Goal: Information Seeking & Learning: Learn about a topic

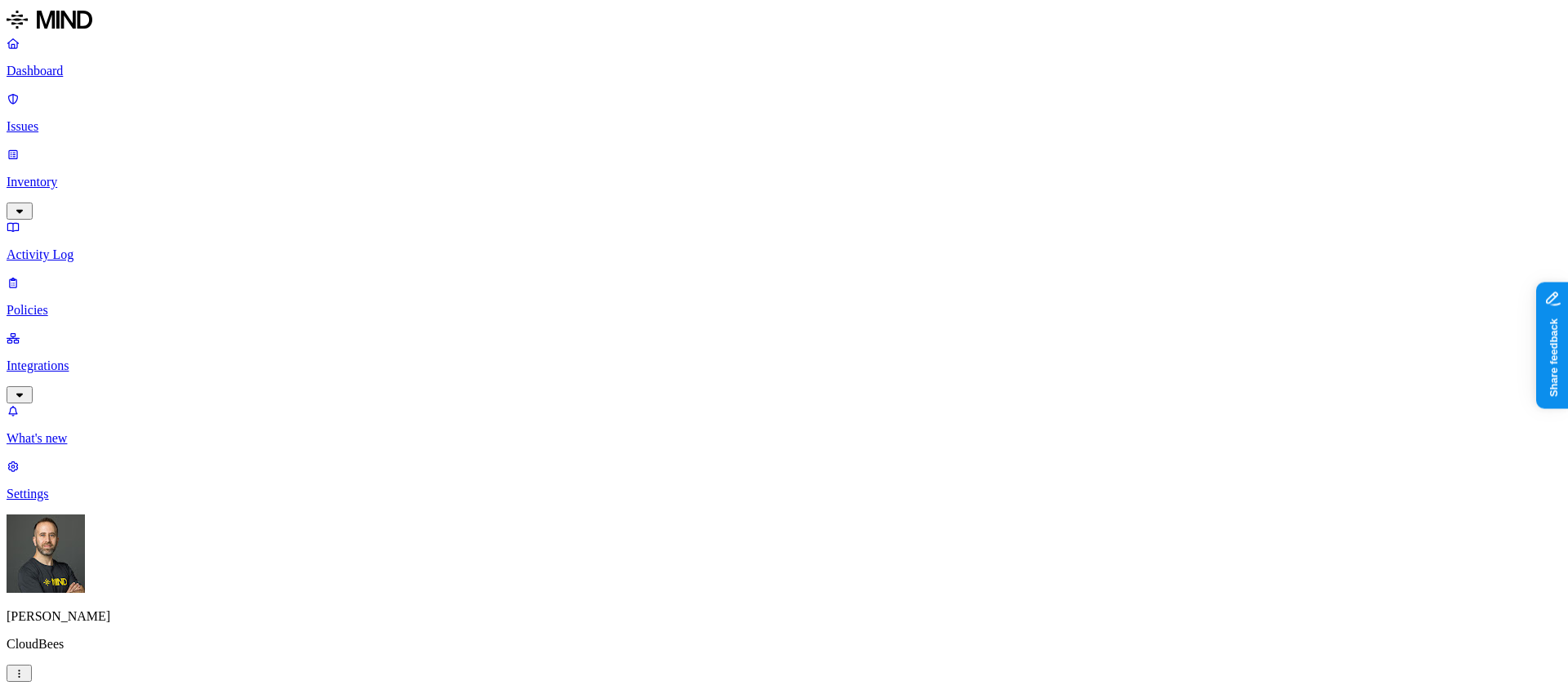
click at [92, 119] on p "Issues" at bounding box center [784, 127] width 1555 height 15
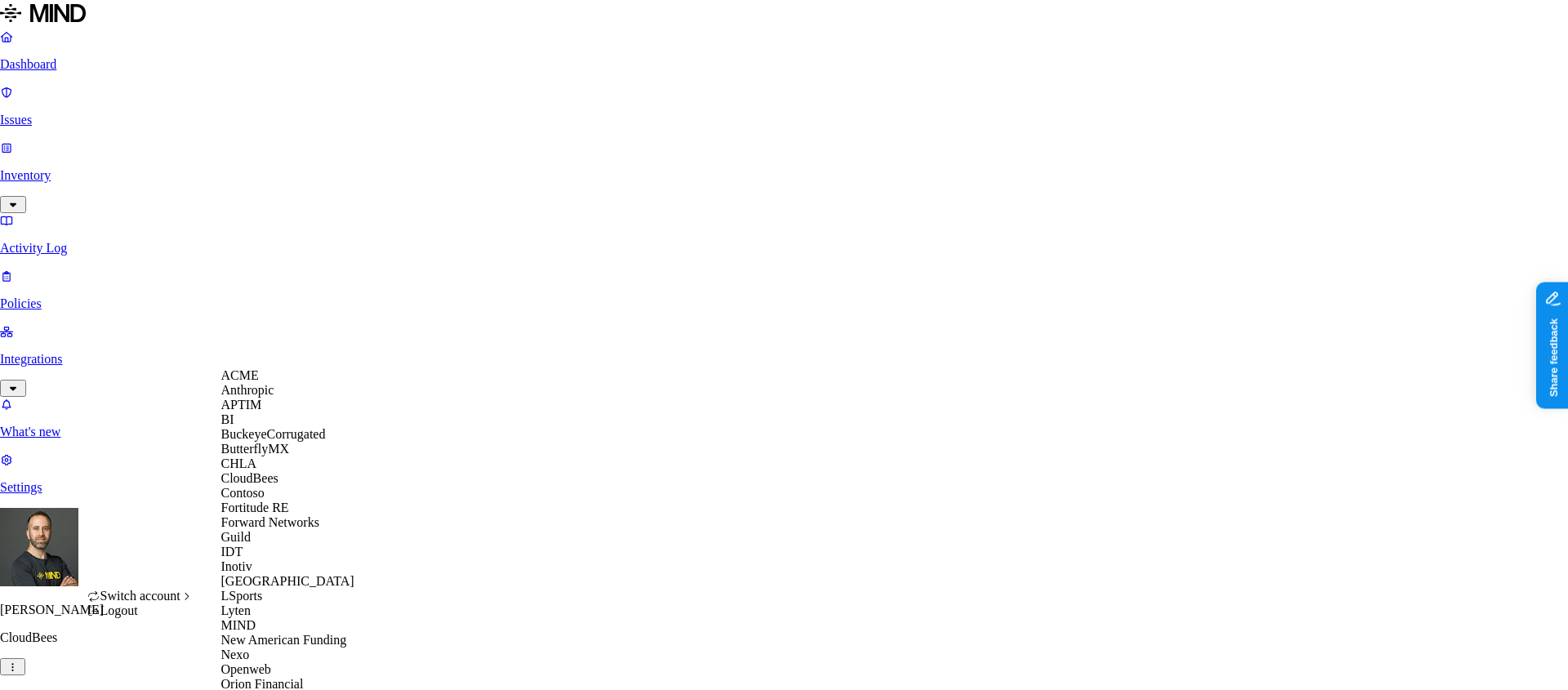
click at [279, 383] on div "ACME" at bounding box center [300, 375] width 158 height 15
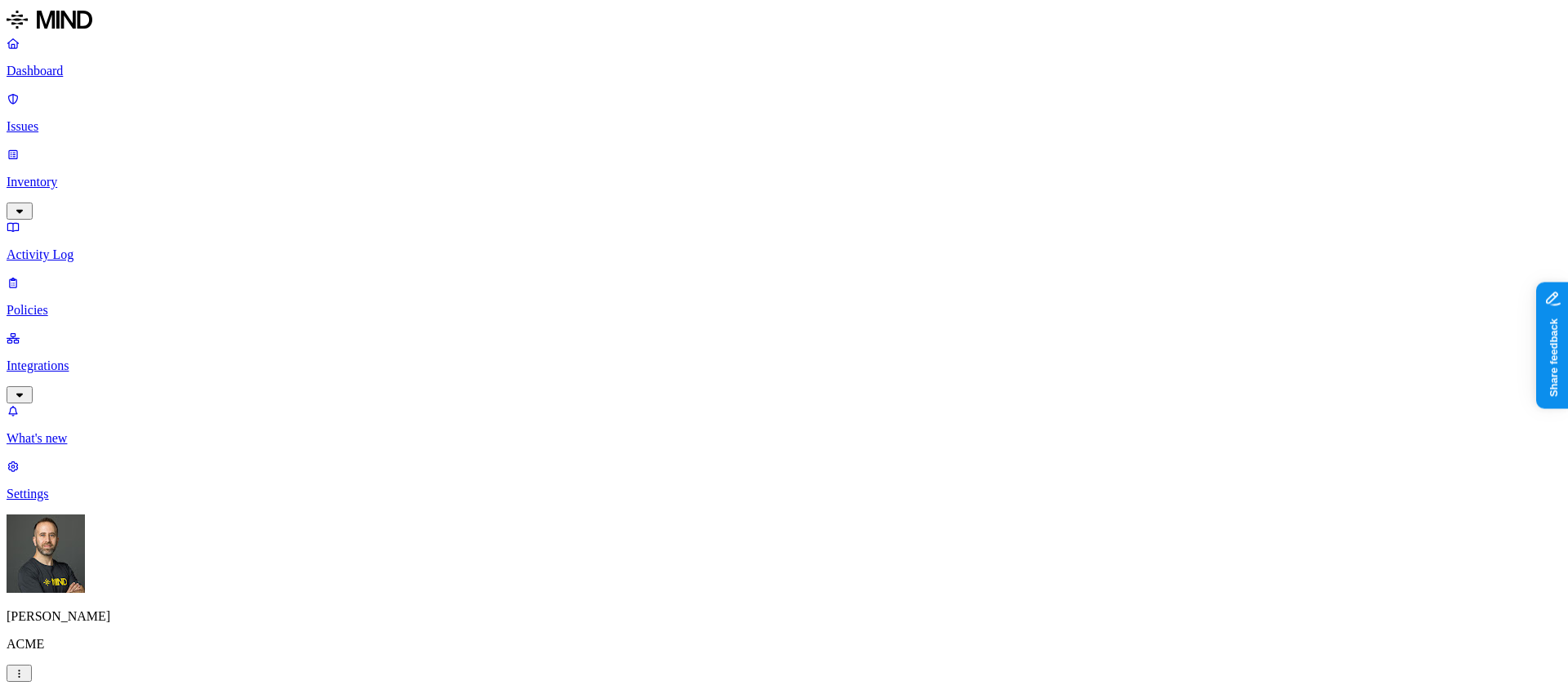
type input "secret"
click at [278, 171] on div "Secrets detected in resource" at bounding box center [313, 163] width 157 height 15
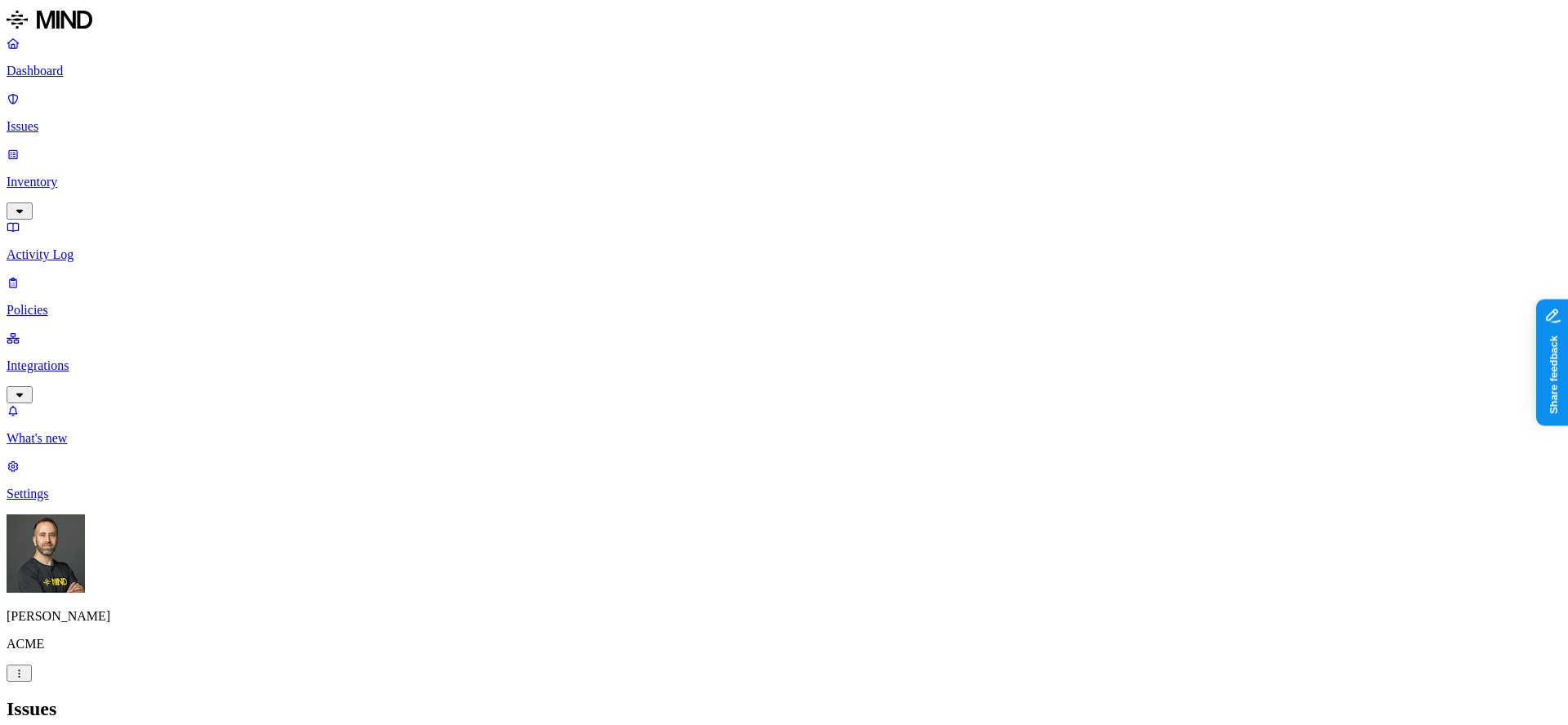
click at [719, 689] on h2 "Issues" at bounding box center [784, 709] width 1555 height 22
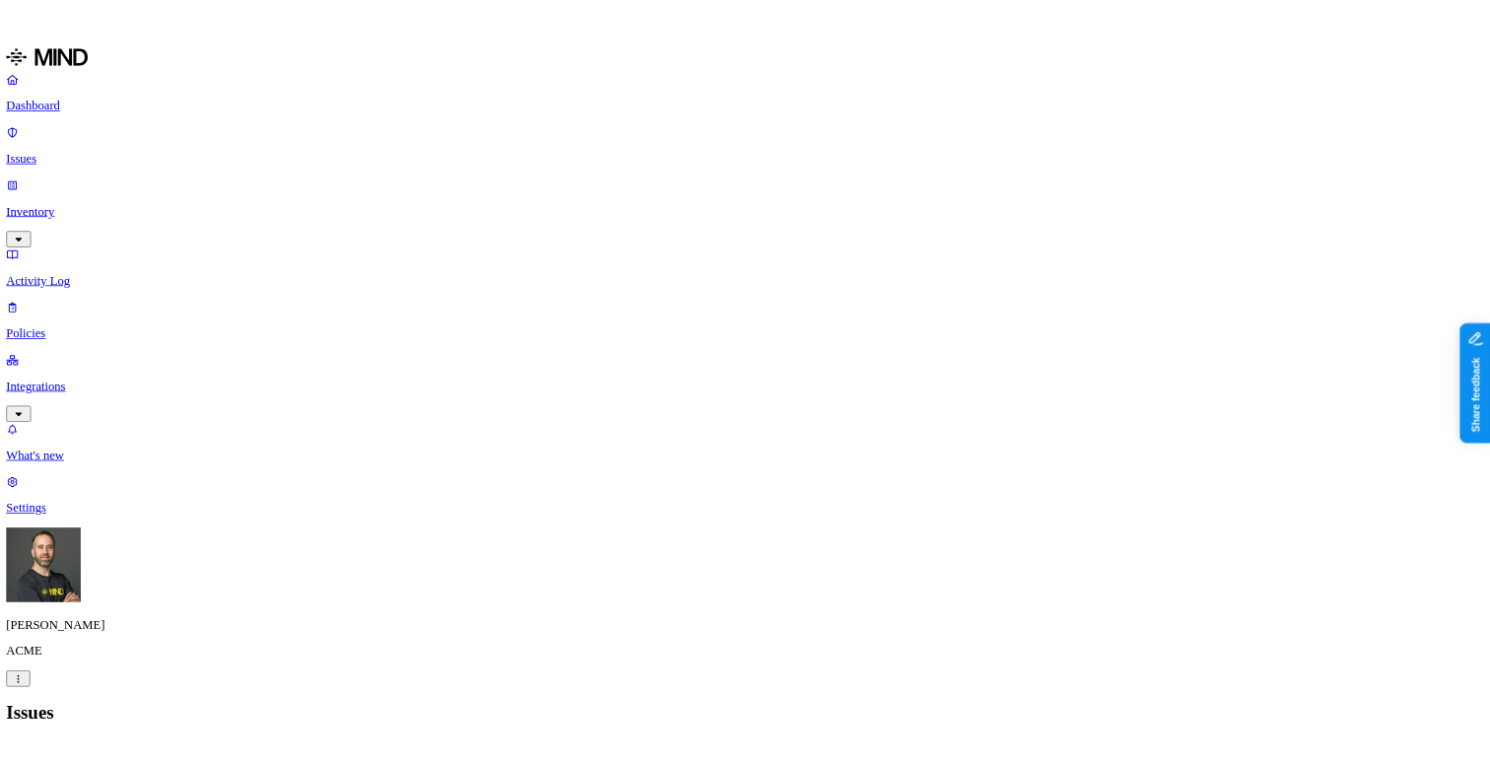
scroll to position [200, 0]
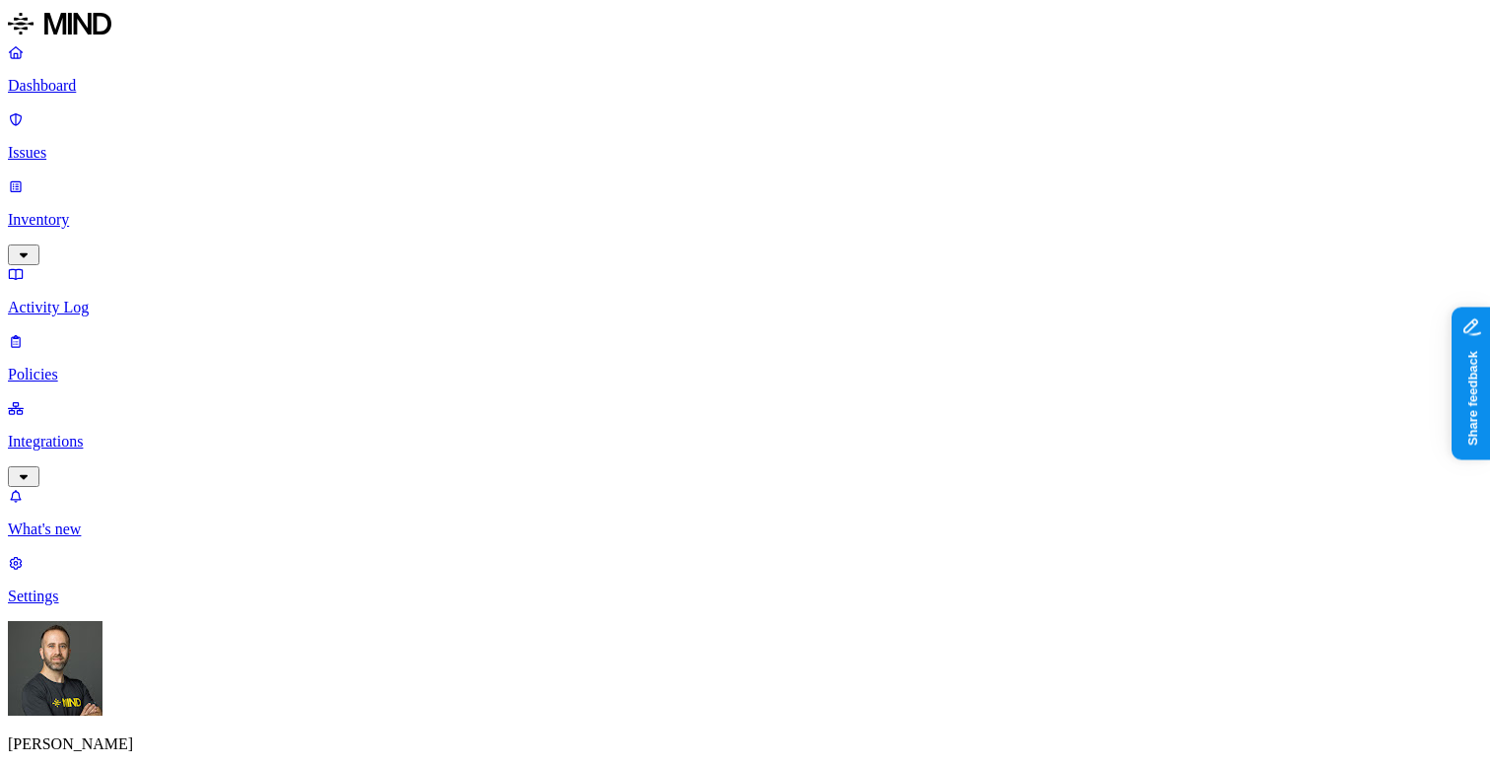
click at [53, 82] on p "Dashboard" at bounding box center [745, 86] width 1474 height 18
click at [83, 211] on p "Inventory" at bounding box center [745, 220] width 1474 height 18
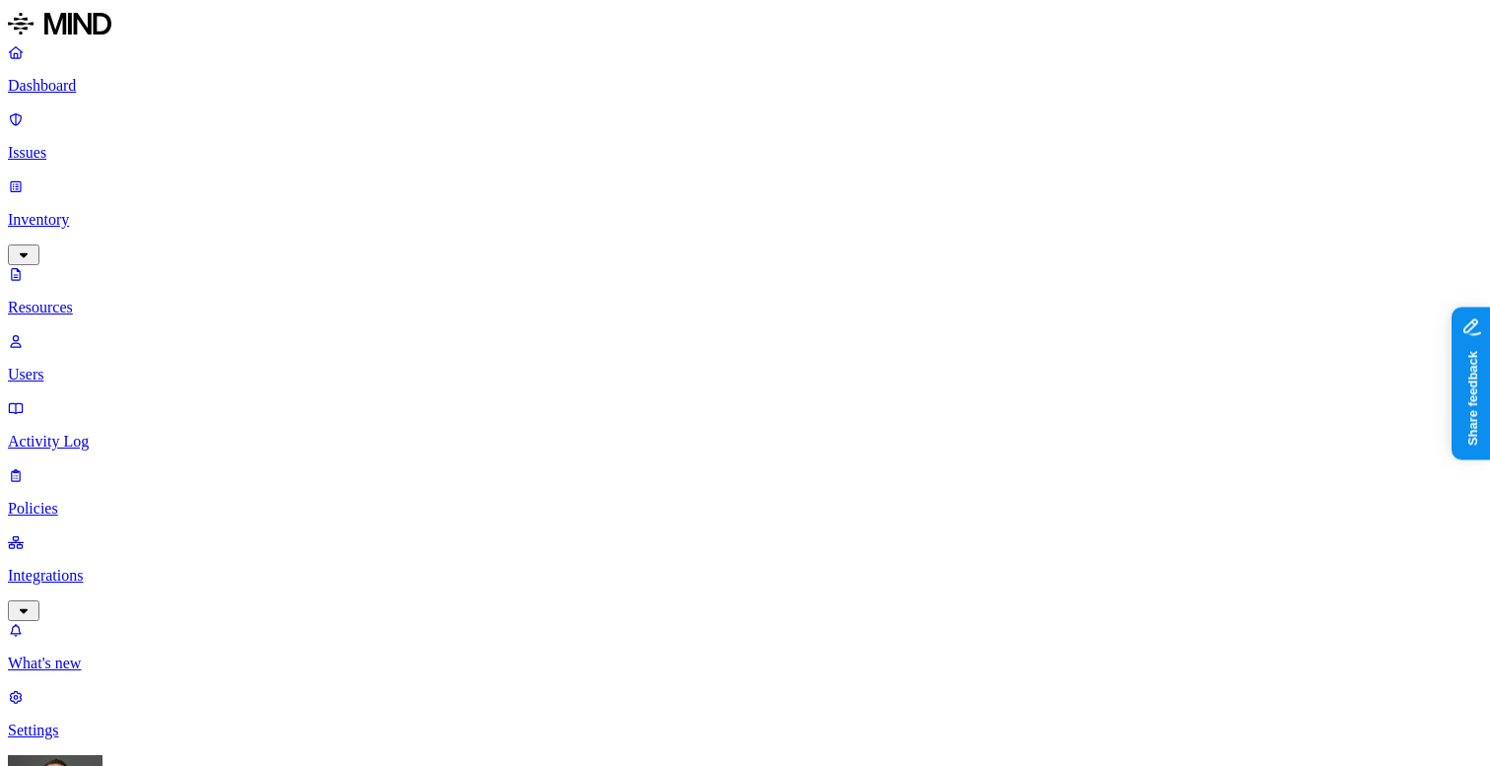
click at [103, 90] on p "Dashboard" at bounding box center [745, 86] width 1474 height 18
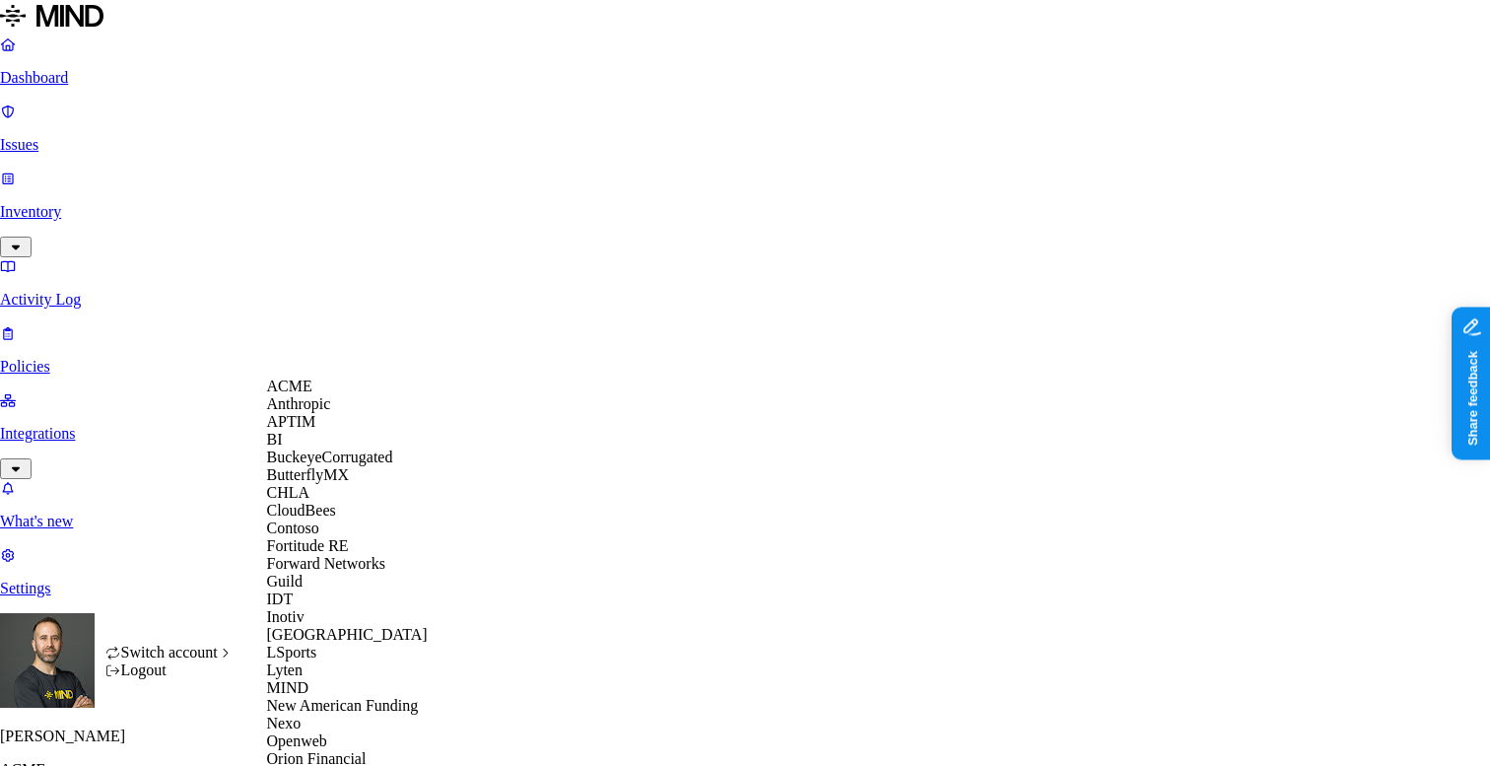
scroll to position [652, 0]
click at [327, 732] on span "Openweb" at bounding box center [297, 740] width 60 height 17
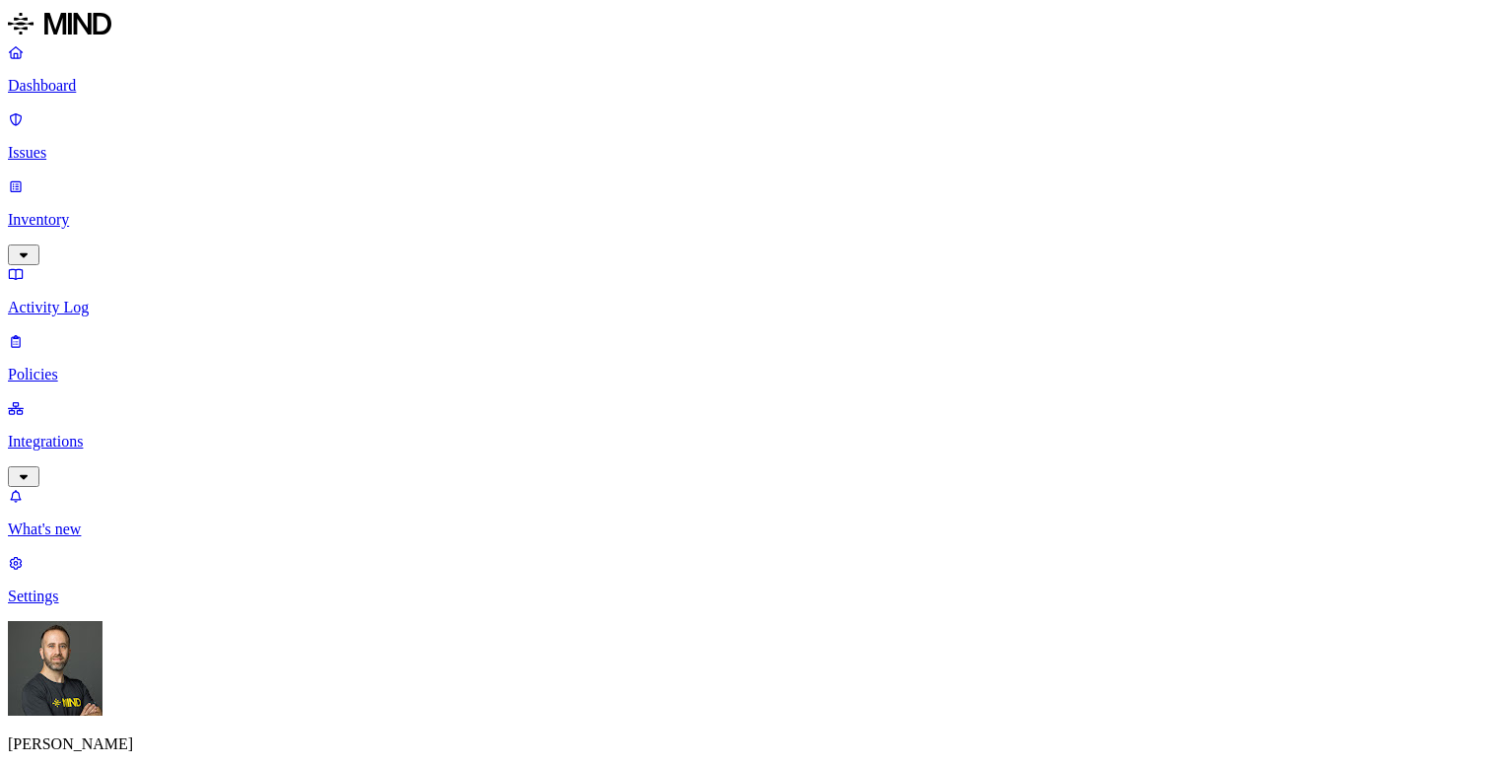
click at [145, 211] on p "Inventory" at bounding box center [745, 220] width 1474 height 18
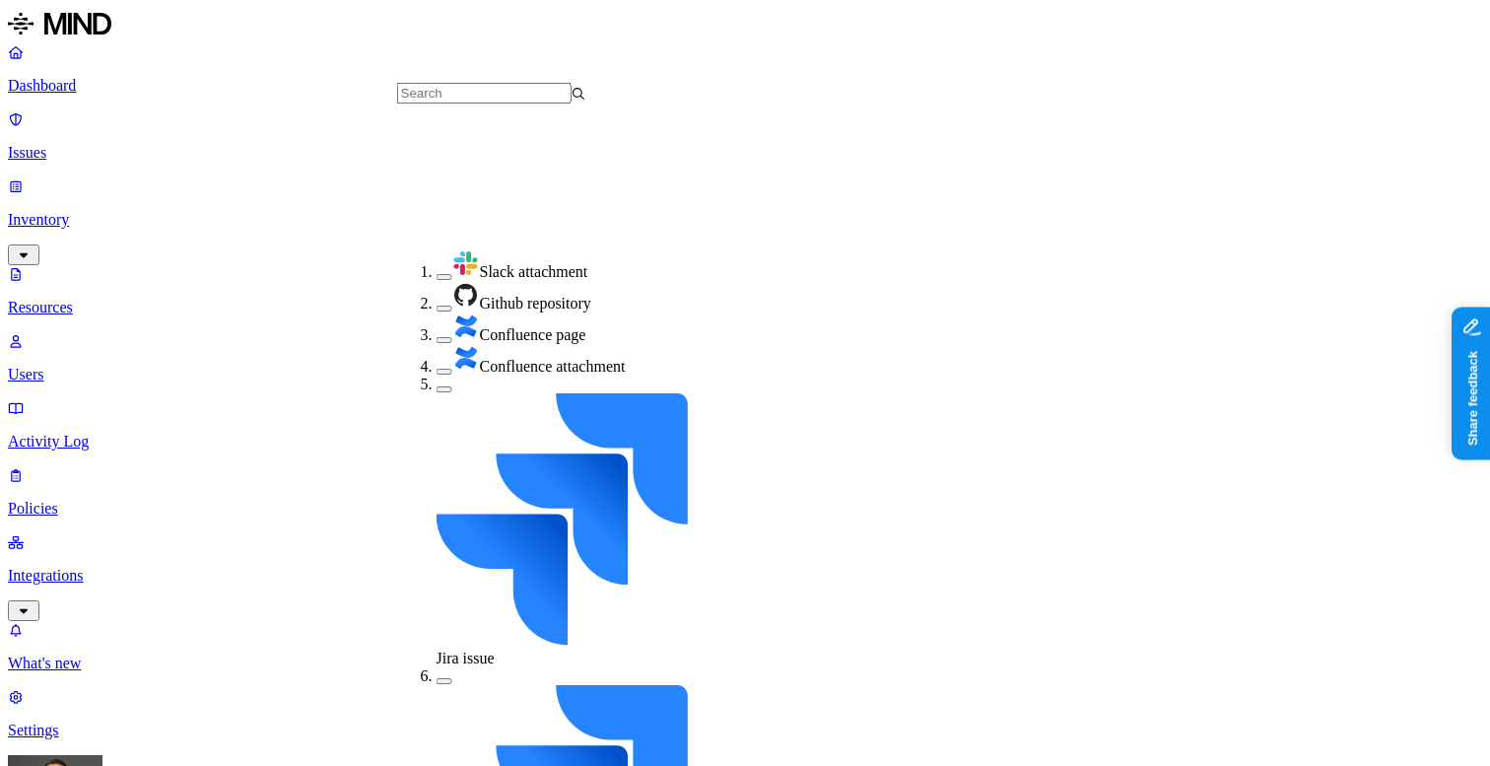
scroll to position [319, 0]
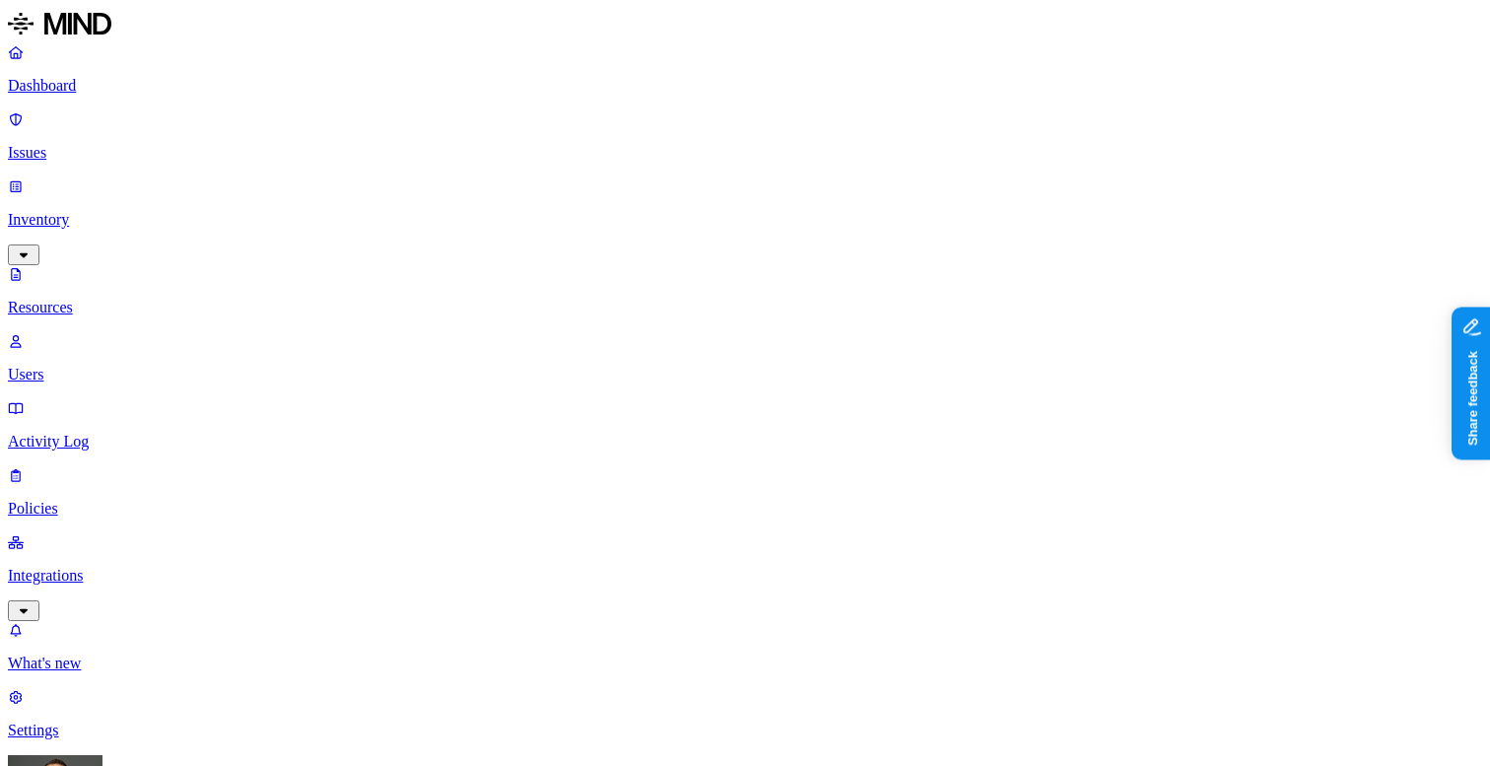
click at [759, 255] on button "button" at bounding box center [767, 258] width 16 height 6
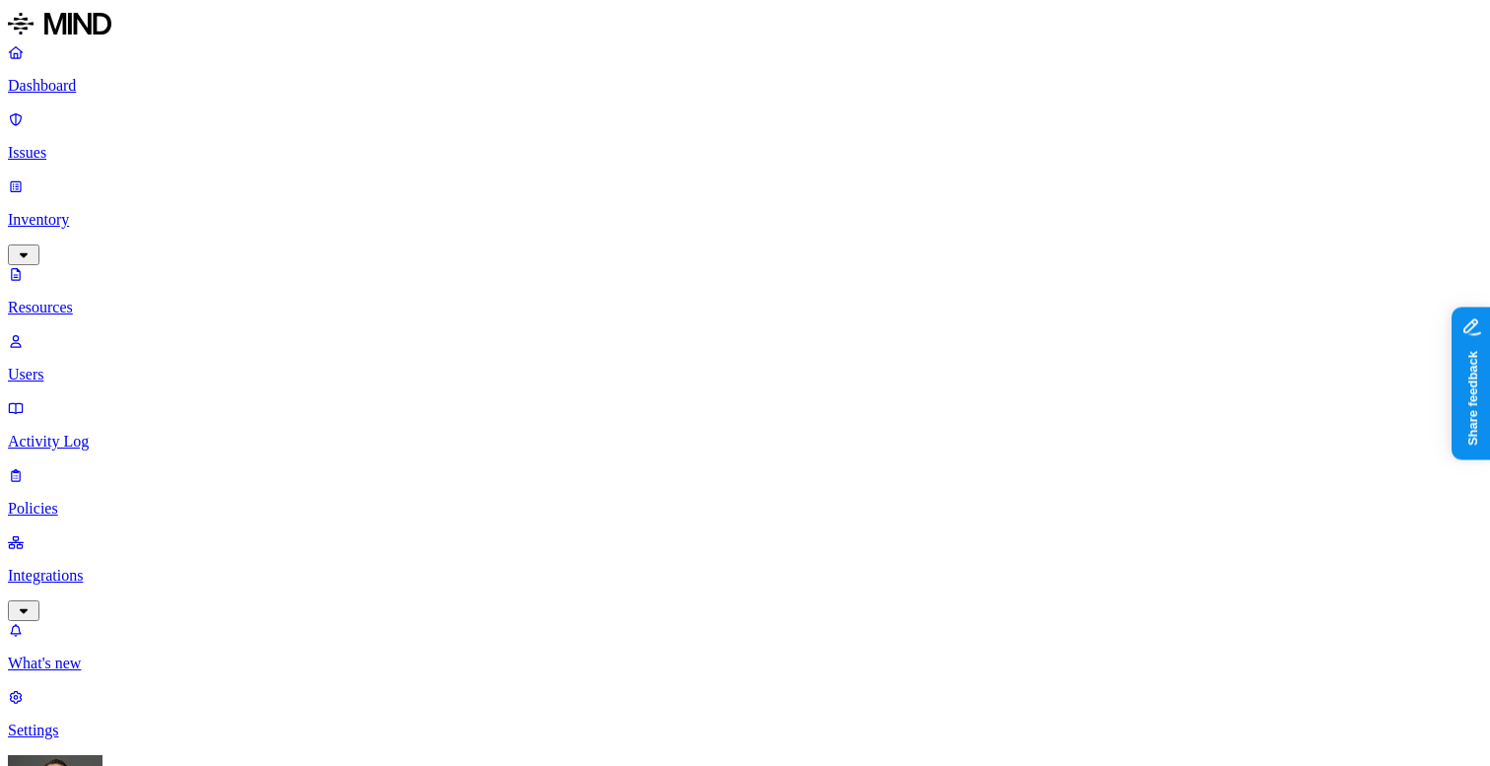
scroll to position [26, 0]
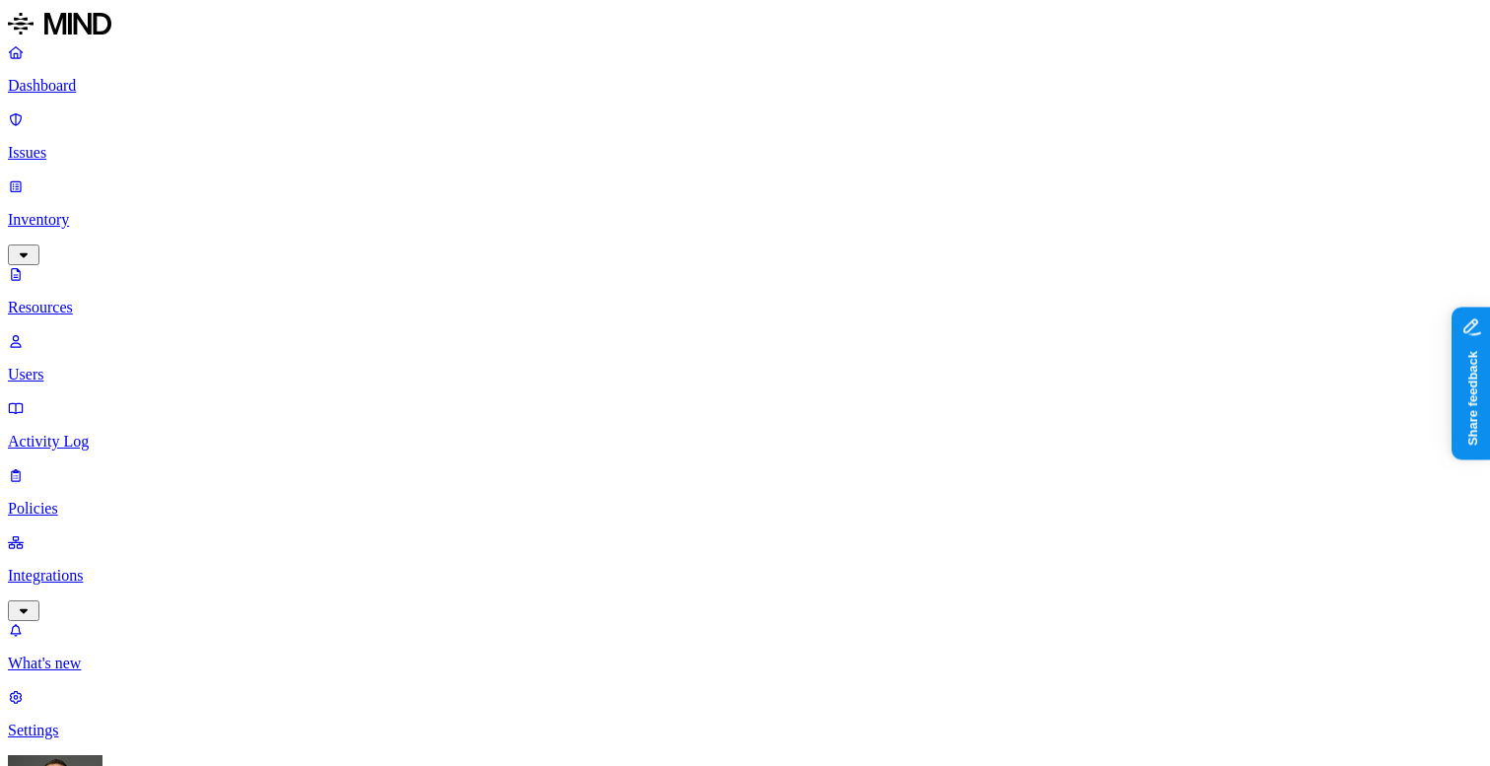
click at [187, 729] on html "Dashboard Issues Inventory Resources Users Activity Log Policies Integrations W…" at bounding box center [745, 676] width 1490 height 1352
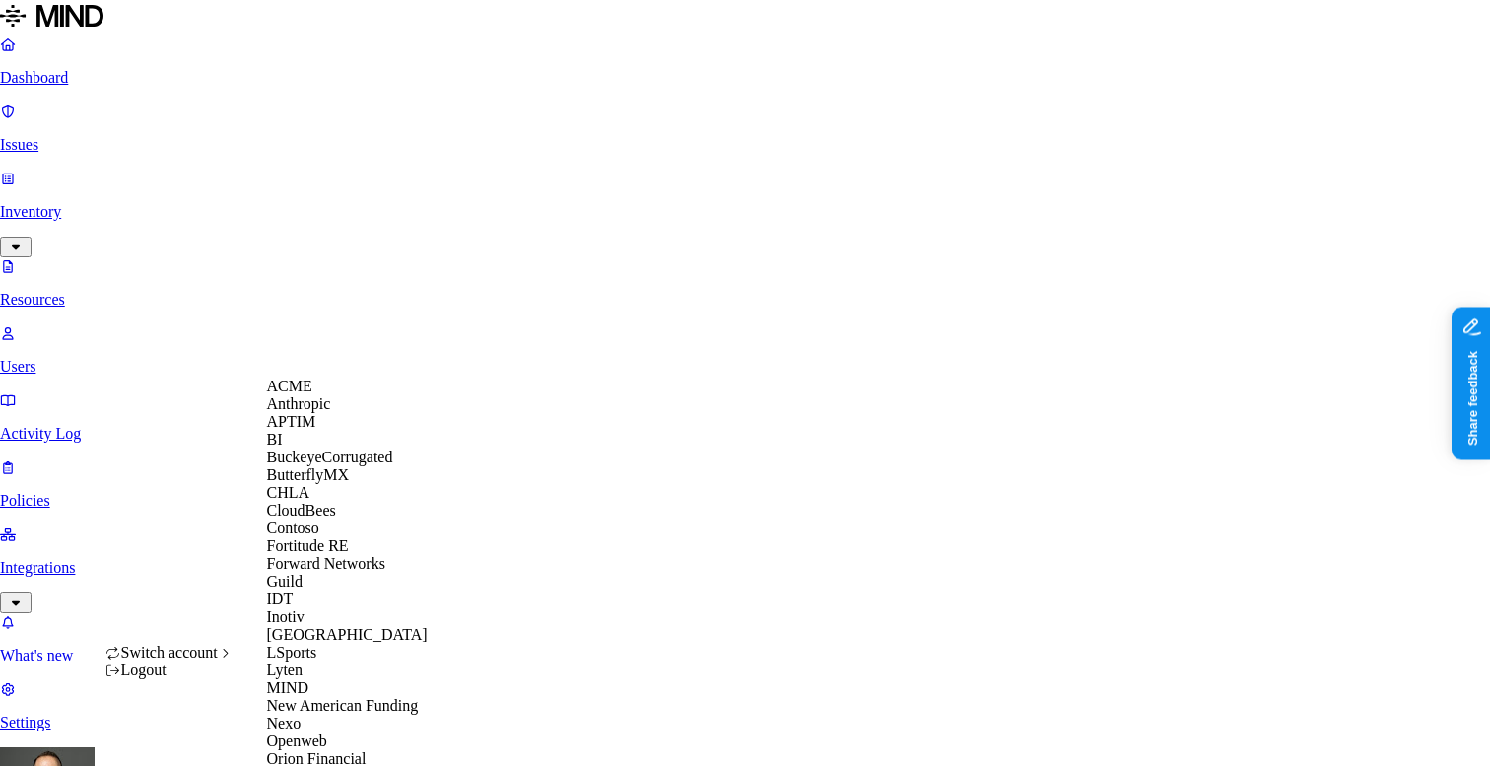
click at [323, 518] on span "CloudBees" at bounding box center [301, 510] width 69 height 17
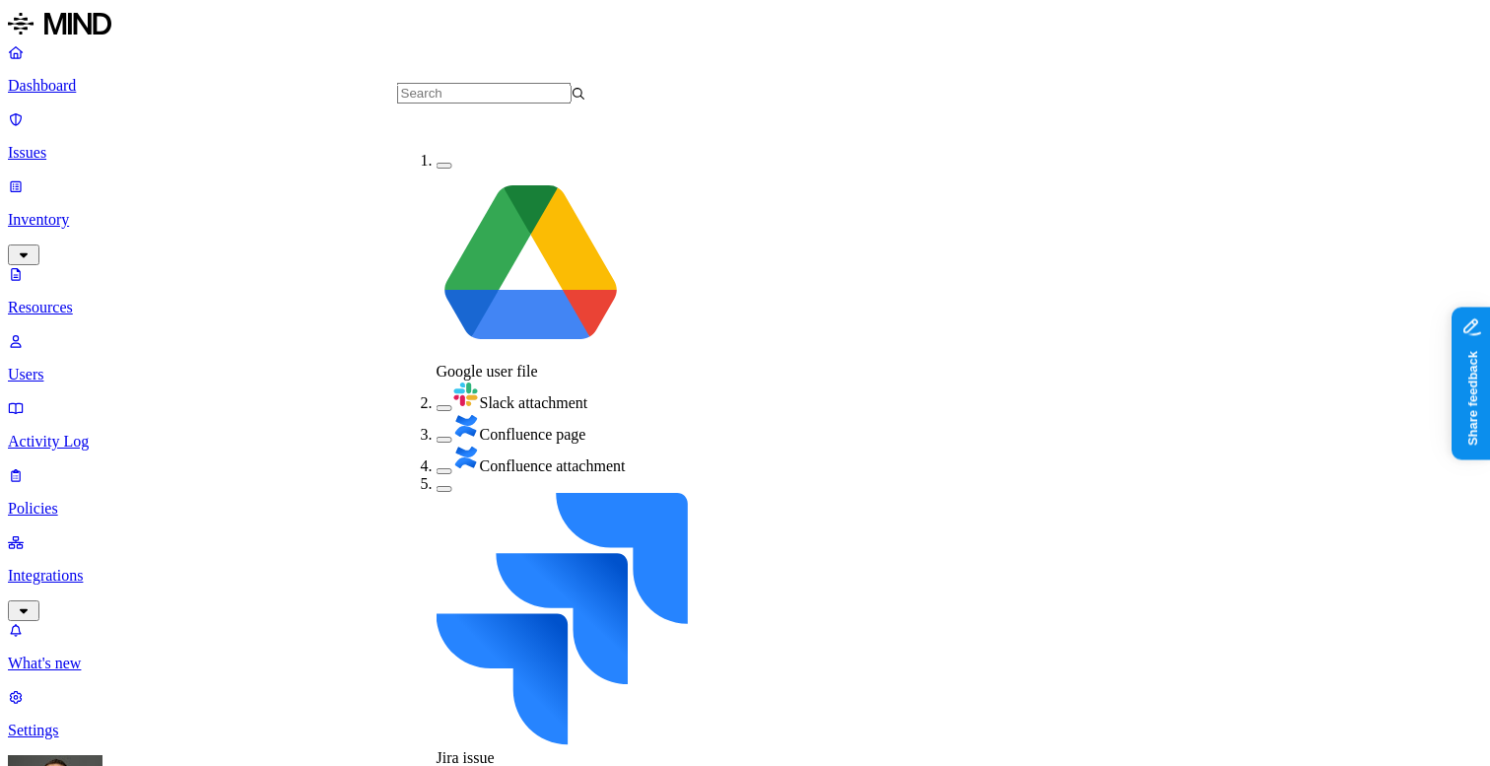
scroll to position [195, 0]
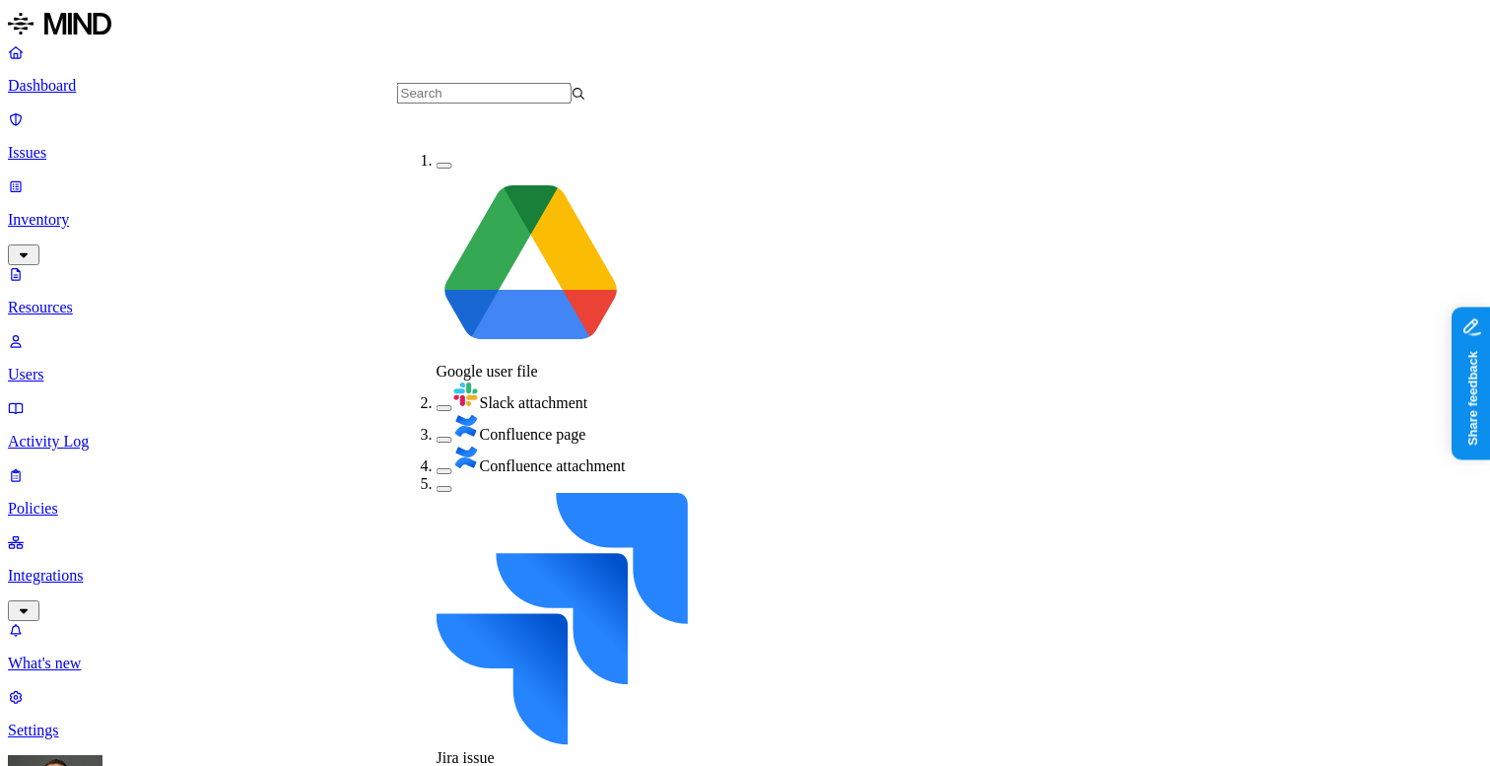
scroll to position [222, 0]
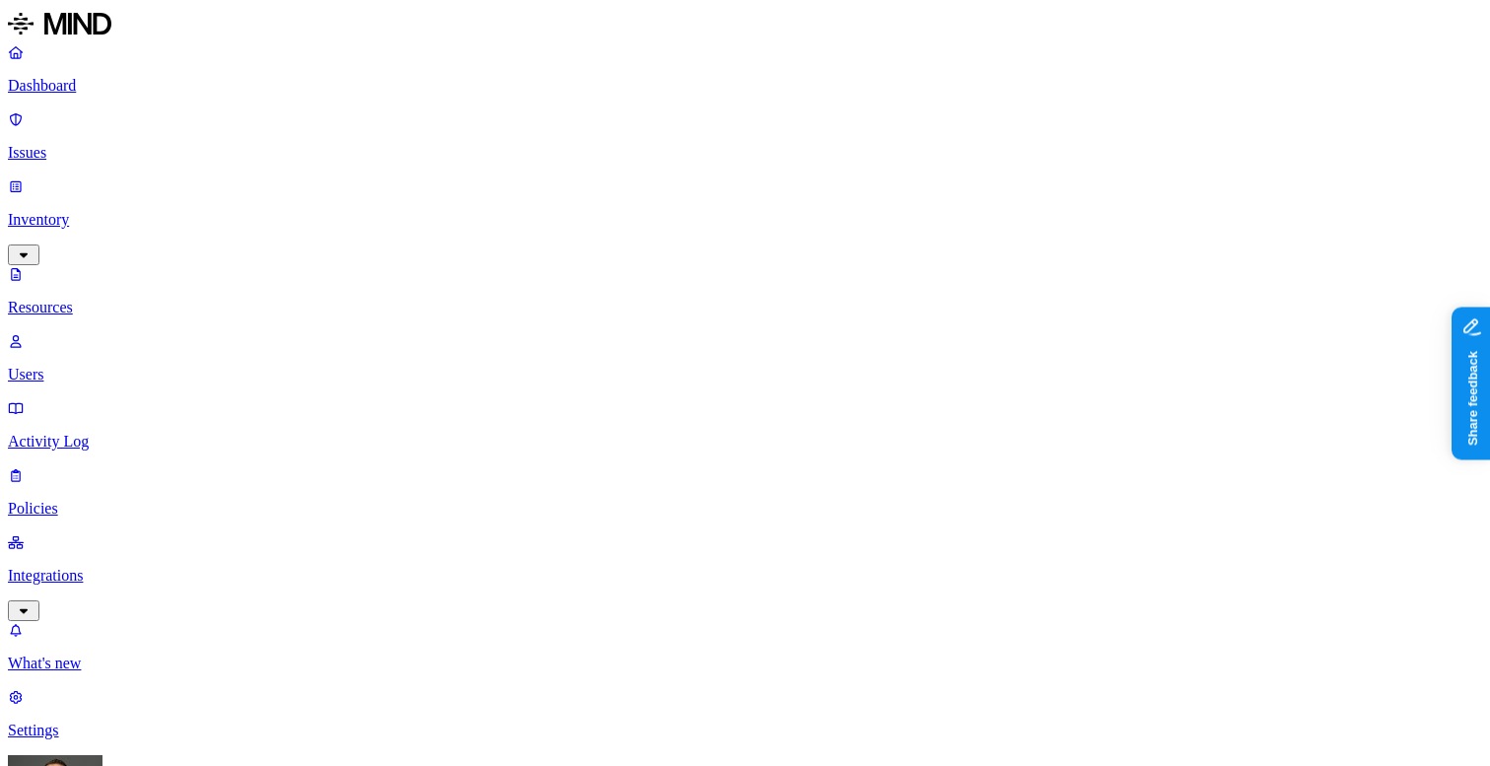
click at [759, 255] on button "button" at bounding box center [767, 258] width 16 height 6
click at [759, 244] on button "button" at bounding box center [767, 254] width 16 height 21
click at [759, 200] on button "button" at bounding box center [767, 203] width 16 height 6
click at [759, 109] on button "button" at bounding box center [767, 112] width 16 height 6
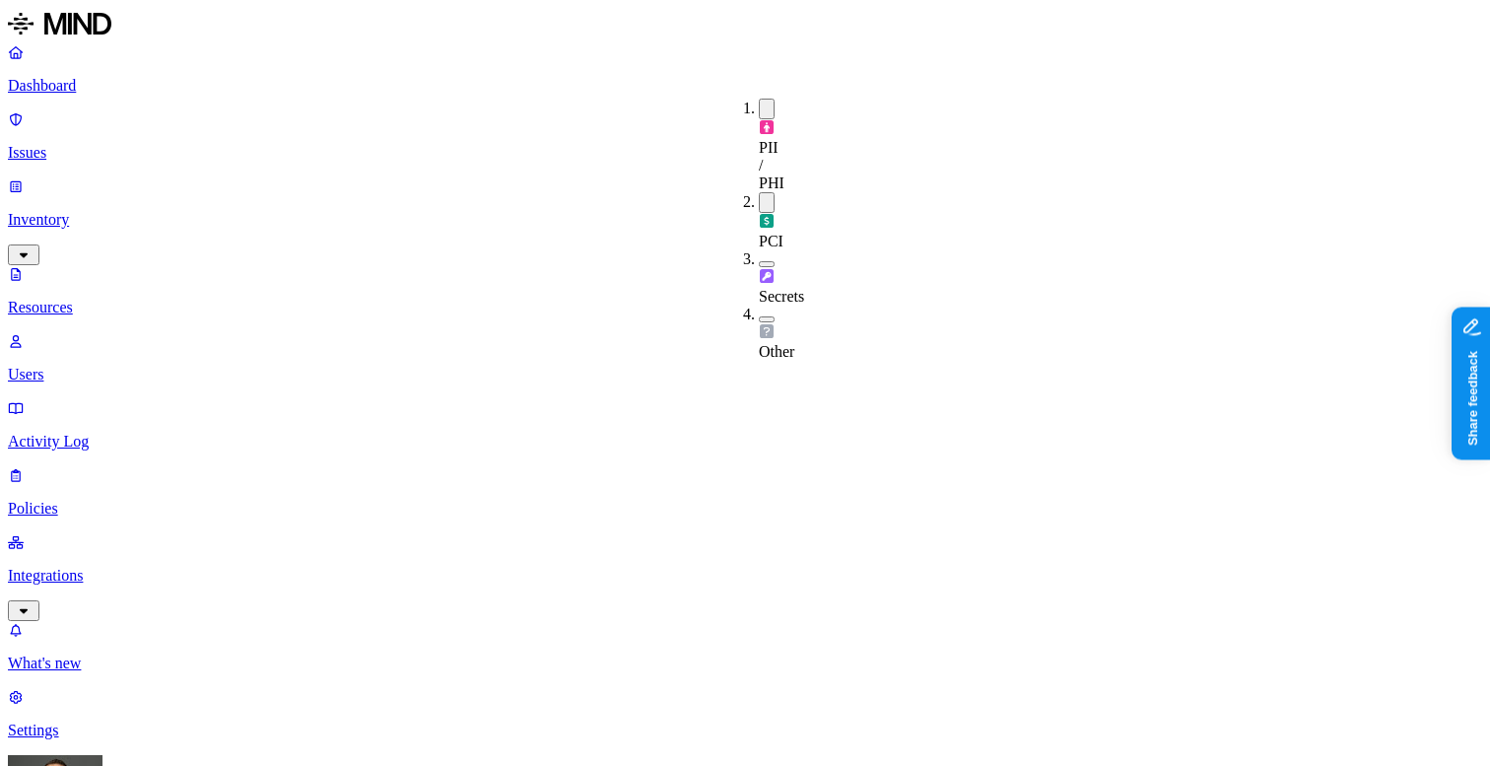
click at [759, 107] on button "button" at bounding box center [767, 109] width 16 height 21
click at [759, 313] on button "button" at bounding box center [767, 316] width 16 height 6
click at [759, 303] on button "button" at bounding box center [767, 313] width 16 height 21
click at [759, 189] on button "button" at bounding box center [767, 199] width 16 height 21
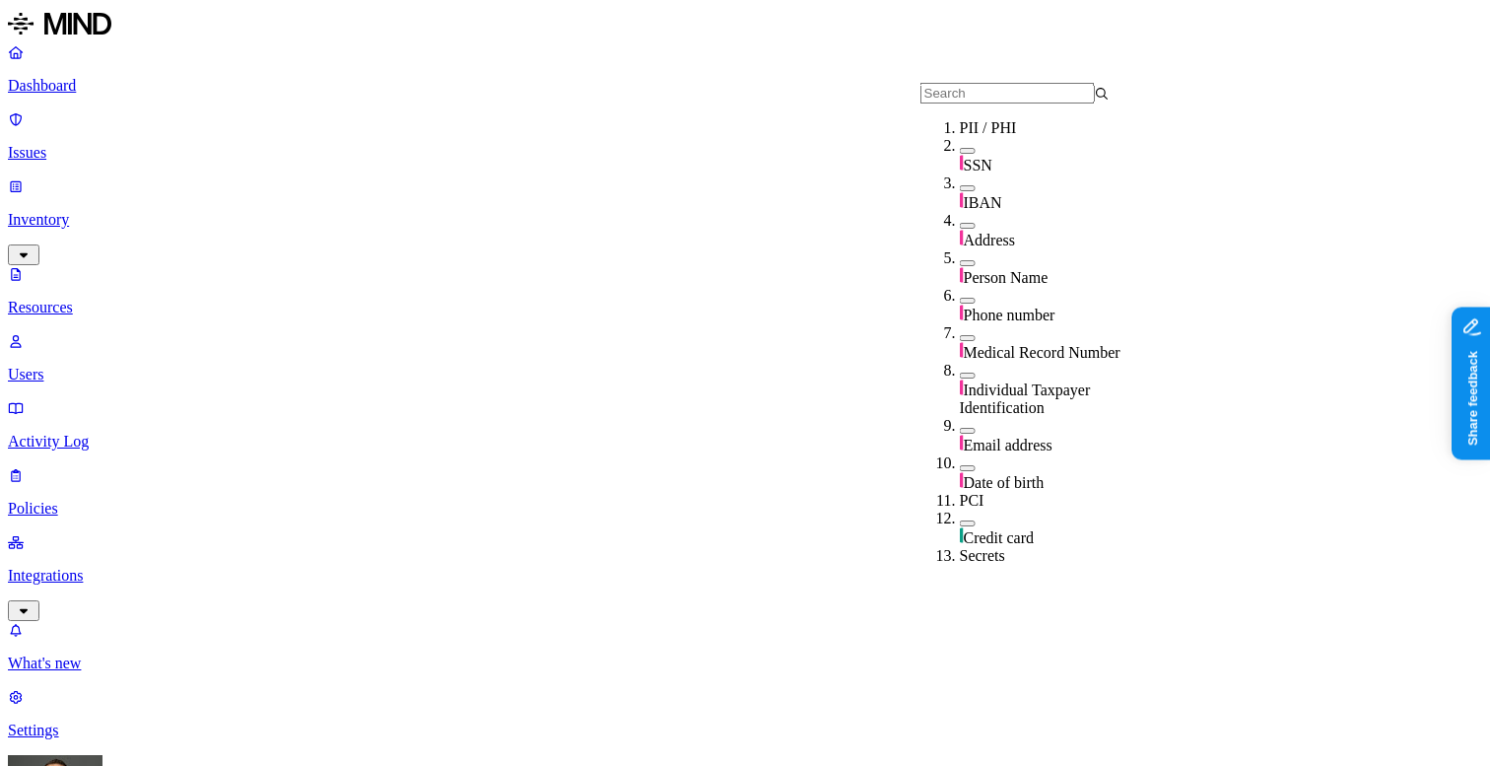
click at [960, 154] on button "button" at bounding box center [968, 151] width 16 height 6
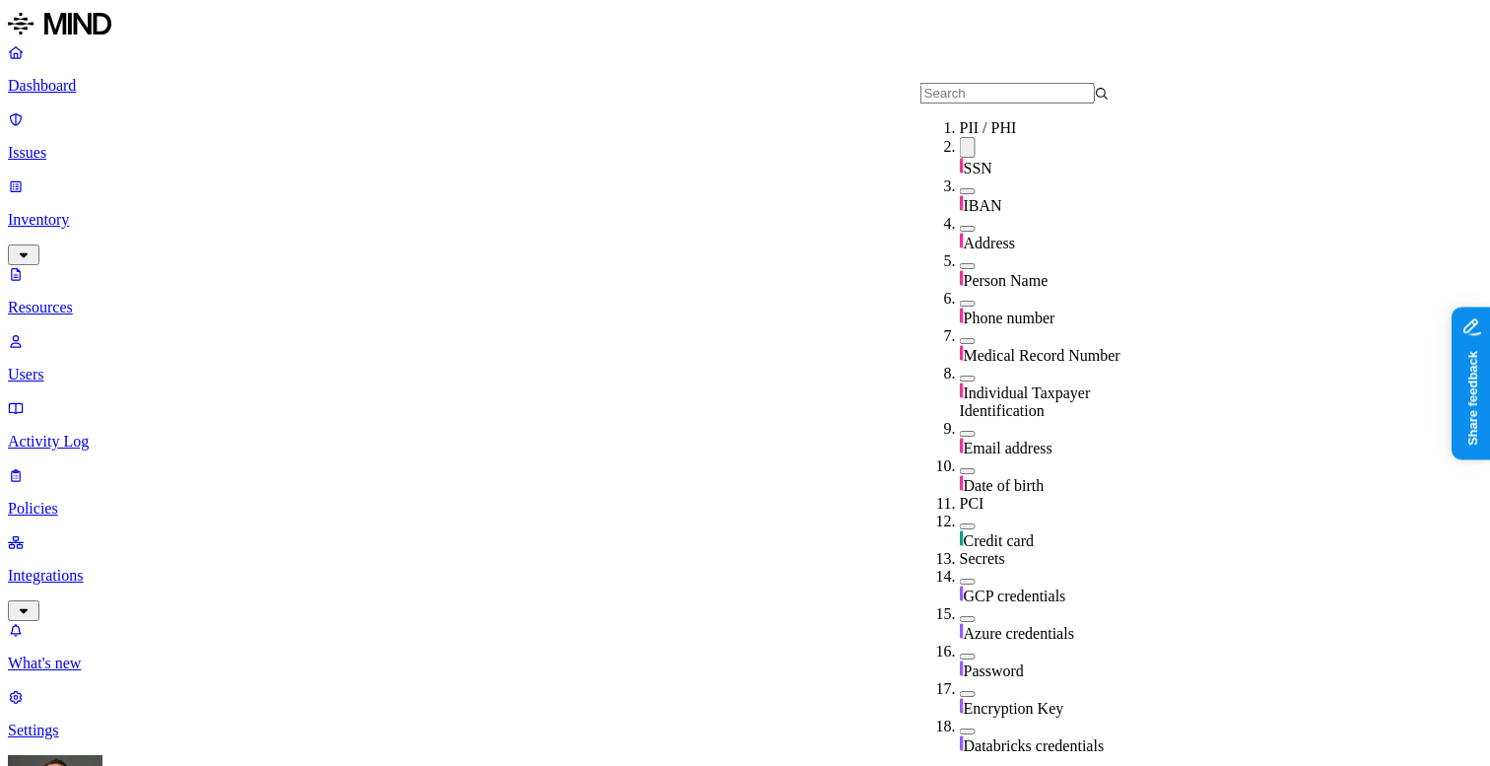
scroll to position [156, 0]
click at [960, 338] on button "button" at bounding box center [968, 341] width 16 height 6
click at [960, 327] on button "button" at bounding box center [968, 337] width 16 height 21
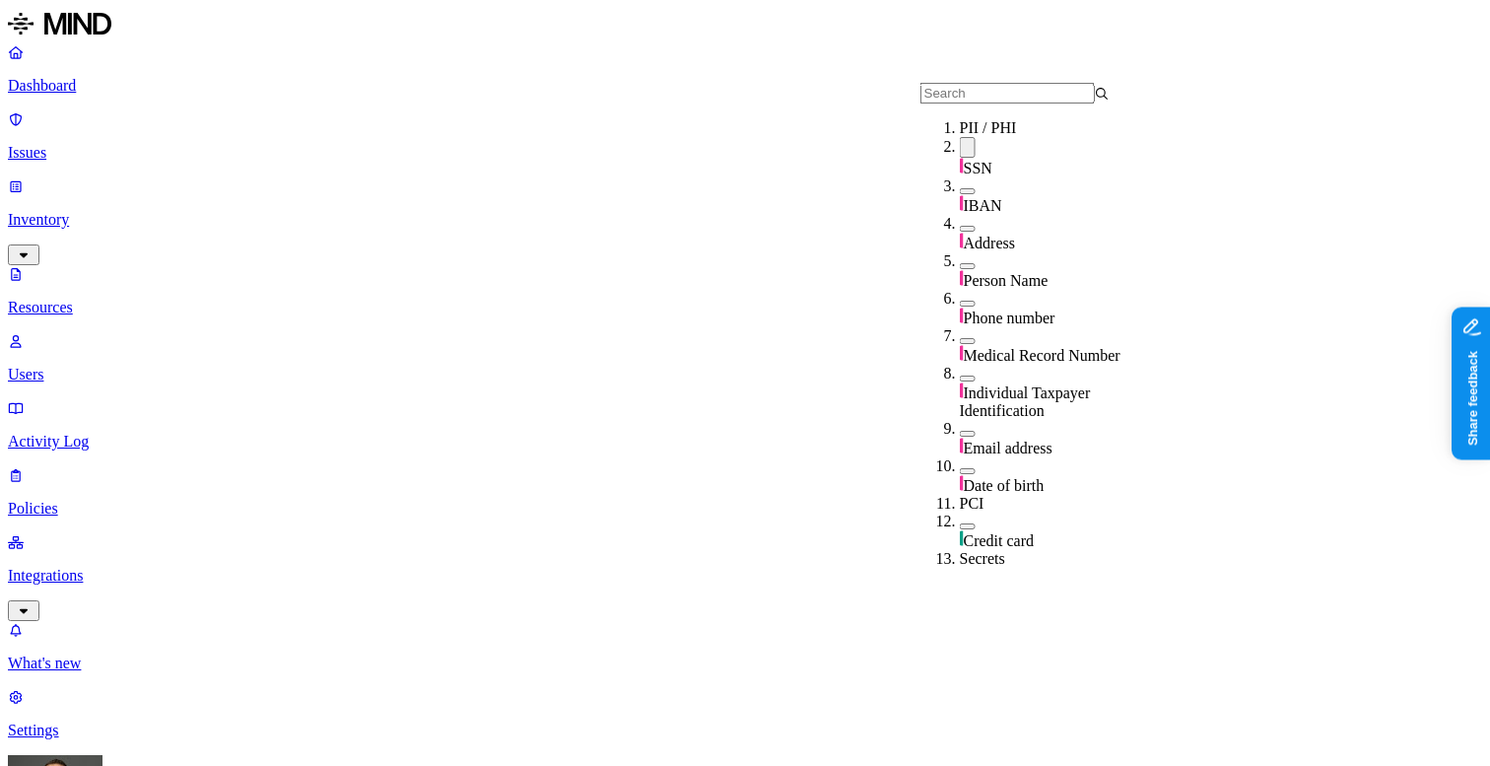
click at [960, 158] on button "button" at bounding box center [968, 147] width 16 height 21
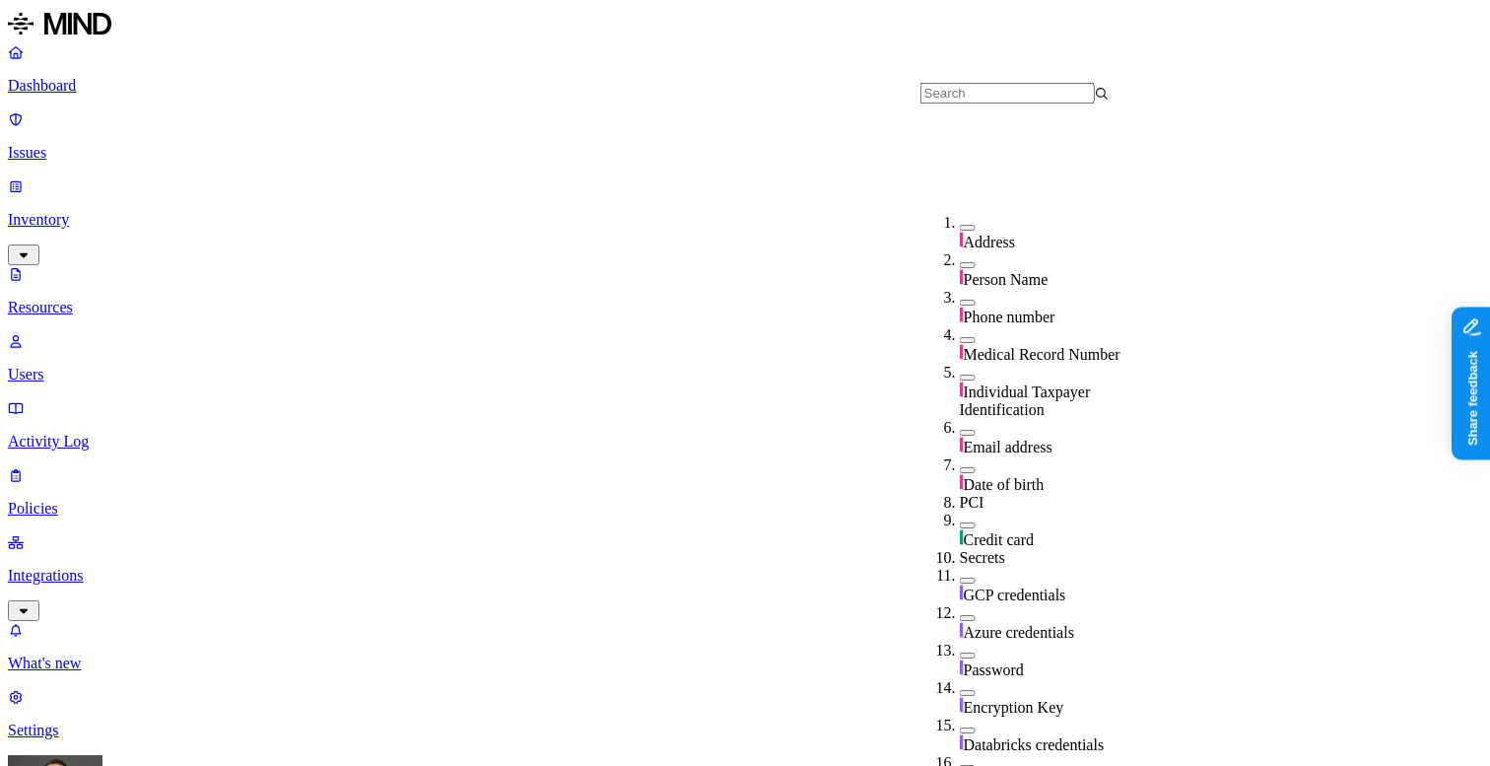
scroll to position [254, 0]
click at [960, 522] on button "button" at bounding box center [968, 525] width 16 height 6
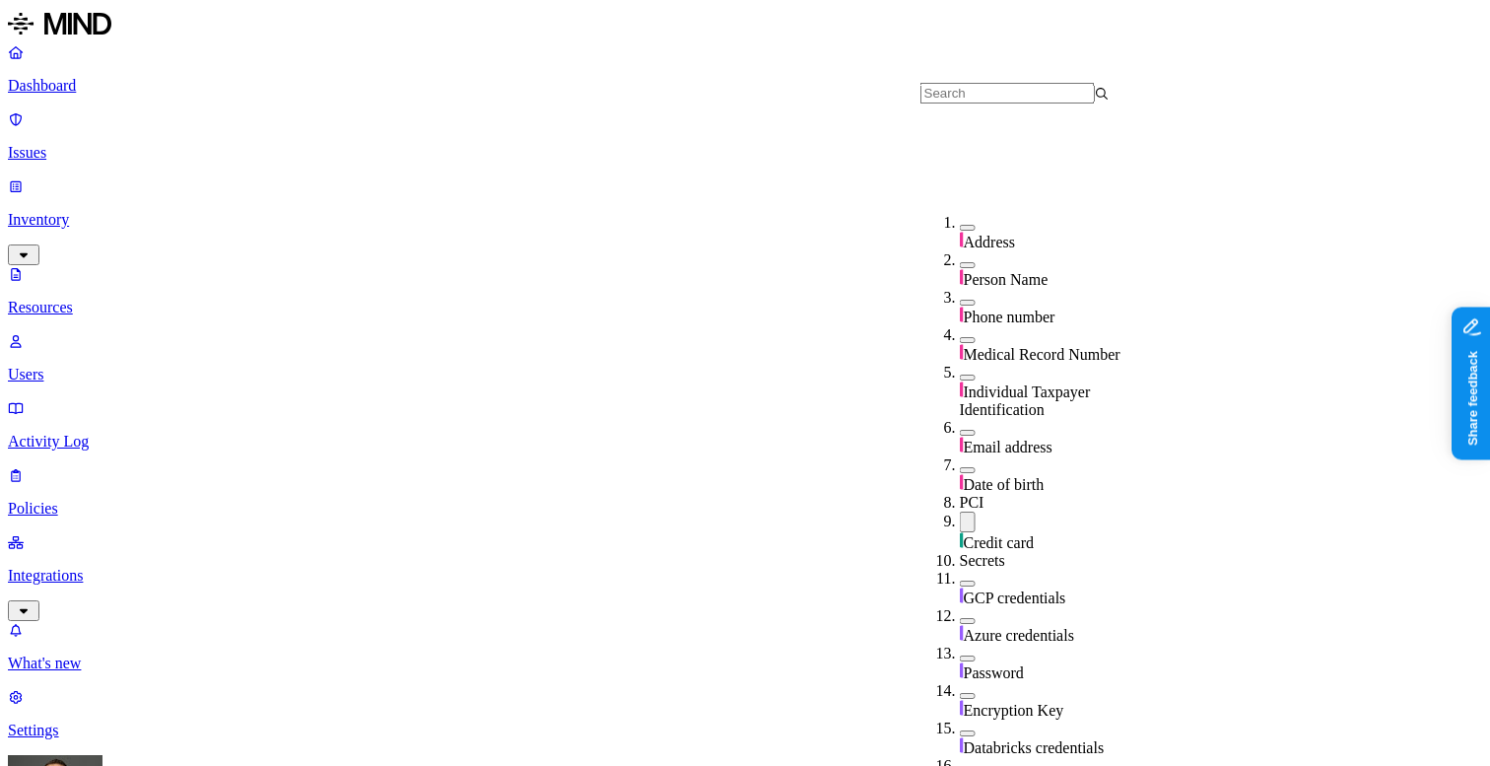
scroll to position [265, 0]
click at [960, 511] on button "button" at bounding box center [968, 521] width 16 height 21
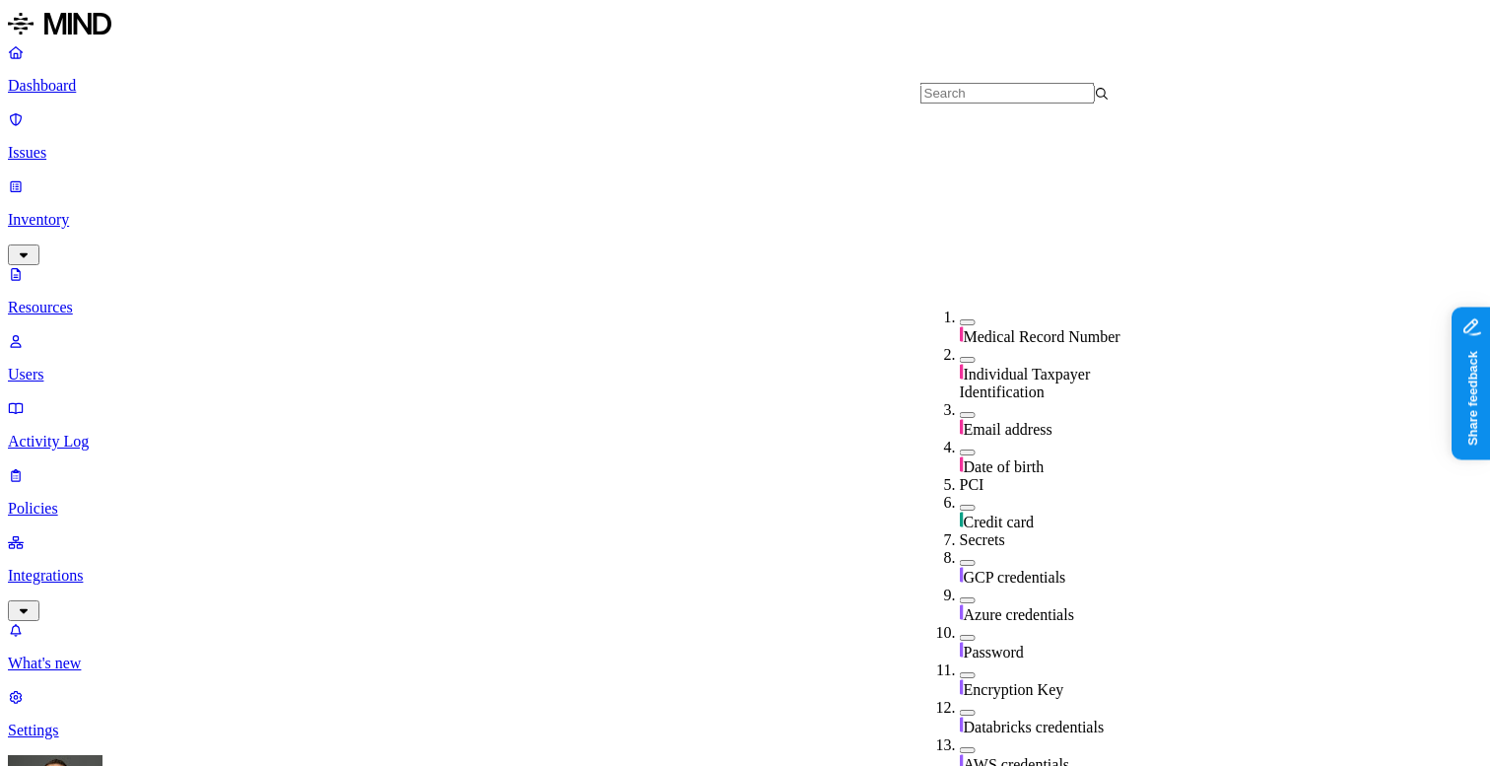
scroll to position [586, 0]
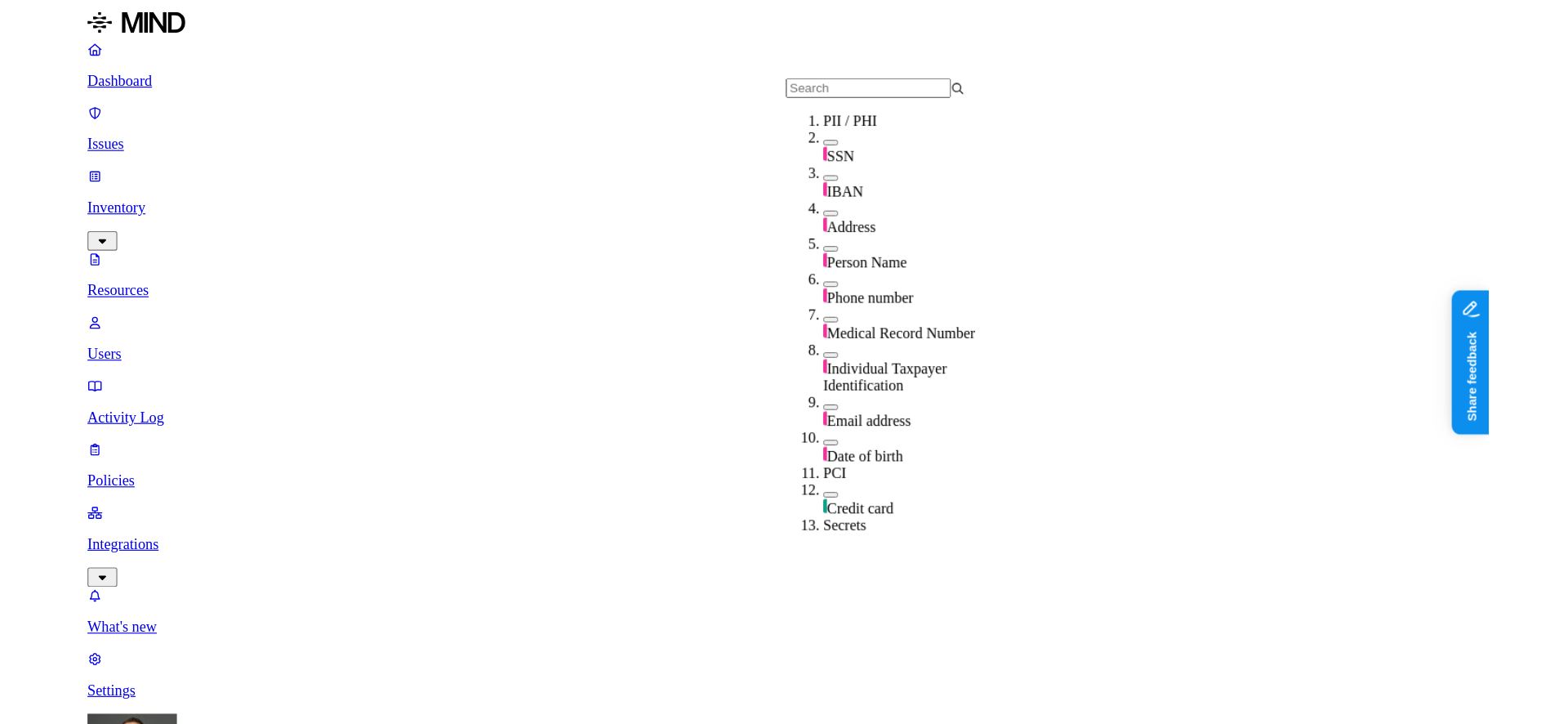
scroll to position [486, 0]
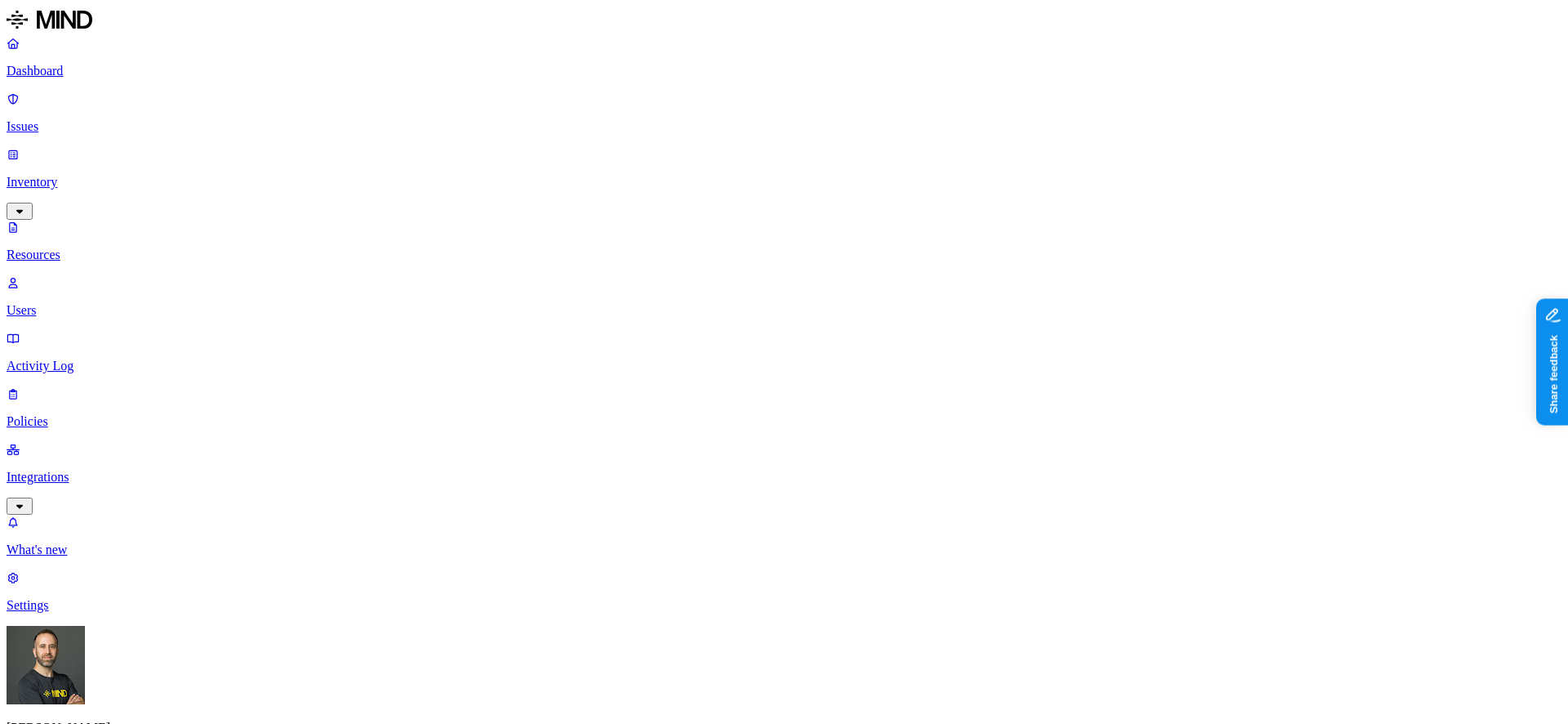
click at [95, 79] on link "Dashboard" at bounding box center [784, 56] width 1555 height 42
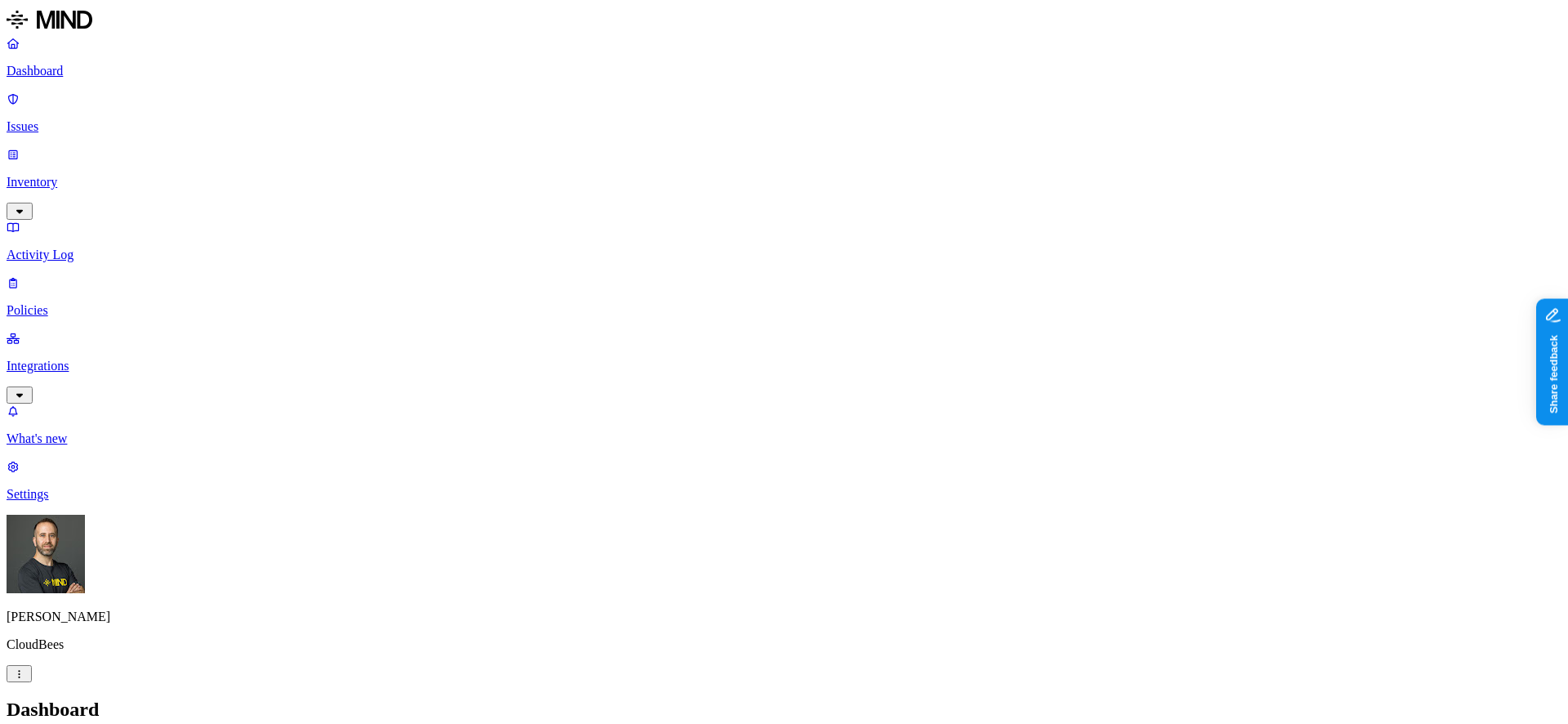
click at [123, 119] on p "Issues" at bounding box center [784, 127] width 1555 height 15
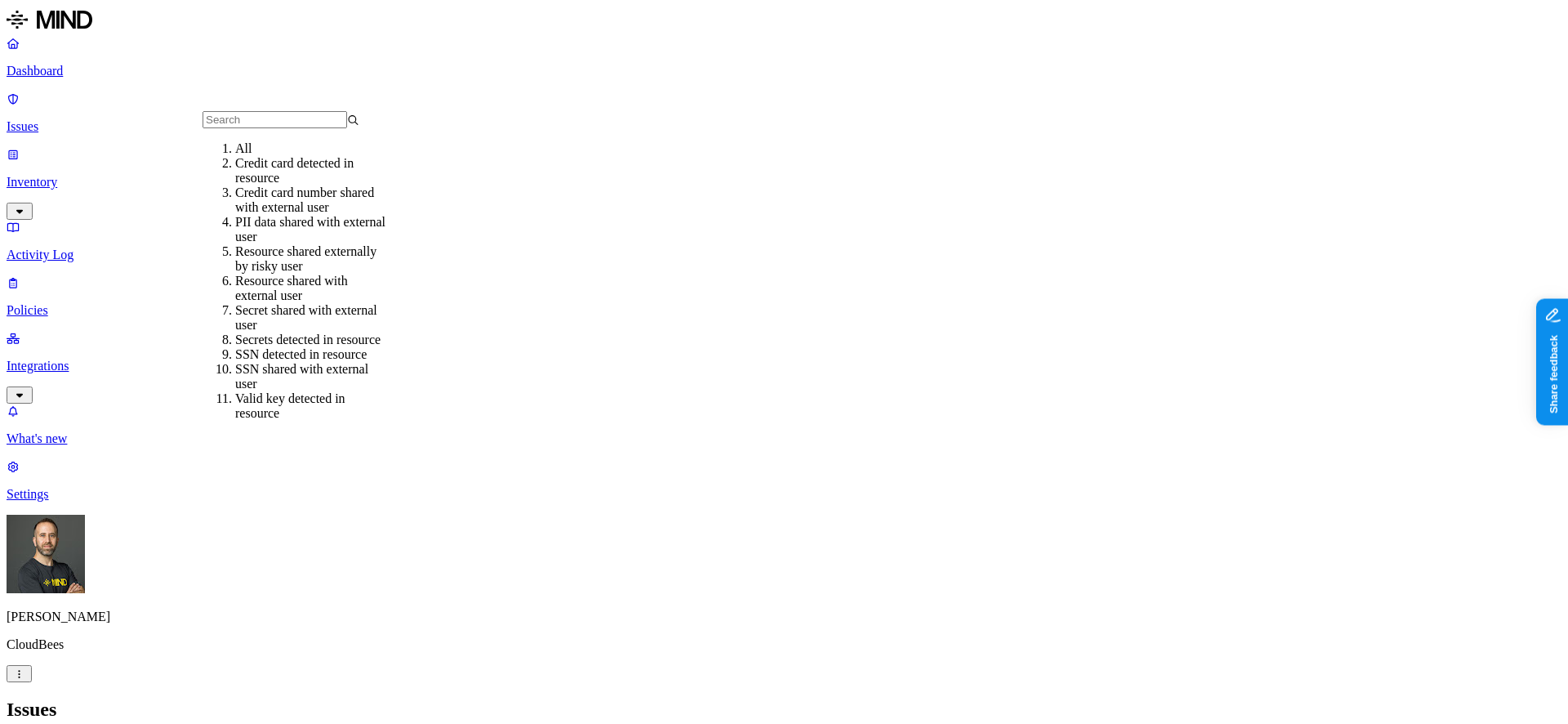
click at [272, 215] on div "Credit card number shared with external user" at bounding box center [313, 200] width 157 height 29
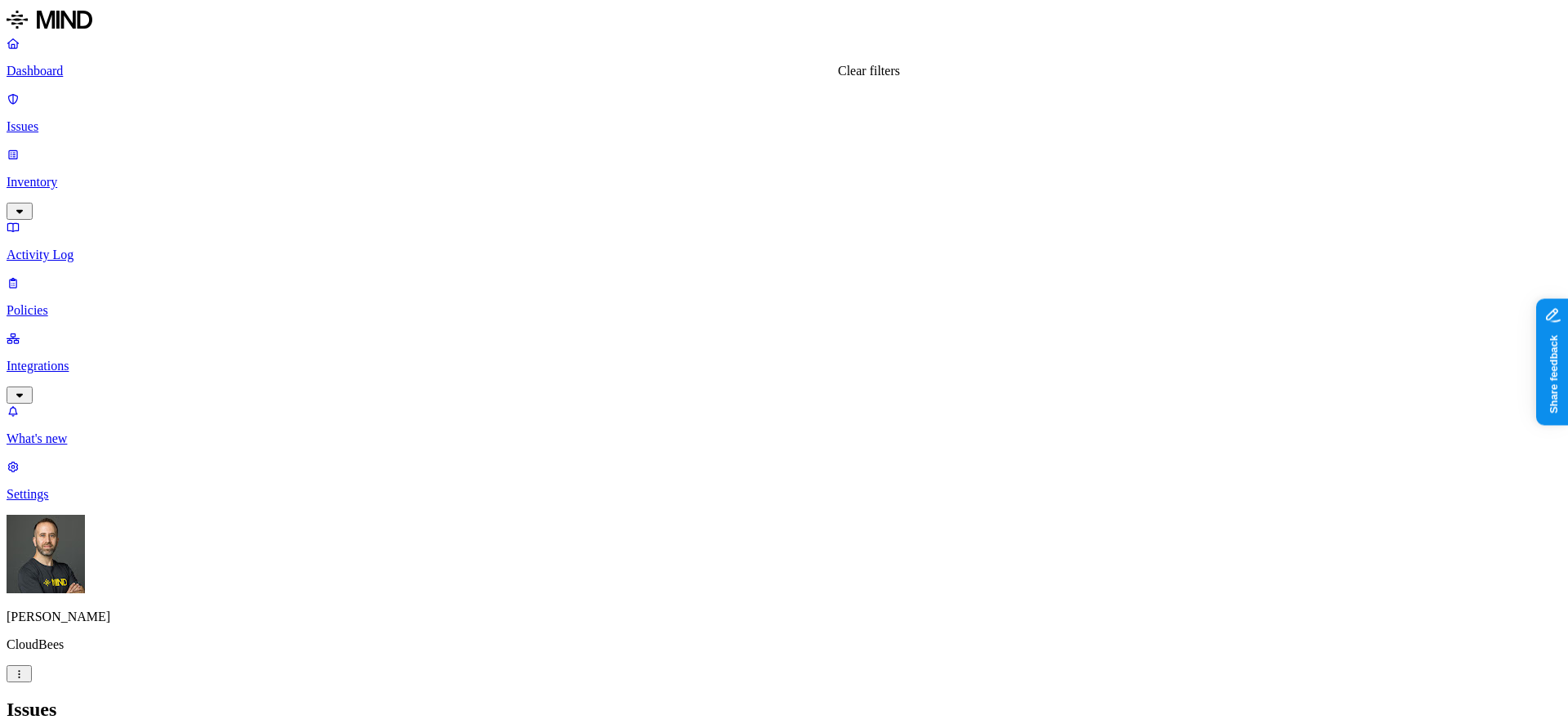
click at [113, 67] on p "Dashboard" at bounding box center [784, 71] width 1555 height 15
click at [110, 175] on p "Inventory" at bounding box center [784, 182] width 1555 height 15
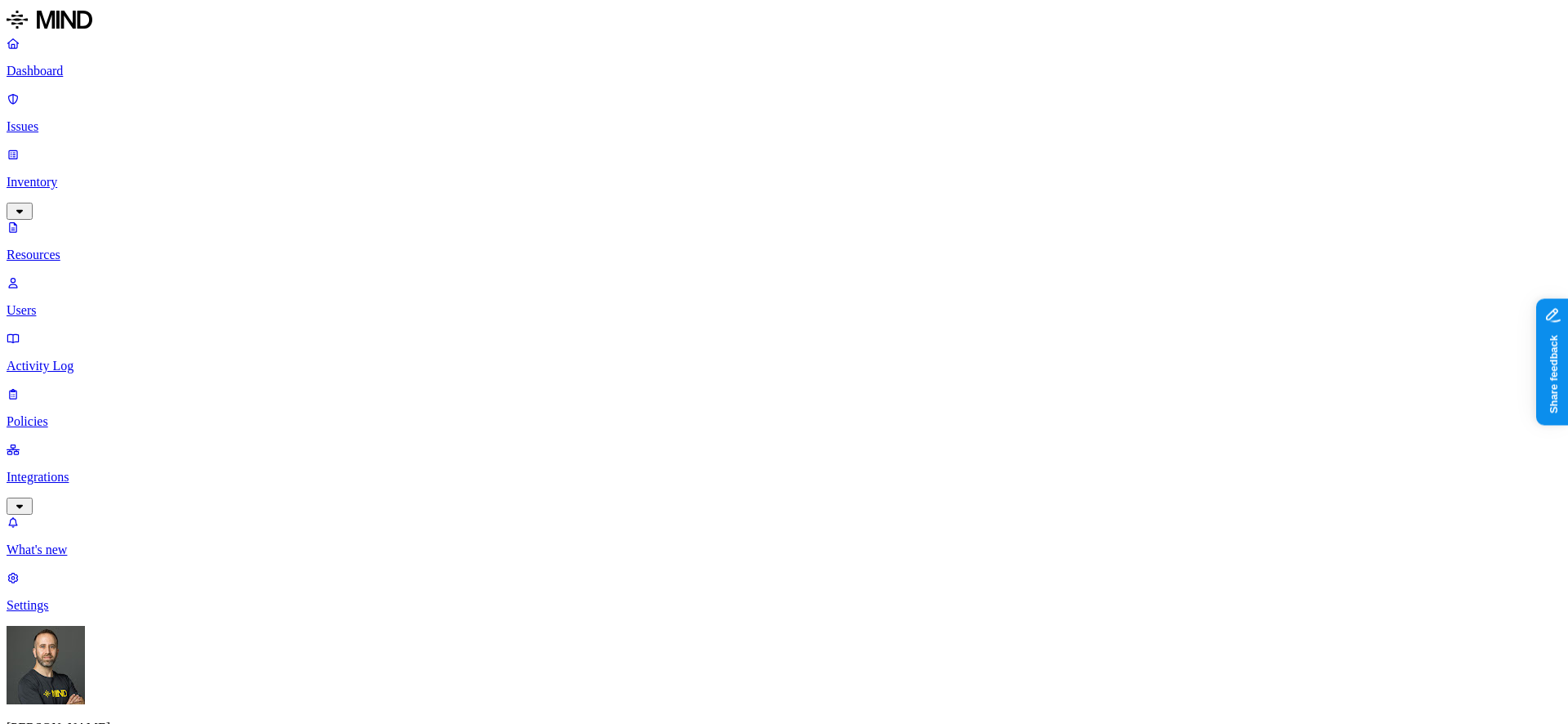
type input "ahmed"
click at [1045, 172] on div "Shawn Ahmed - Personal Drive" at bounding box center [1023, 157] width 157 height 29
click at [486, 90] on button "button" at bounding box center [492, 93] width 13 height 5
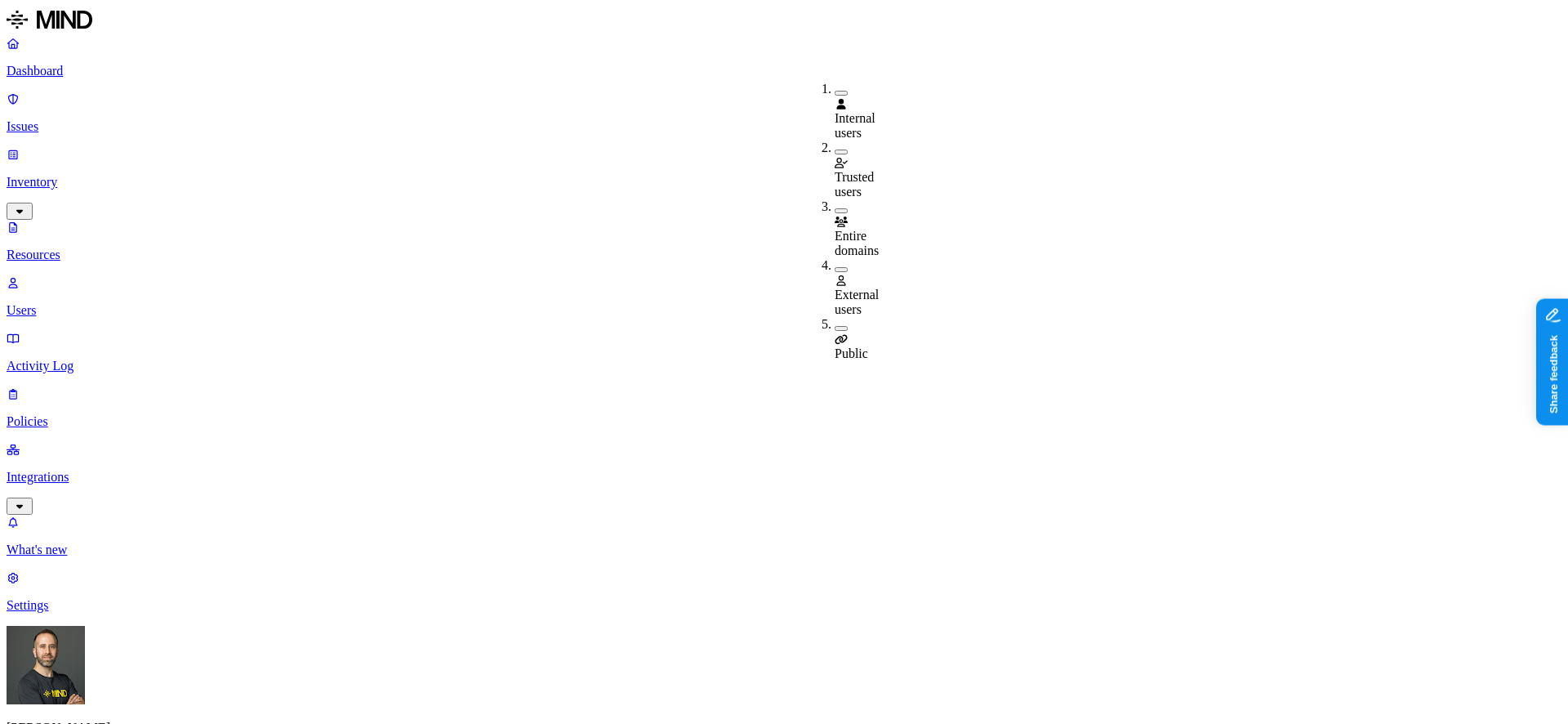
click at [835, 267] on button "button" at bounding box center [841, 270] width 13 height 5
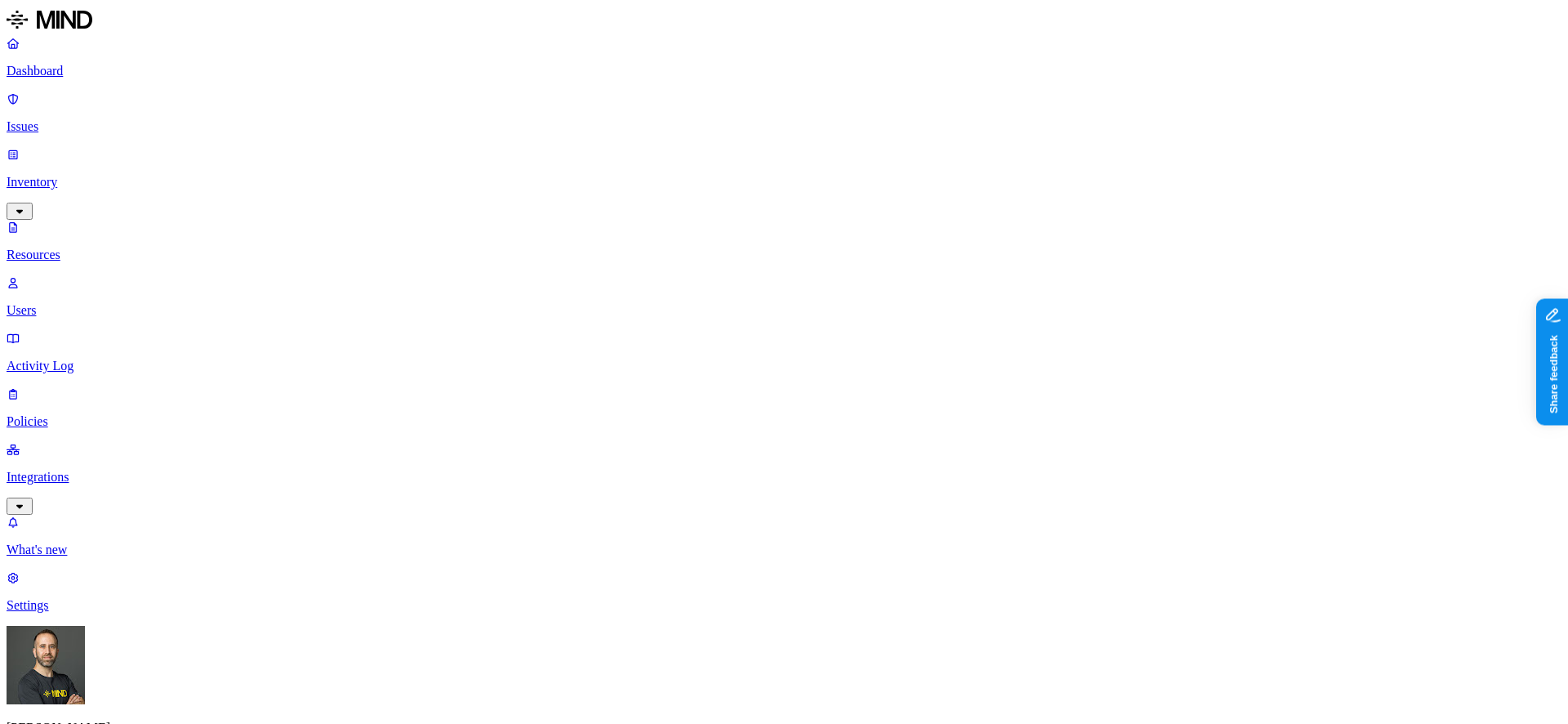
scroll to position [432, 0]
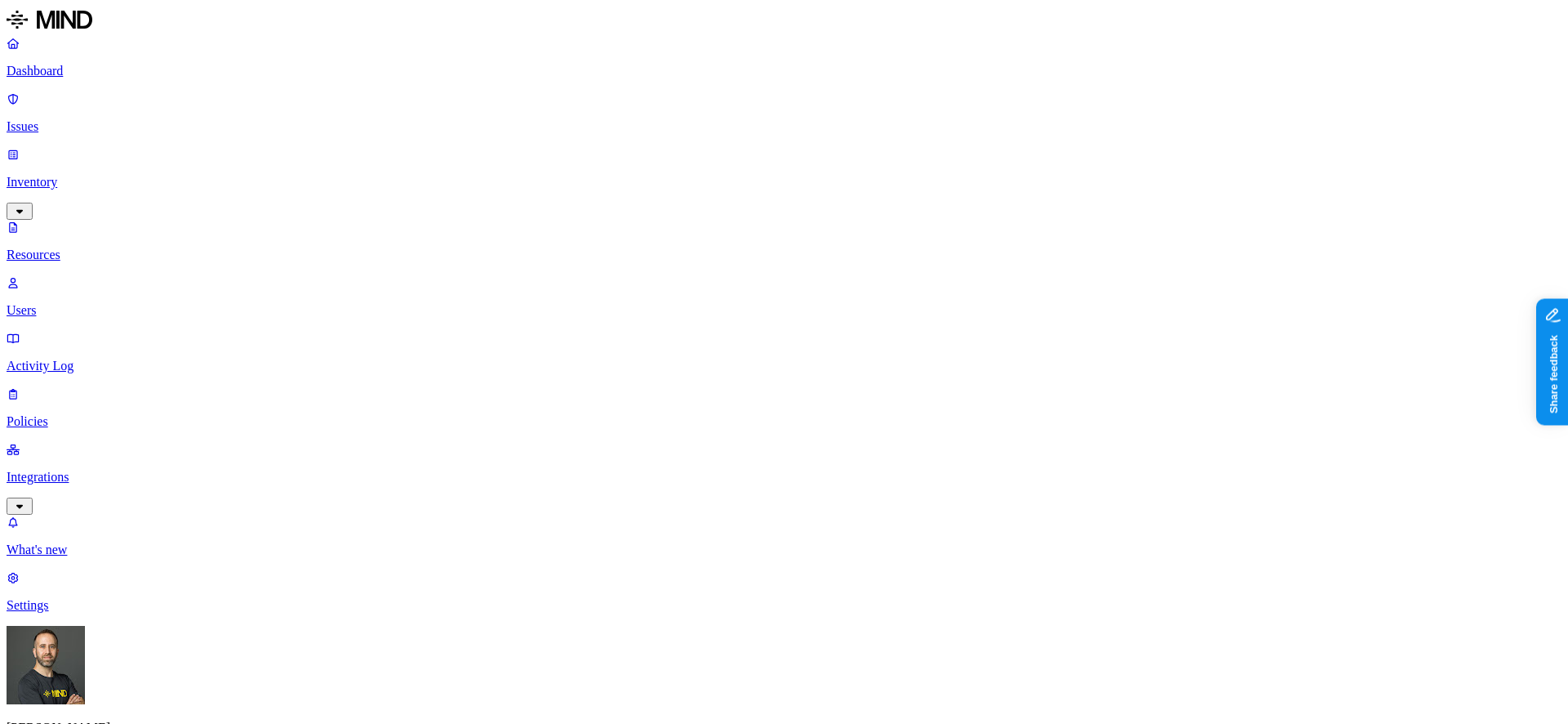
click at [123, 71] on p "Dashboard" at bounding box center [784, 71] width 1555 height 15
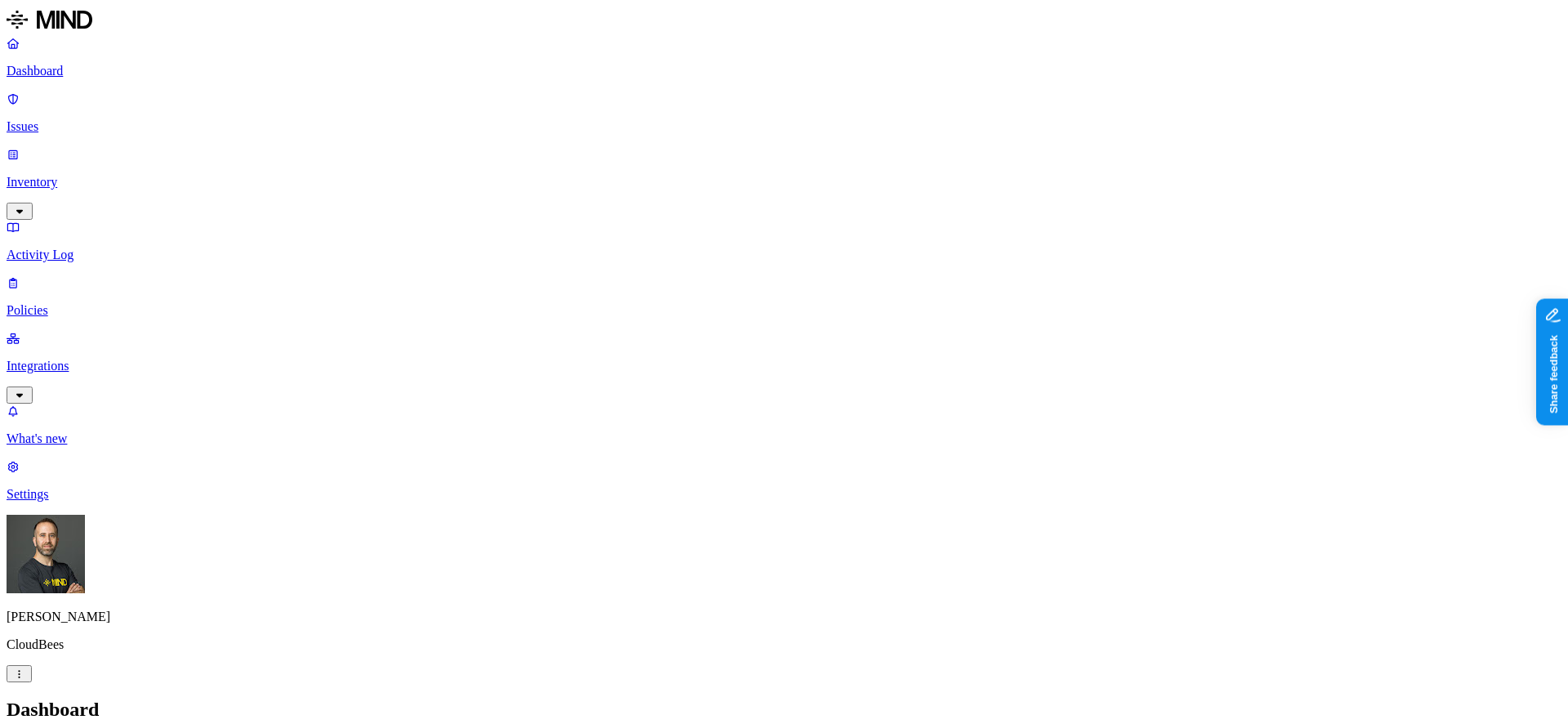
click at [115, 175] on p "Inventory" at bounding box center [784, 182] width 1555 height 15
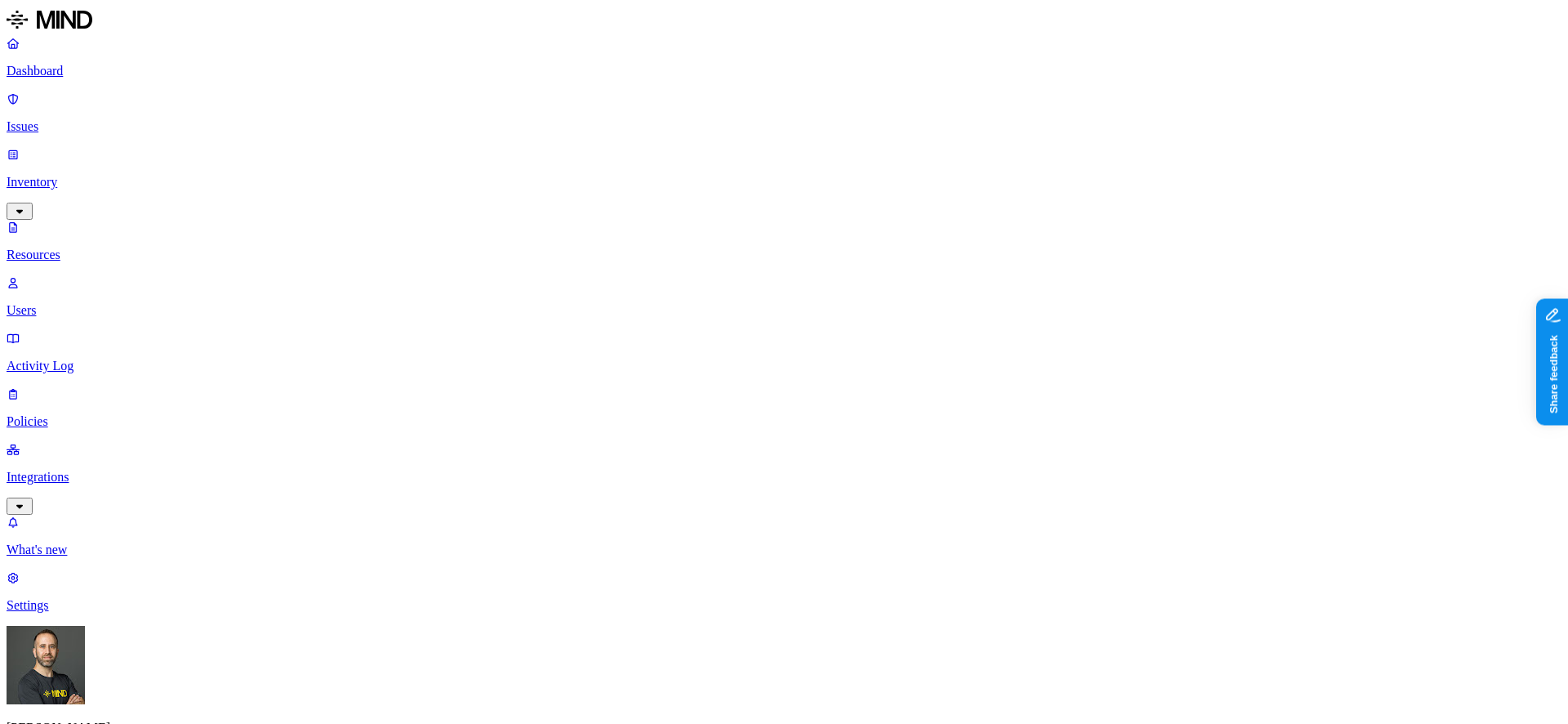
click at [77, 78] on p "Dashboard" at bounding box center [784, 71] width 1555 height 15
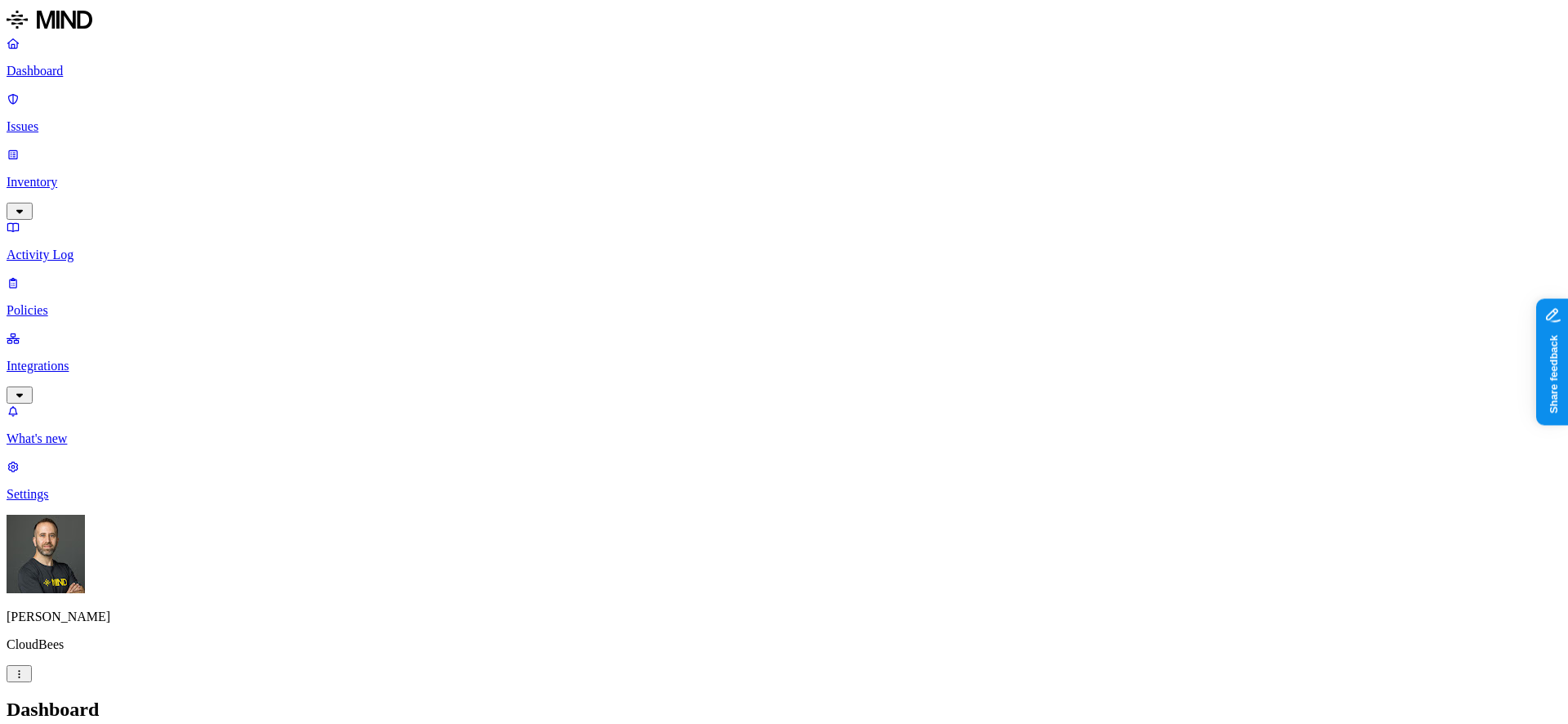
click at [143, 175] on p "Inventory" at bounding box center [784, 182] width 1555 height 15
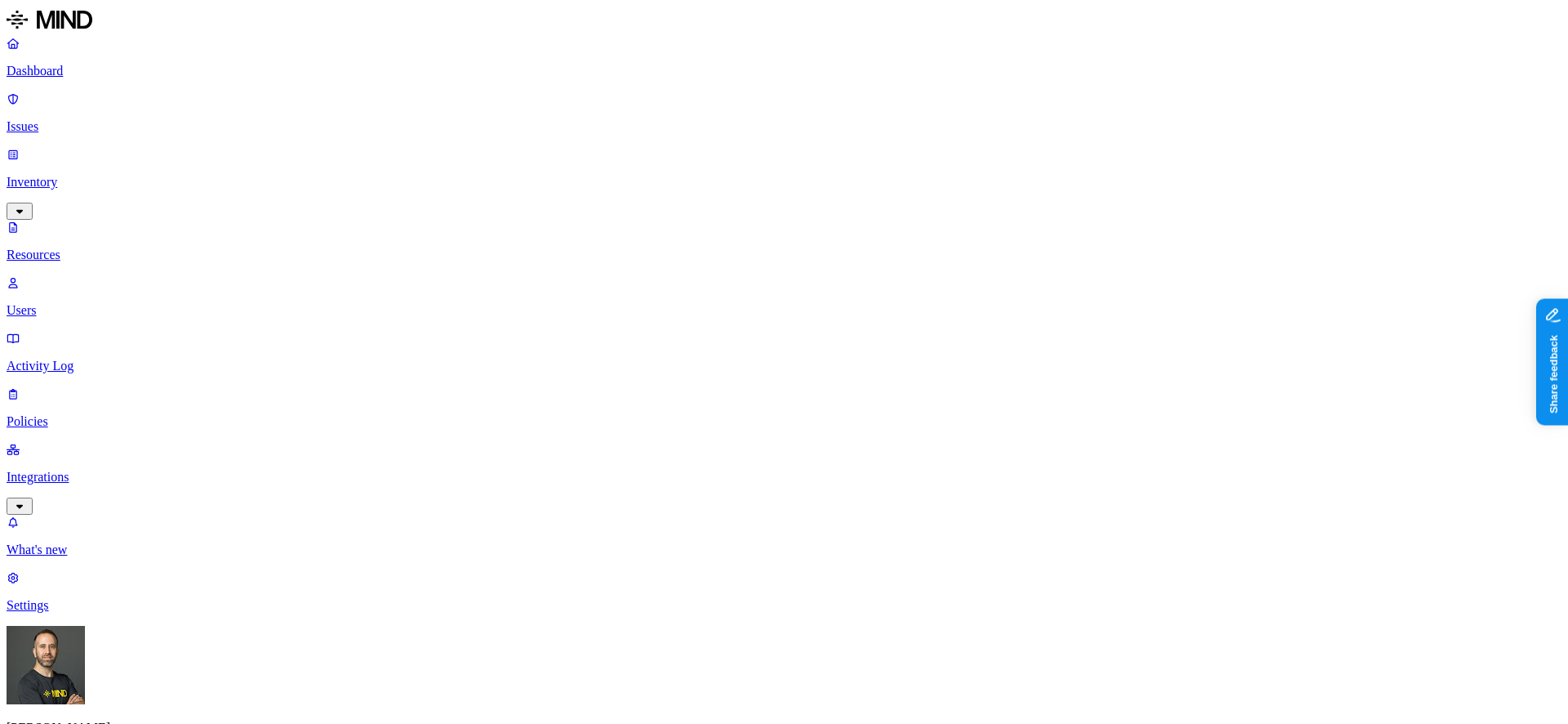
click at [104, 119] on p "Issues" at bounding box center [784, 127] width 1555 height 15
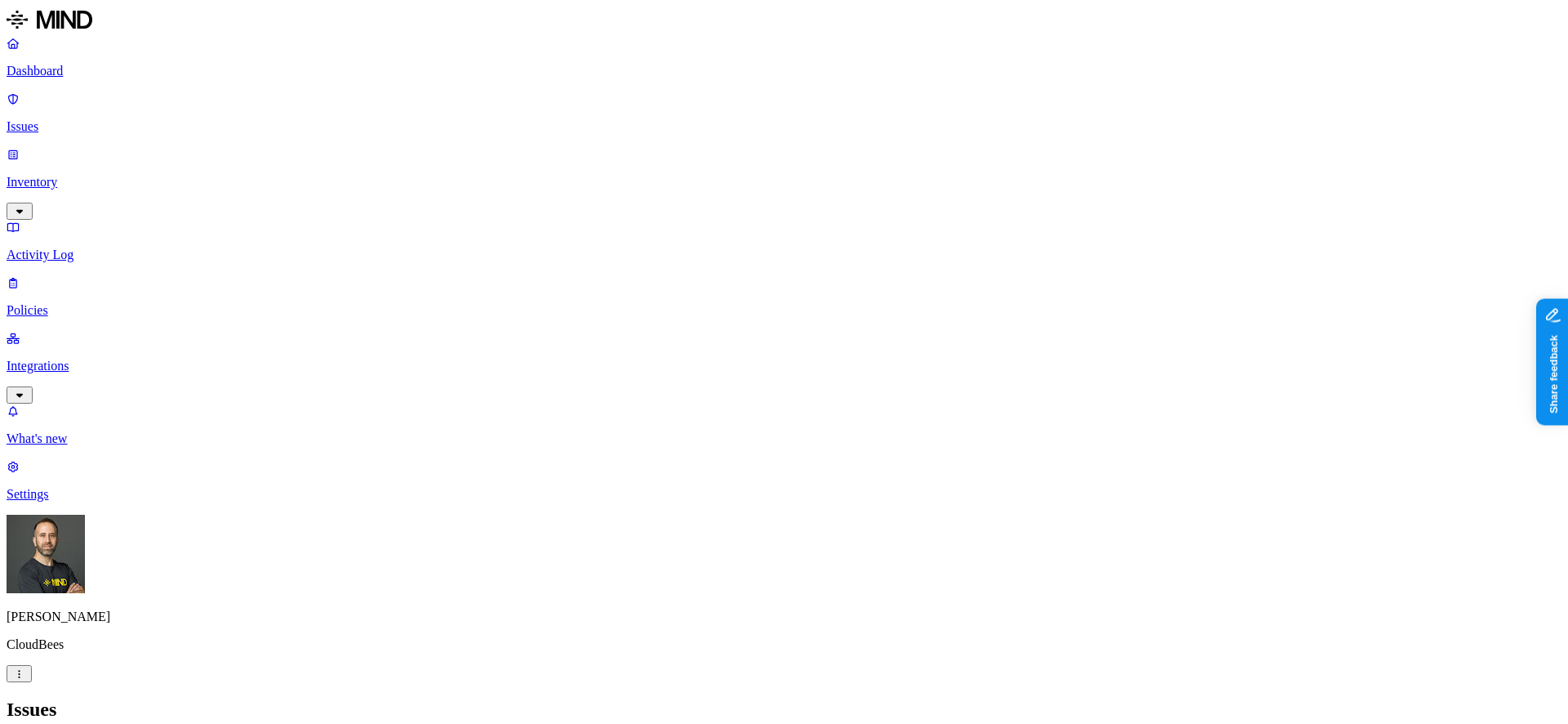
type input "pii"
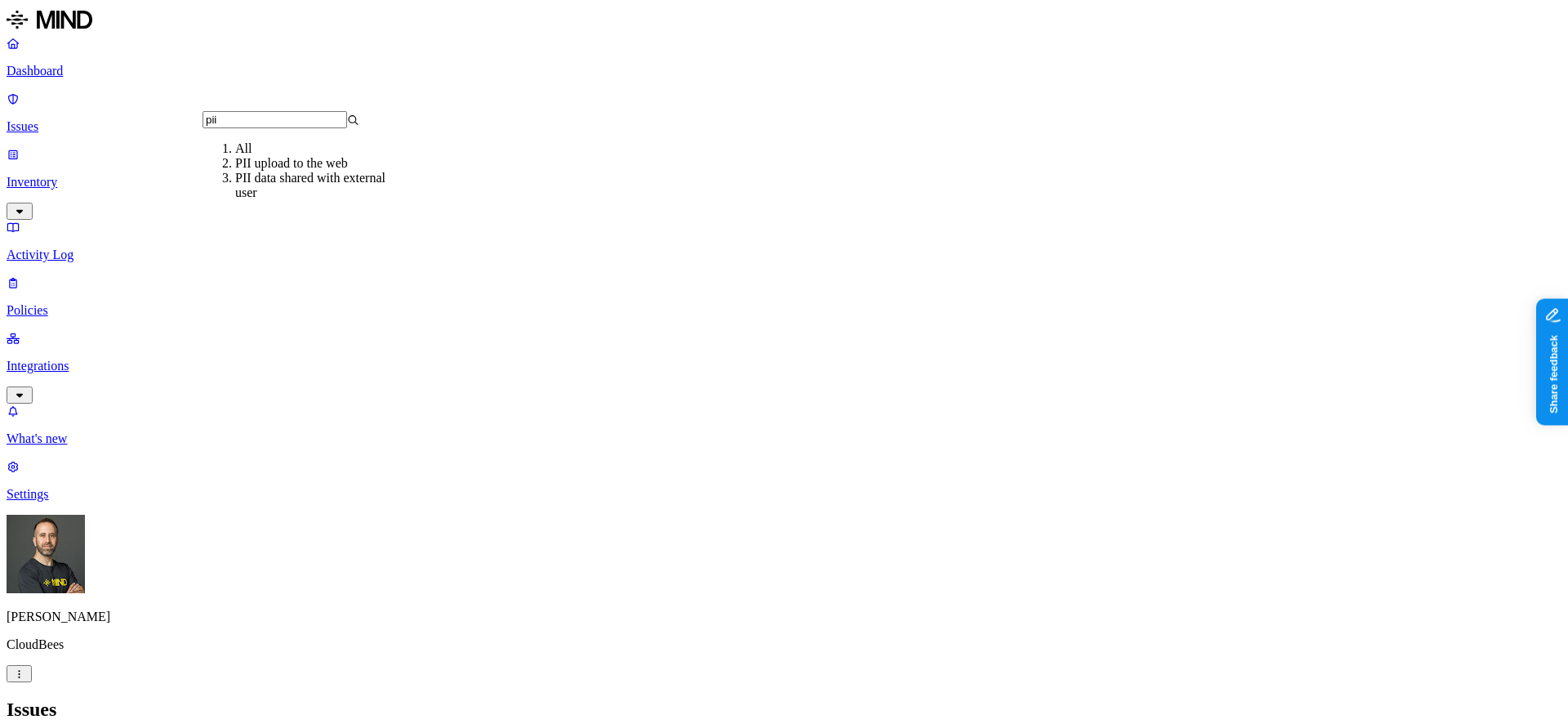
click at [337, 200] on div "PII data shared with external user" at bounding box center [313, 185] width 157 height 29
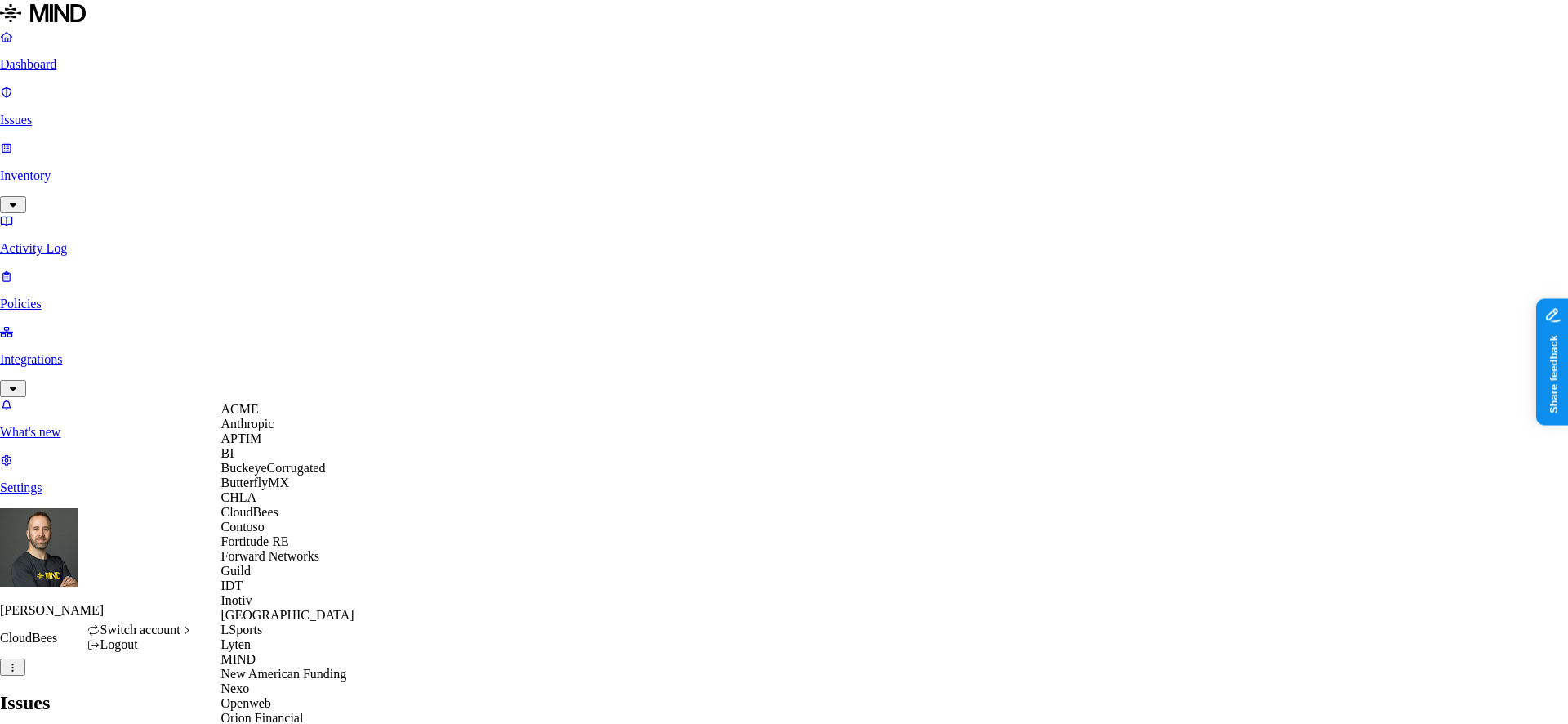
click at [290, 417] on div "ACME" at bounding box center [300, 410] width 158 height 15
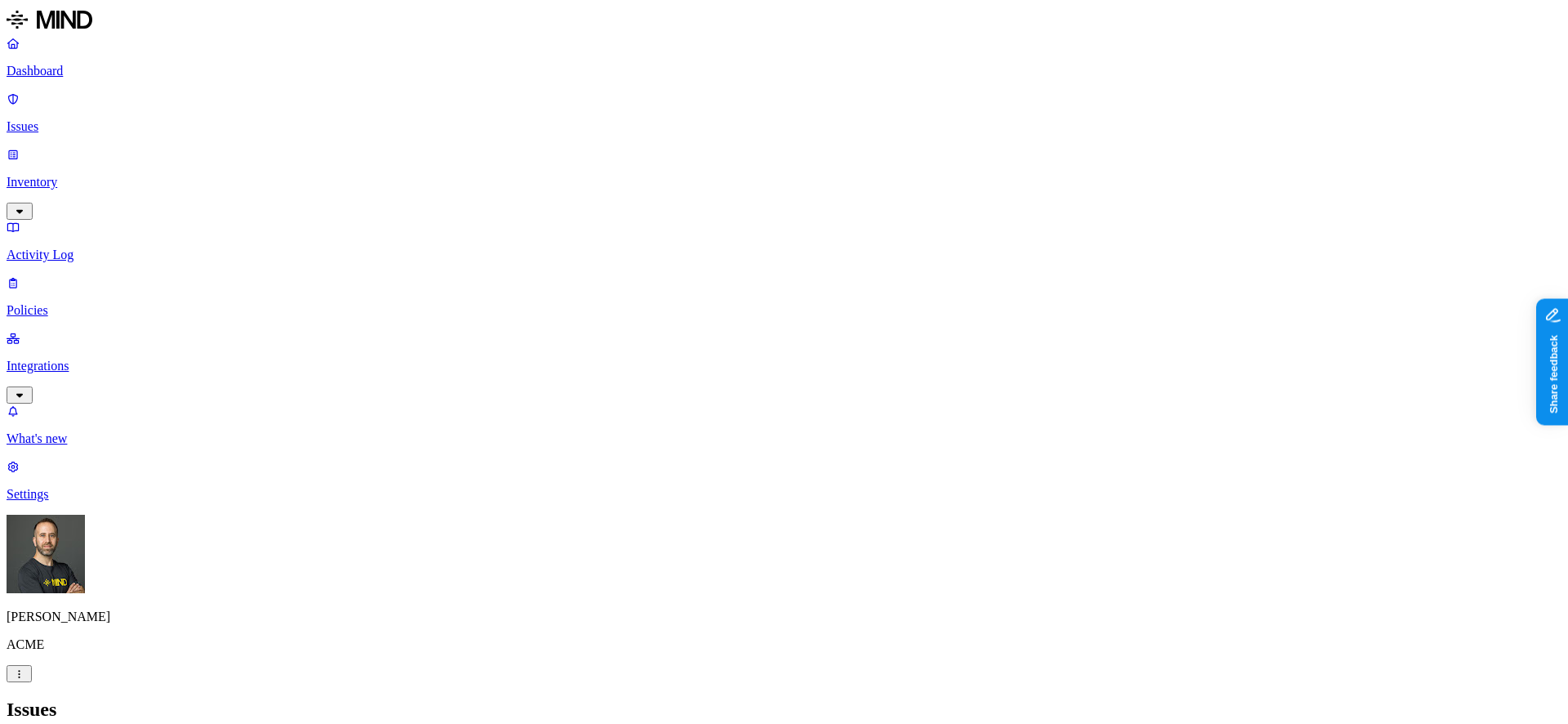
click at [71, 502] on p "Settings" at bounding box center [784, 494] width 1555 height 15
click at [97, 79] on p "Dashboard" at bounding box center [784, 71] width 1555 height 15
click at [101, 119] on p "Issues" at bounding box center [784, 127] width 1555 height 15
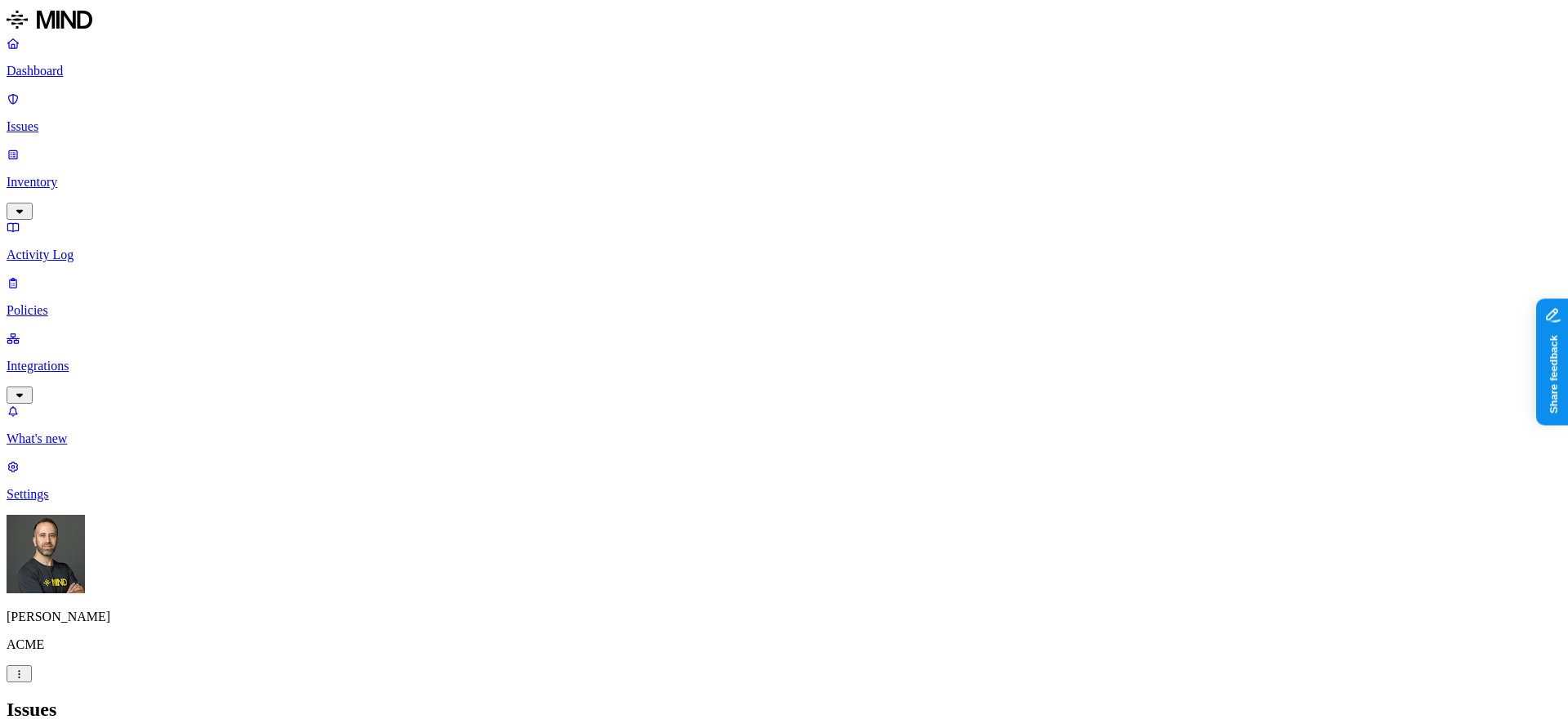
scroll to position [458, 0]
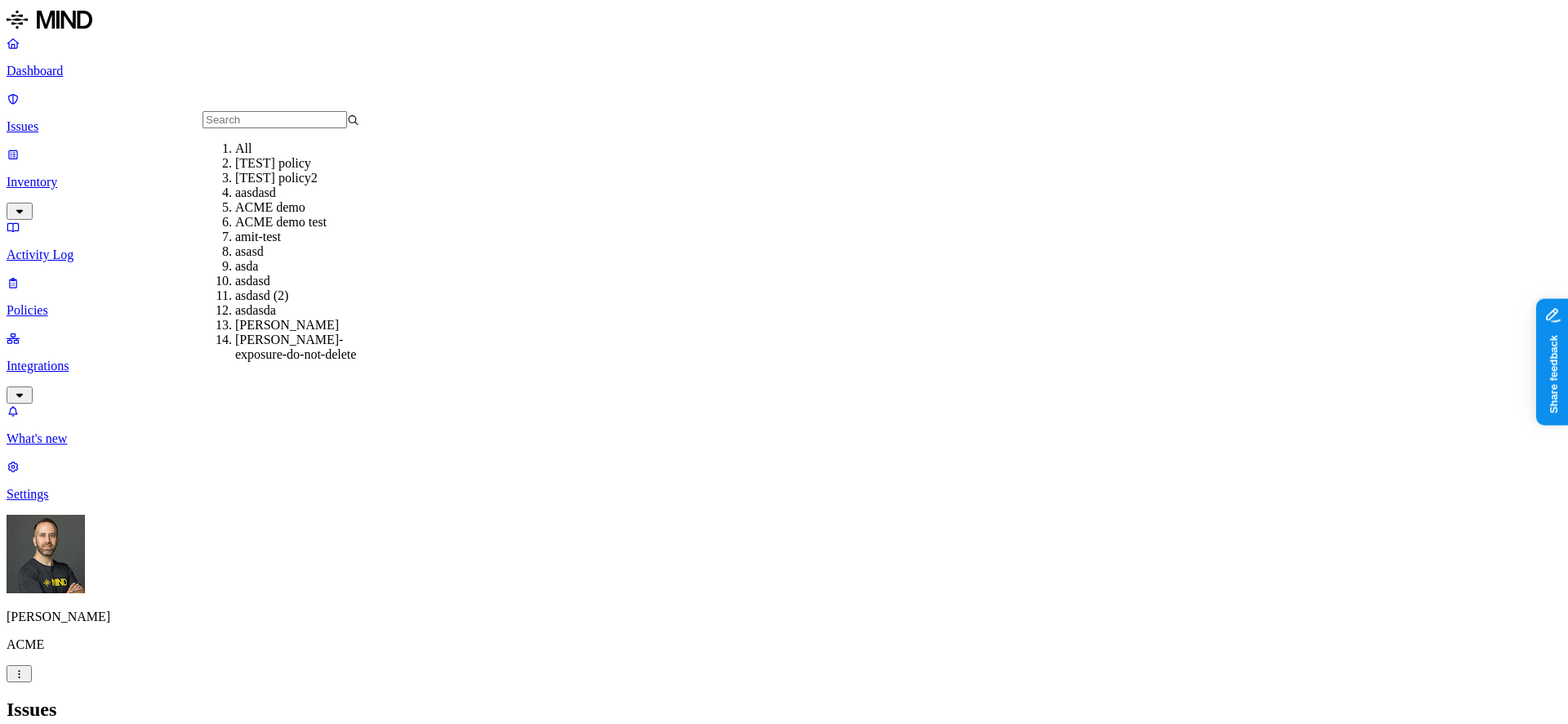
click at [160, 502] on nav "Dashboard Issues Inventory Activity Log Policies Integrations What's new 1 Sett…" at bounding box center [784, 269] width 1555 height 466
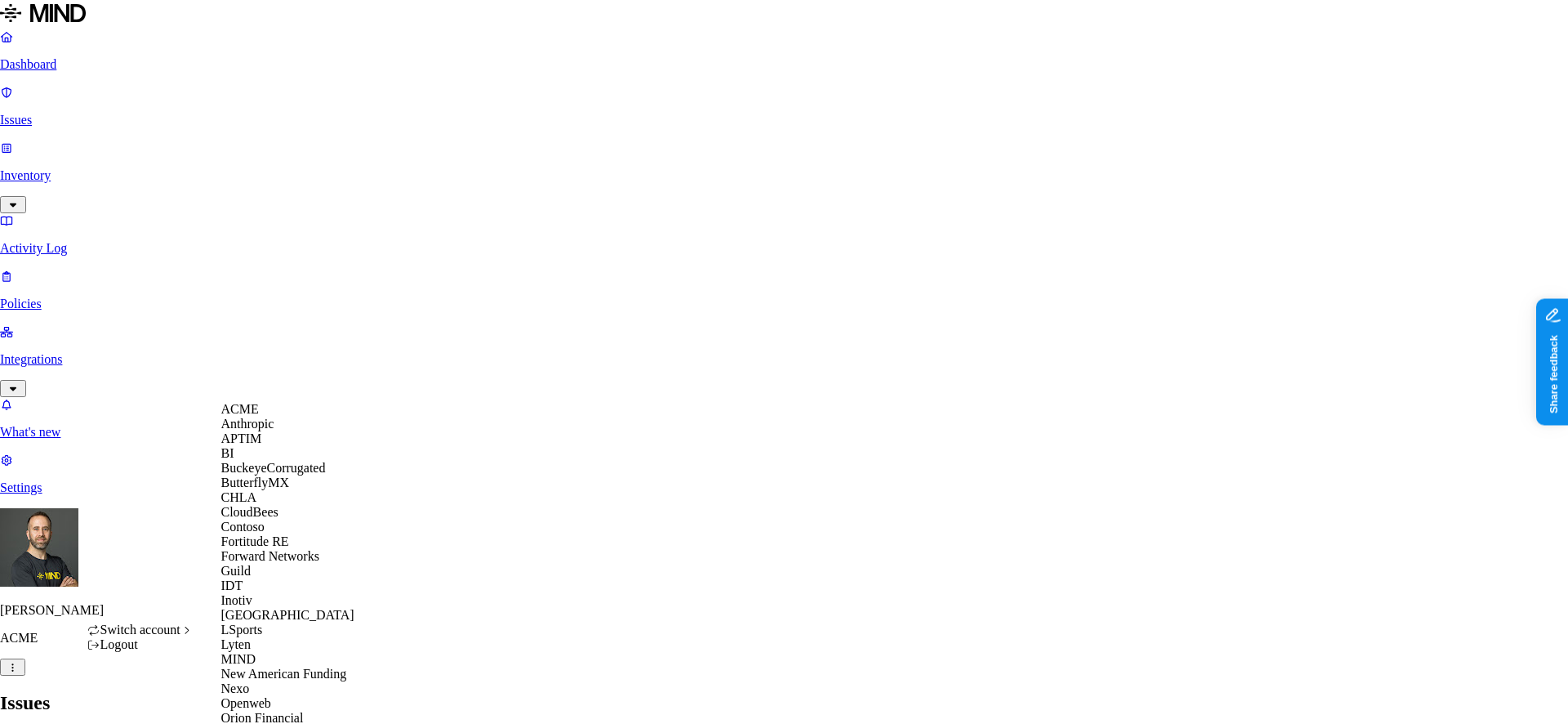
scroll to position [543, 0]
click at [269, 697] on div "Openweb" at bounding box center [300, 704] width 158 height 15
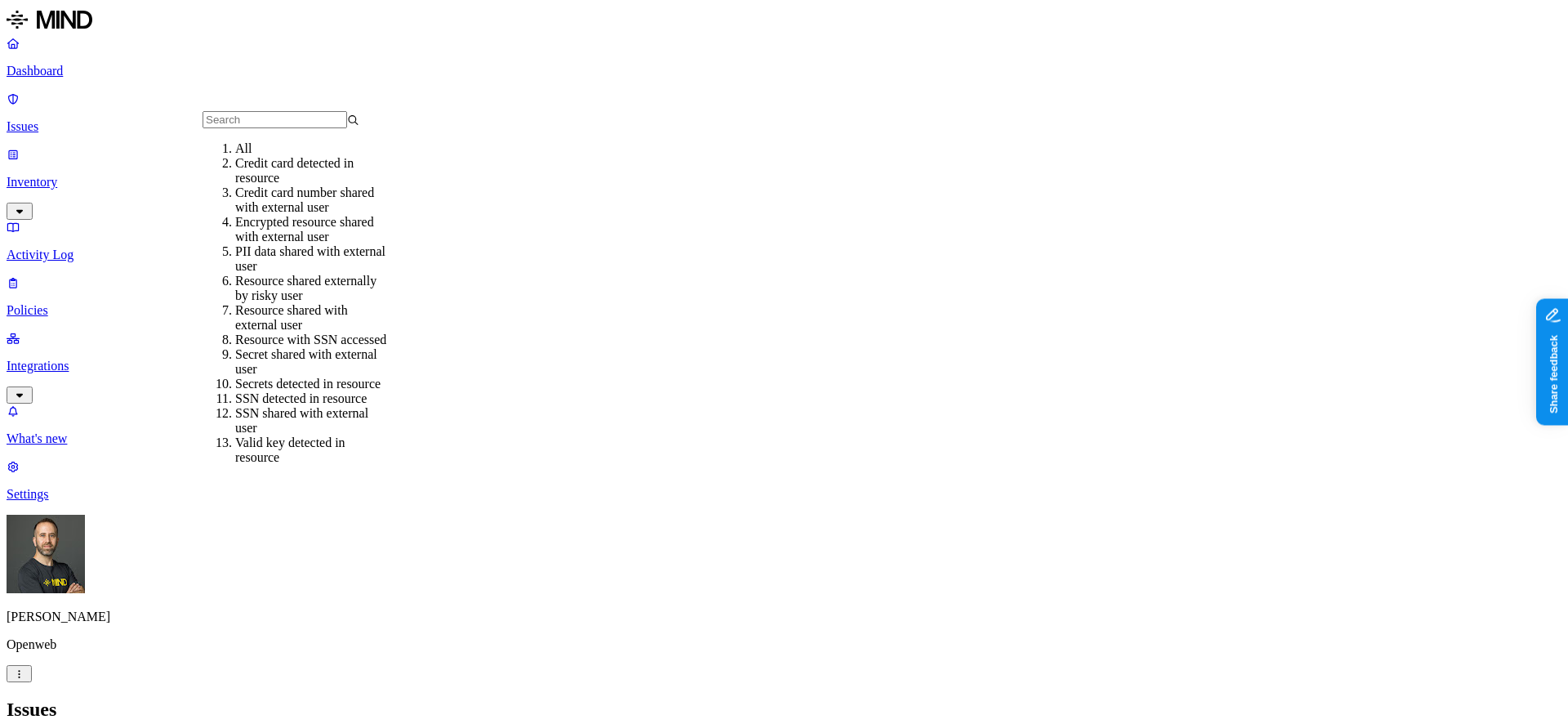
scroll to position [152, 0]
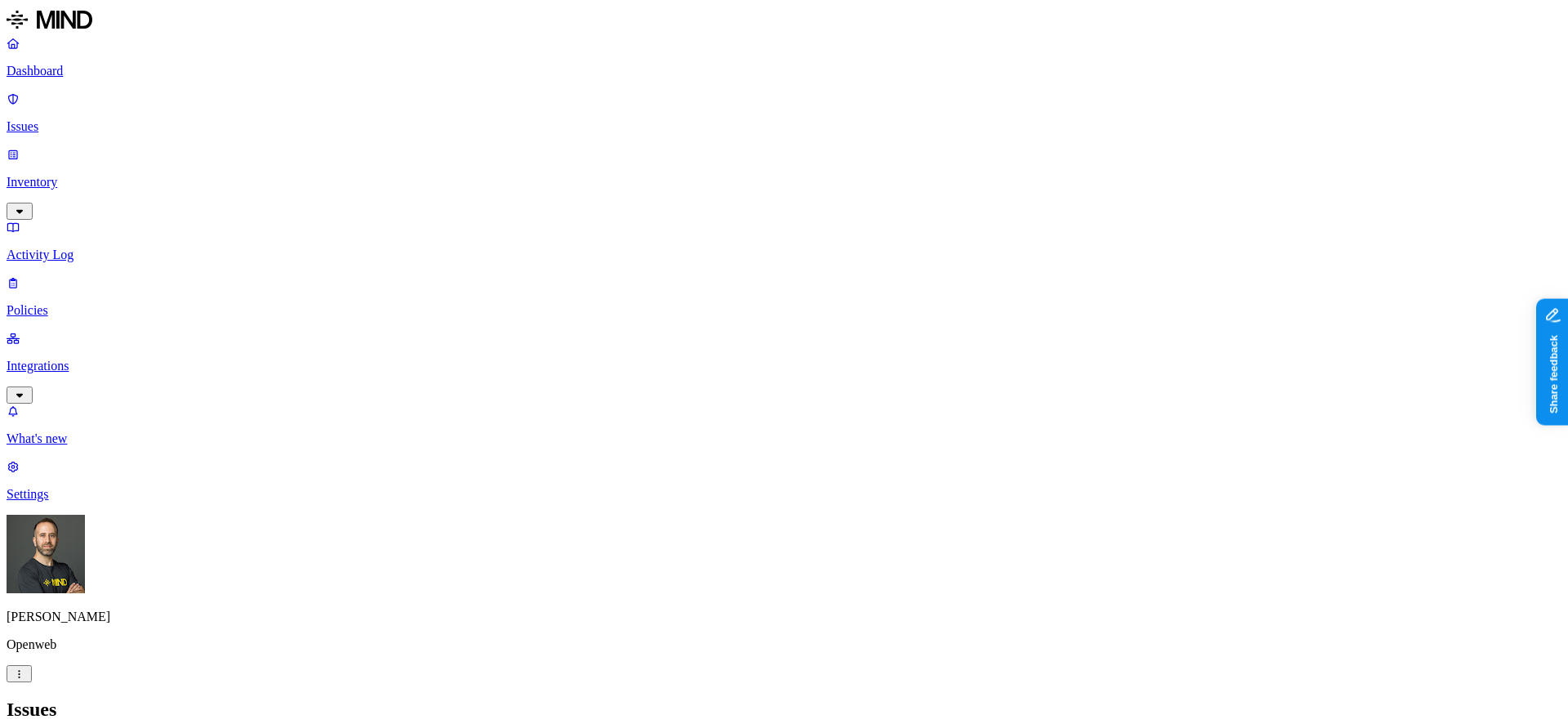
drag, startPoint x: 1248, startPoint y: 171, endPoint x: 1371, endPoint y: 171, distance: 123.0
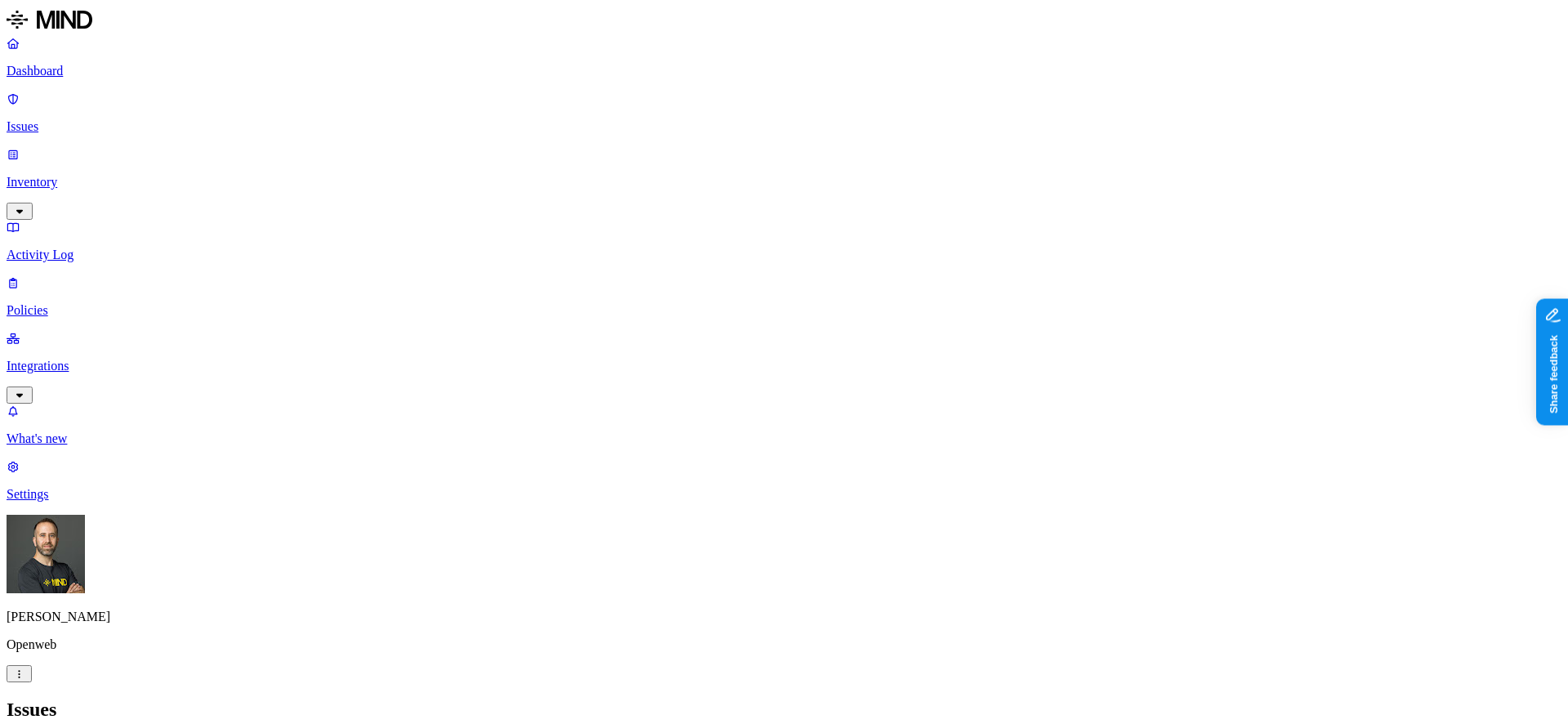
scroll to position [941, 0]
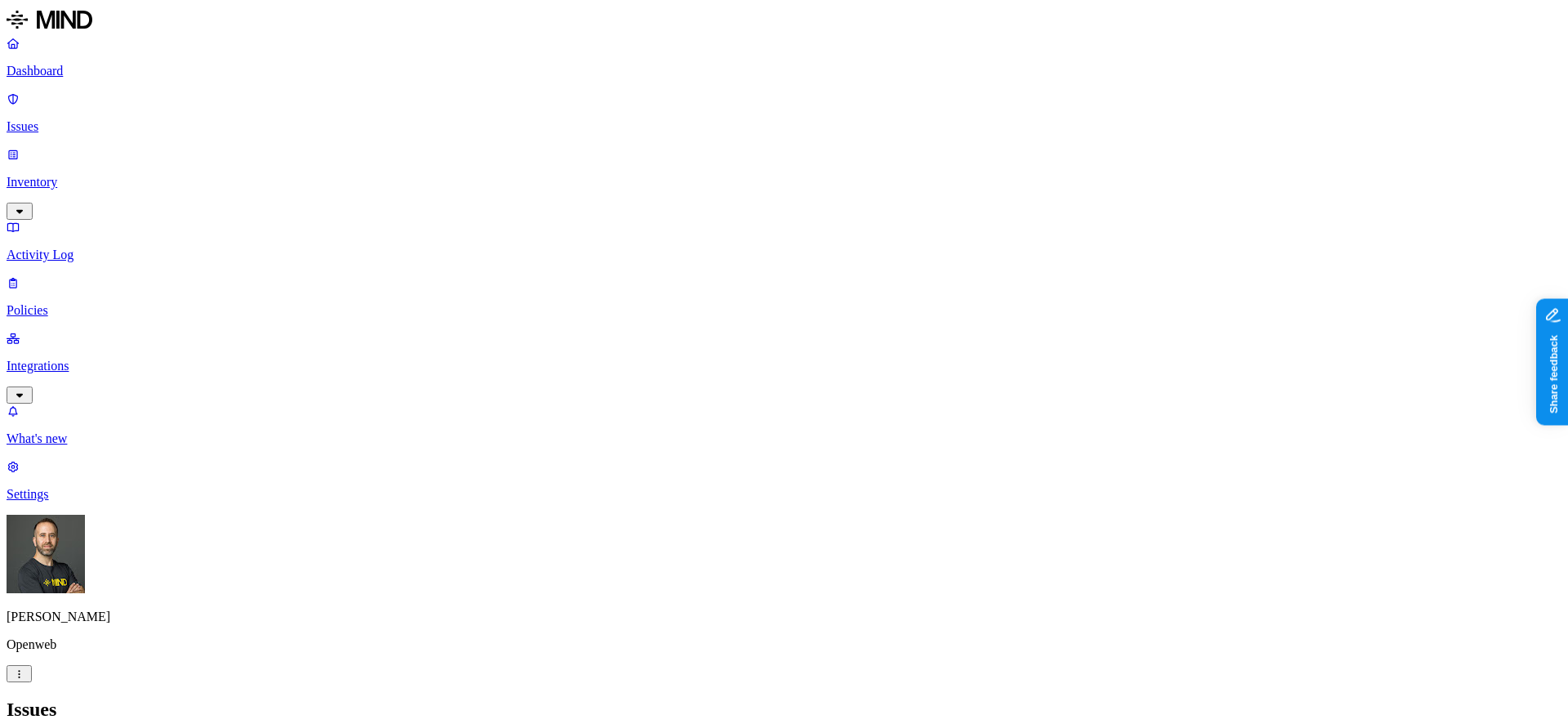
click at [724, 699] on div "Issues" at bounding box center [784, 710] width 1555 height 22
drag, startPoint x: 724, startPoint y: 135, endPoint x: 790, endPoint y: 122, distance: 67.3
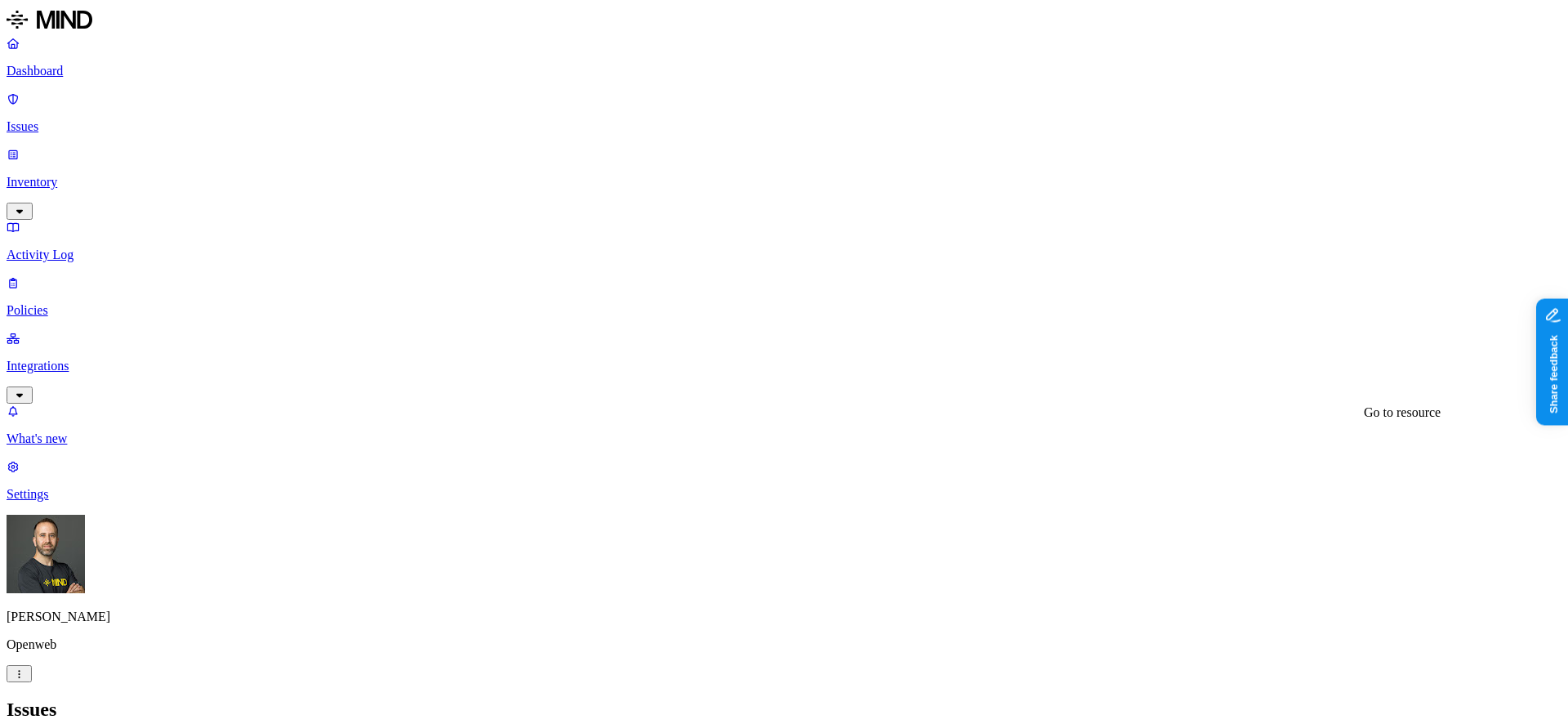
click at [975, 699] on h2 "Issues" at bounding box center [784, 710] width 1555 height 22
click at [91, 73] on p "Dashboard" at bounding box center [784, 71] width 1555 height 15
click at [133, 119] on p "Issues" at bounding box center [784, 127] width 1555 height 15
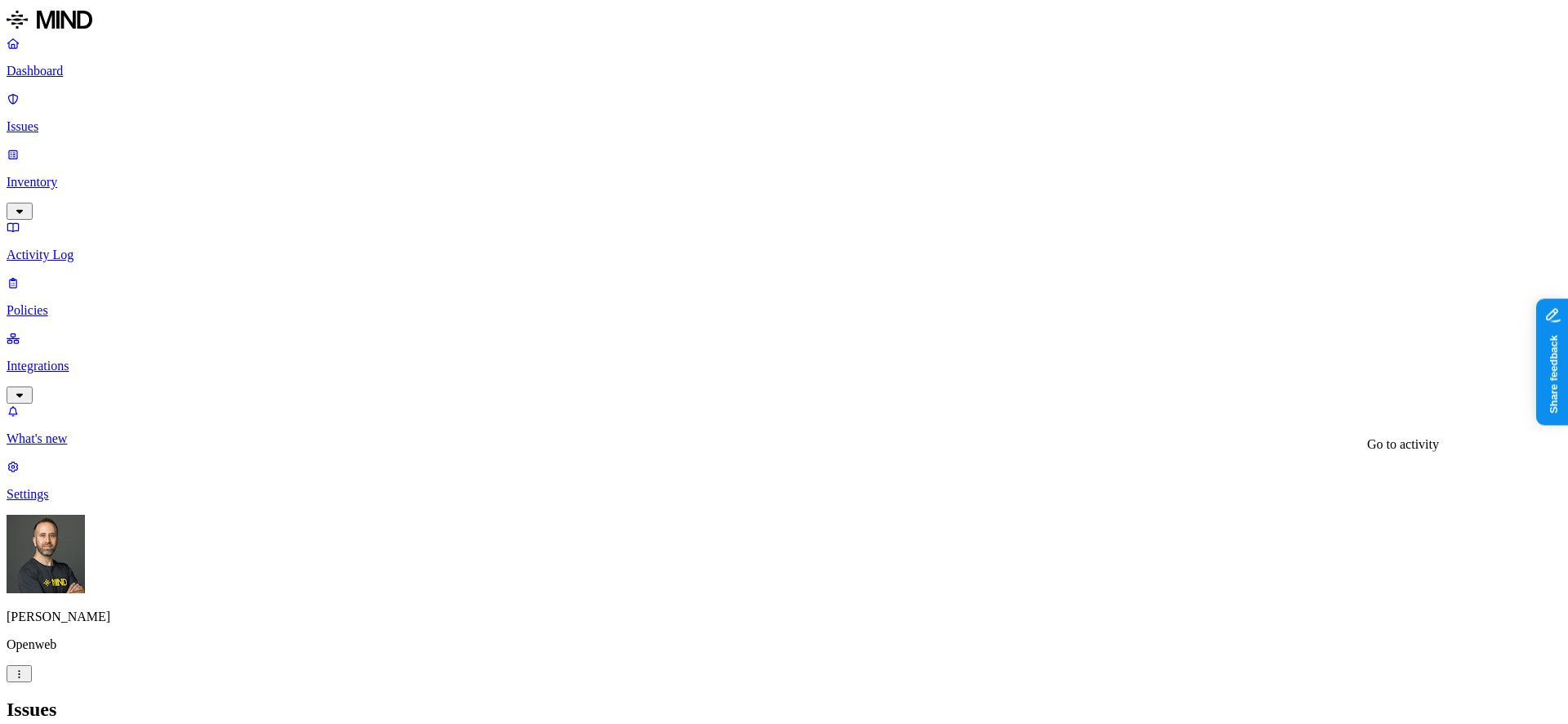
click at [1433, 484] on div "Go to activity Go to activity" at bounding box center [1403, 486] width 72 height 15
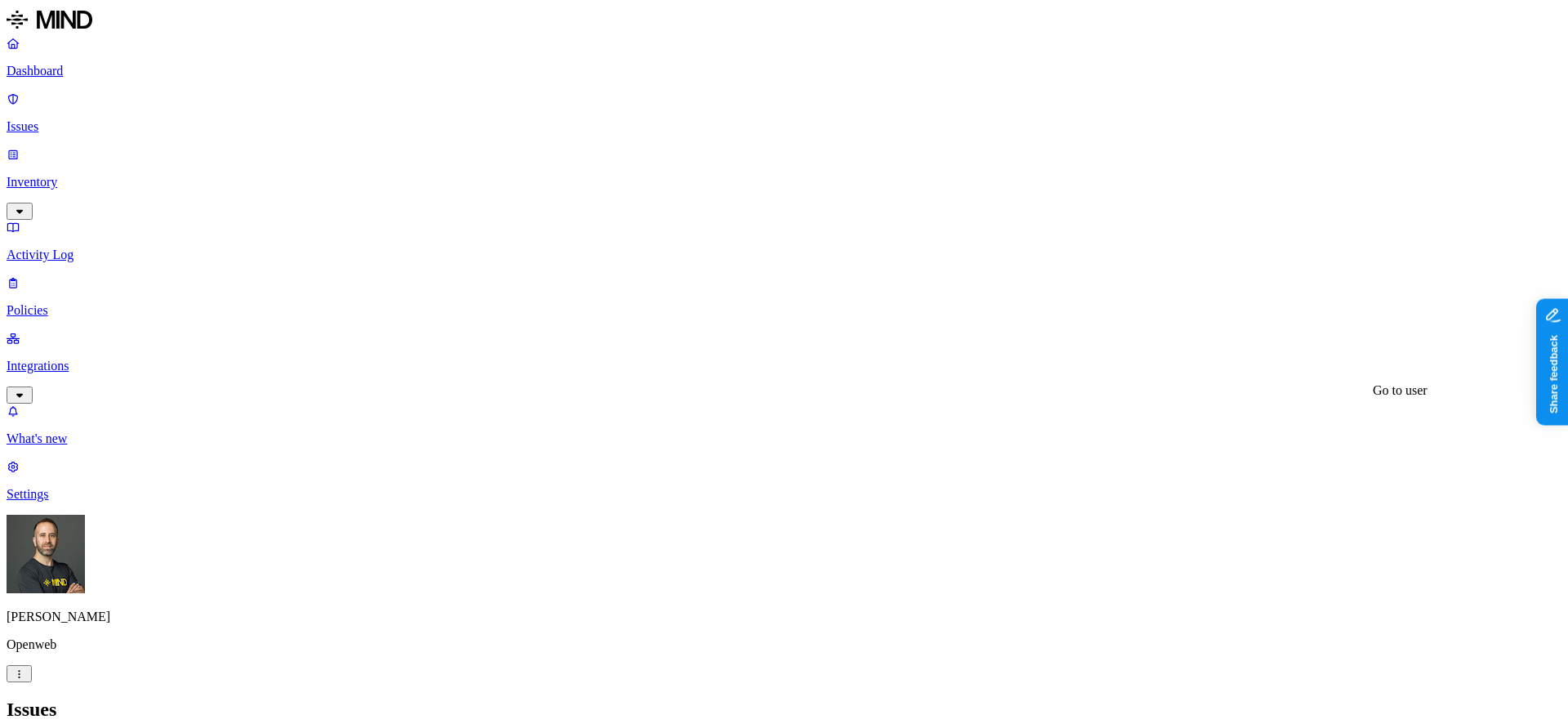
scroll to position [17, 0]
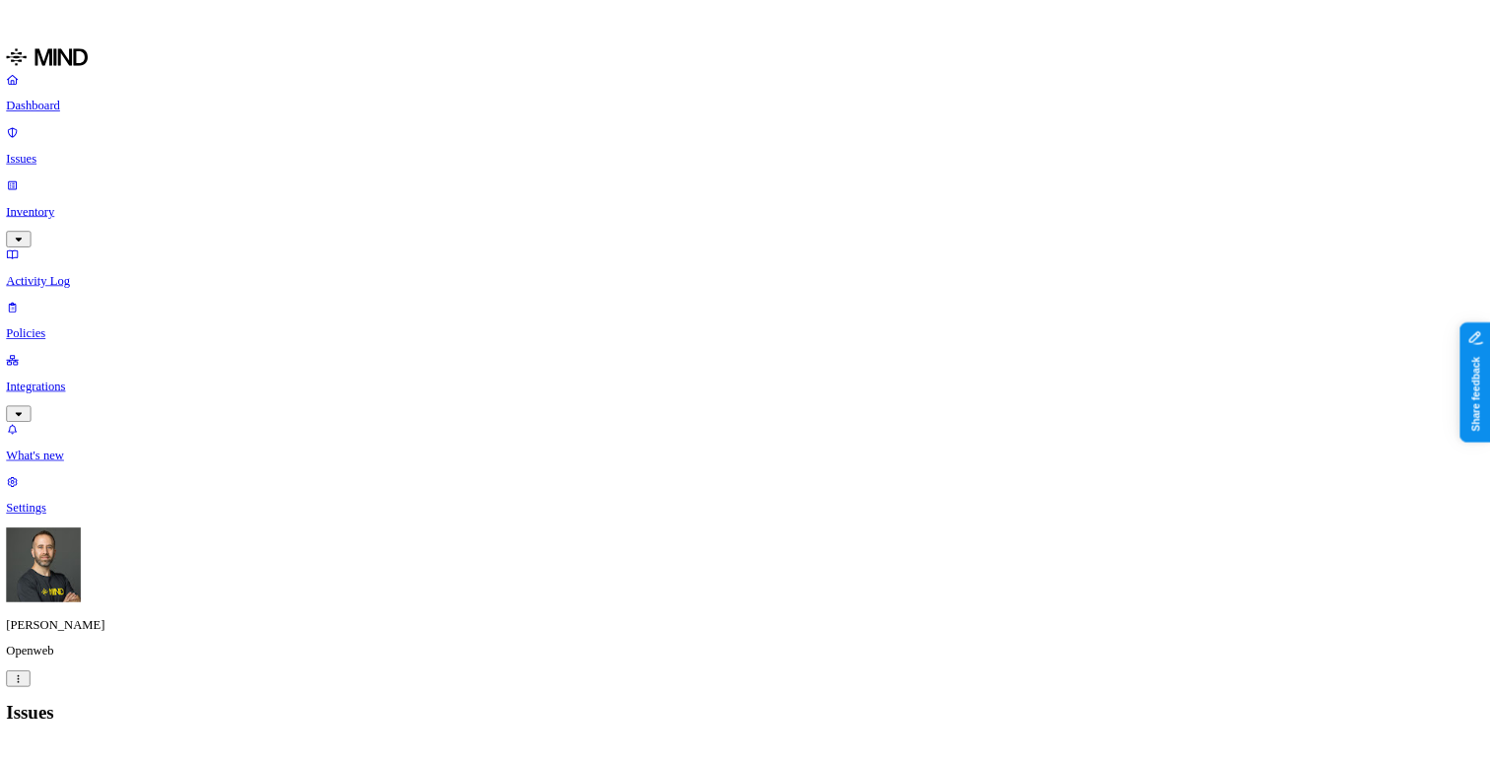
scroll to position [159, 0]
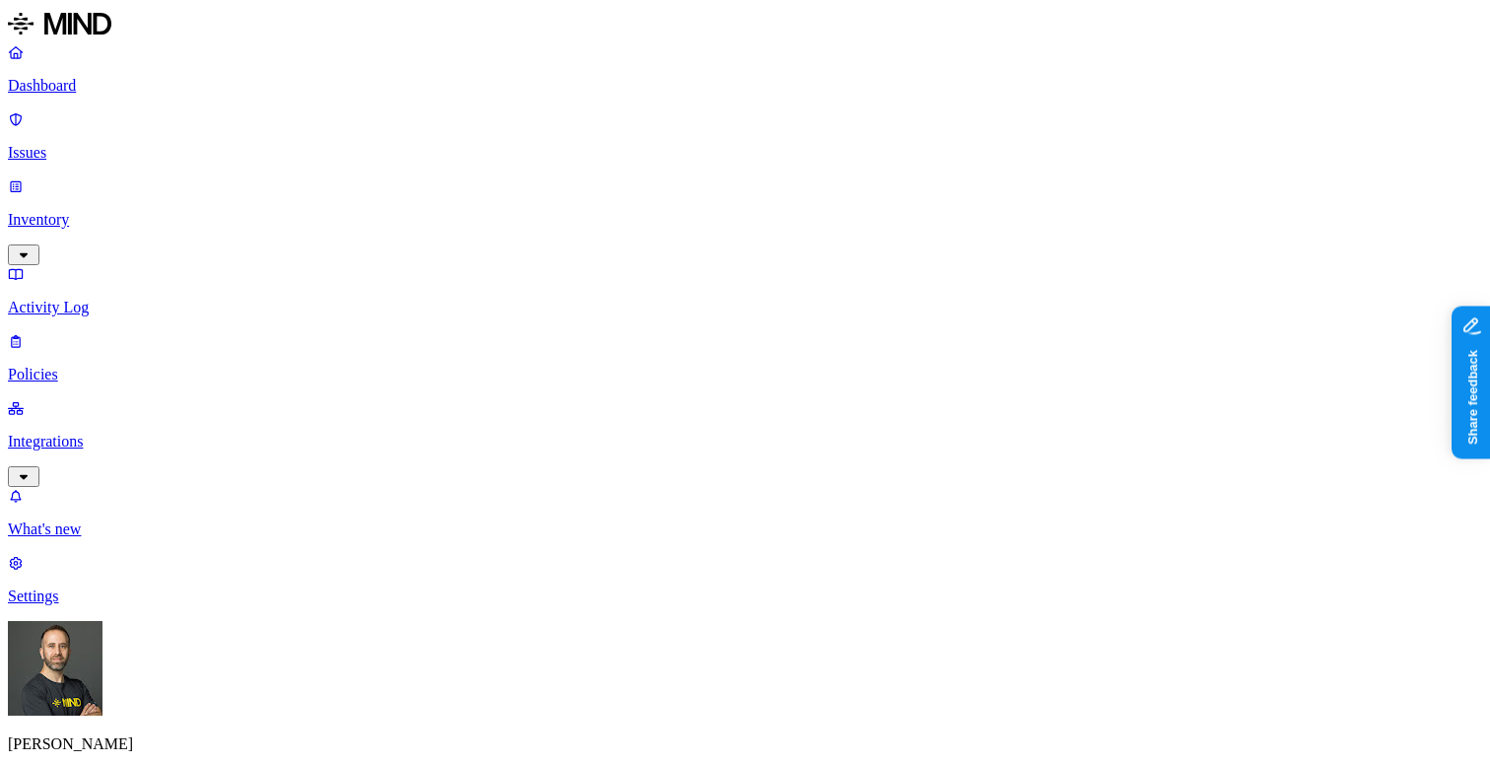
click at [96, 84] on p "Dashboard" at bounding box center [745, 86] width 1474 height 18
click at [78, 144] on p "Issues" at bounding box center [745, 153] width 1474 height 18
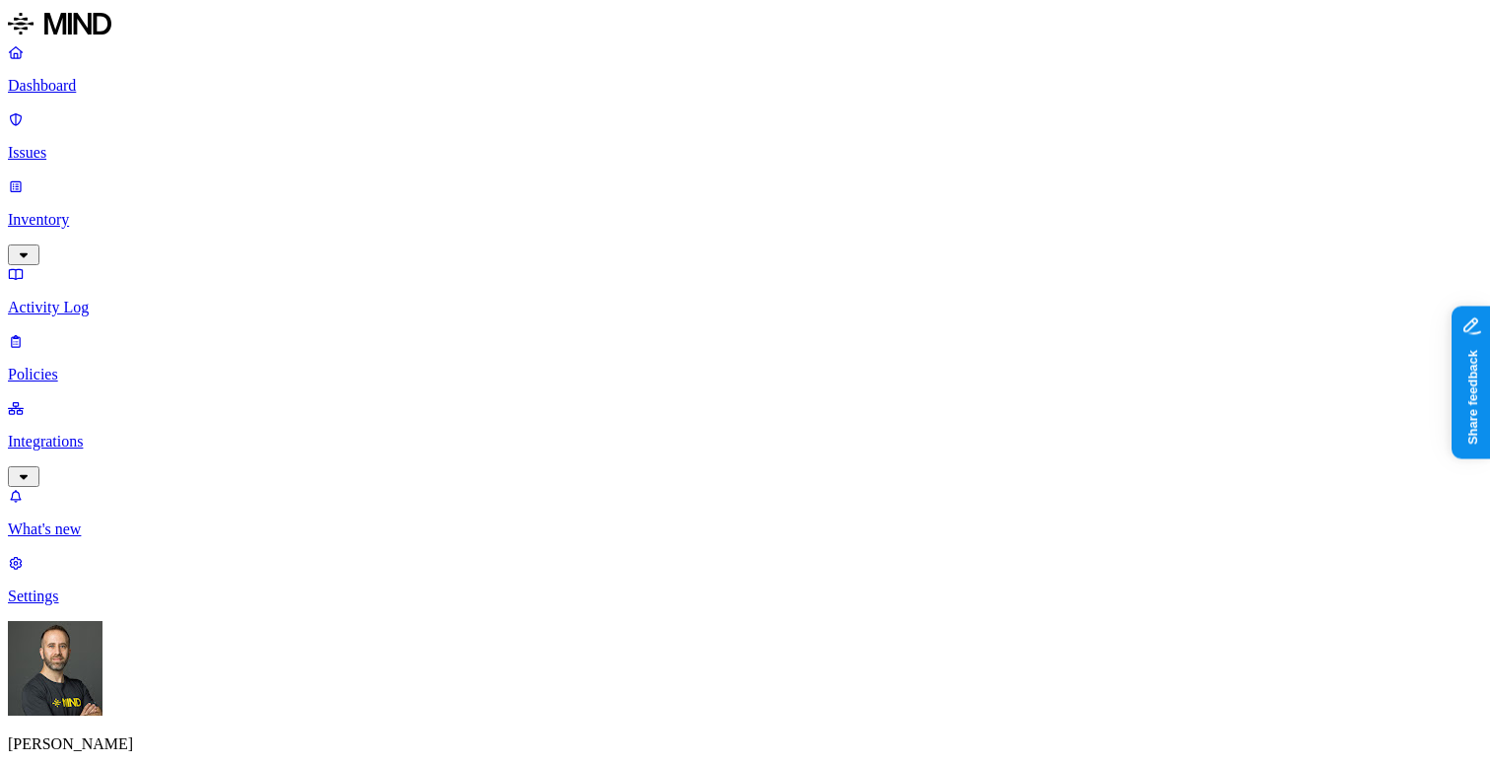
click at [99, 92] on p "Dashboard" at bounding box center [745, 86] width 1474 height 18
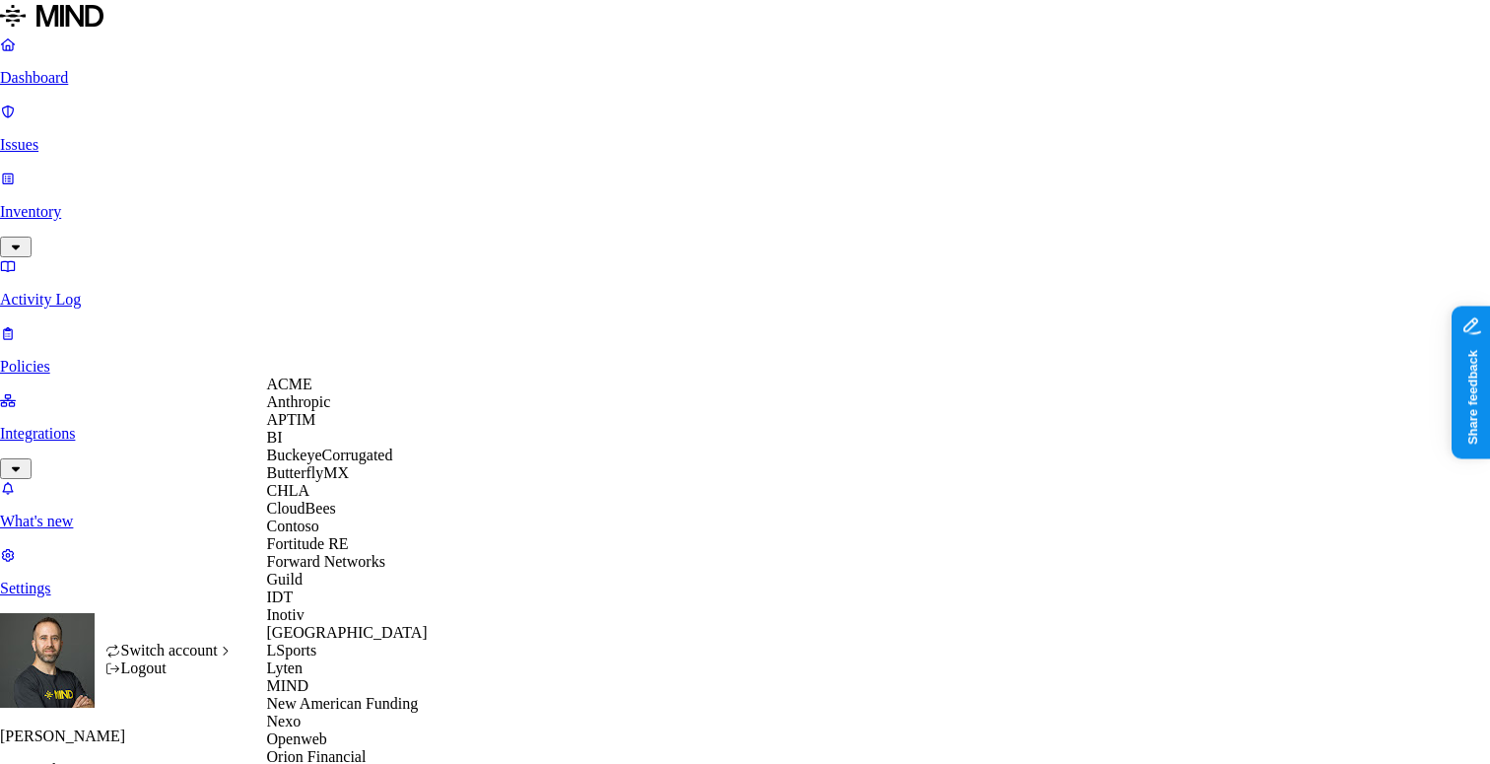
click at [362, 386] on div "ACME" at bounding box center [362, 384] width 191 height 18
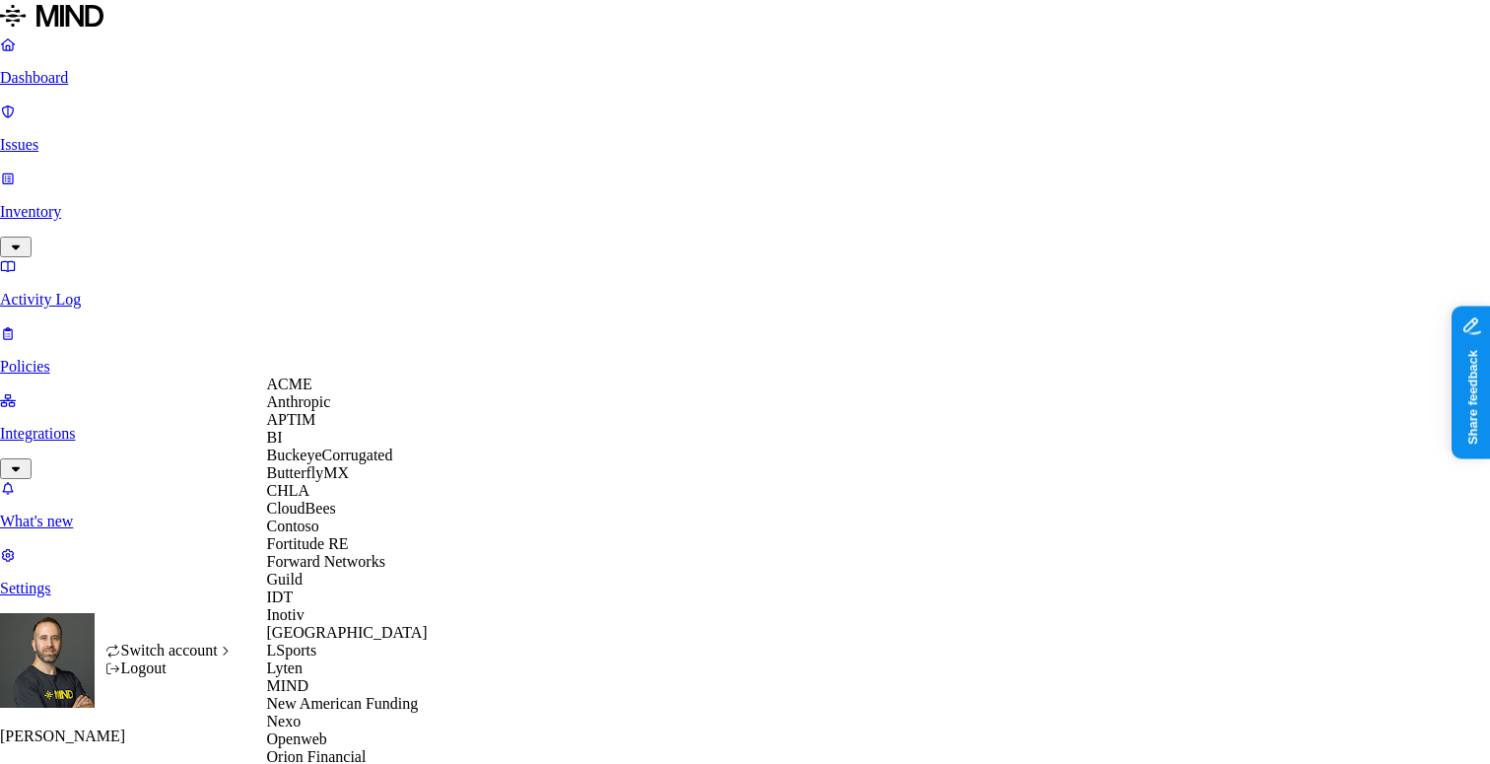
click at [315, 516] on span "CloudBees" at bounding box center [301, 508] width 69 height 17
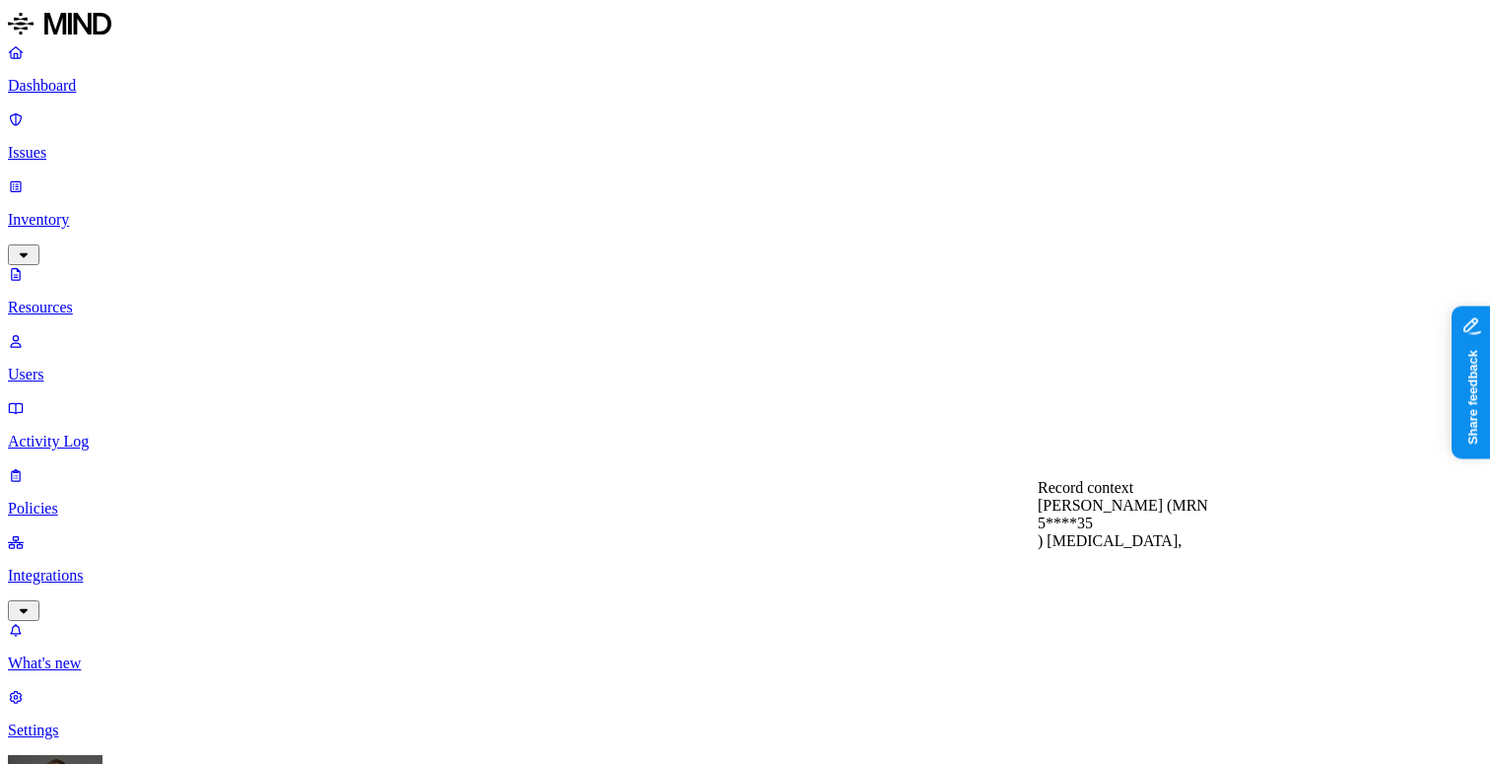
click at [141, 95] on p "Dashboard" at bounding box center [745, 86] width 1474 height 18
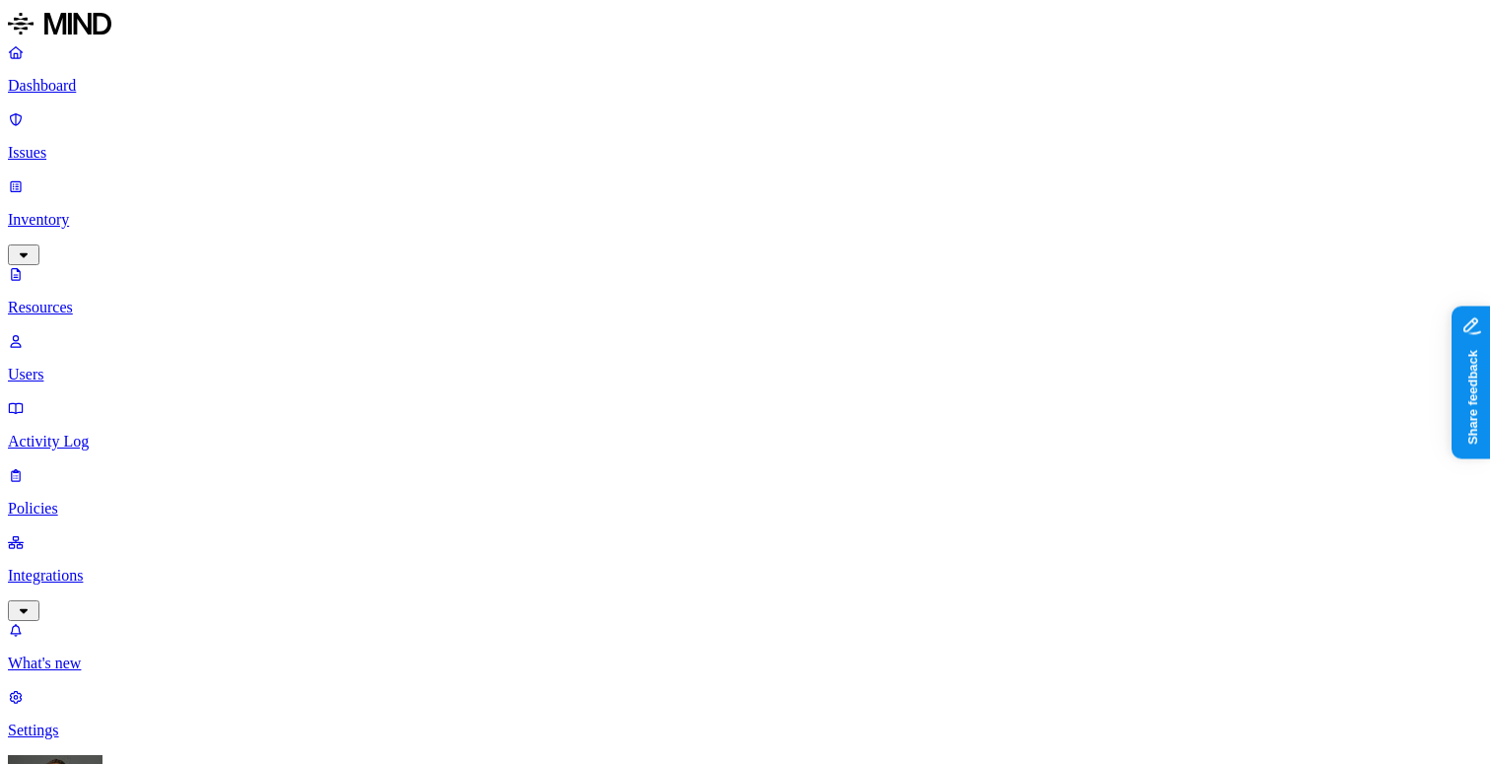
click at [125, 87] on p "Dashboard" at bounding box center [745, 86] width 1474 height 18
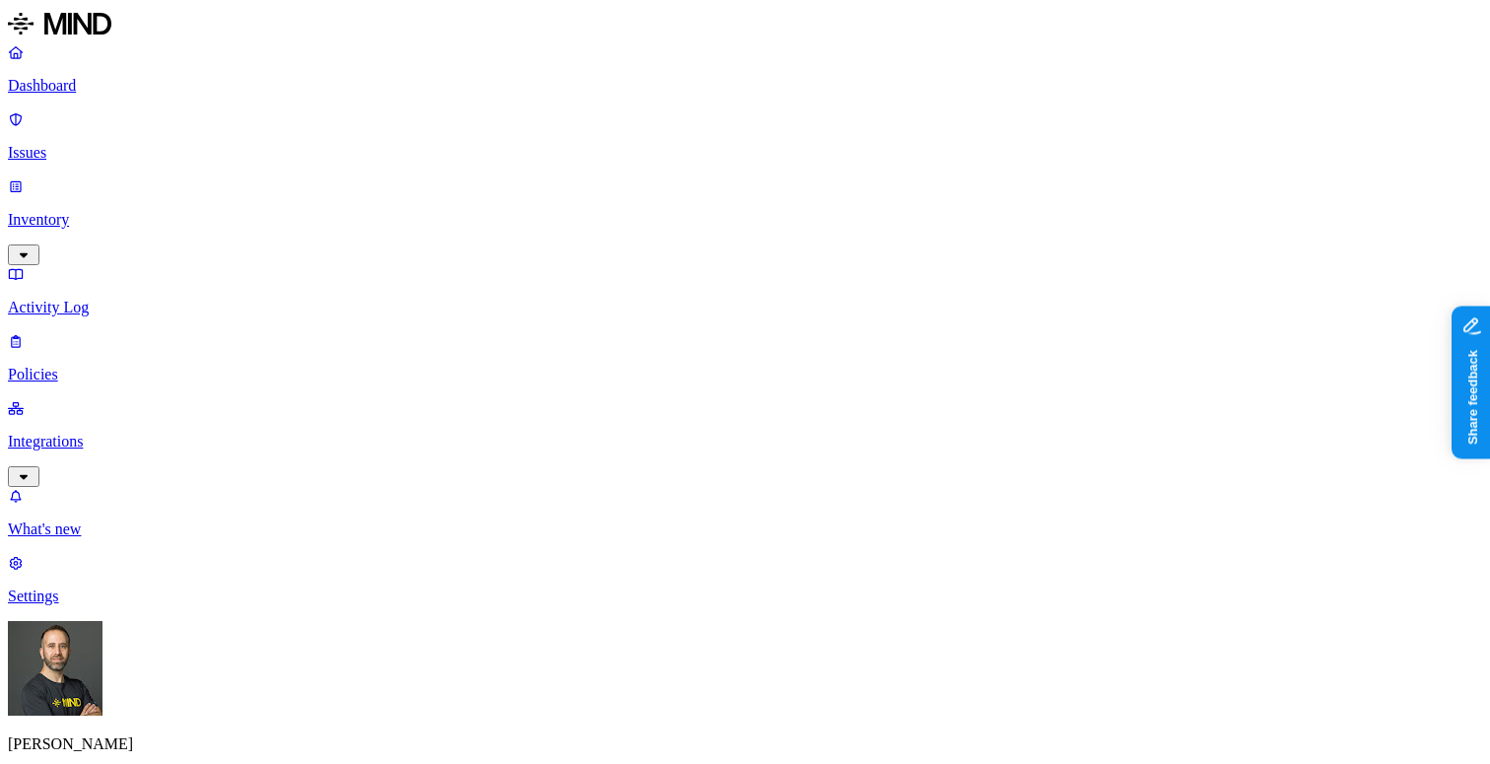
click at [142, 177] on link "Inventory" at bounding box center [745, 219] width 1474 height 85
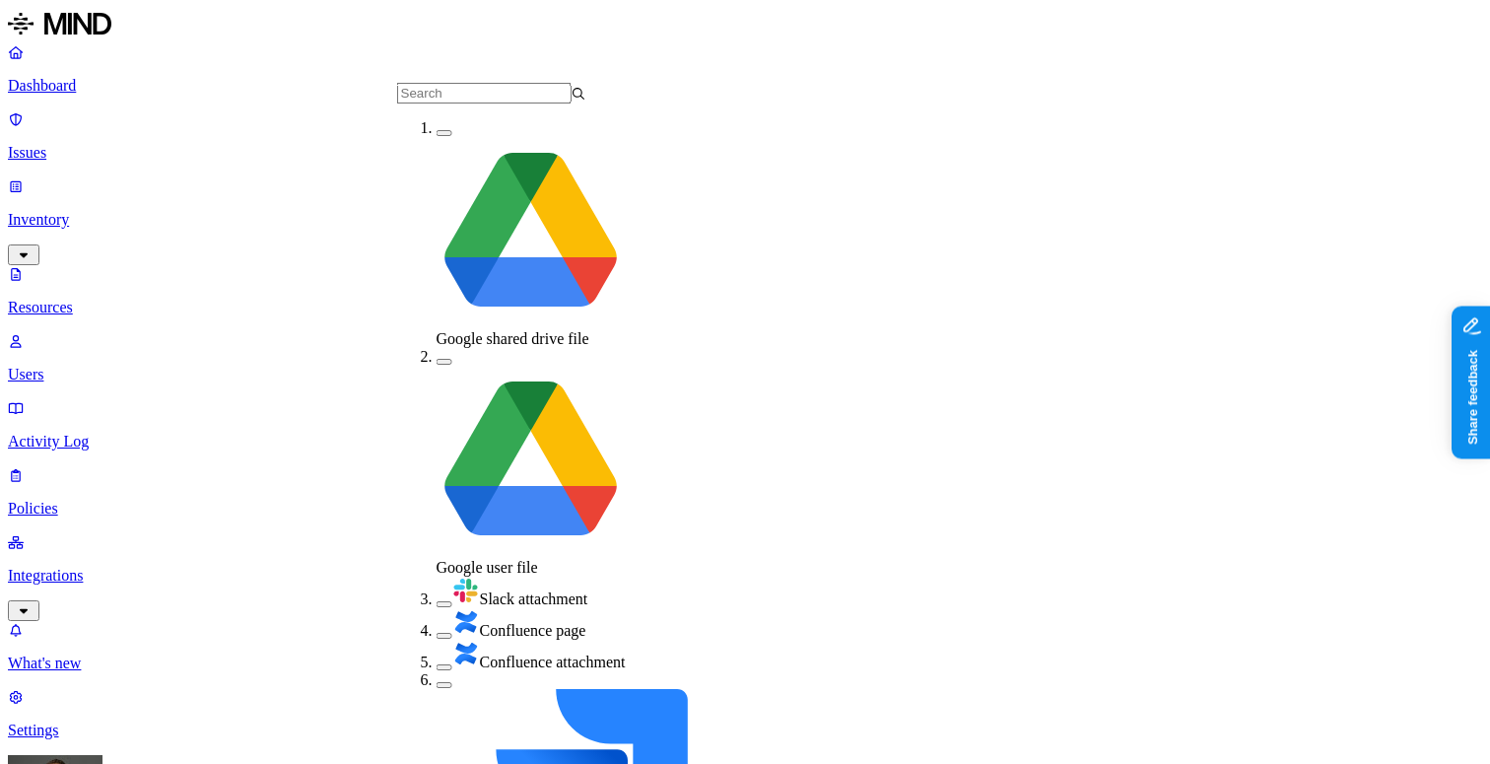
scroll to position [222, 0]
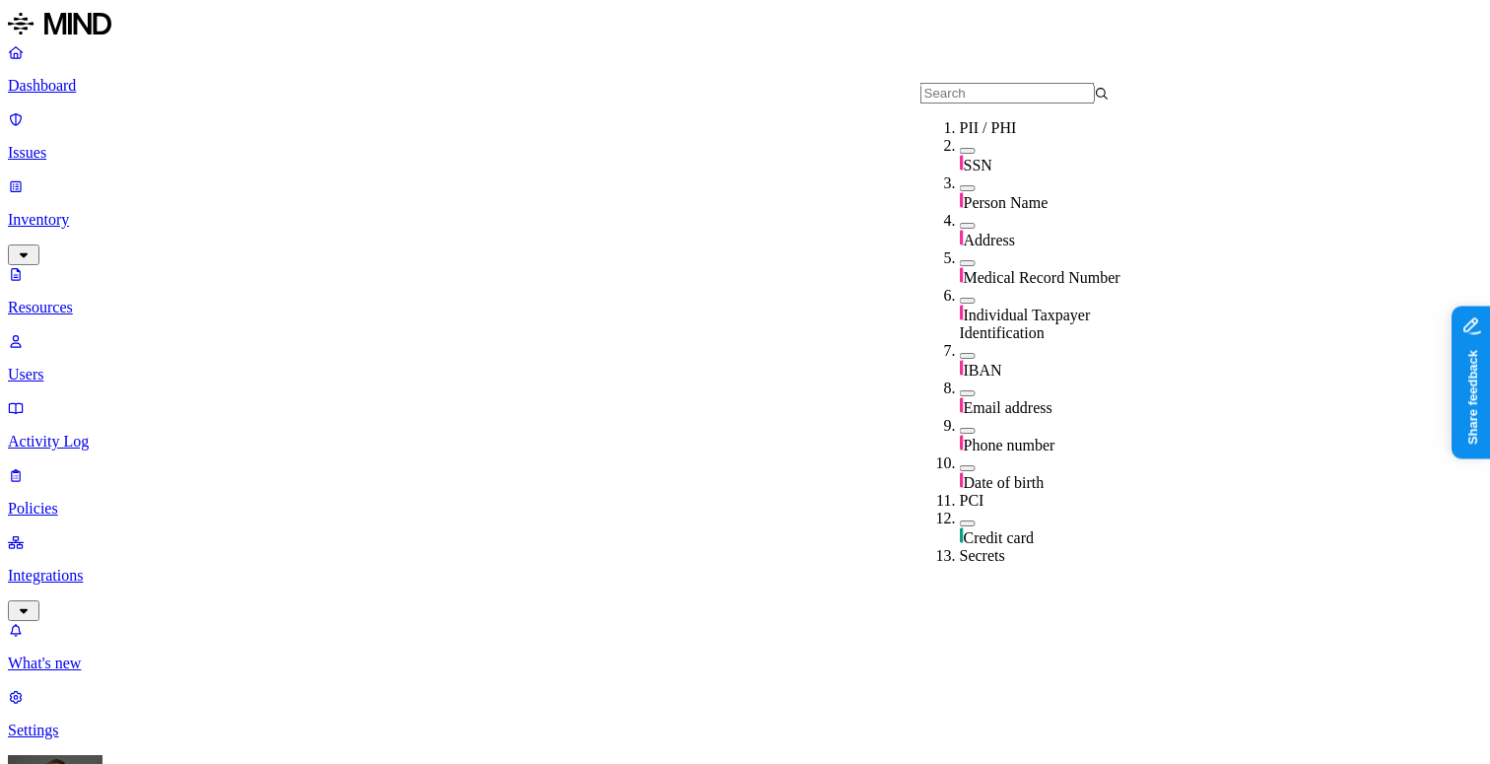
click at [960, 154] on button "button" at bounding box center [968, 151] width 16 height 6
click at [960, 167] on div "SSN" at bounding box center [1054, 157] width 189 height 40
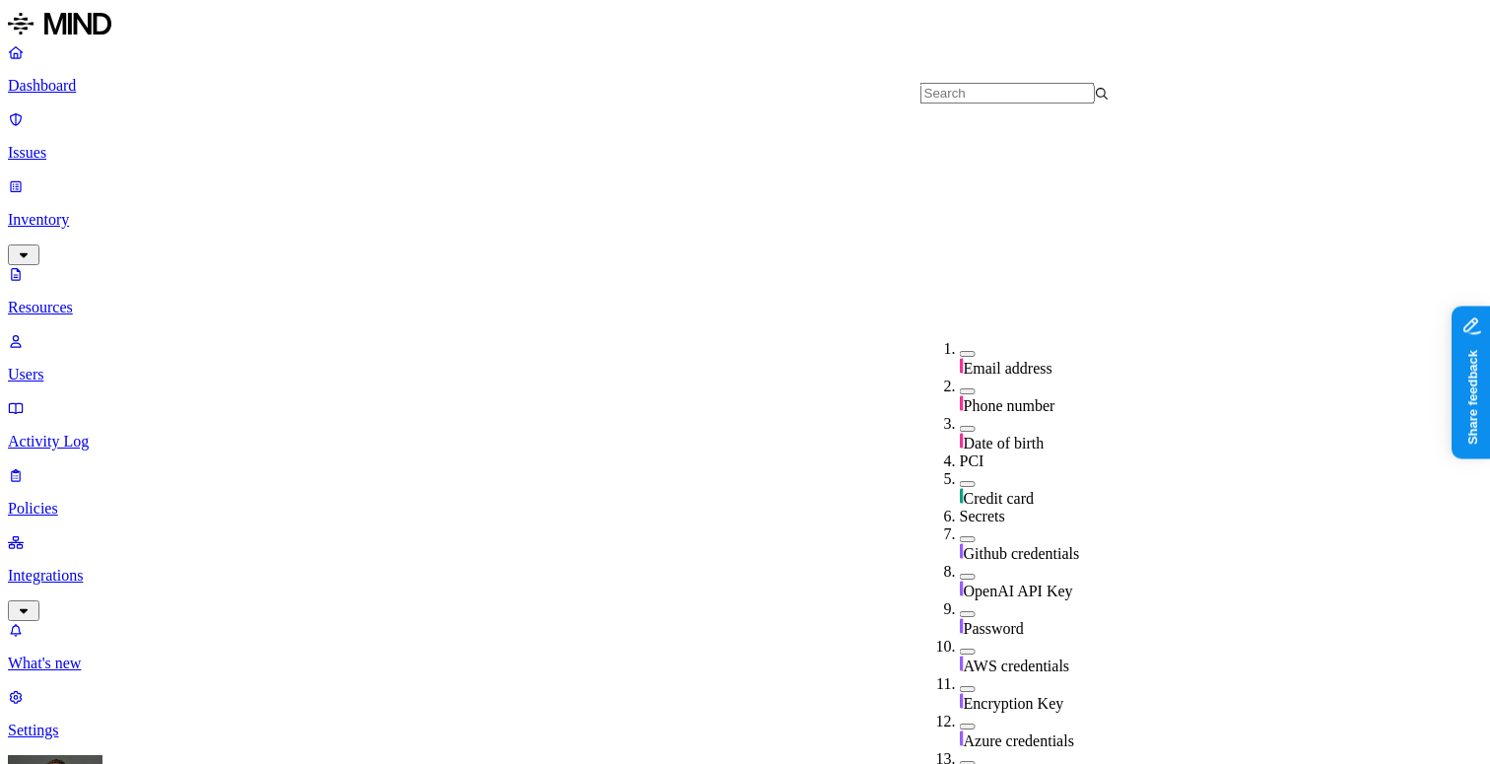
scroll to position [383, 0]
click at [960, 611] on button "button" at bounding box center [968, 614] width 16 height 6
click at [960, 600] on button "button" at bounding box center [968, 610] width 16 height 21
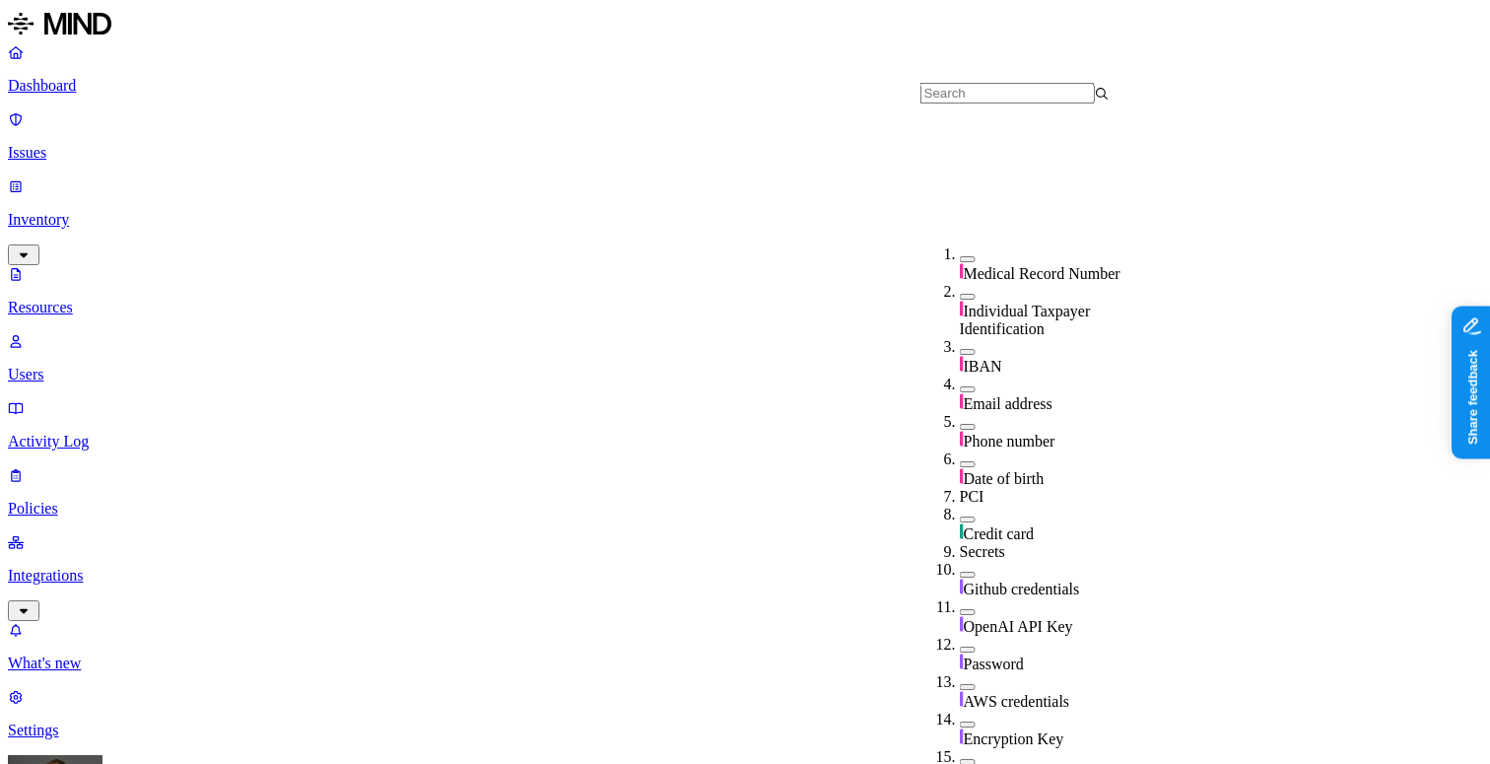
scroll to position [291, 0]
click at [960, 516] on button "button" at bounding box center [968, 519] width 16 height 6
click at [960, 506] on button "button" at bounding box center [968, 516] width 16 height 21
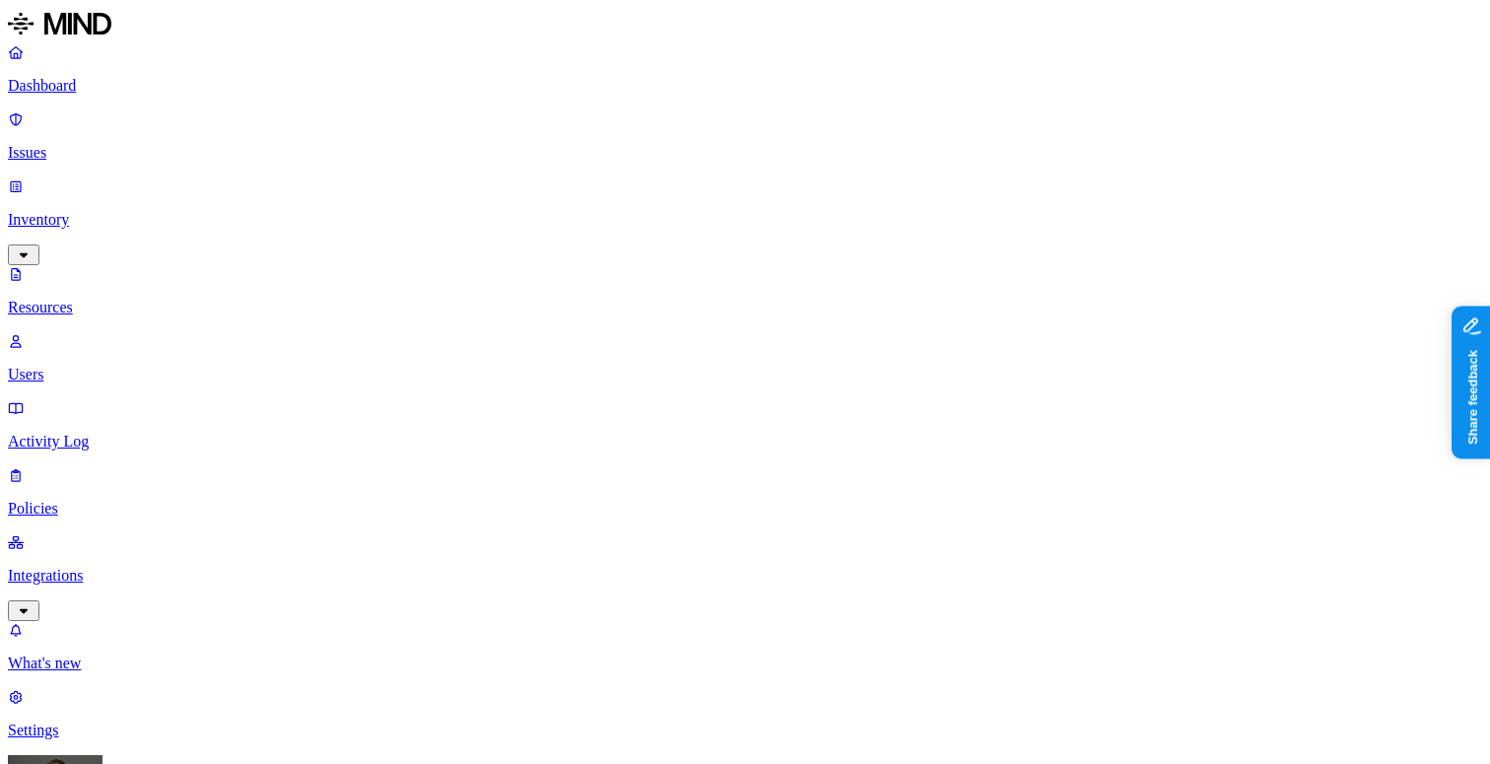
click at [139, 83] on p "Dashboard" at bounding box center [745, 86] width 1474 height 18
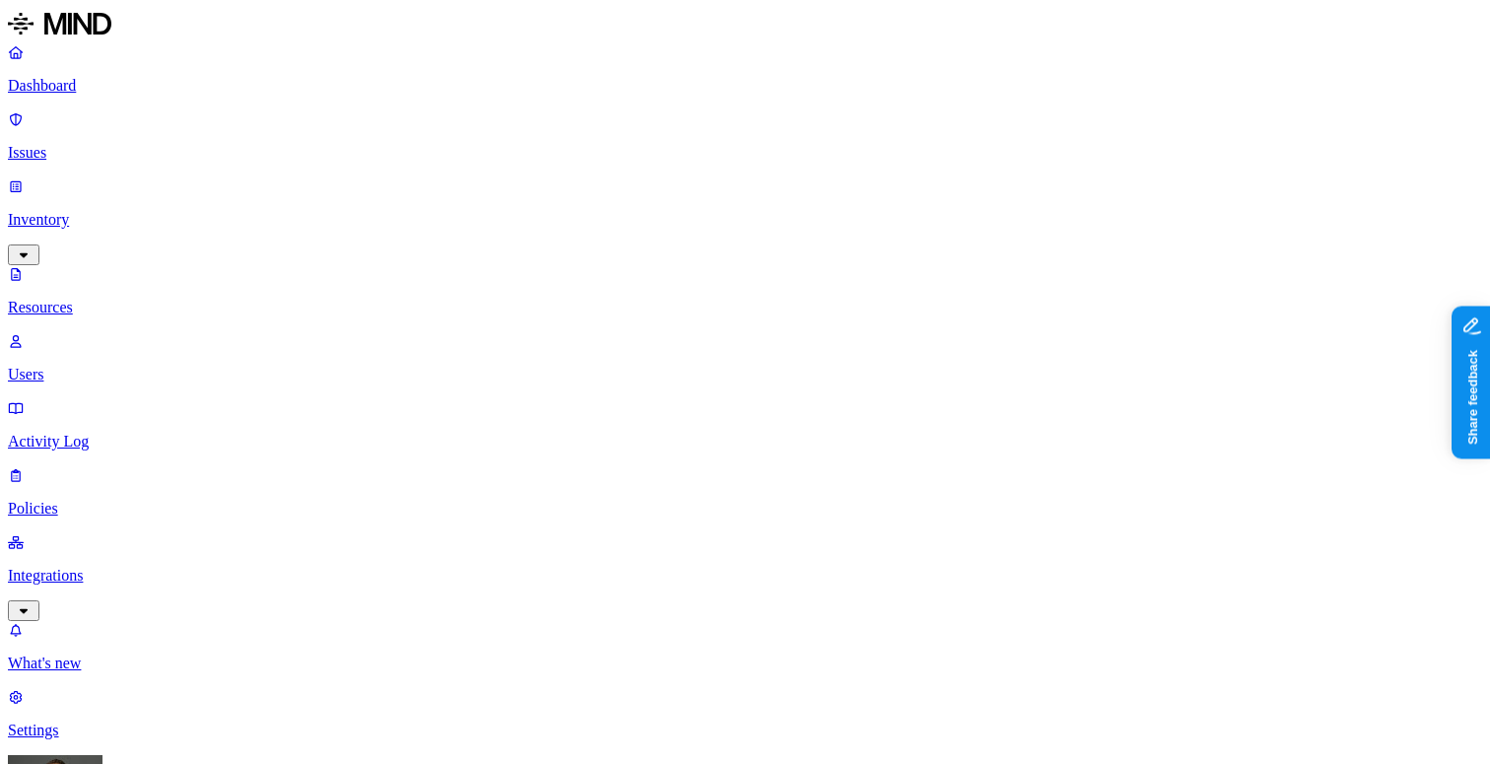
click at [79, 87] on p "Dashboard" at bounding box center [745, 86] width 1474 height 18
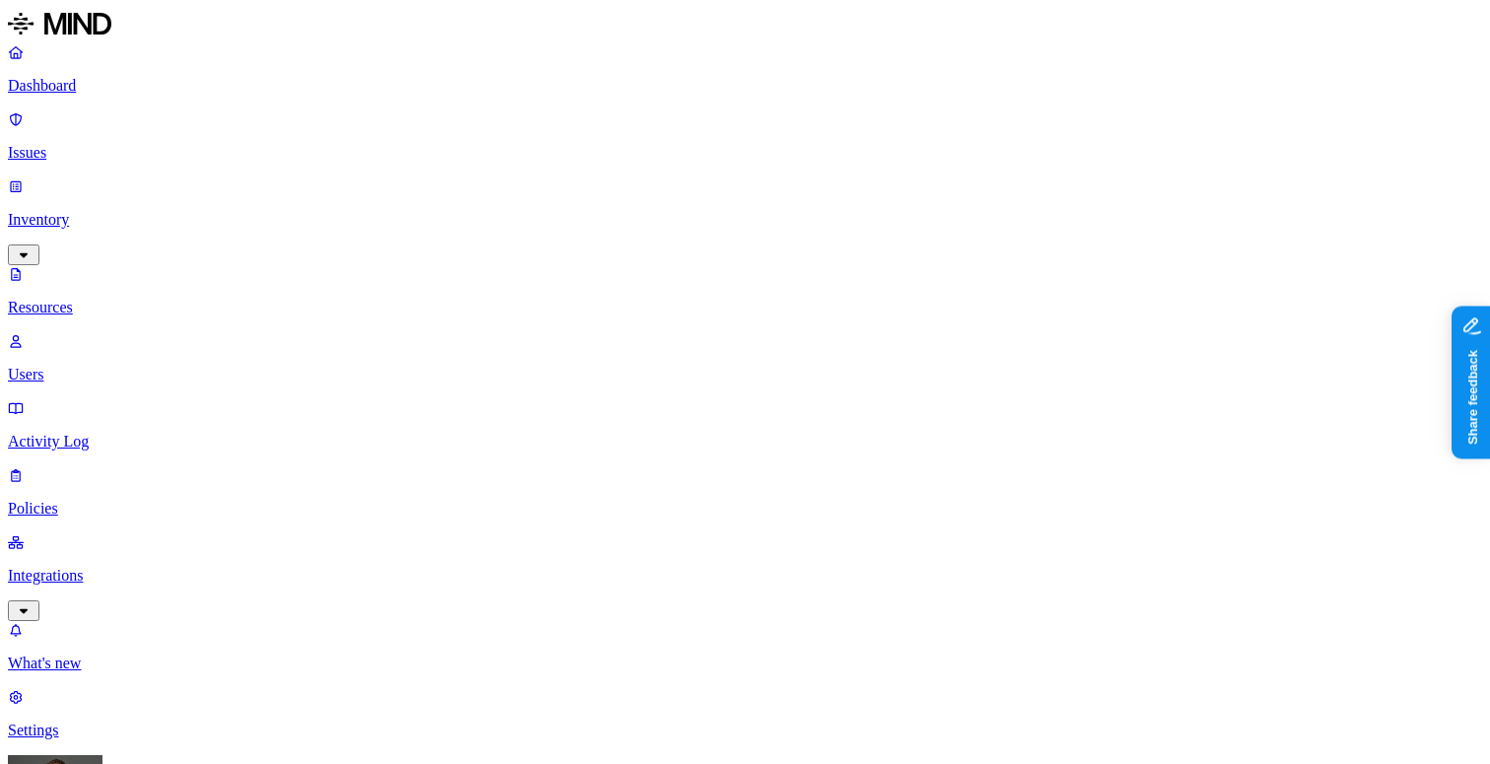
click at [113, 79] on p "Dashboard" at bounding box center [745, 86] width 1474 height 18
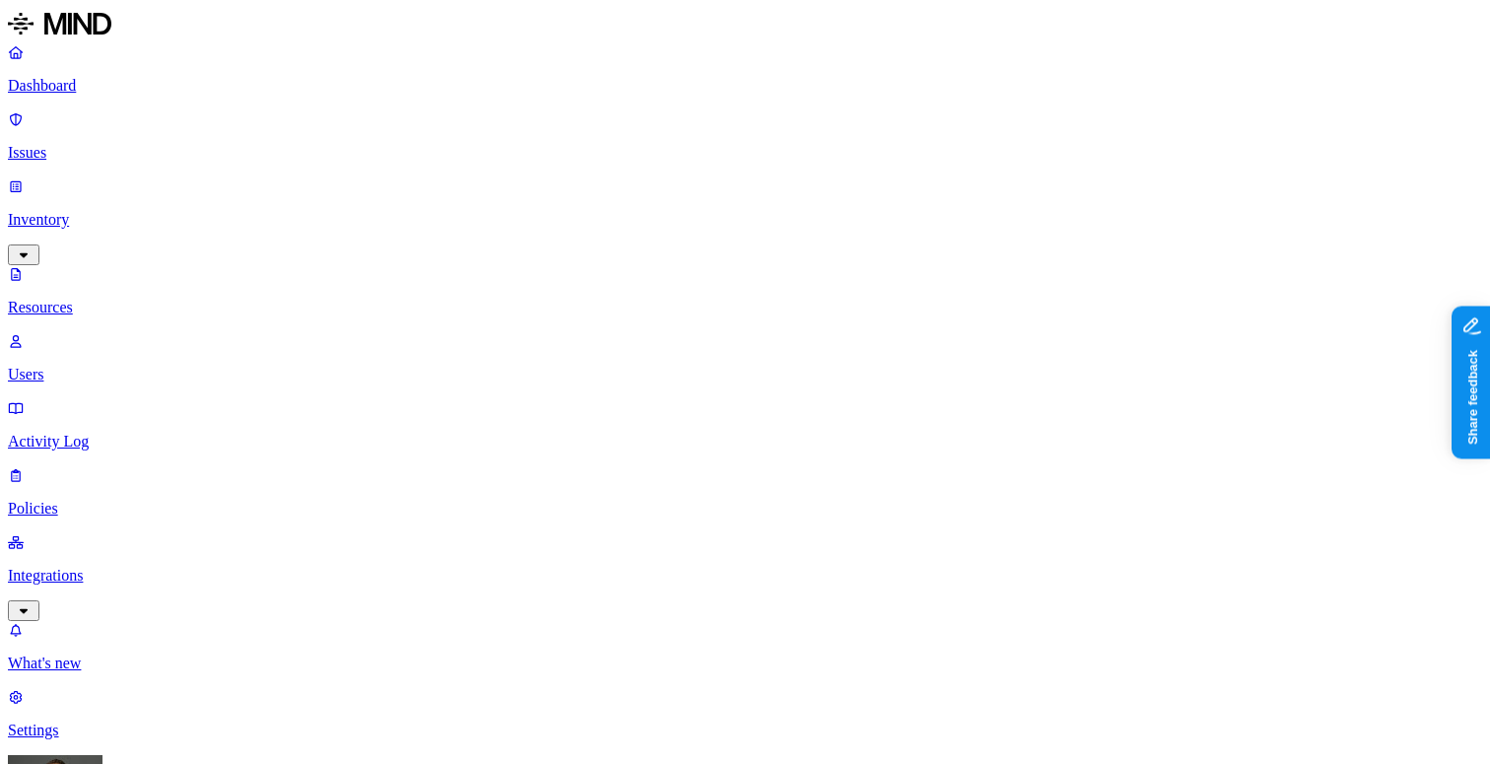
click at [107, 92] on p "Dashboard" at bounding box center [745, 86] width 1474 height 18
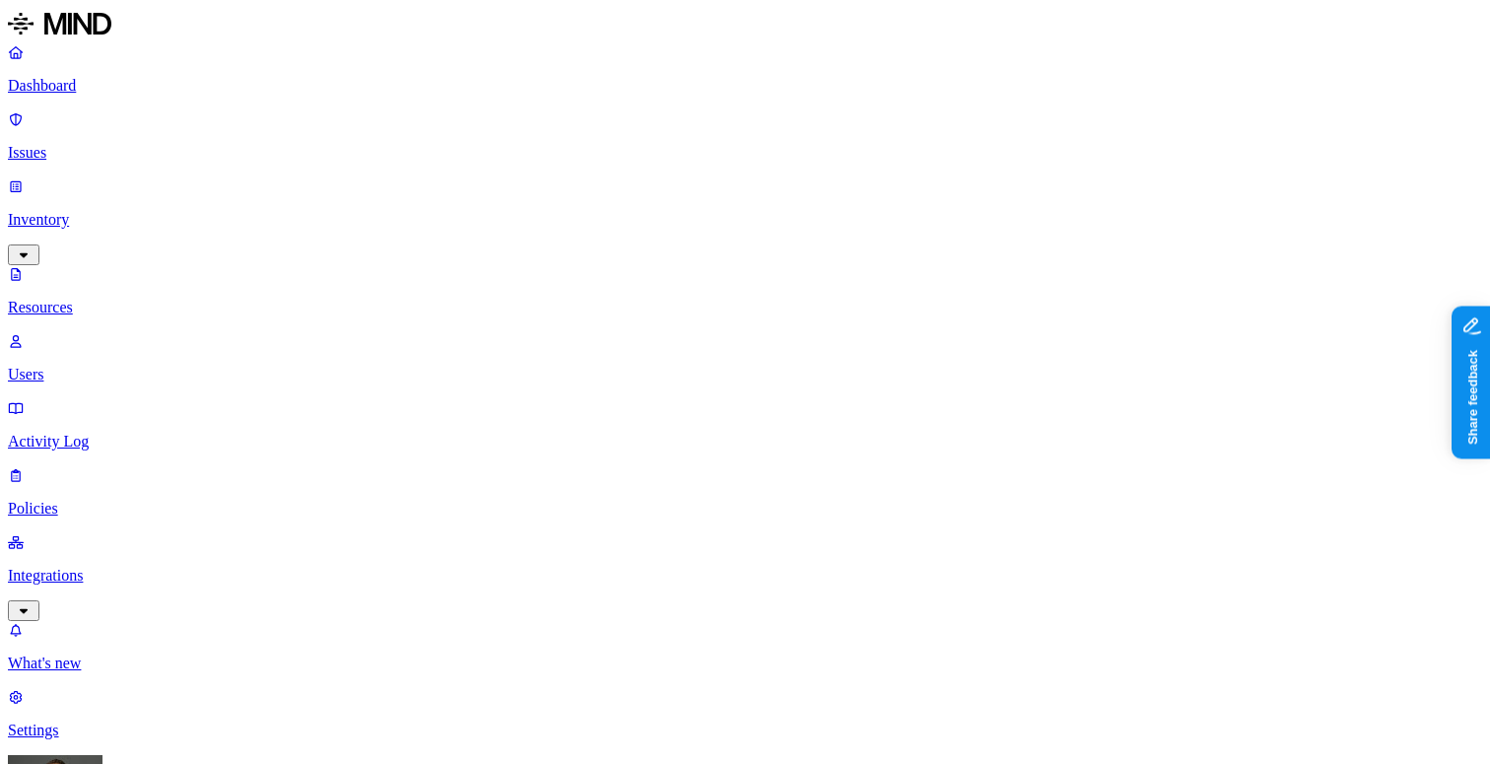
click at [126, 86] on p "Dashboard" at bounding box center [745, 86] width 1474 height 18
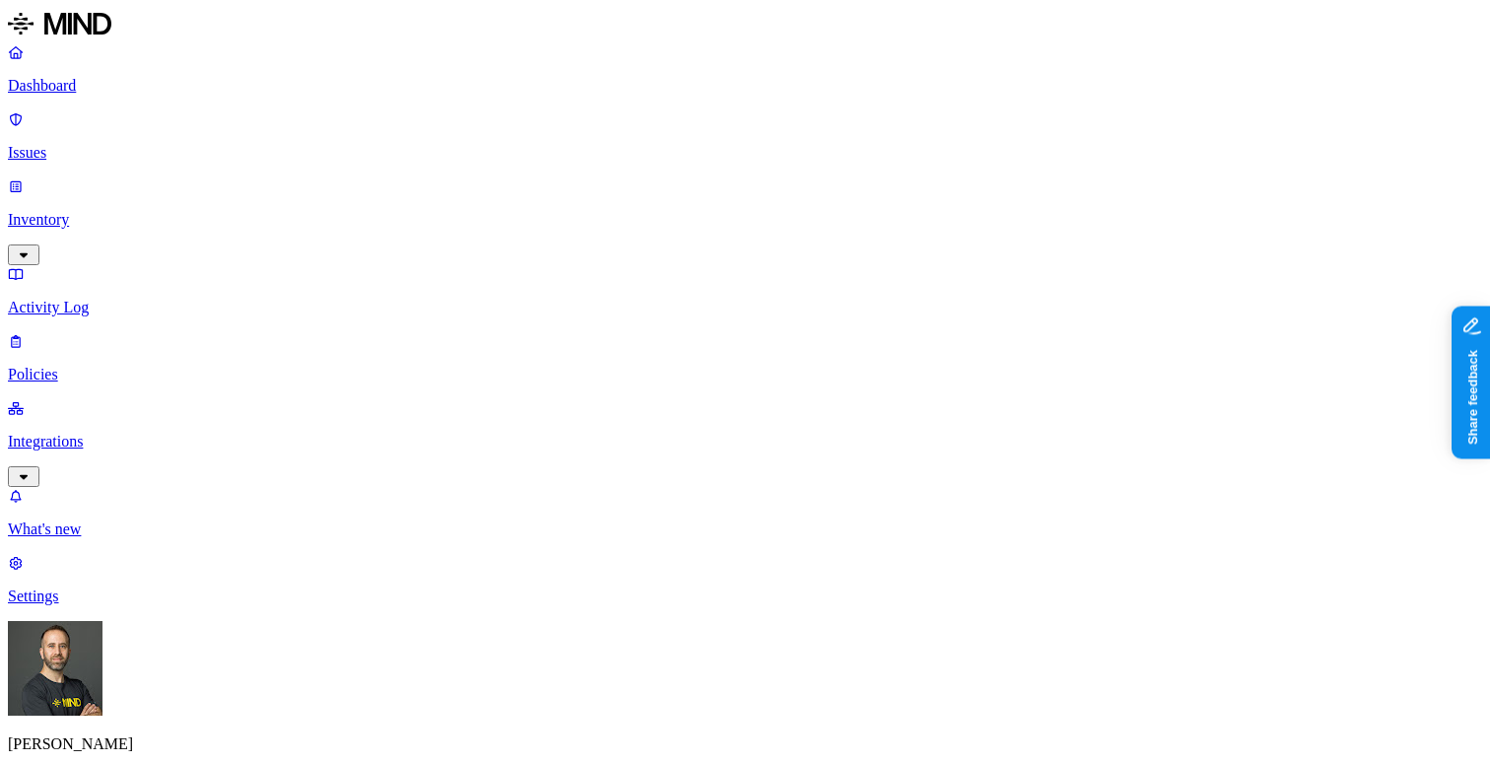
click at [157, 211] on p "Inventory" at bounding box center [745, 220] width 1474 height 18
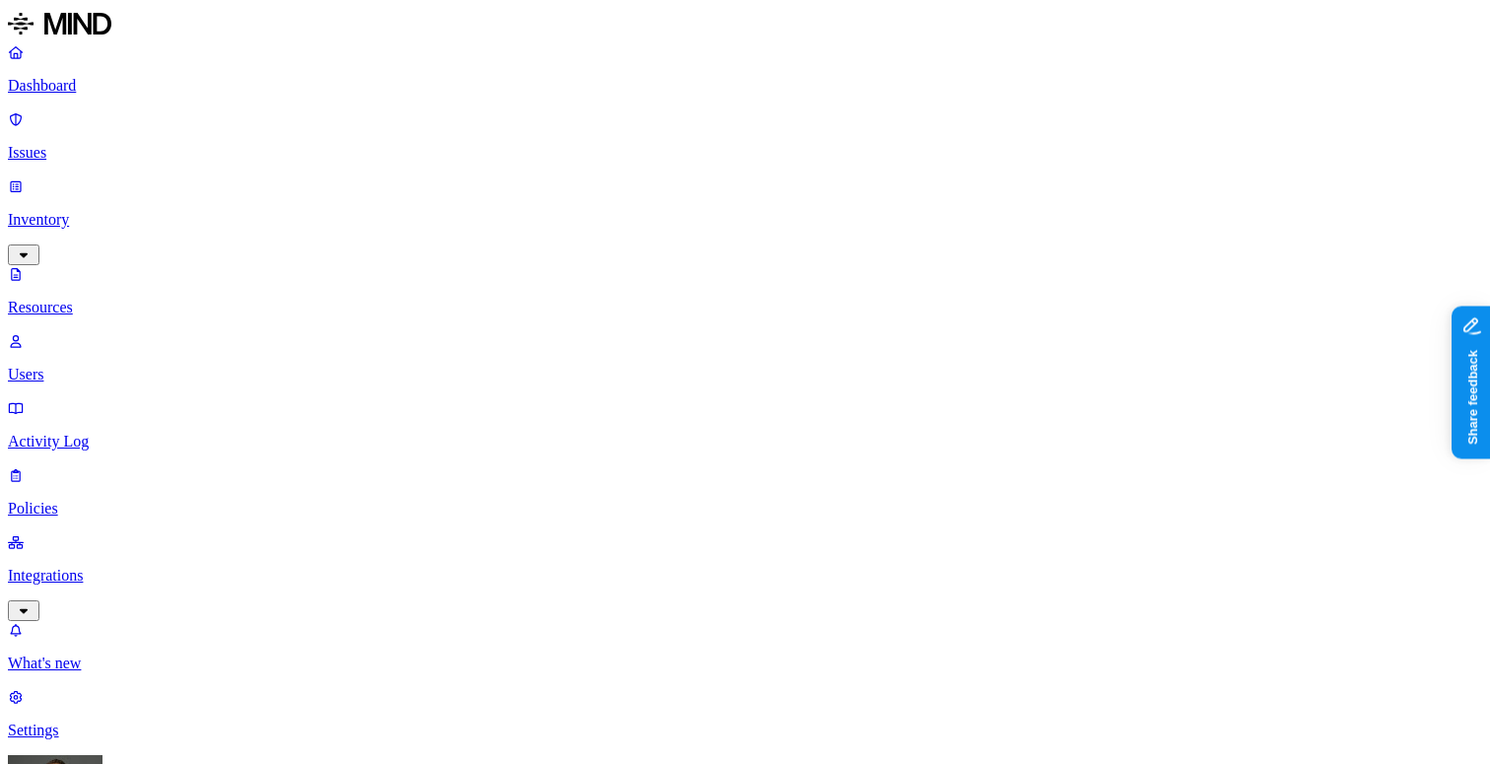
click at [115, 77] on p "Dashboard" at bounding box center [745, 86] width 1474 height 18
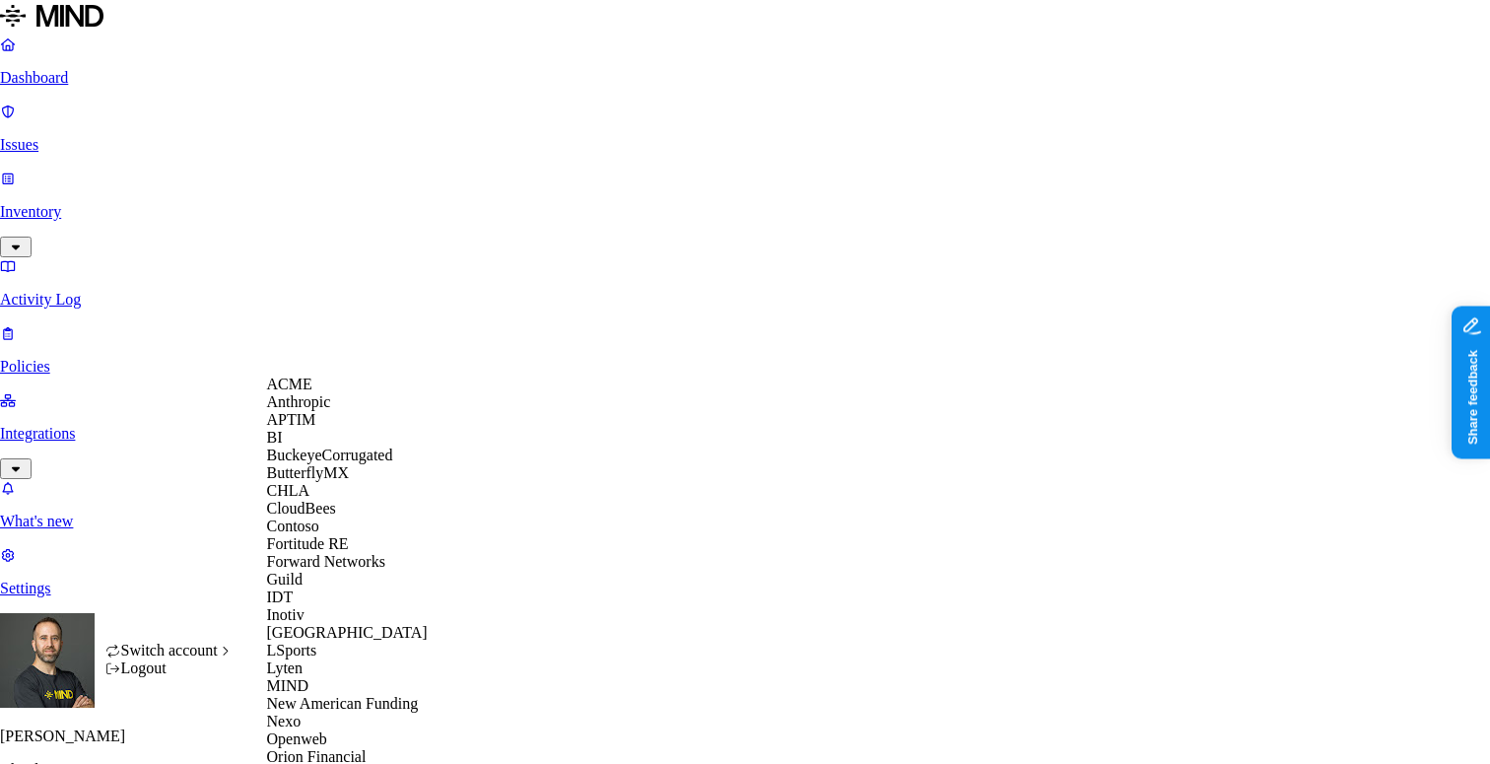
click at [362, 393] on div "ACME" at bounding box center [362, 384] width 191 height 18
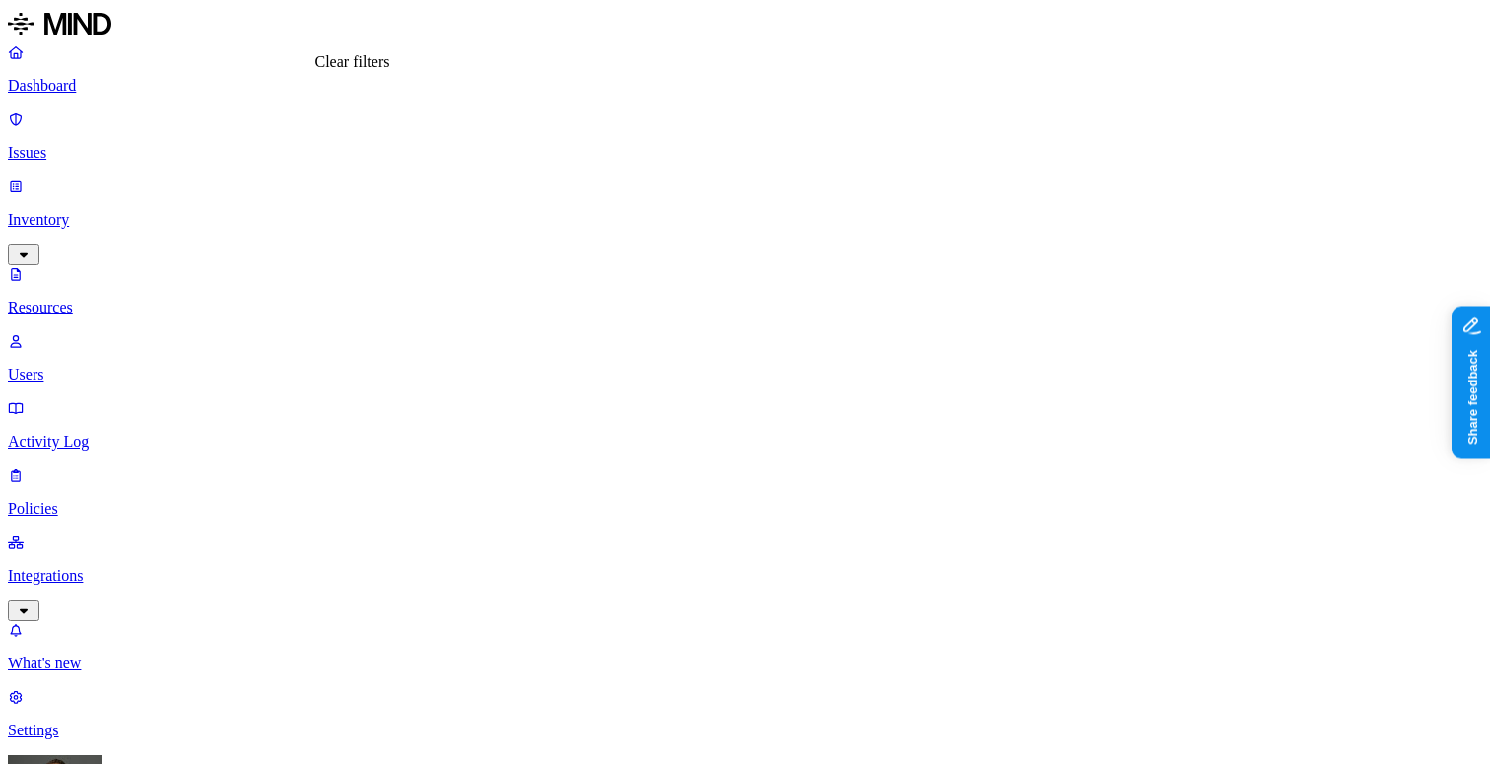
click at [96, 85] on p "Dashboard" at bounding box center [745, 86] width 1474 height 18
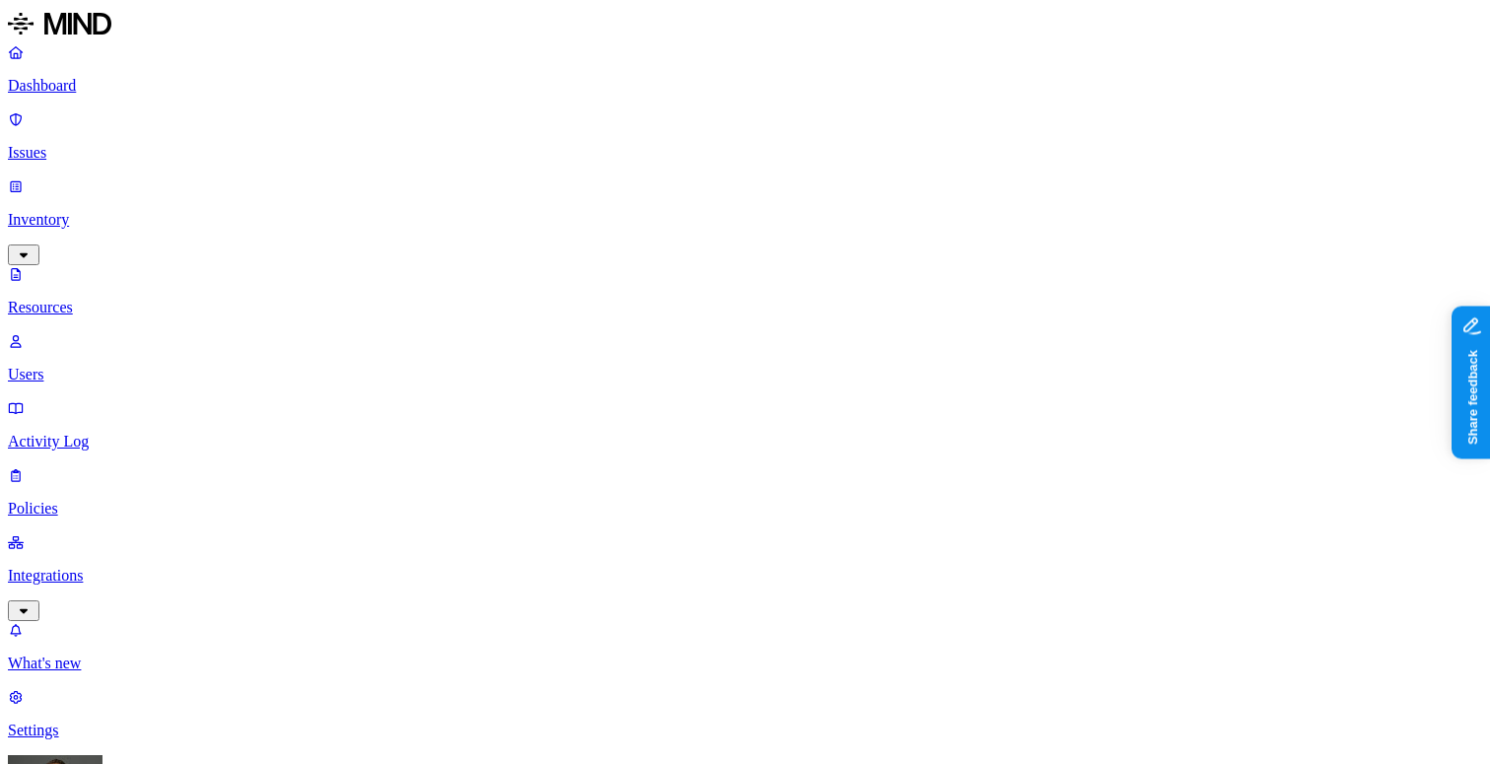
click at [139, 95] on p "Dashboard" at bounding box center [745, 86] width 1474 height 18
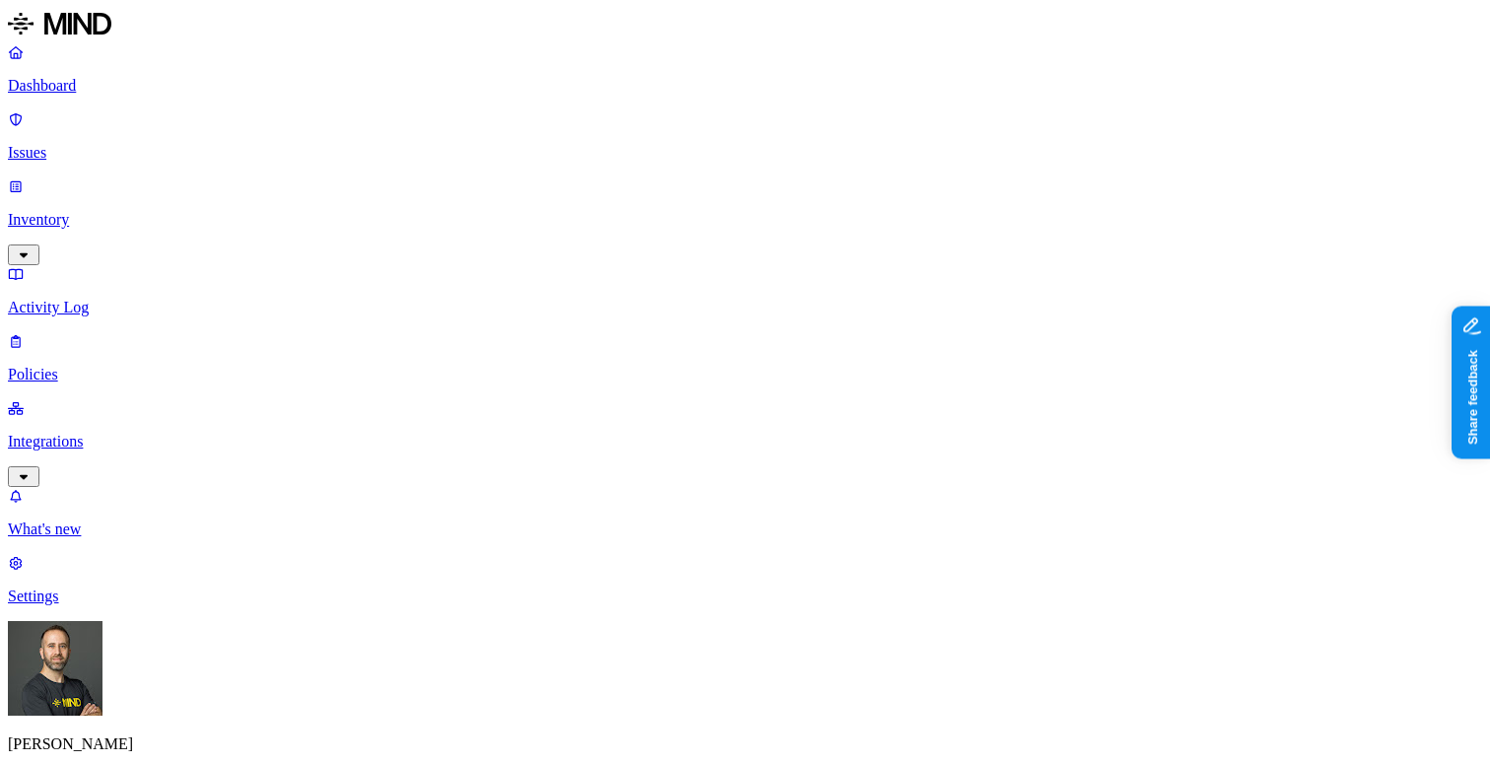
click at [147, 211] on p "Inventory" at bounding box center [745, 220] width 1474 height 18
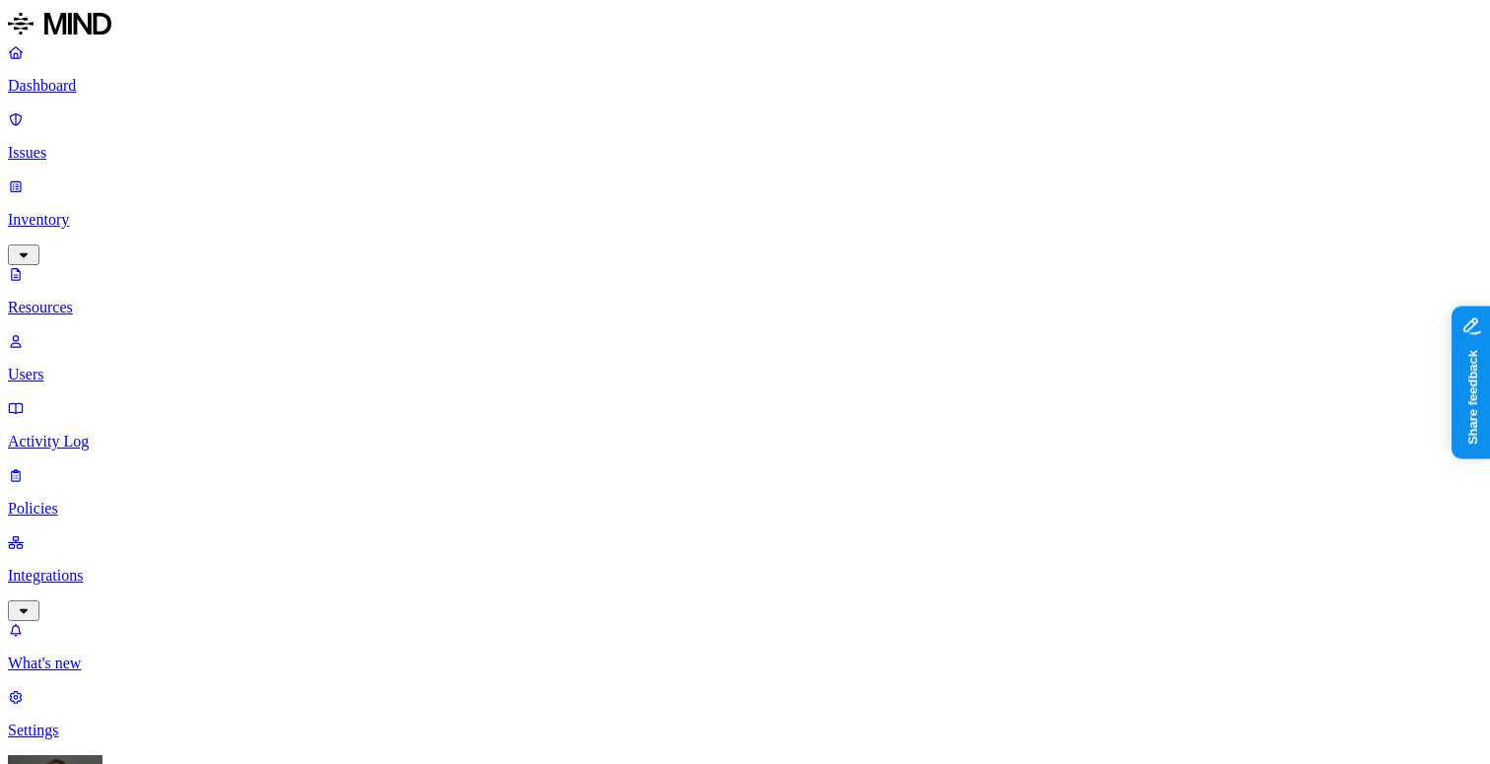
click at [142, 84] on p "Dashboard" at bounding box center [745, 86] width 1474 height 18
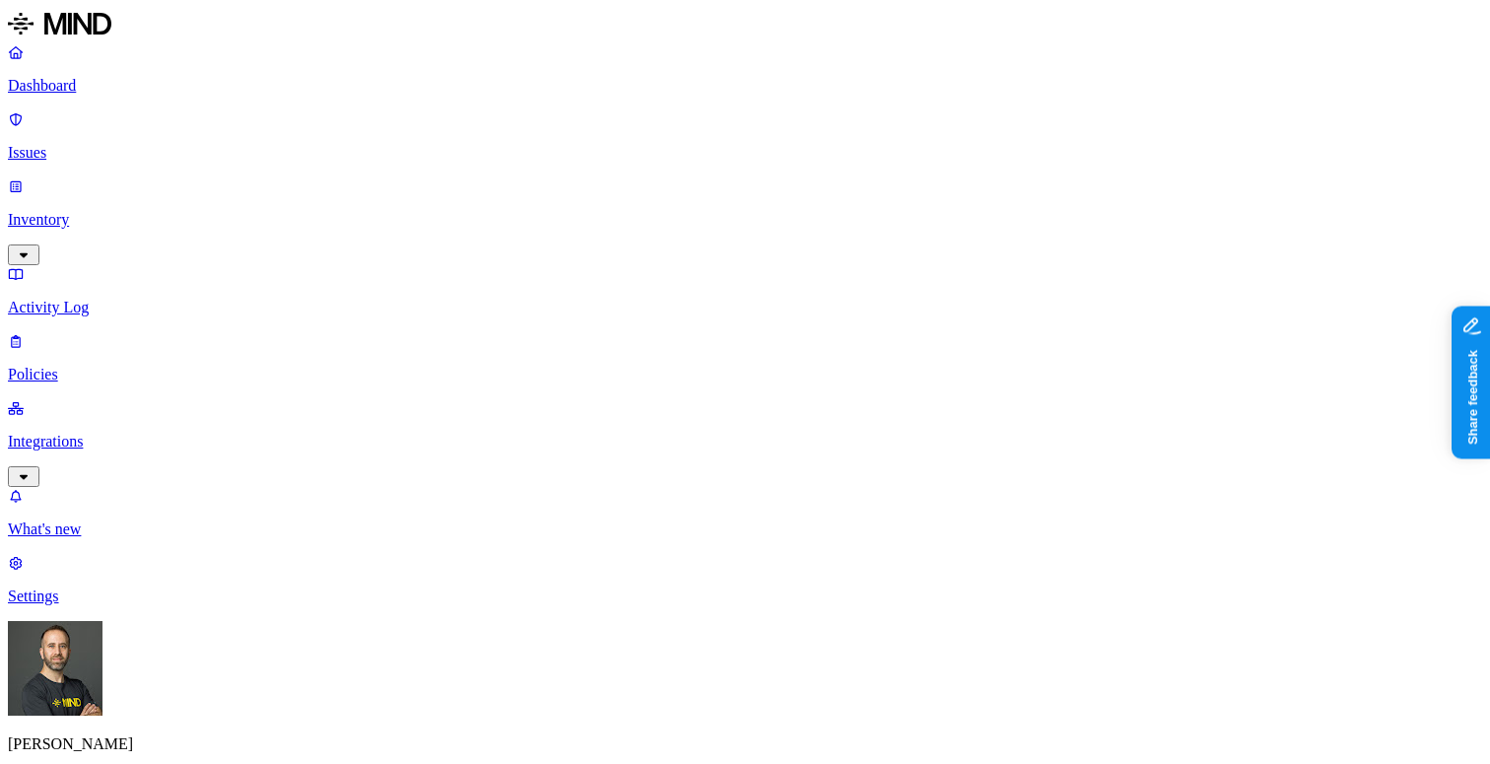
click at [126, 211] on p "Inventory" at bounding box center [745, 220] width 1474 height 18
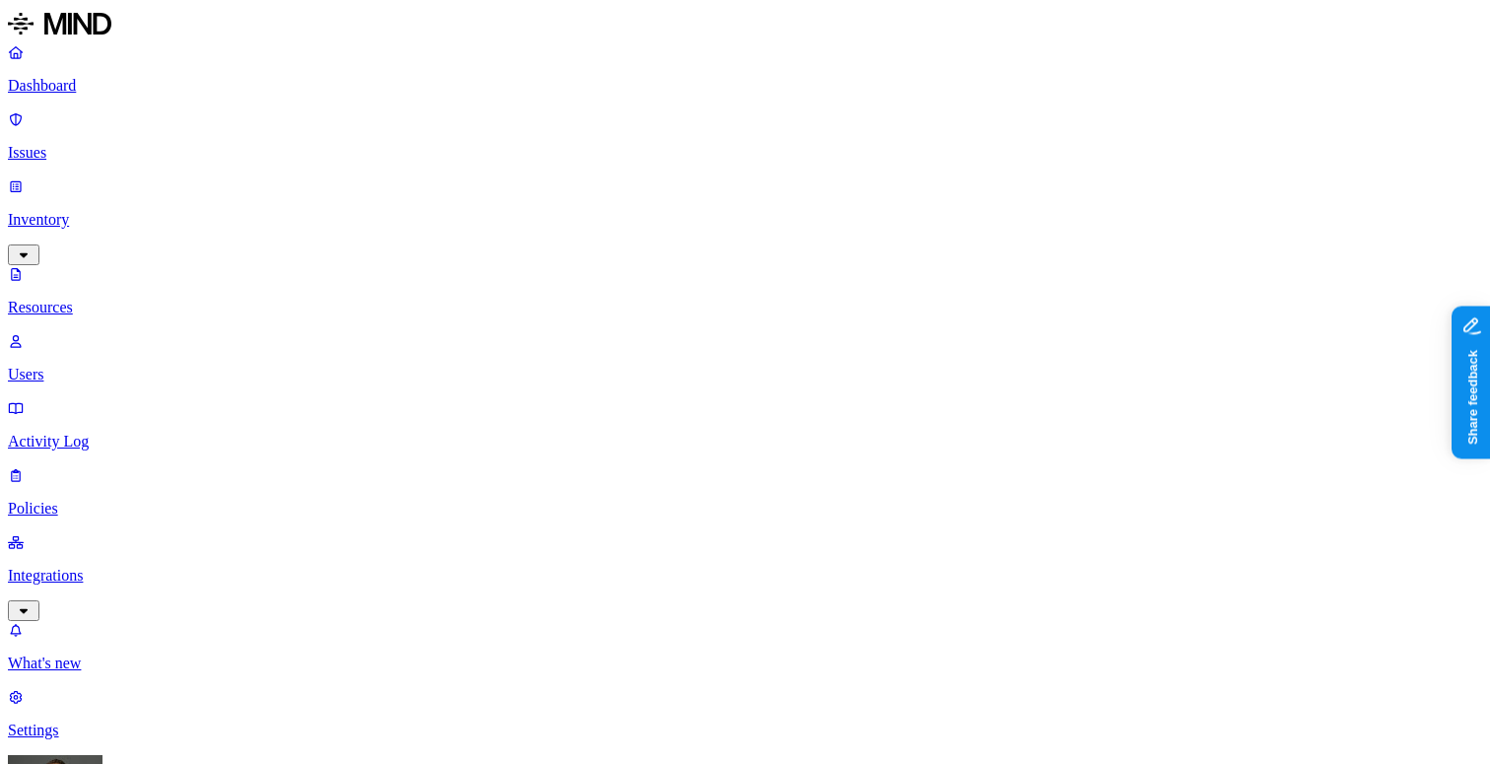
click at [120, 78] on p "Dashboard" at bounding box center [745, 86] width 1474 height 18
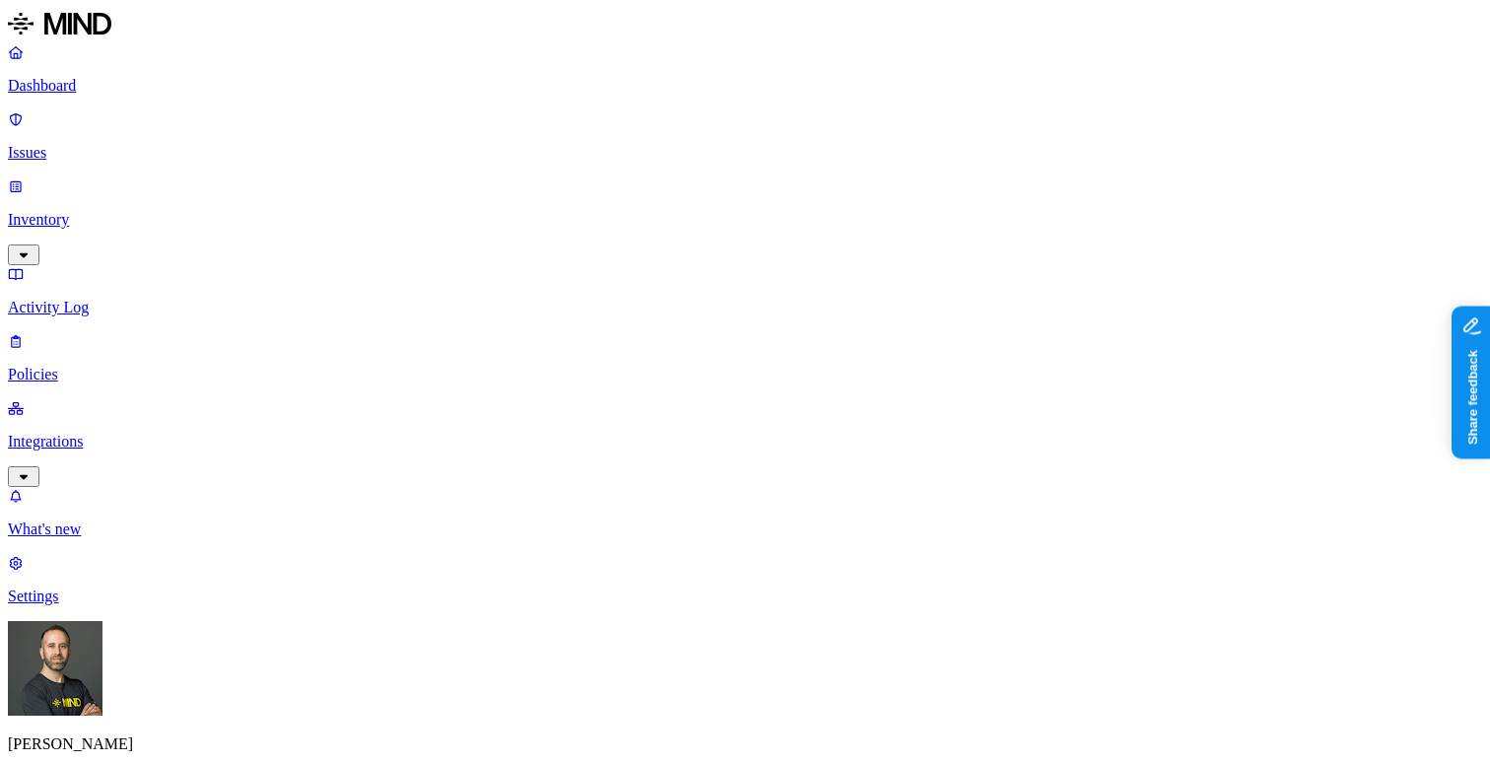
click at [75, 177] on link "Inventory" at bounding box center [745, 219] width 1474 height 85
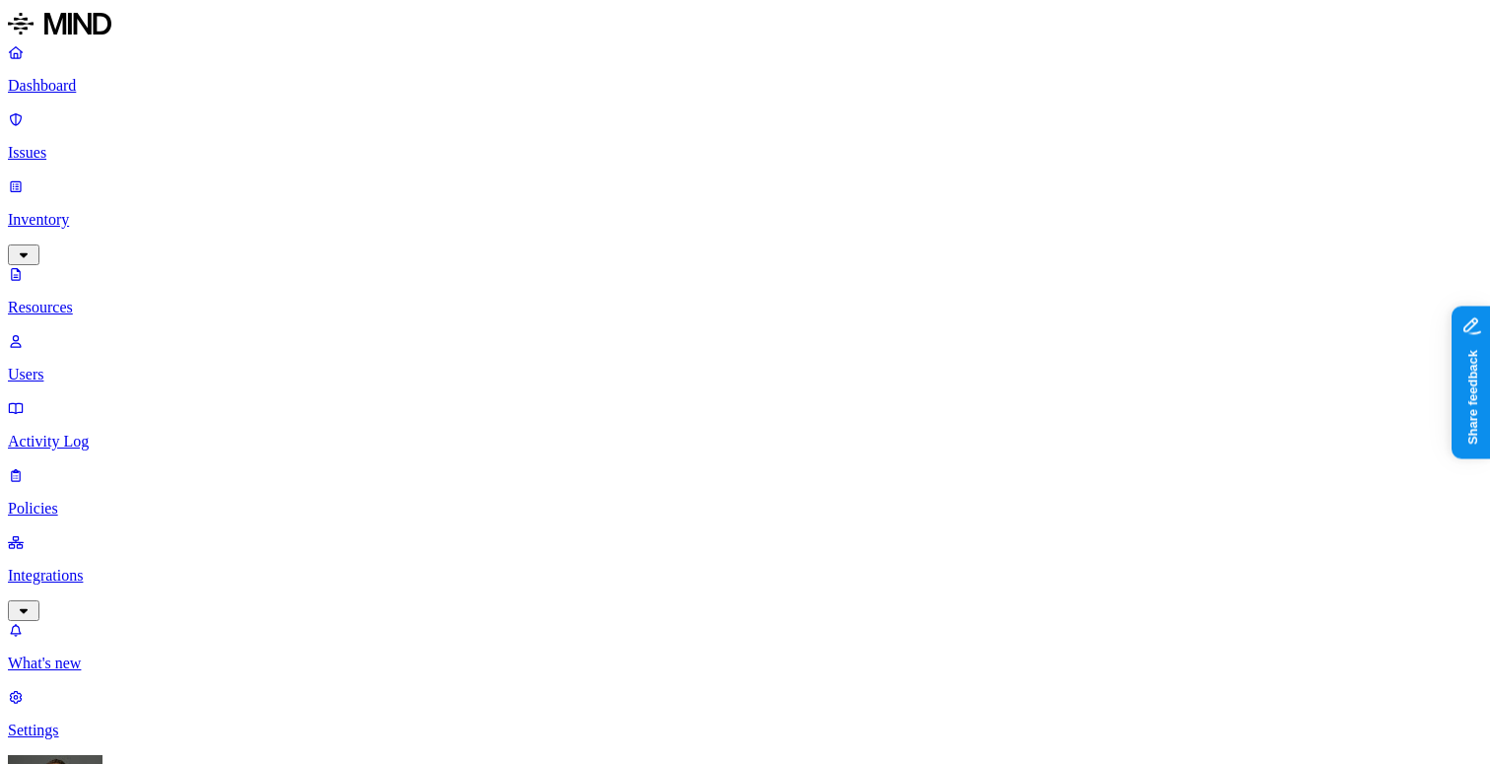
click at [80, 91] on p "Dashboard" at bounding box center [745, 86] width 1474 height 18
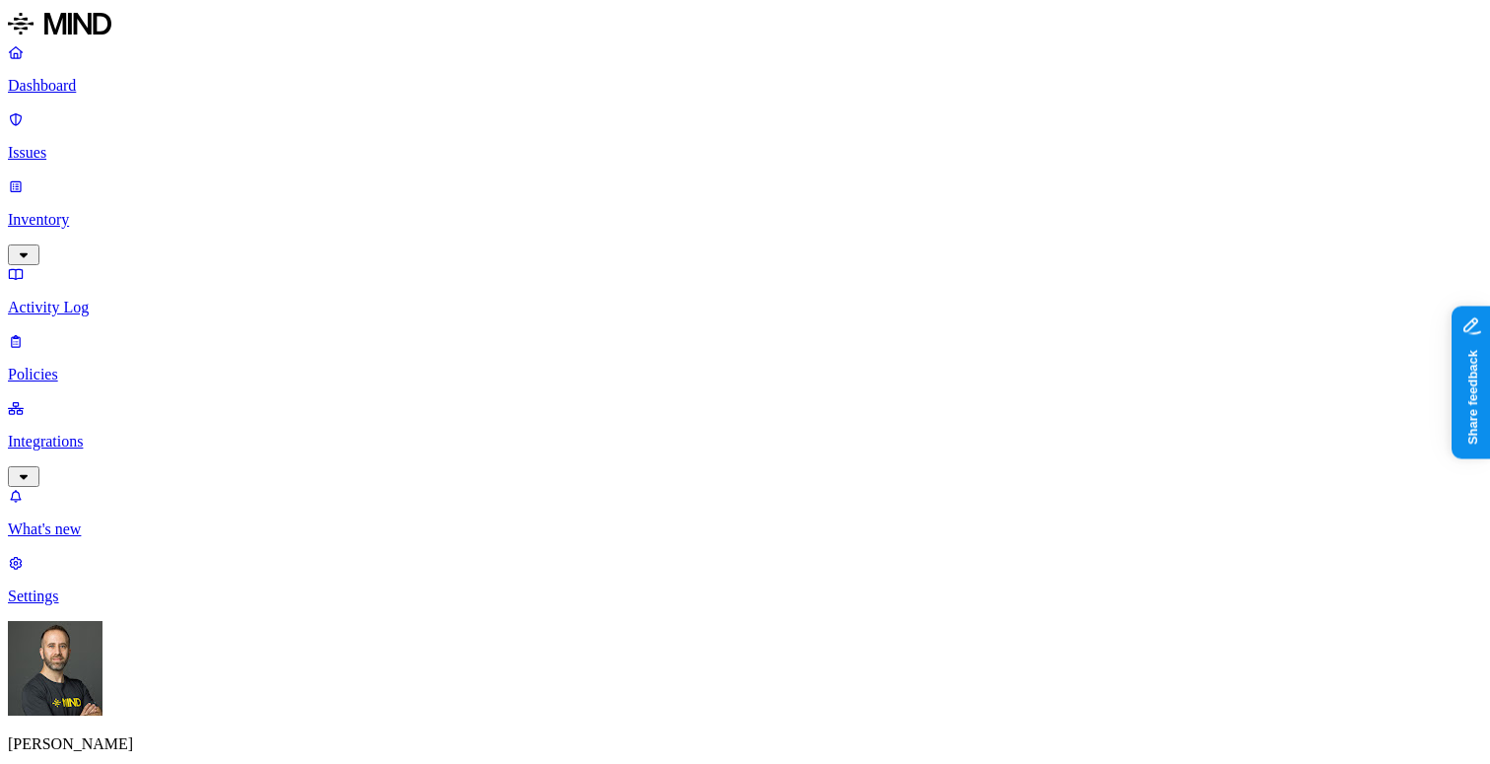
click at [178, 144] on p "Issues" at bounding box center [745, 153] width 1474 height 18
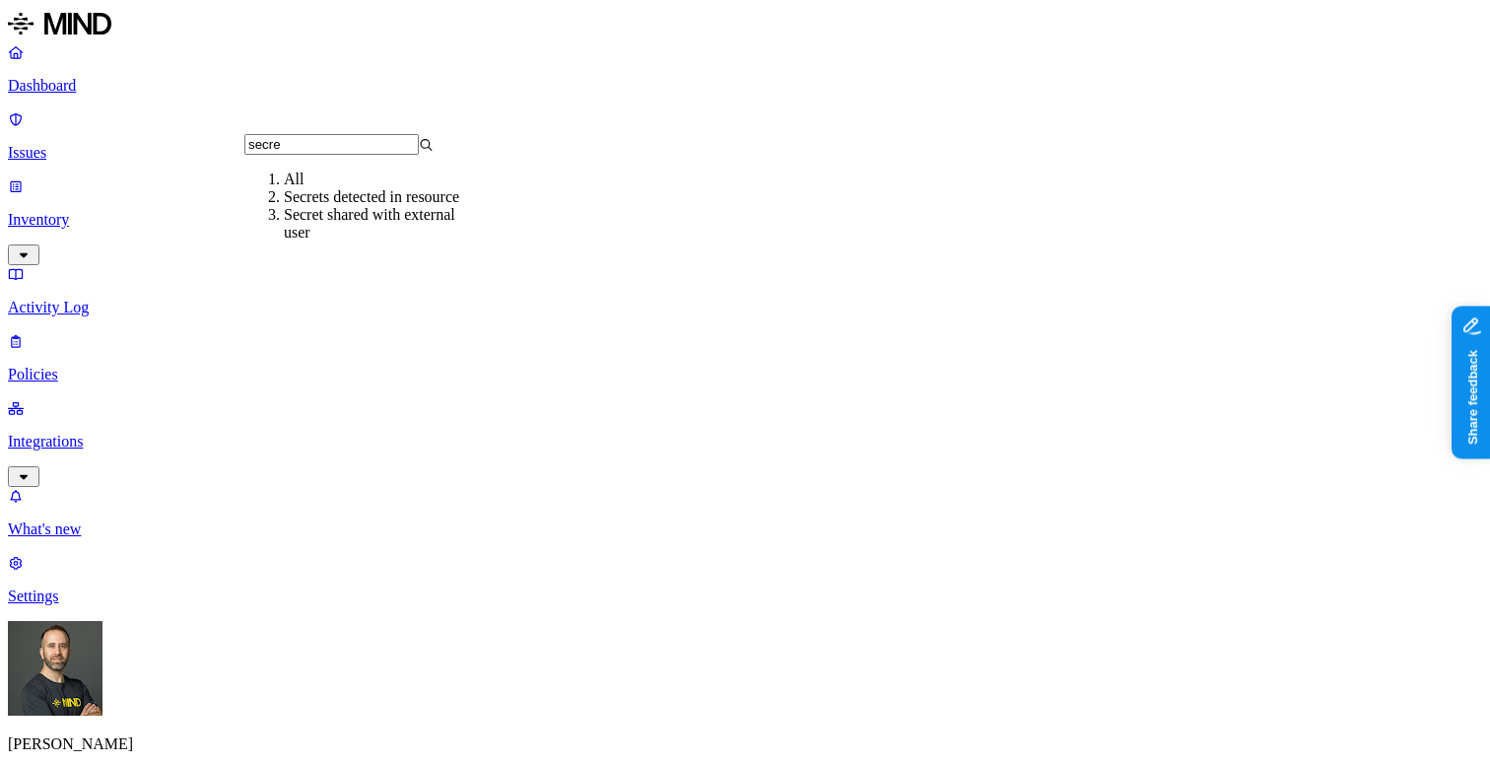
type input "secre"
click at [358, 206] on div "Secrets detected in resource" at bounding box center [378, 197] width 189 height 18
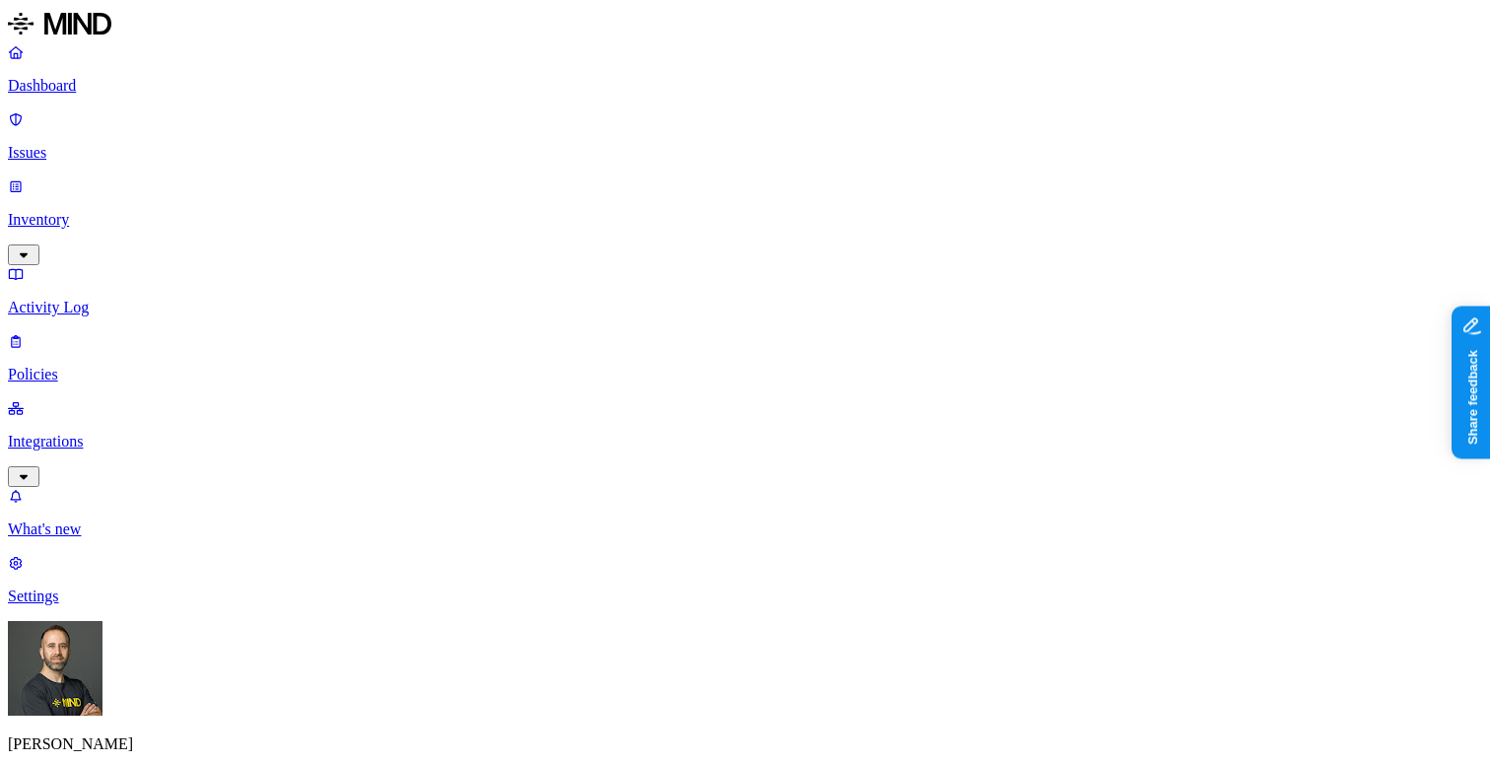
click at [138, 92] on p "Dashboard" at bounding box center [745, 86] width 1474 height 18
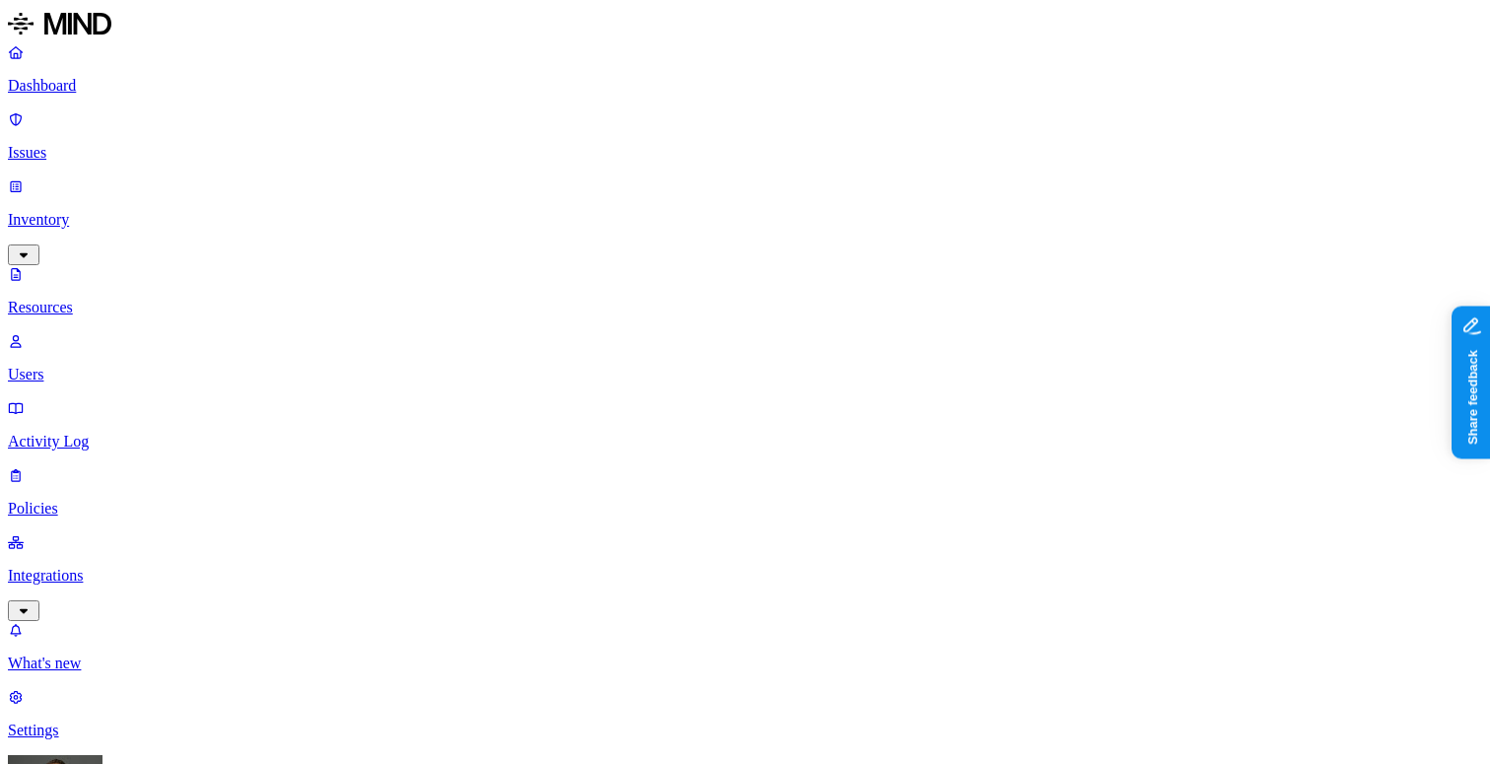
click at [96, 80] on p "Dashboard" at bounding box center [745, 86] width 1474 height 18
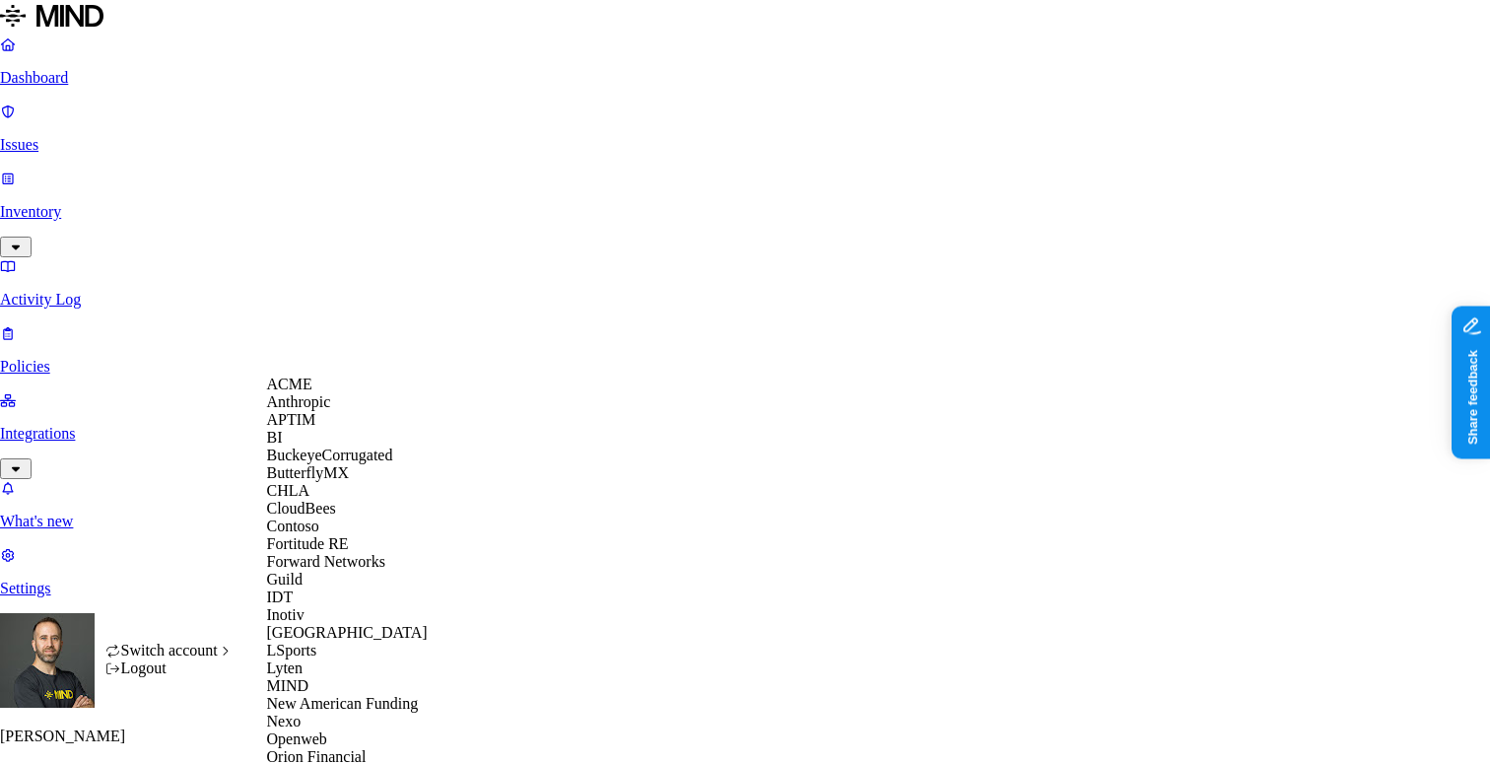
scroll to position [83, 0]
click at [347, 459] on span "BuckeyeCorrugated" at bounding box center [330, 454] width 126 height 17
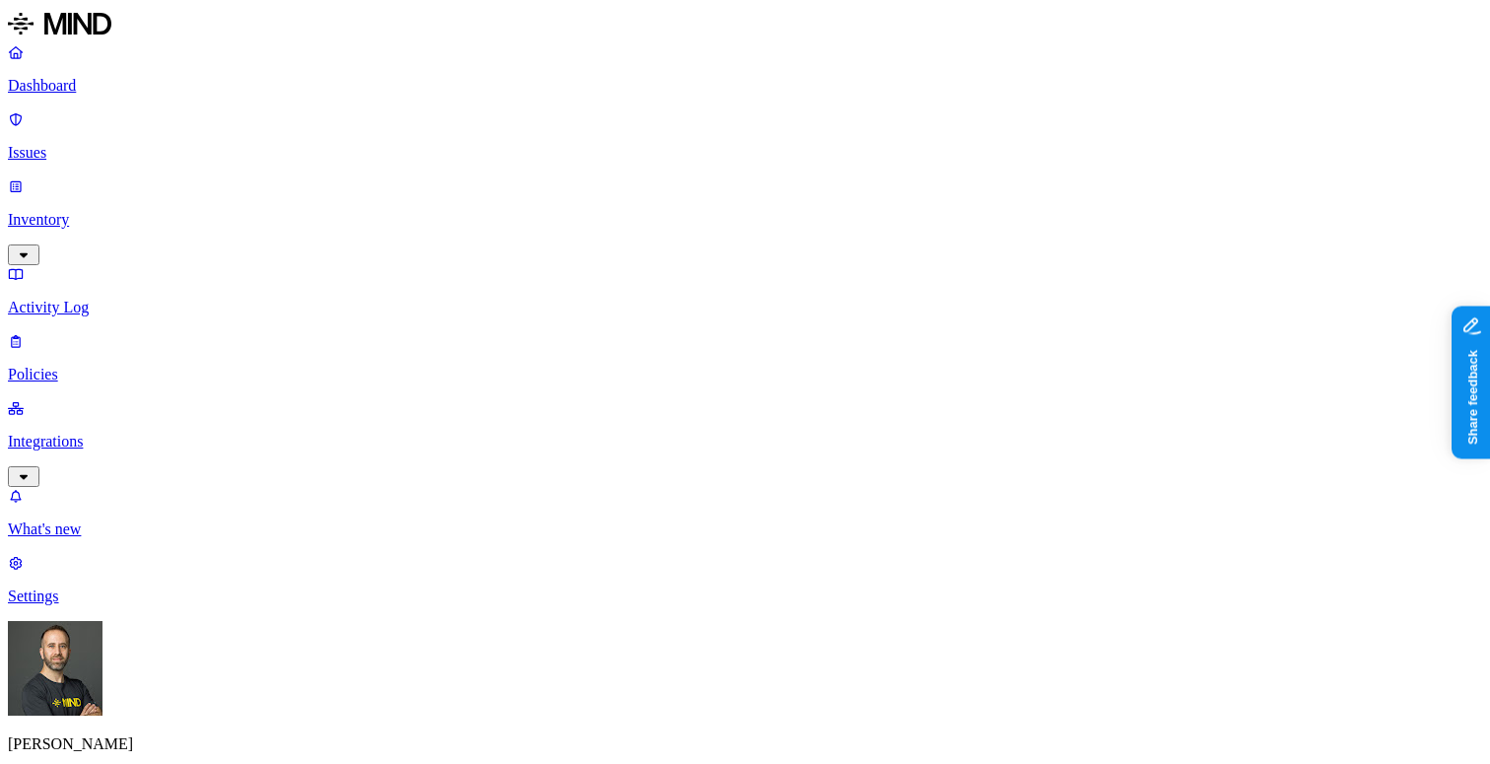
click at [191, 729] on html "Dashboard Issues Inventory Activity Log Policies Integrations What's new 1 Sett…" at bounding box center [745, 611] width 1490 height 1222
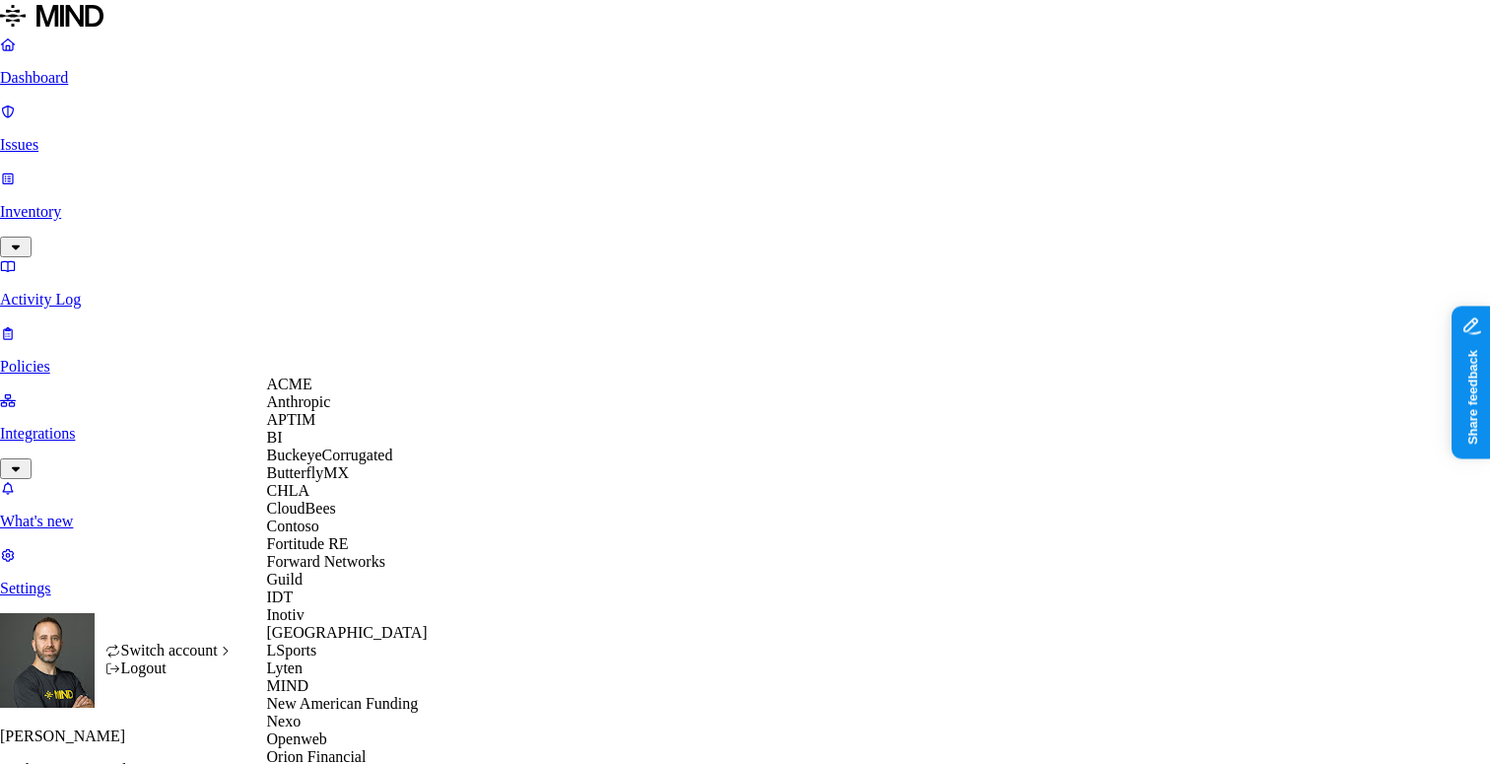
click at [310, 392] on span "ACME" at bounding box center [289, 383] width 45 height 17
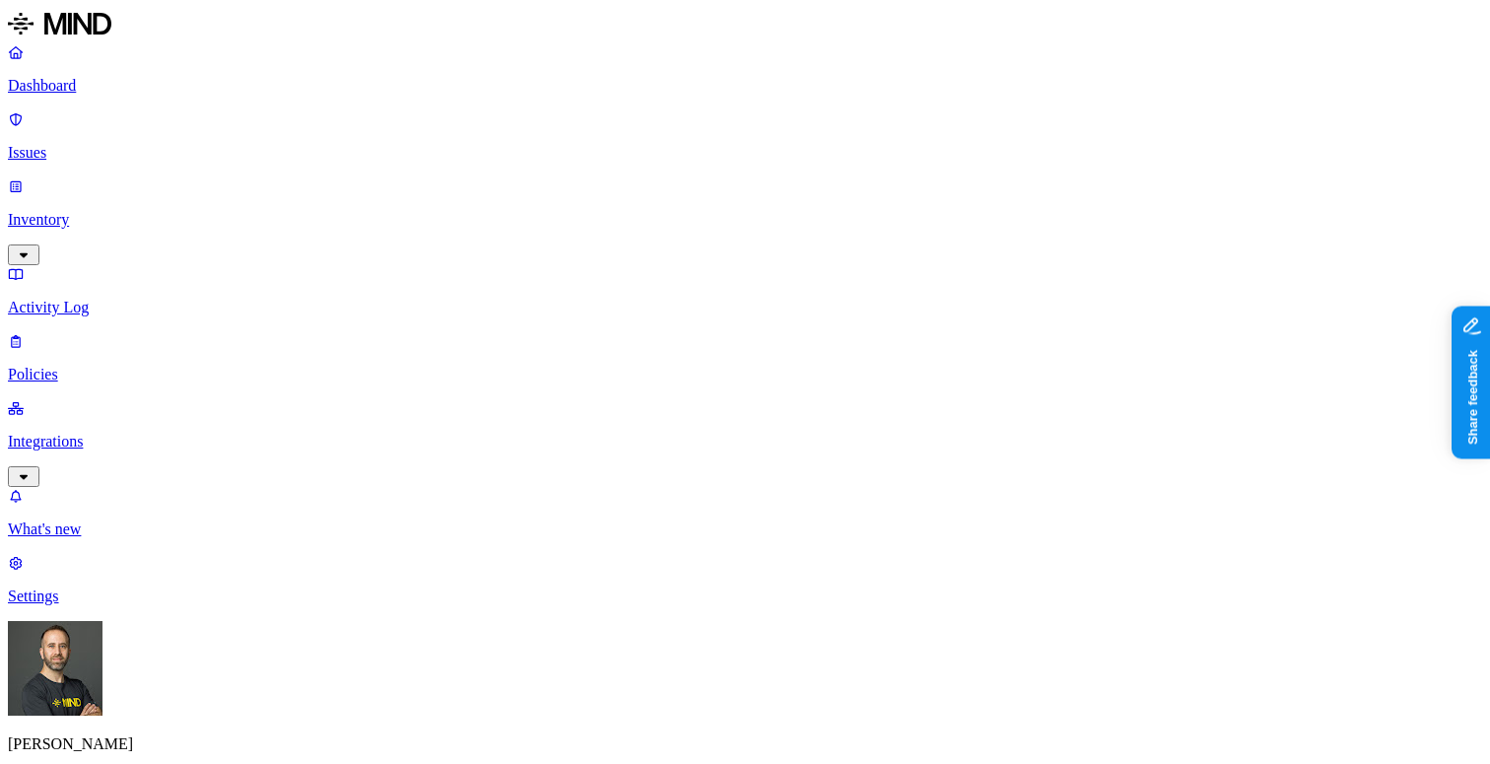
click at [152, 211] on p "Inventory" at bounding box center [745, 220] width 1474 height 18
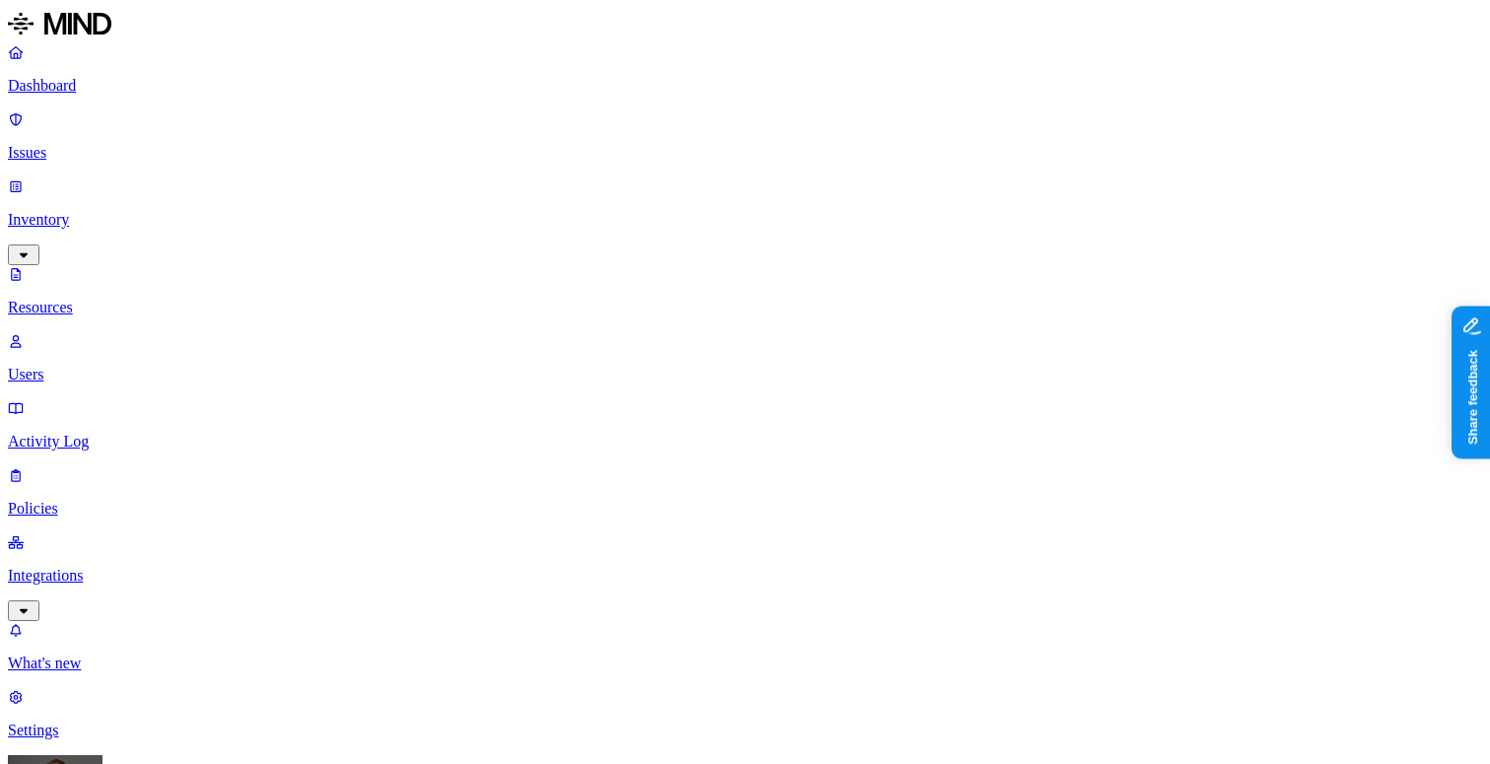
click at [137, 95] on p "Dashboard" at bounding box center [745, 86] width 1474 height 18
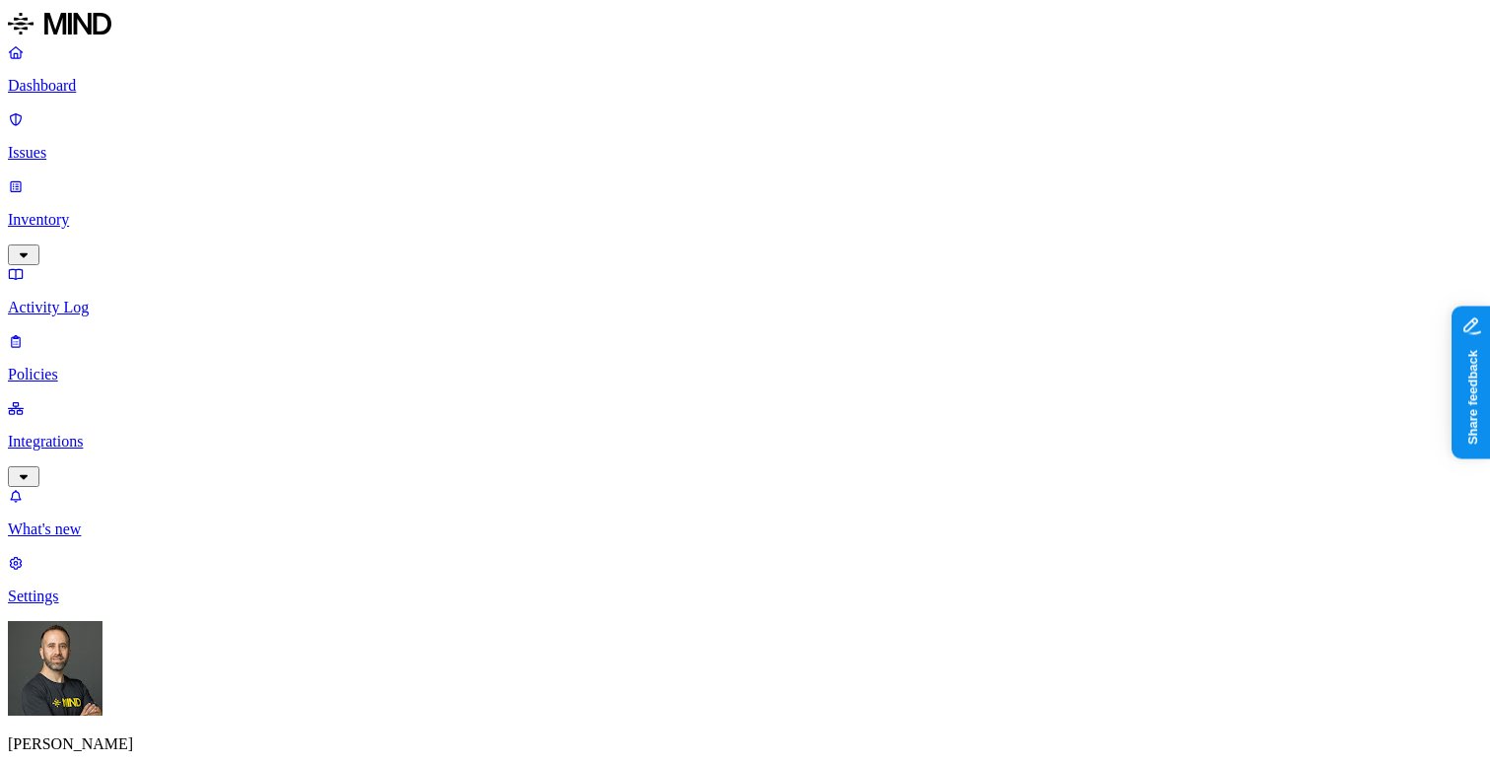
drag, startPoint x: 452, startPoint y: 436, endPoint x: 480, endPoint y: 436, distance: 27.6
drag, startPoint x: 480, startPoint y: 436, endPoint x: 502, endPoint y: 434, distance: 21.8
drag, startPoint x: 502, startPoint y: 434, endPoint x: 530, endPoint y: 434, distance: 28.6
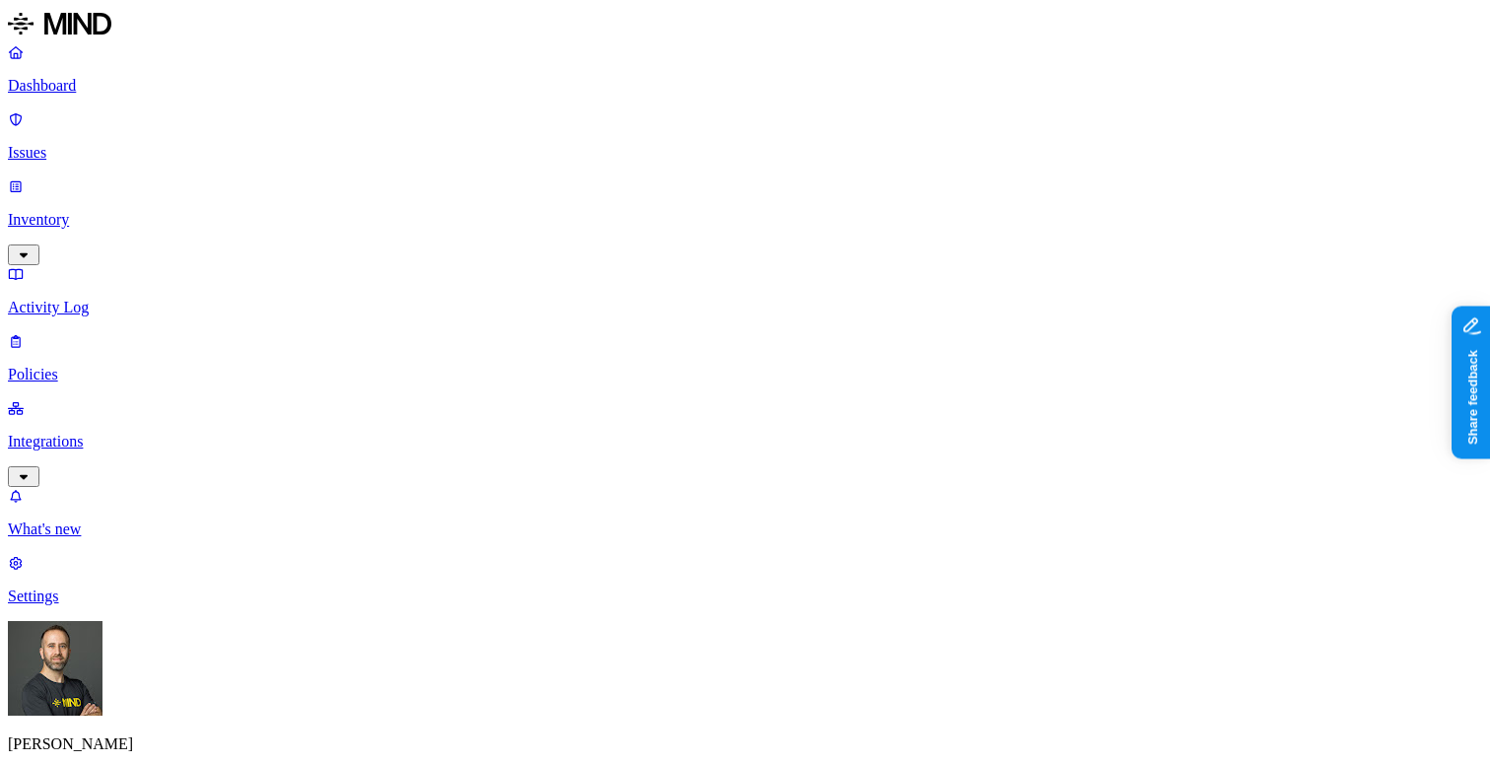
drag, startPoint x: 530, startPoint y: 434, endPoint x: 557, endPoint y: 432, distance: 26.7
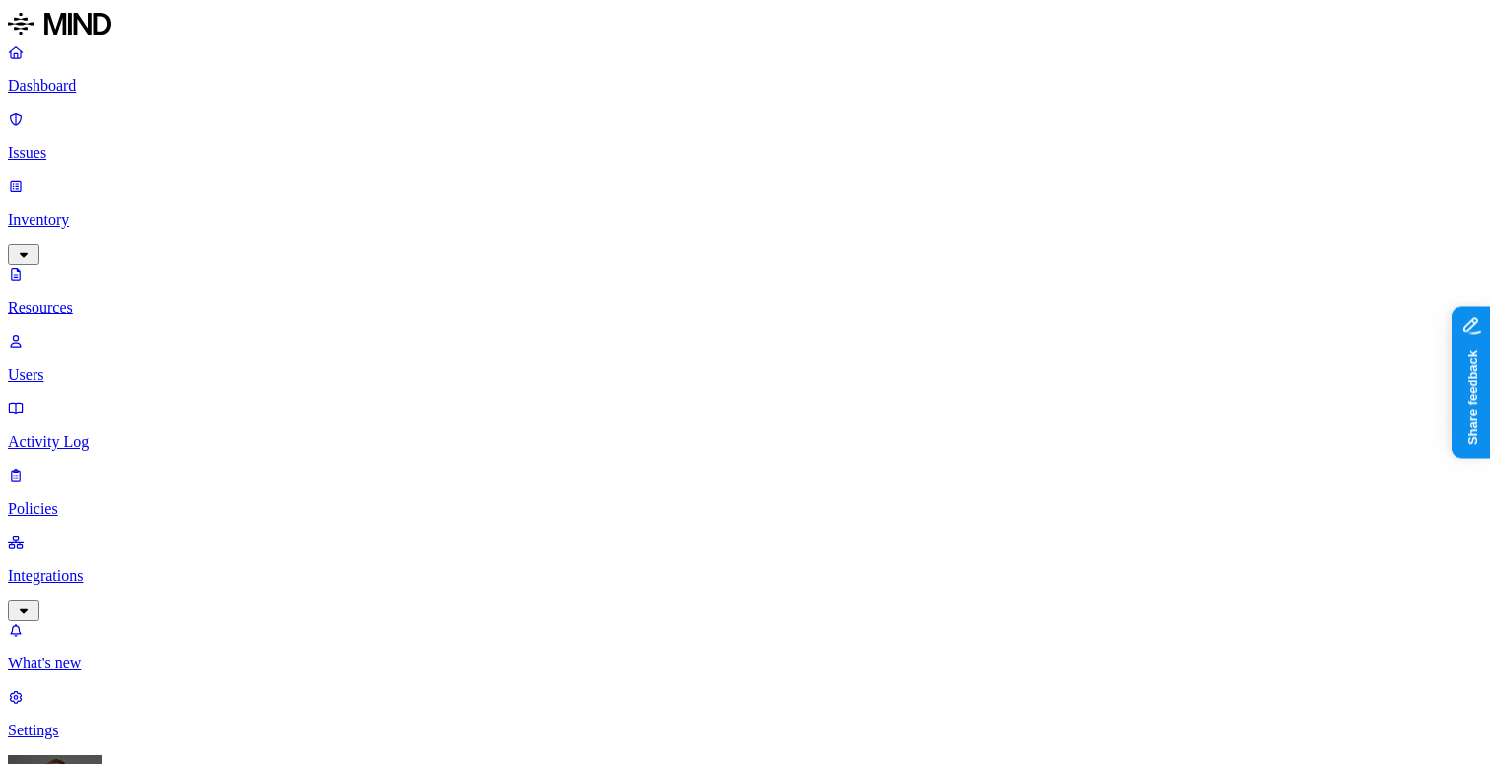
click at [138, 144] on p "Issues" at bounding box center [745, 153] width 1474 height 18
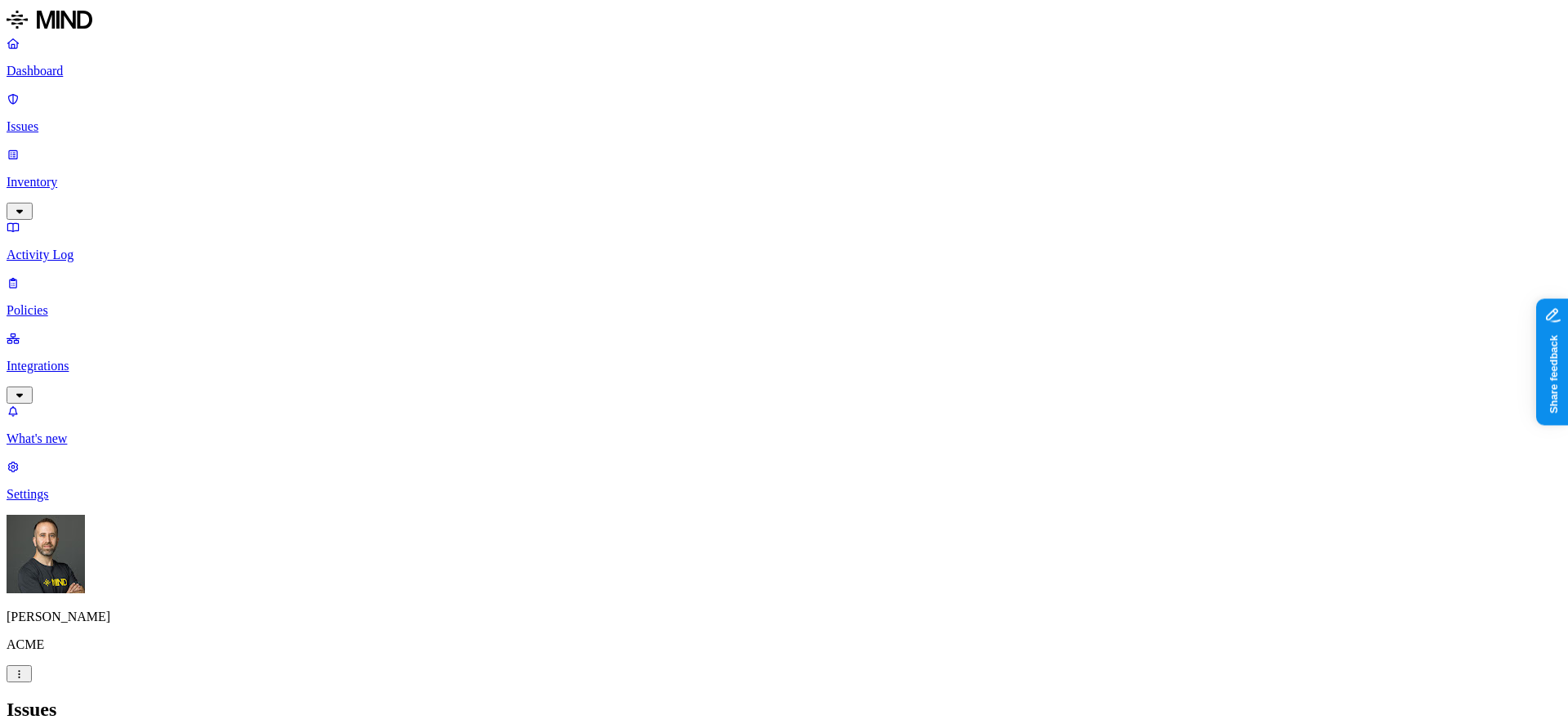
scroll to position [478, 0]
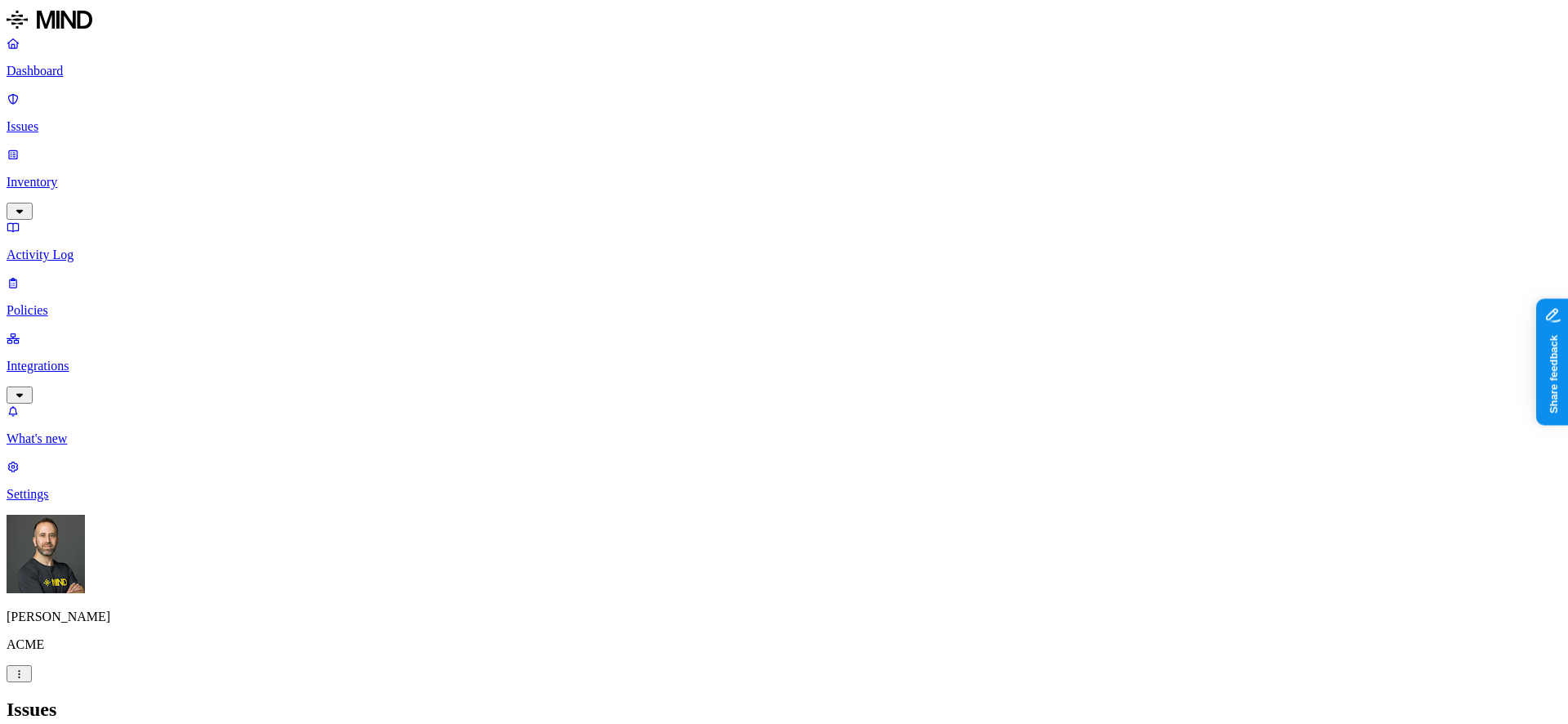
scroll to position [513, 0]
click at [699, 633] on div "Issues" at bounding box center [784, 710] width 1555 height 22
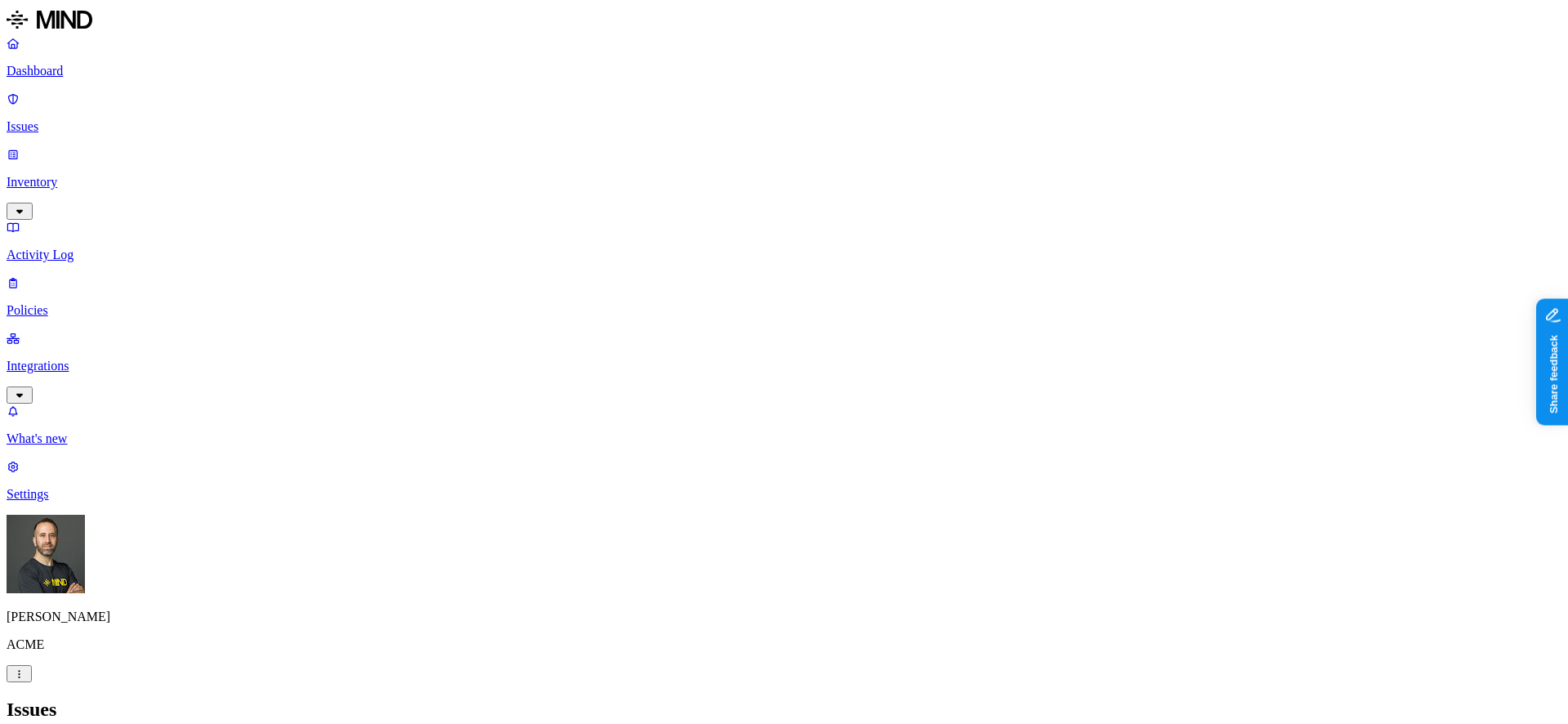
click at [1009, 633] on div "Issues" at bounding box center [784, 710] width 1555 height 22
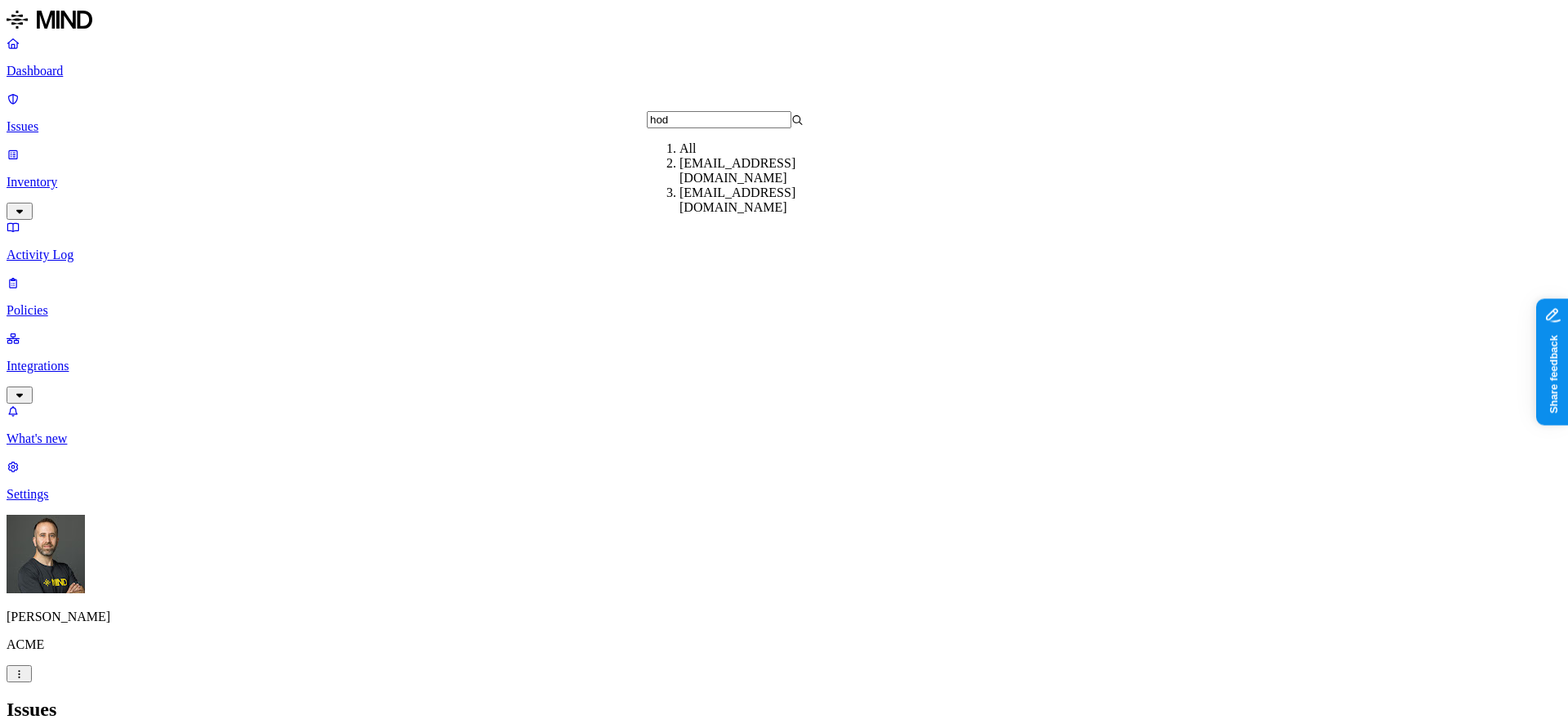
type input "hod"
click at [730, 211] on div "[EMAIL_ADDRESS][DOMAIN_NAME]" at bounding box center [757, 200] width 157 height 29
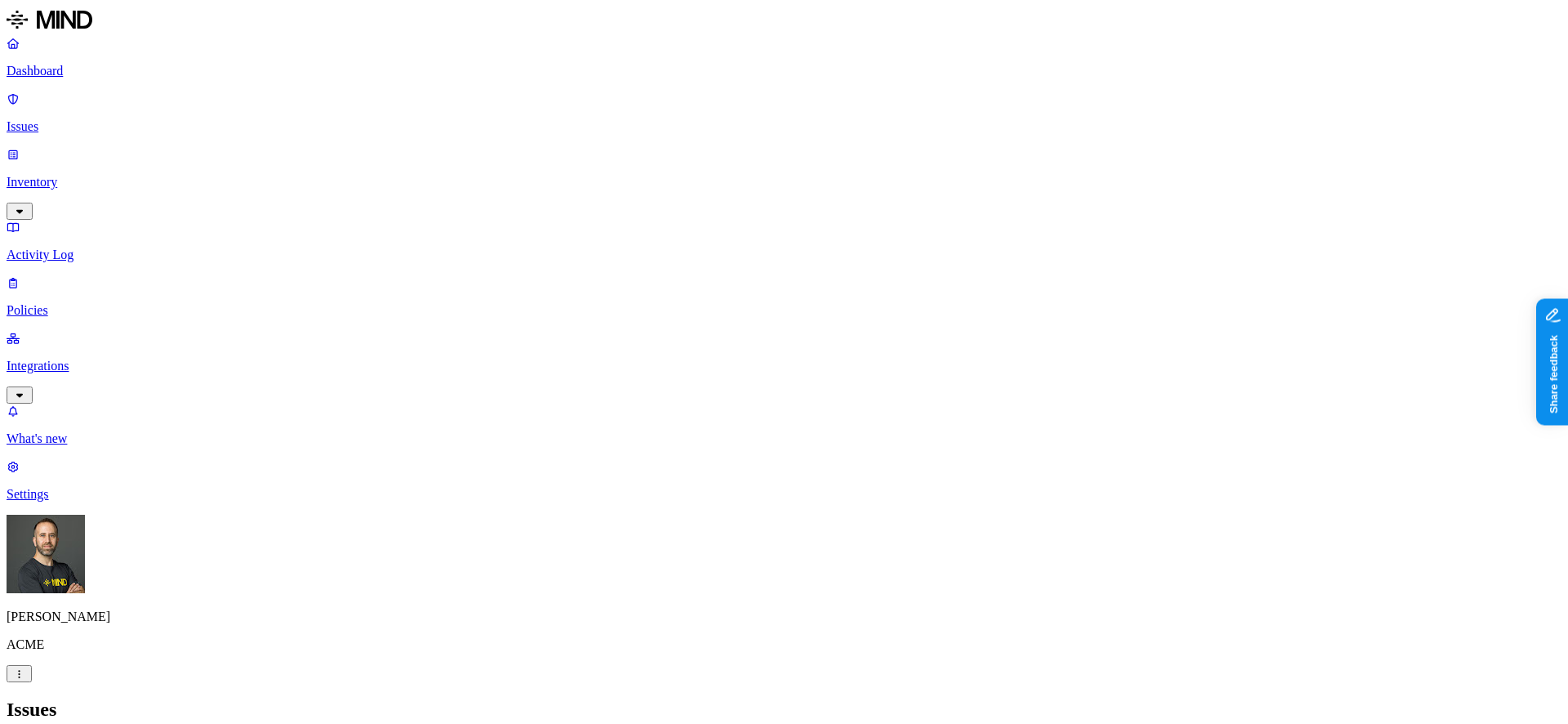
drag, startPoint x: 719, startPoint y: 124, endPoint x: 775, endPoint y: 128, distance: 56.1
drag, startPoint x: 775, startPoint y: 128, endPoint x: 821, endPoint y: 128, distance: 46.0
drag, startPoint x: 821, startPoint y: 128, endPoint x: 775, endPoint y: 133, distance: 46.3
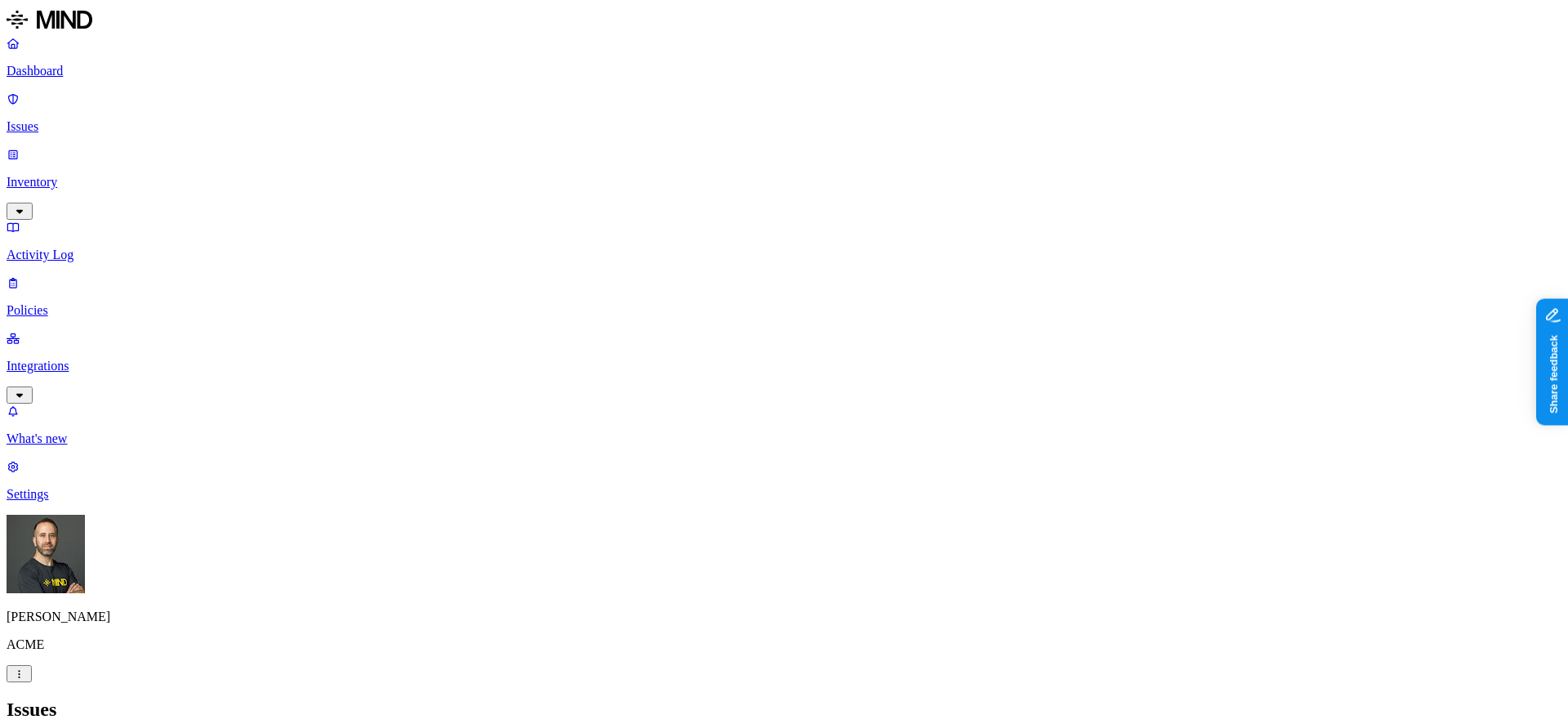
scroll to position [333, 0]
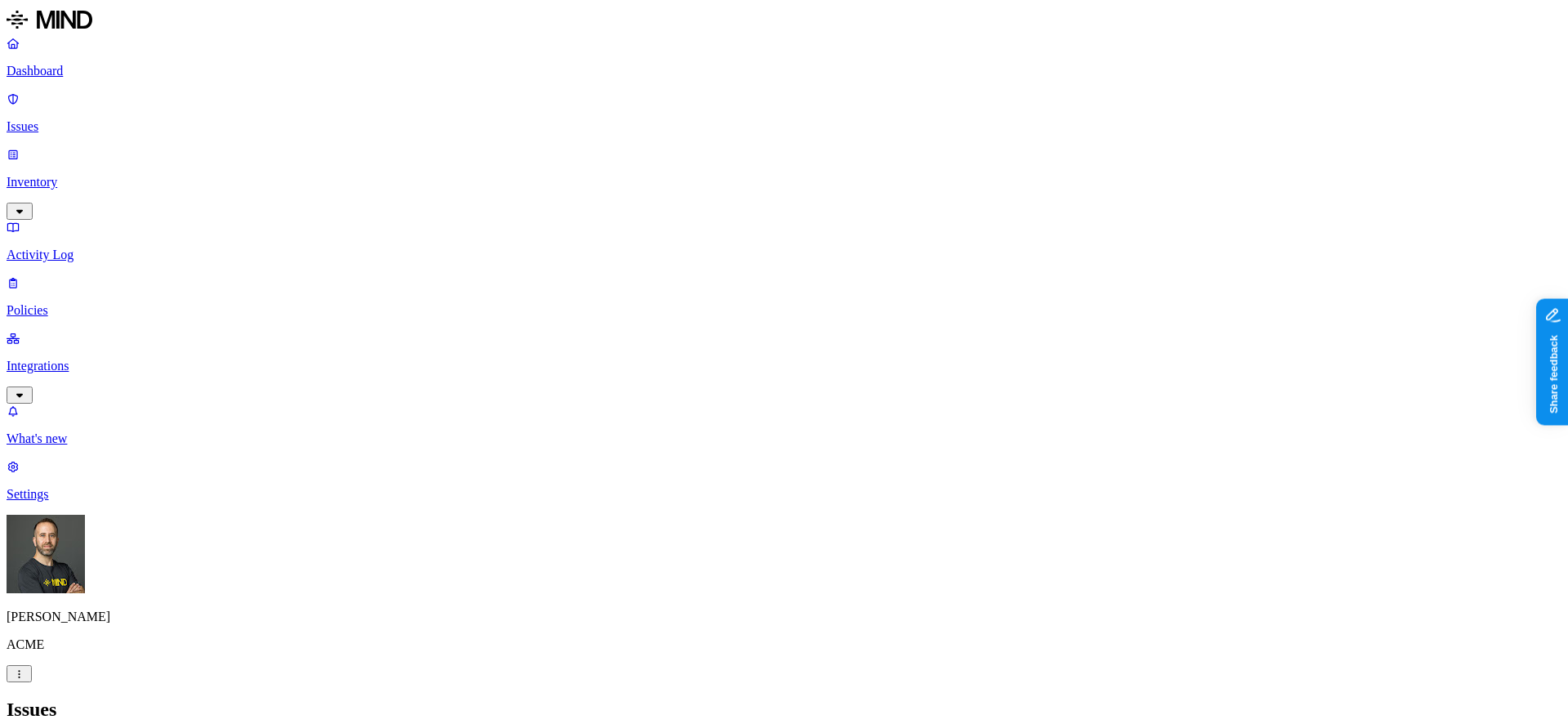
click at [967, 633] on h2 "Issues" at bounding box center [784, 710] width 1555 height 22
click at [1031, 633] on h2 "Issues" at bounding box center [784, 710] width 1555 height 22
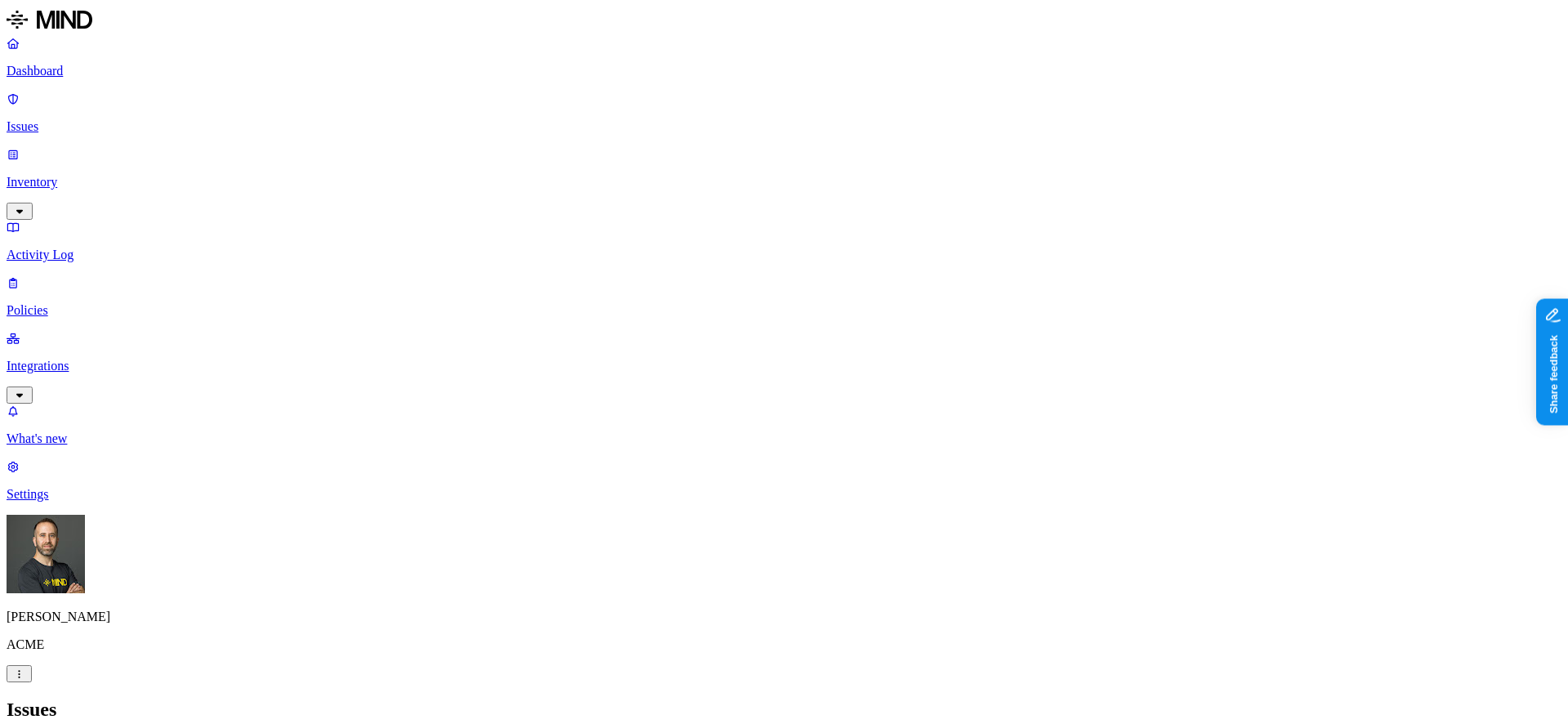
scroll to position [328, 0]
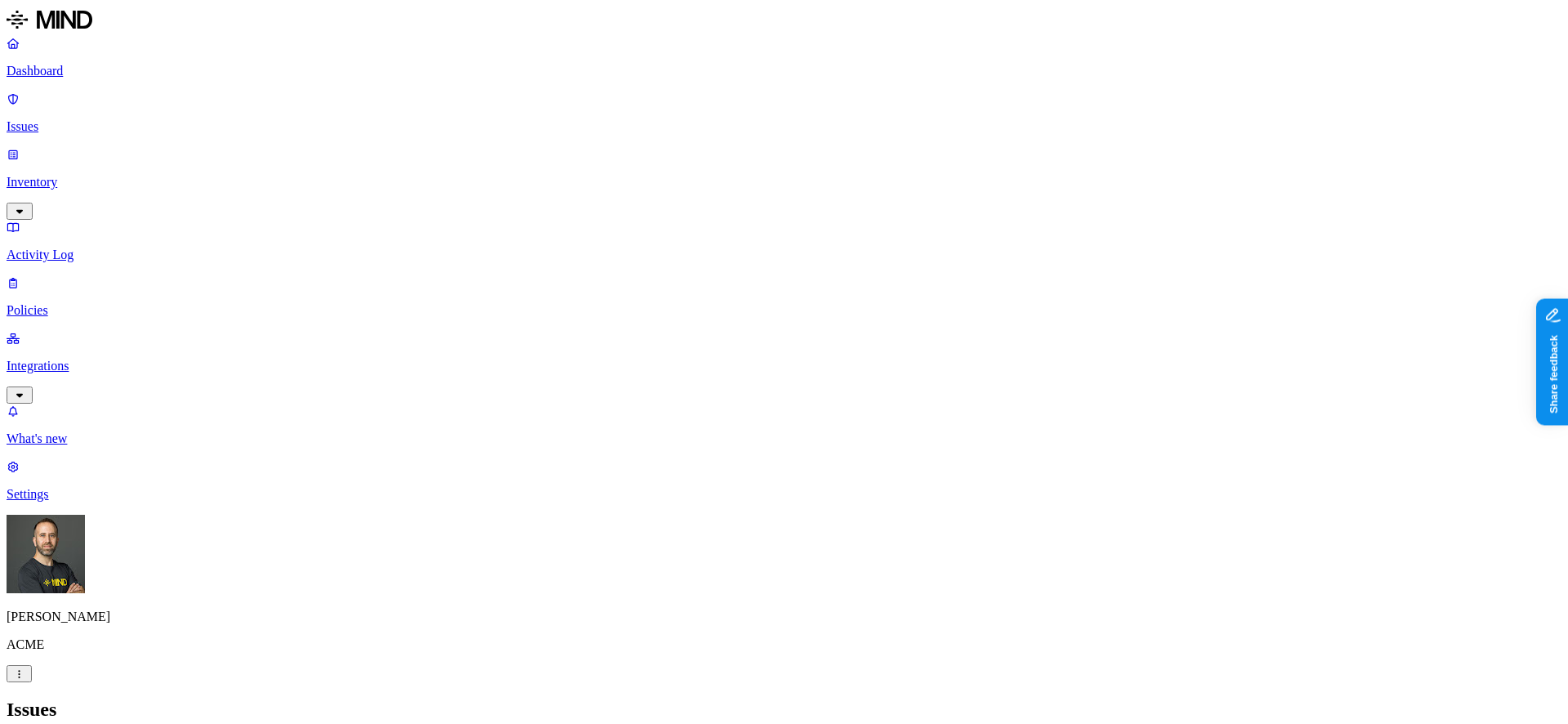
scroll to position [302, 0]
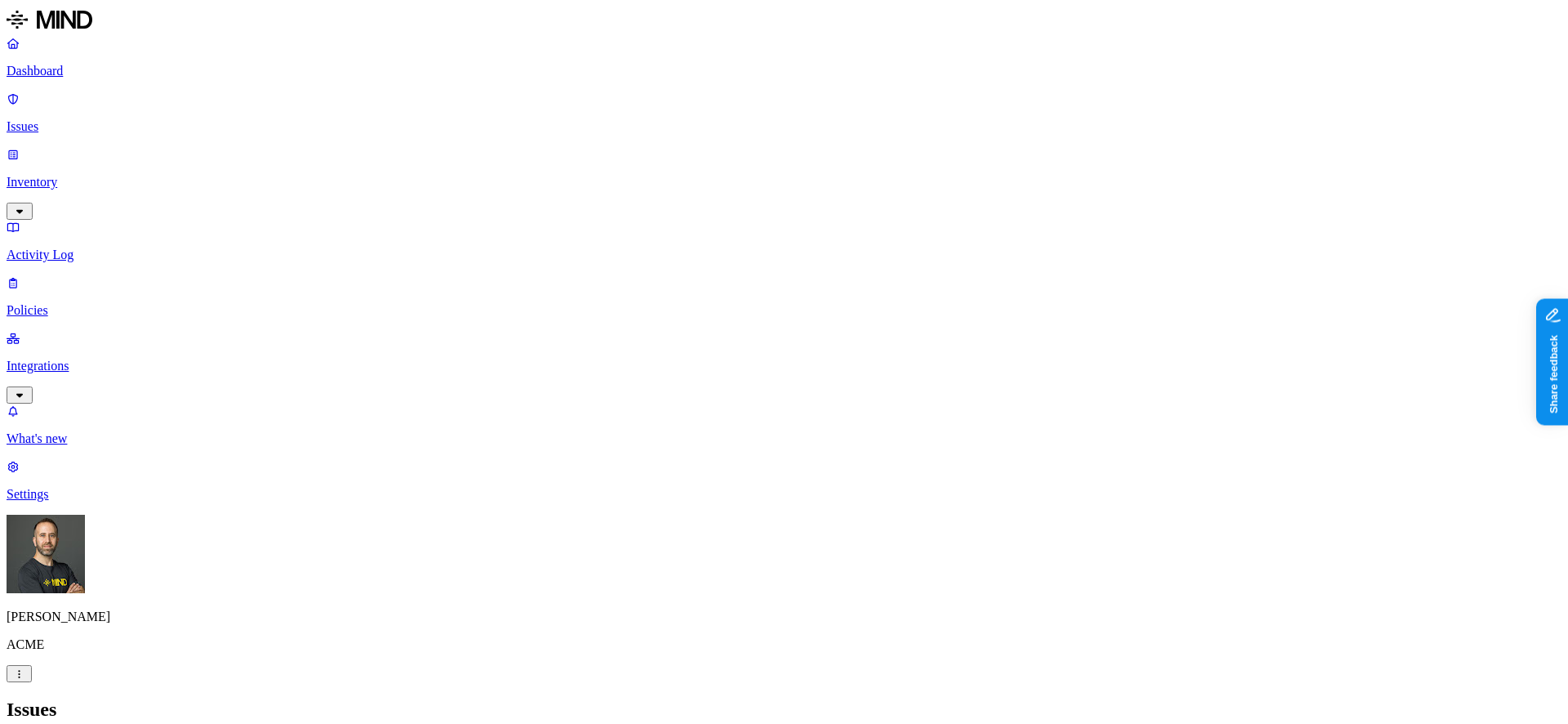
scroll to position [138, 0]
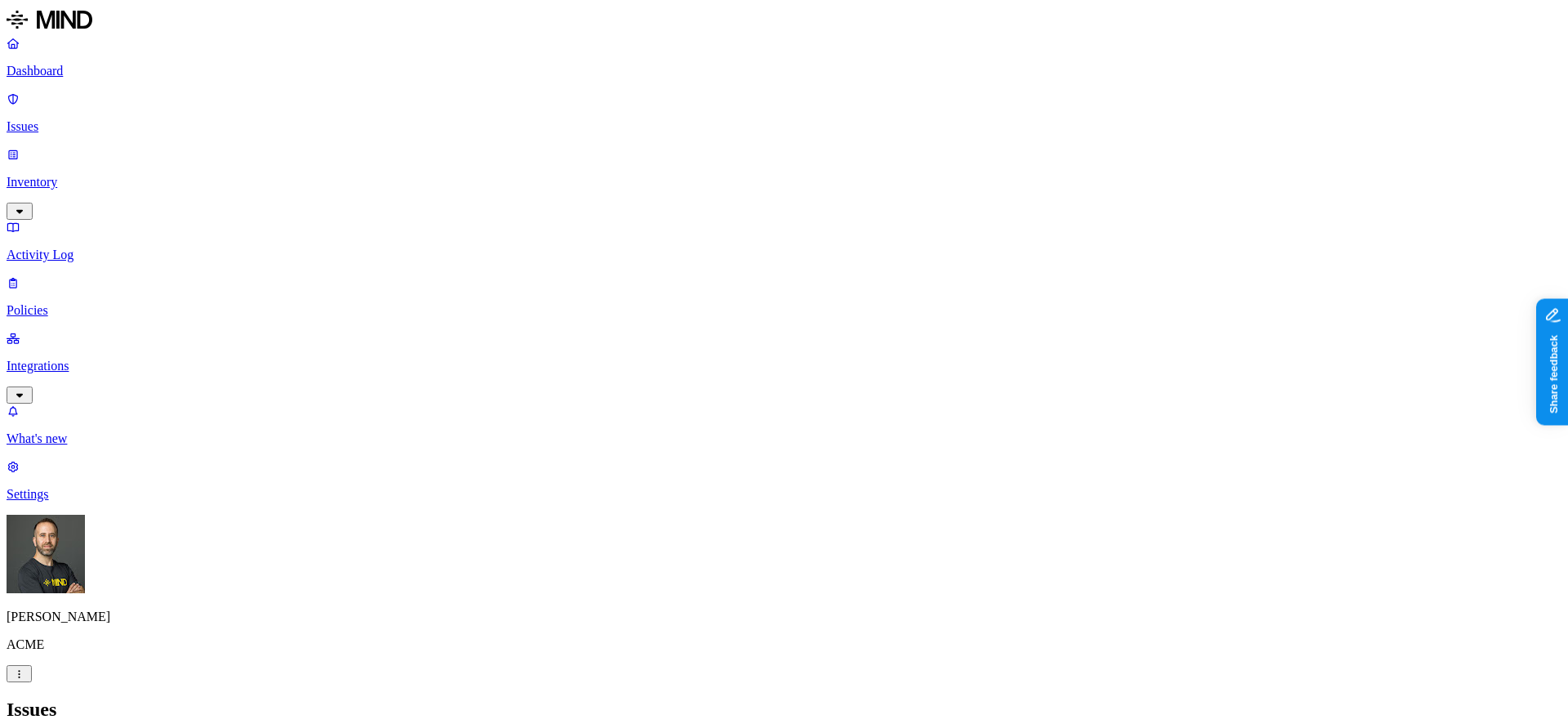
scroll to position [180, 0]
click at [653, 633] on div "Issues" at bounding box center [784, 710] width 1555 height 22
click at [67, 76] on p "Dashboard" at bounding box center [784, 71] width 1555 height 15
click at [98, 119] on p "Issues" at bounding box center [784, 127] width 1555 height 15
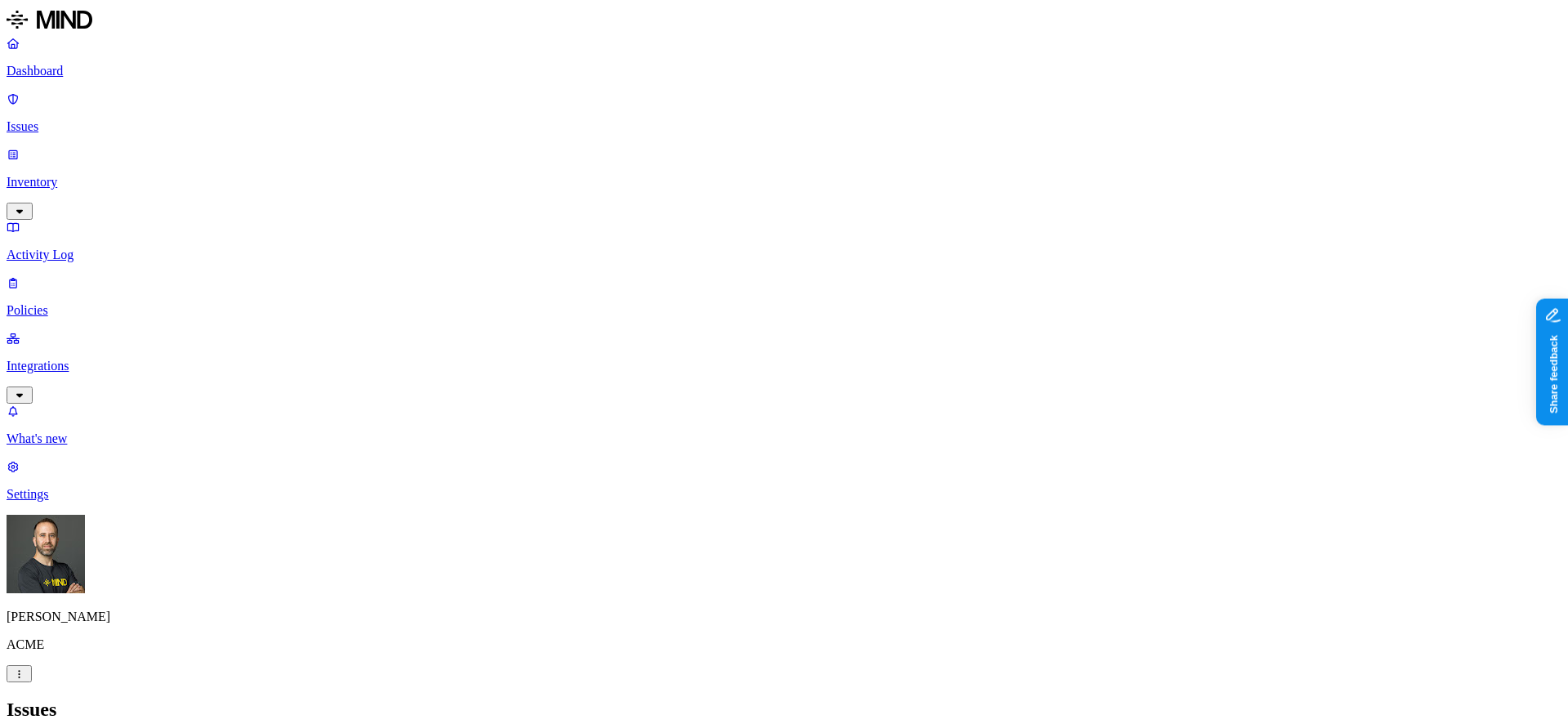
click at [94, 61] on link "Dashboard" at bounding box center [784, 56] width 1555 height 42
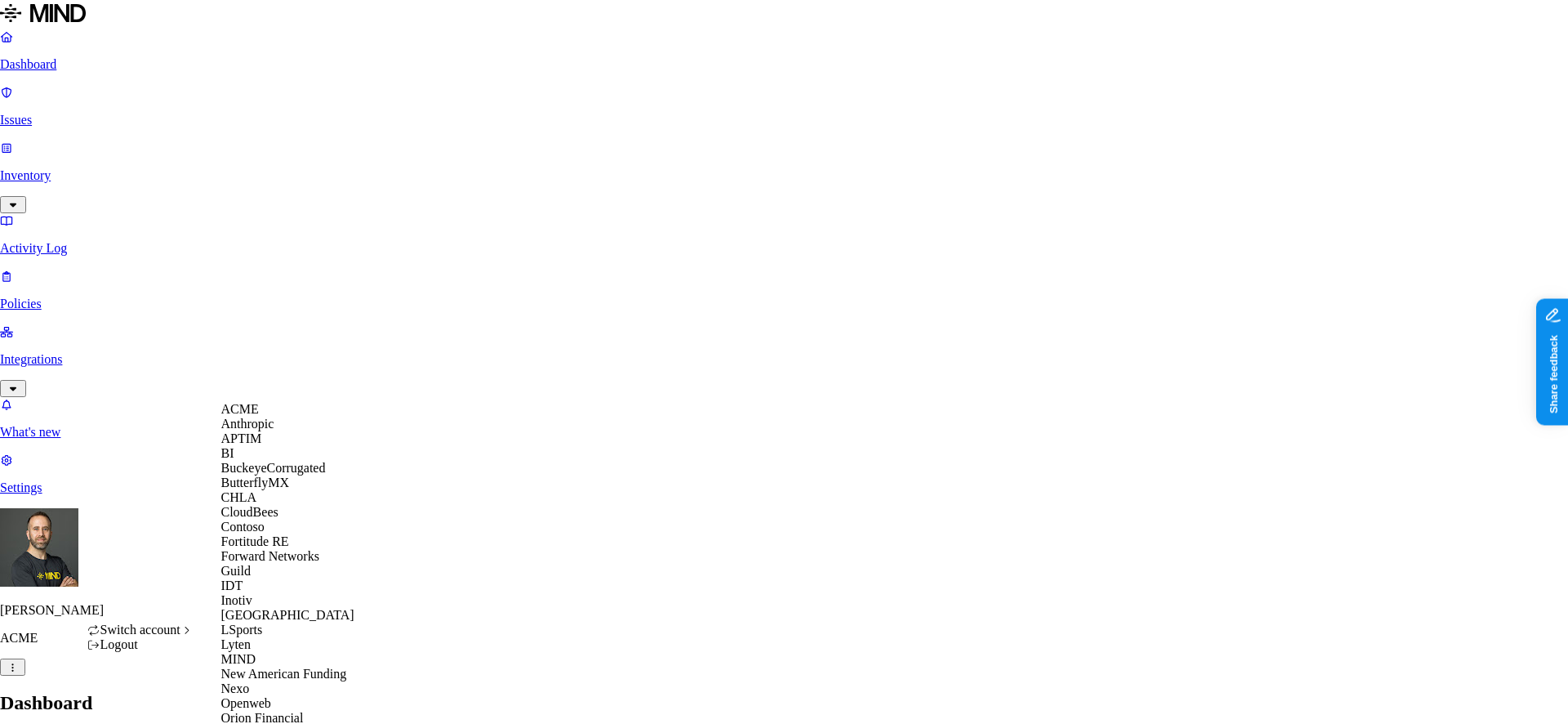
scroll to position [528, 0]
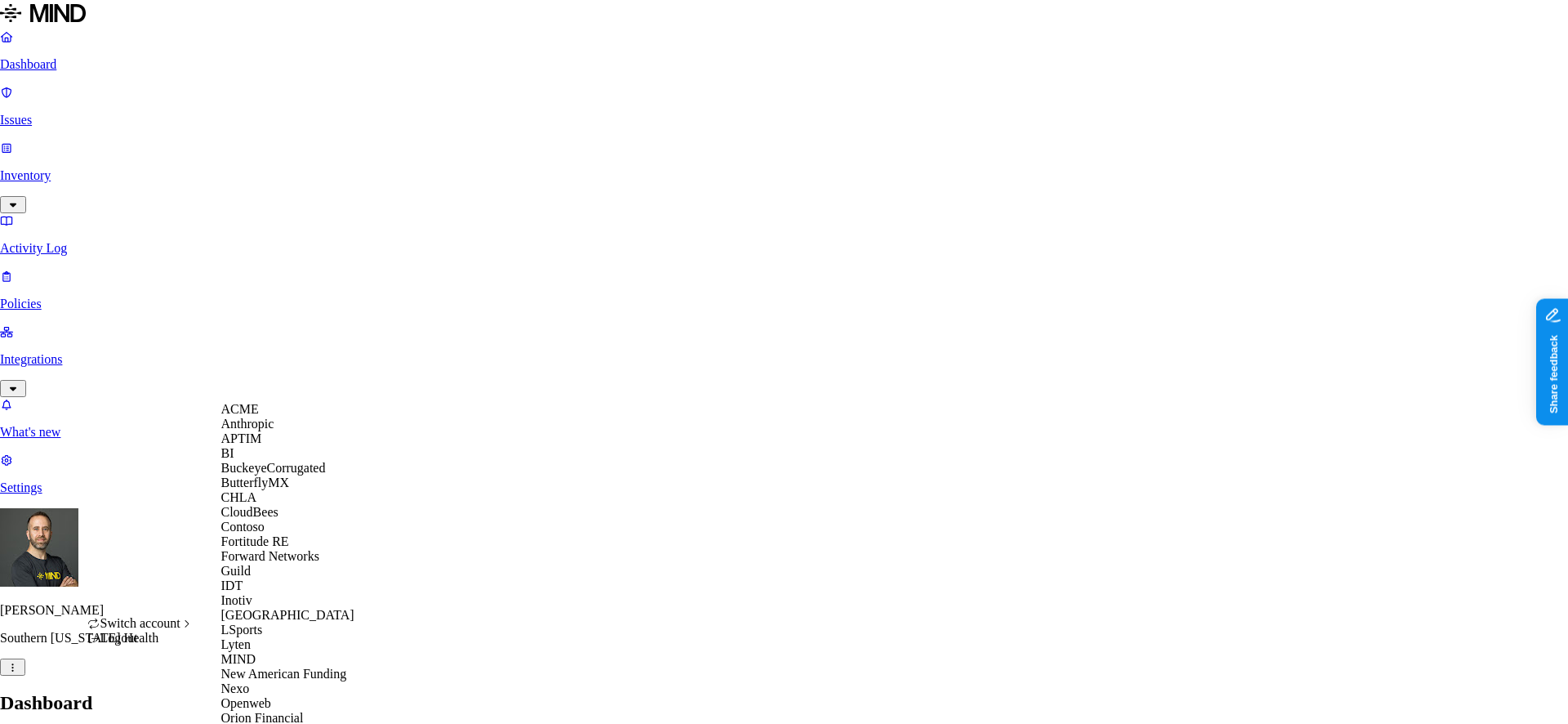
click at [285, 417] on div "ACME" at bounding box center [300, 410] width 158 height 15
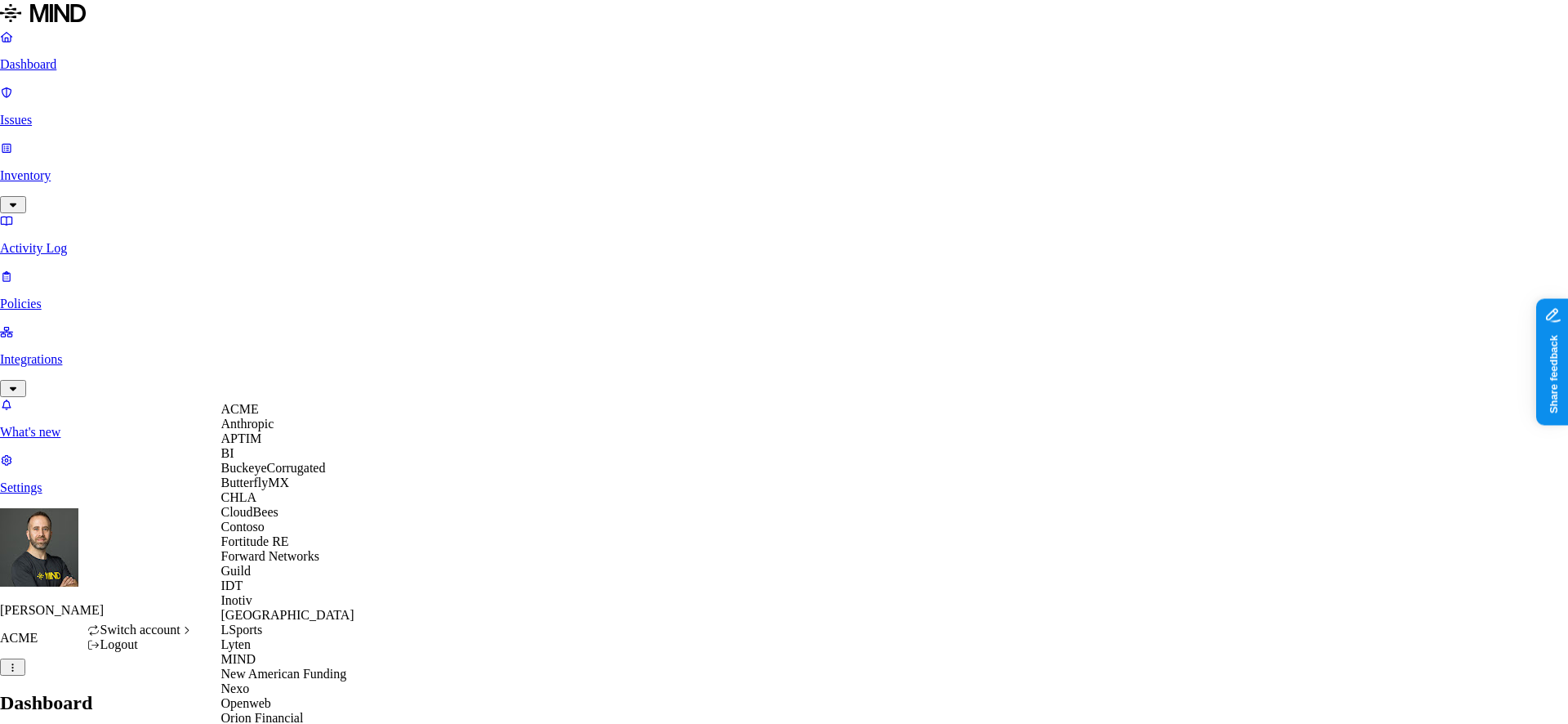
scroll to position [634, 0]
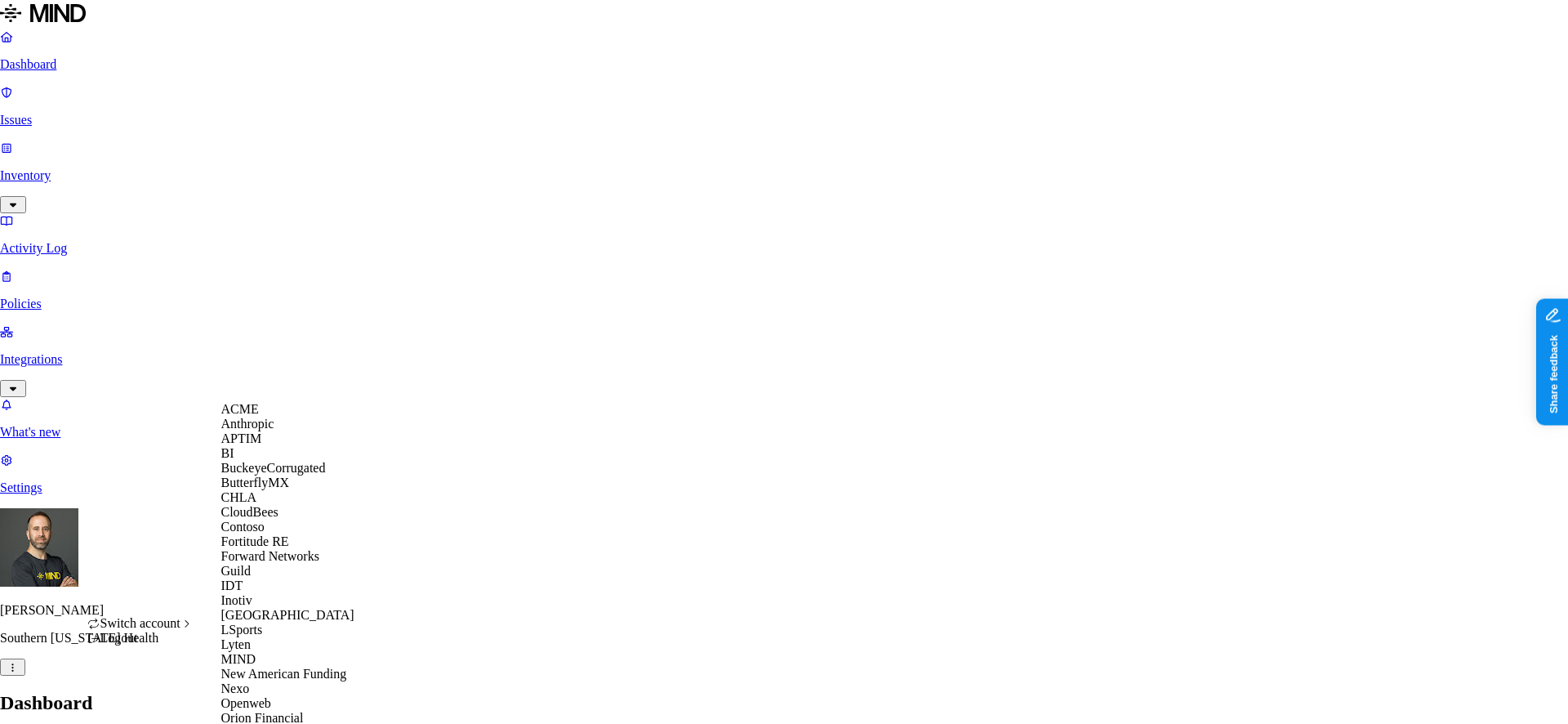
scroll to position [634, 0]
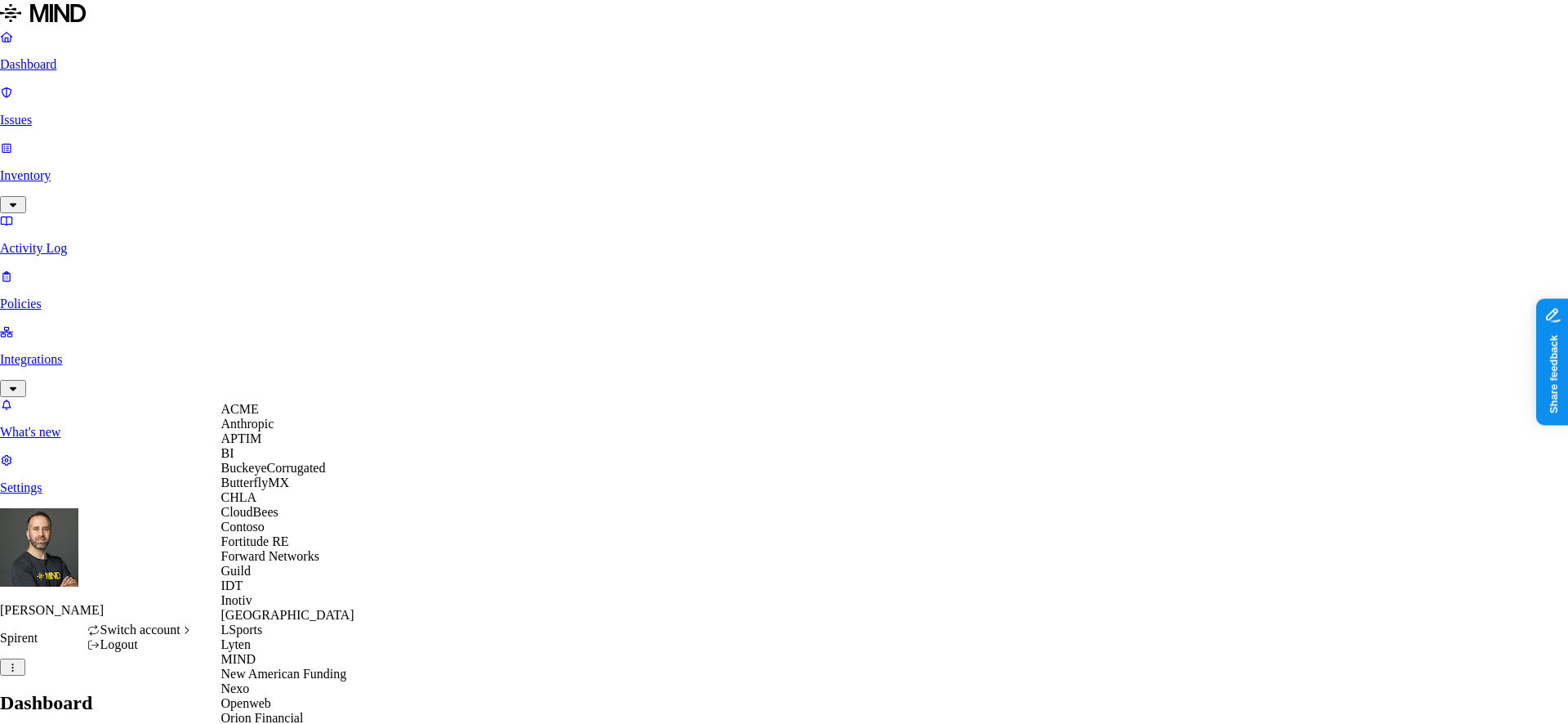
click at [272, 519] on span "CloudBees" at bounding box center [249, 512] width 57 height 14
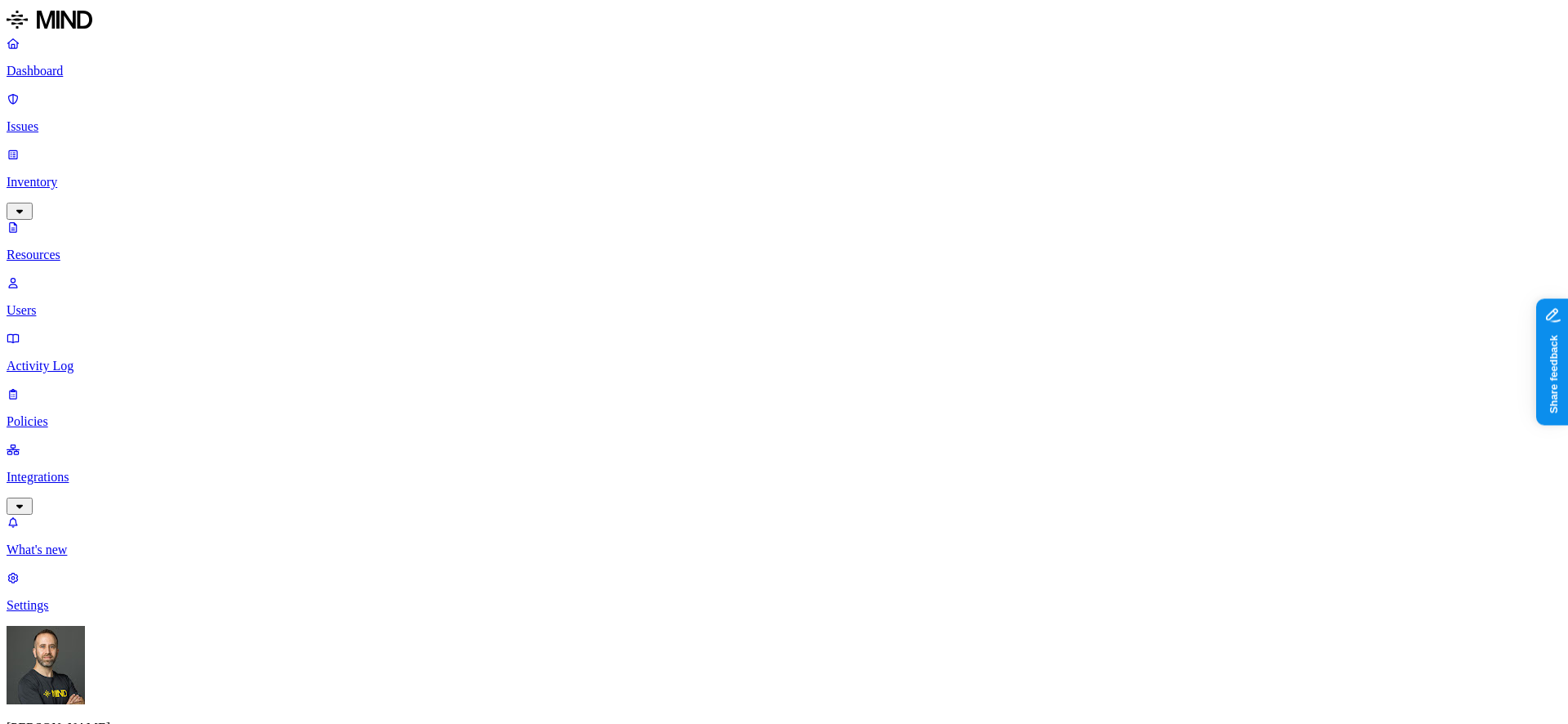
click at [122, 69] on p "Dashboard" at bounding box center [784, 71] width 1555 height 15
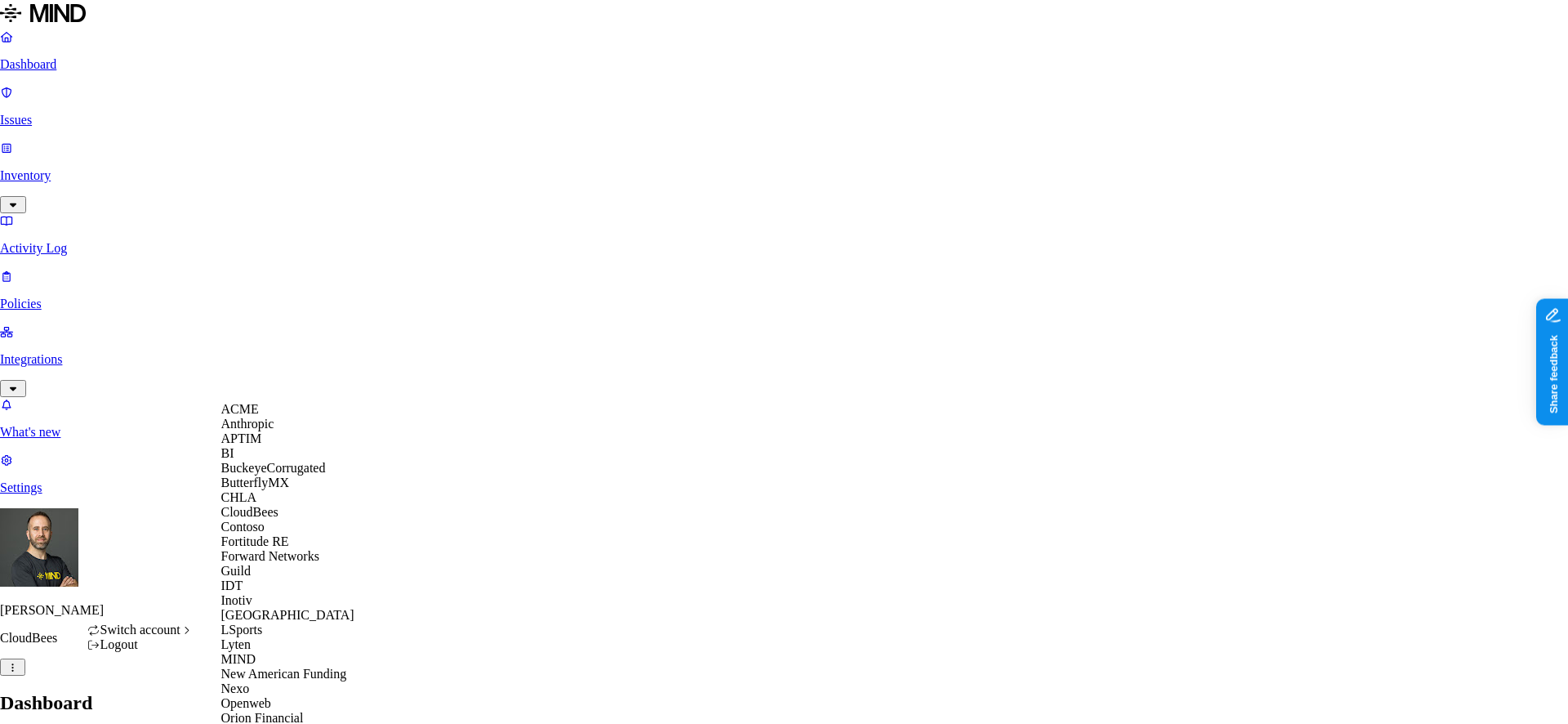
click at [264, 446] on div "APTIM" at bounding box center [300, 439] width 158 height 15
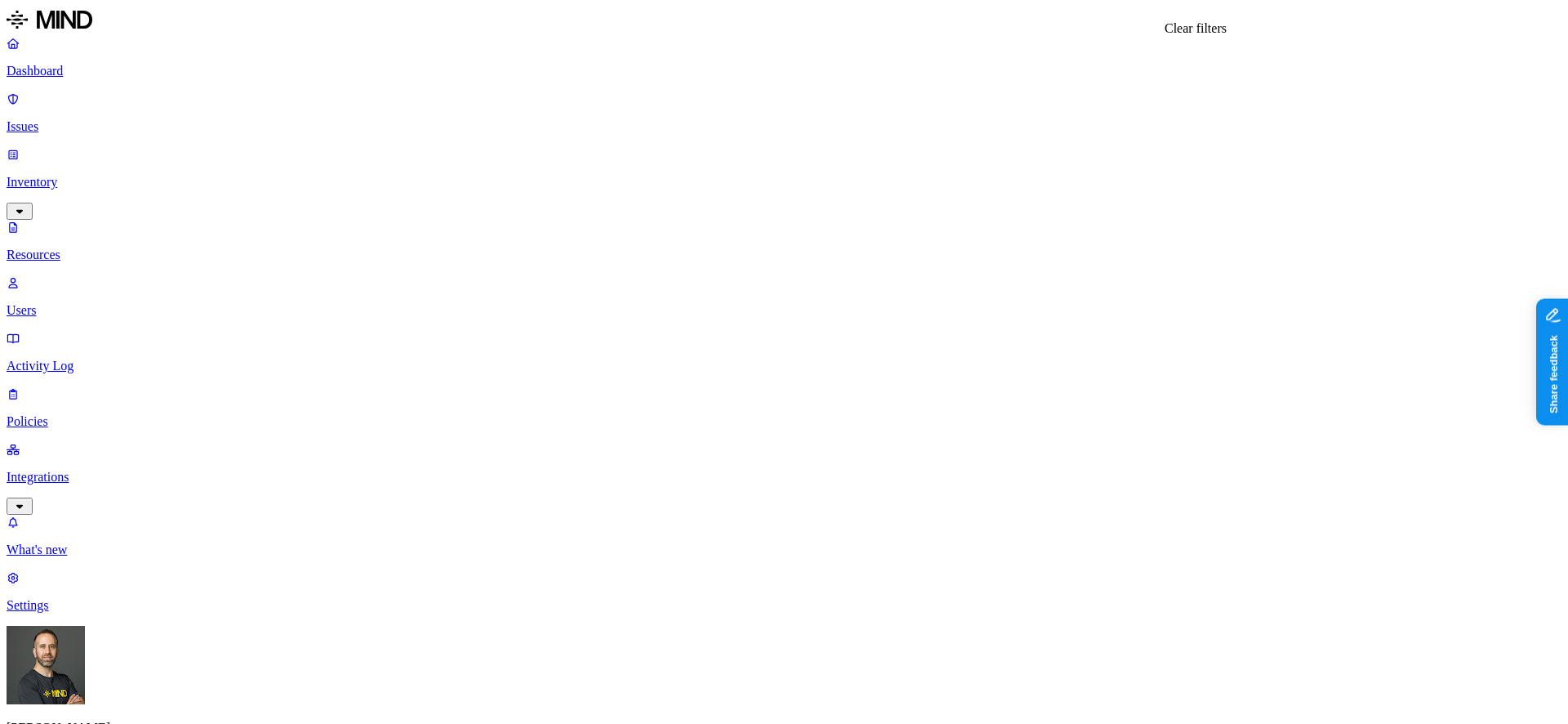
click at [486, 257] on button "button" at bounding box center [492, 260] width 13 height 5
click at [486, 249] on button "button" at bounding box center [492, 257] width 13 height 17
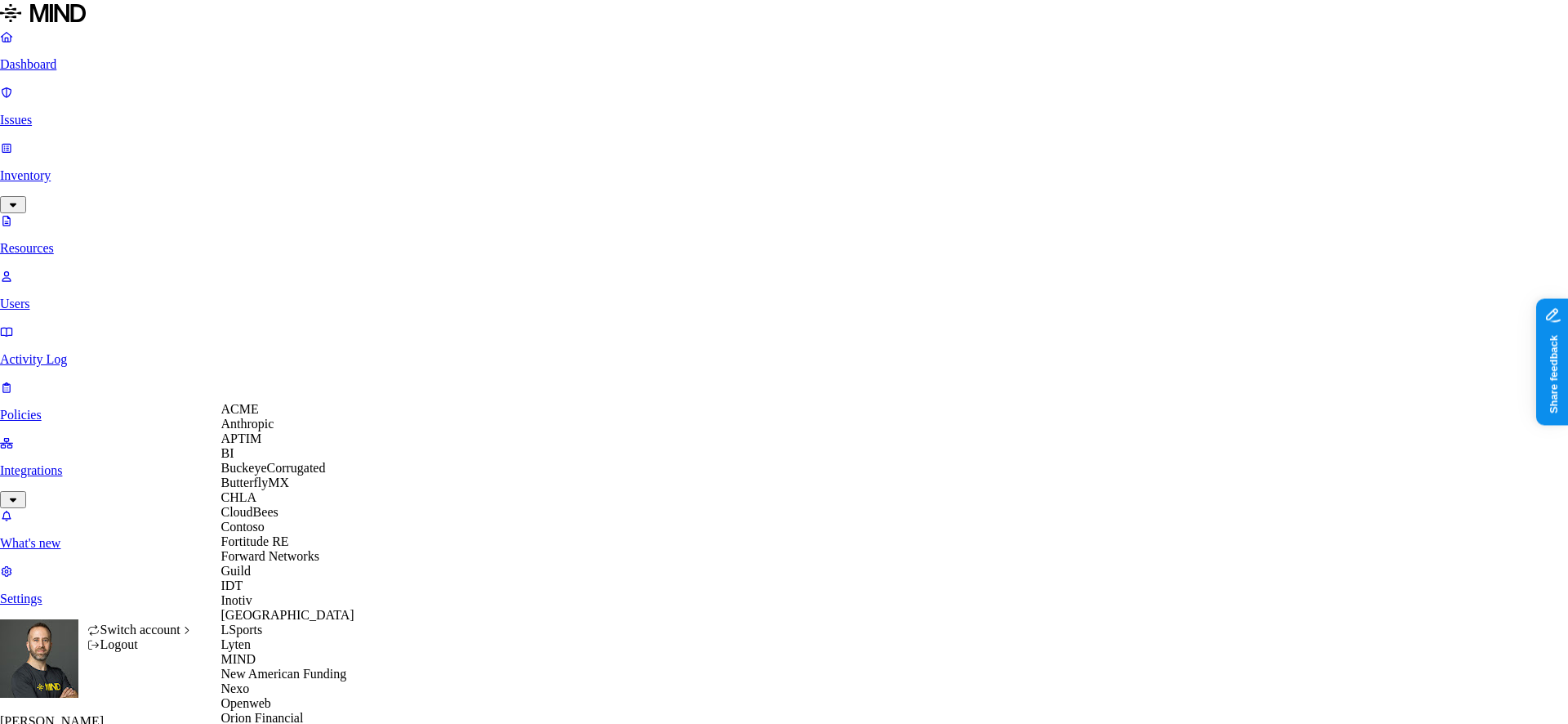
click at [263, 417] on div "ACME" at bounding box center [300, 410] width 158 height 15
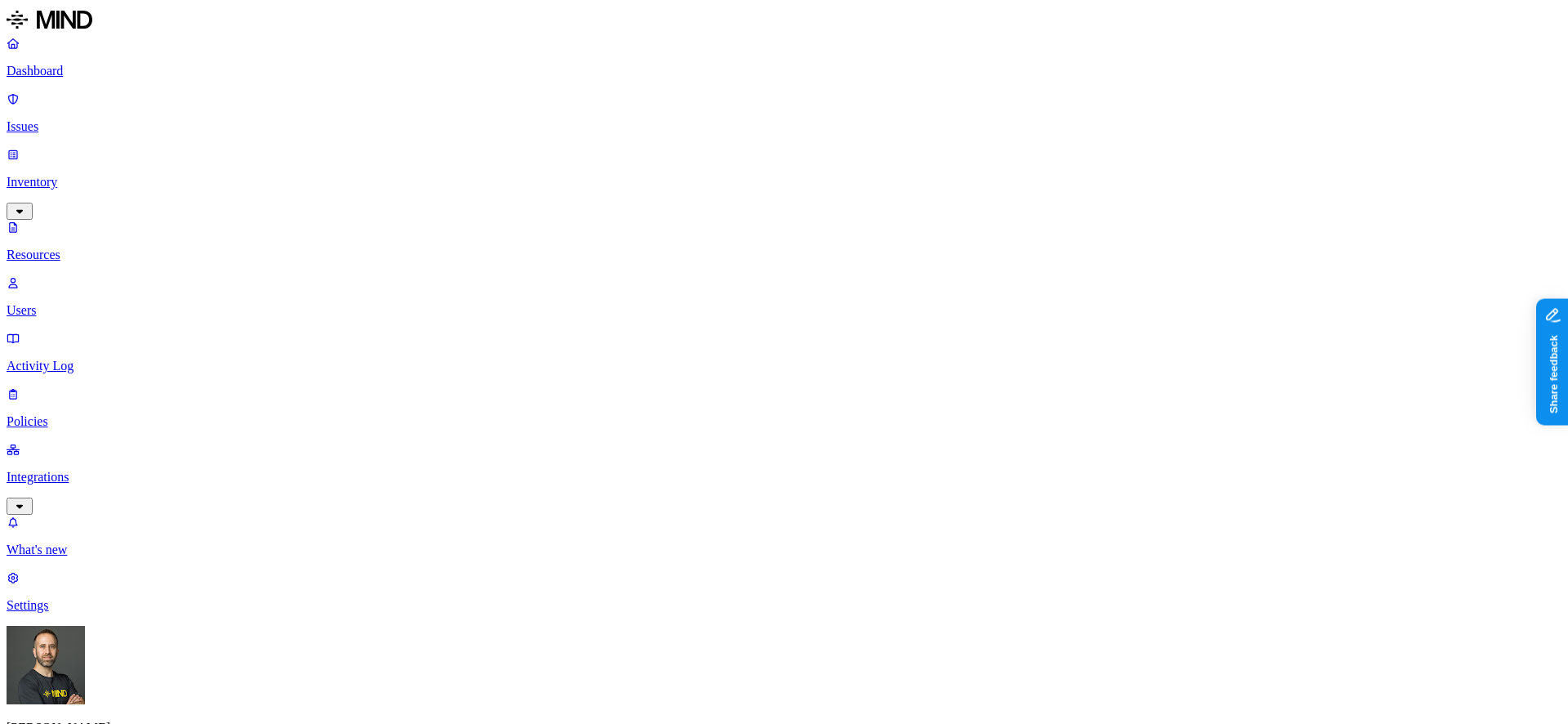
click at [104, 73] on p "Dashboard" at bounding box center [784, 71] width 1555 height 15
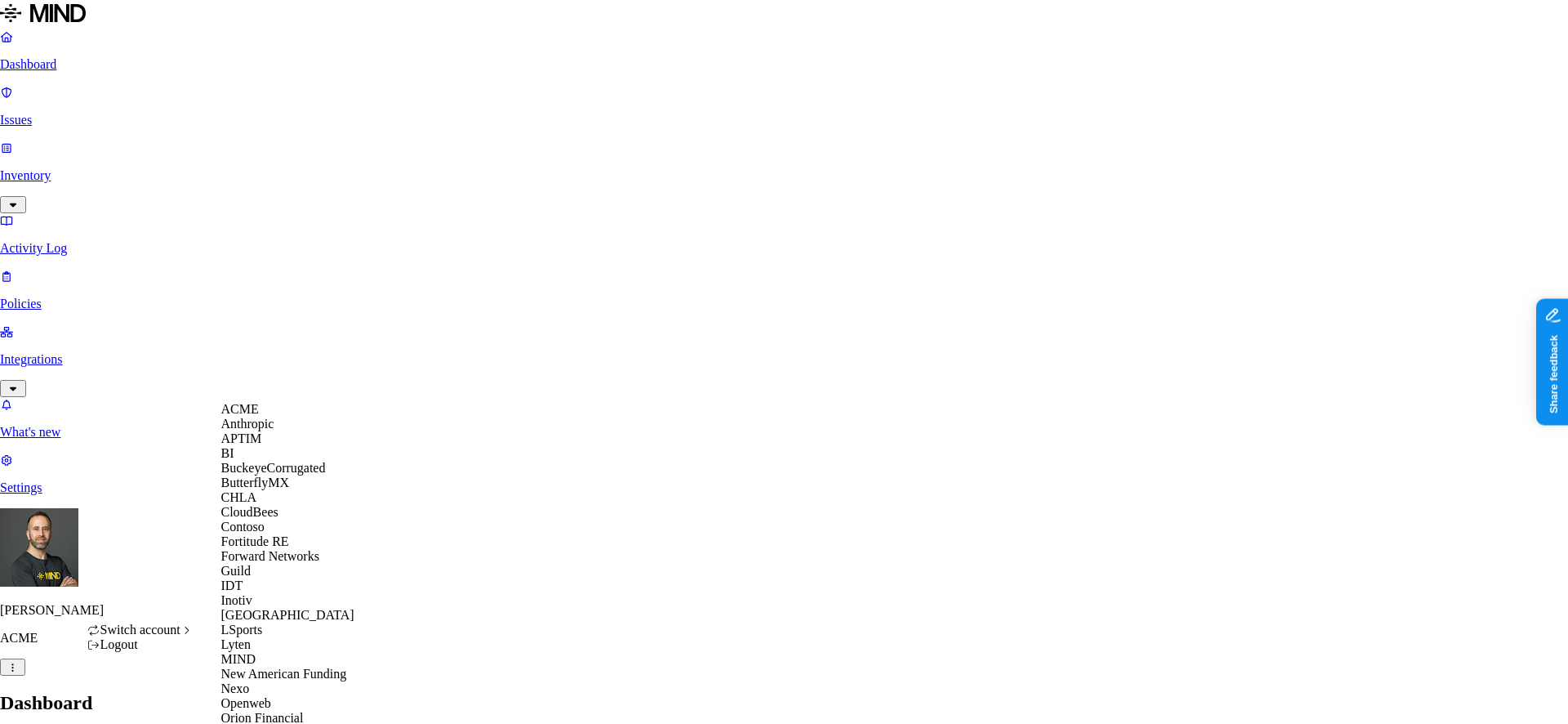
scroll to position [634, 0]
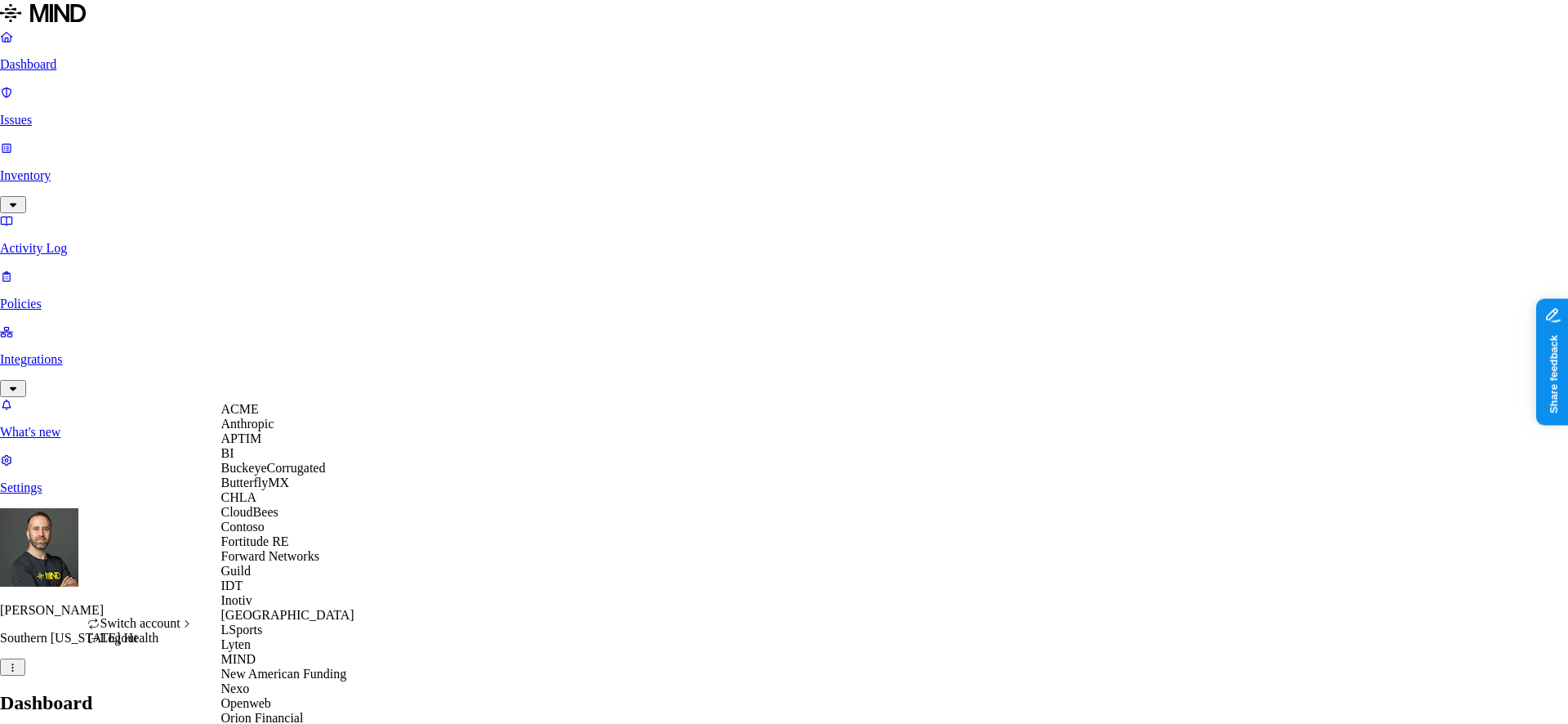
click at [286, 520] on div "CloudBees" at bounding box center [300, 513] width 158 height 15
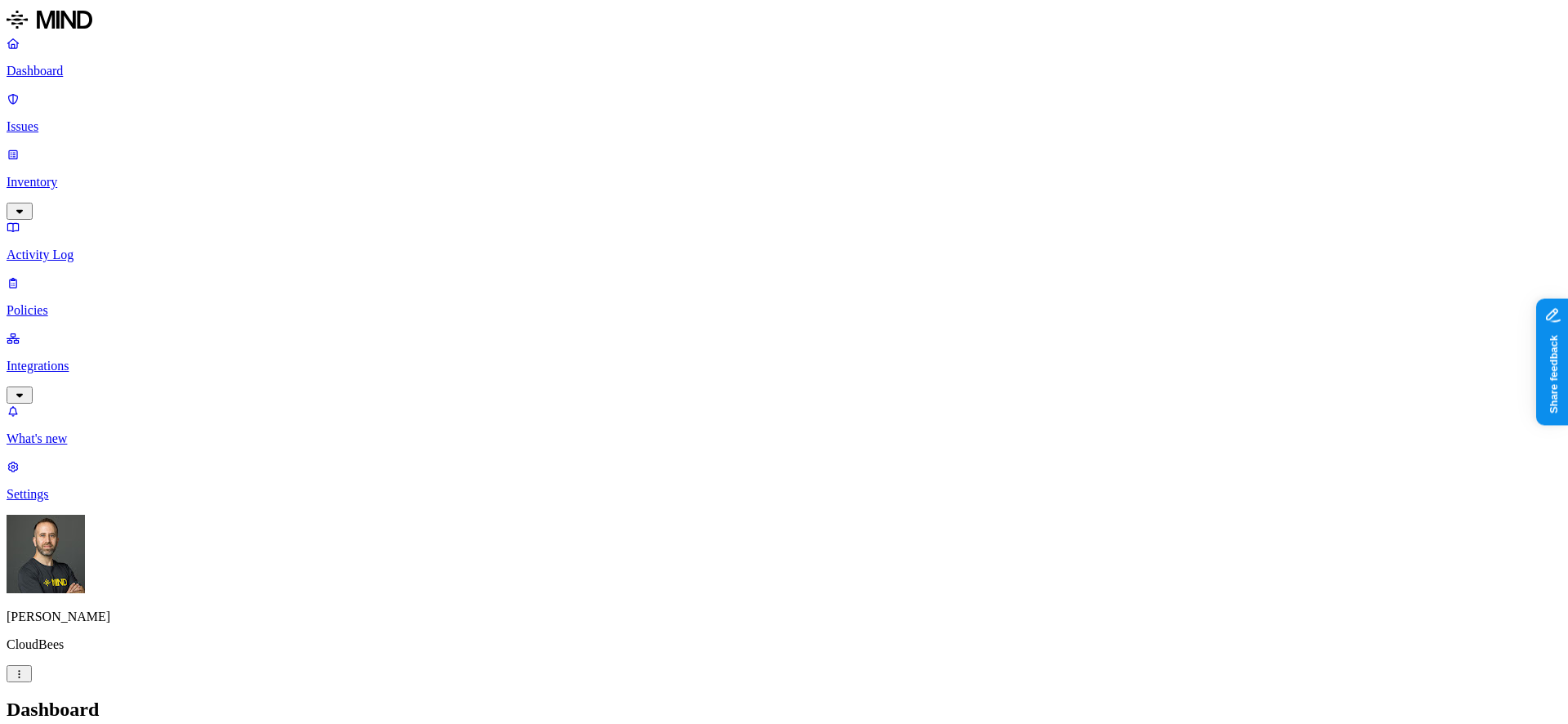
click at [144, 175] on p "Inventory" at bounding box center [784, 182] width 1555 height 15
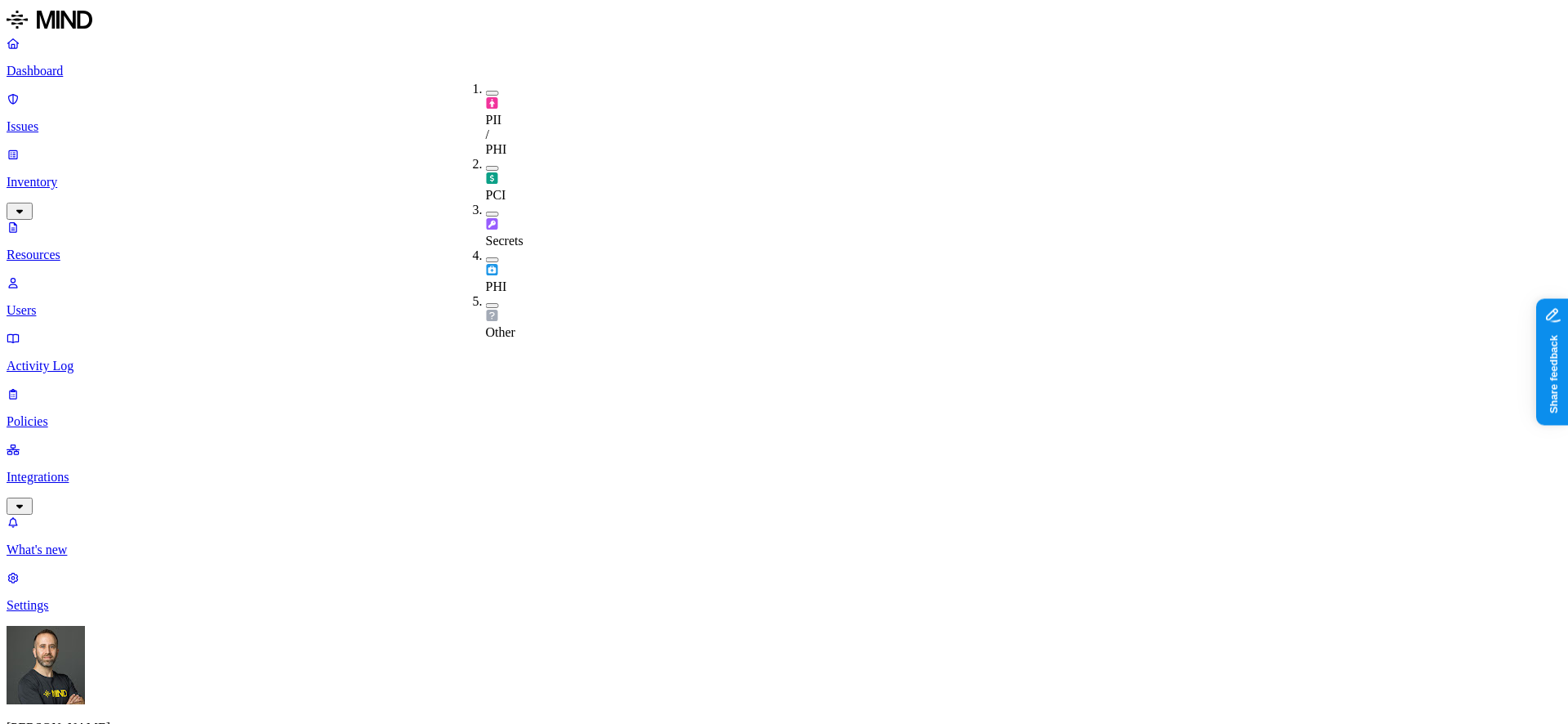
click at [486, 257] on button "button" at bounding box center [492, 260] width 13 height 5
click at [134, 65] on p "Dashboard" at bounding box center [784, 71] width 1555 height 15
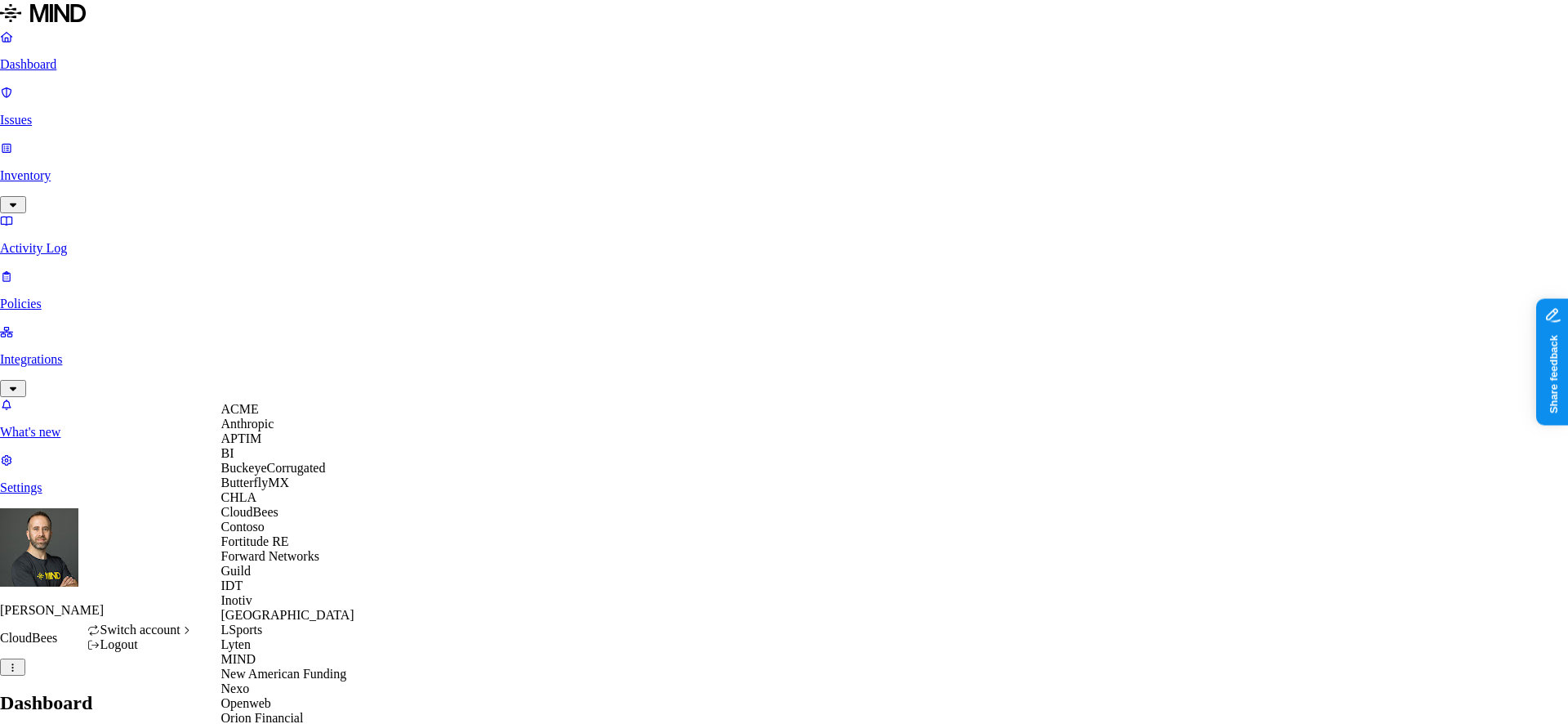
click at [272, 446] on div "APTIM" at bounding box center [300, 439] width 158 height 15
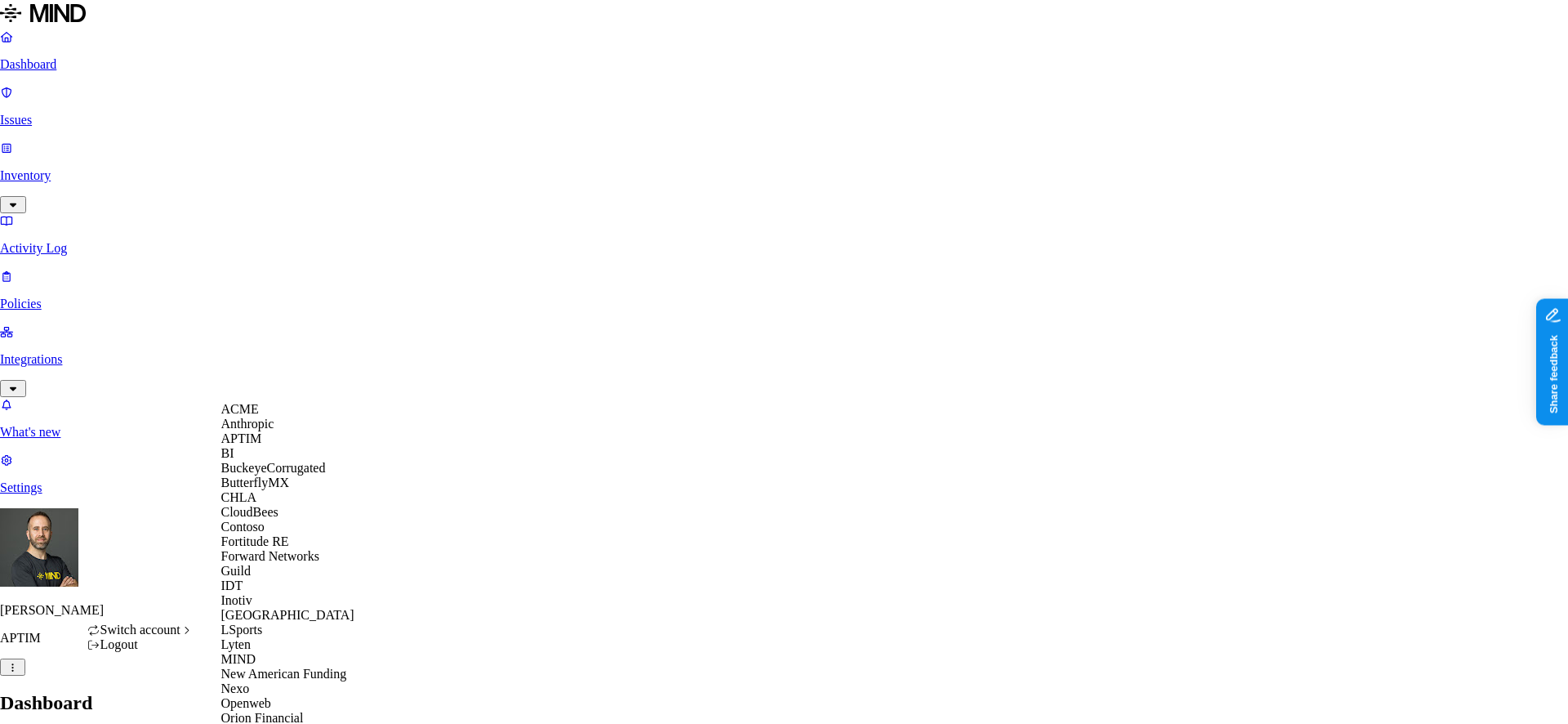
click at [269, 519] on span "CloudBees" at bounding box center [249, 512] width 57 height 14
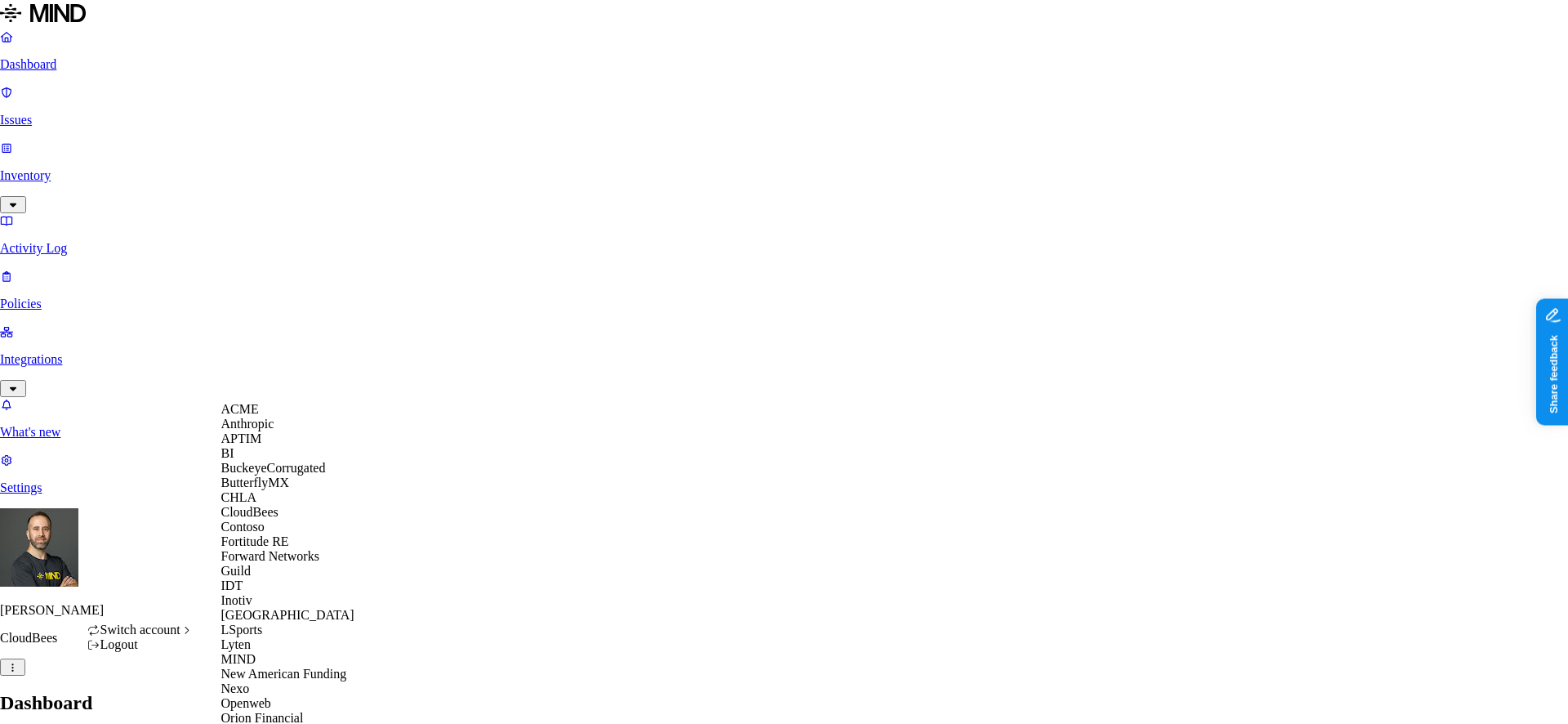
scroll to position [601, 0]
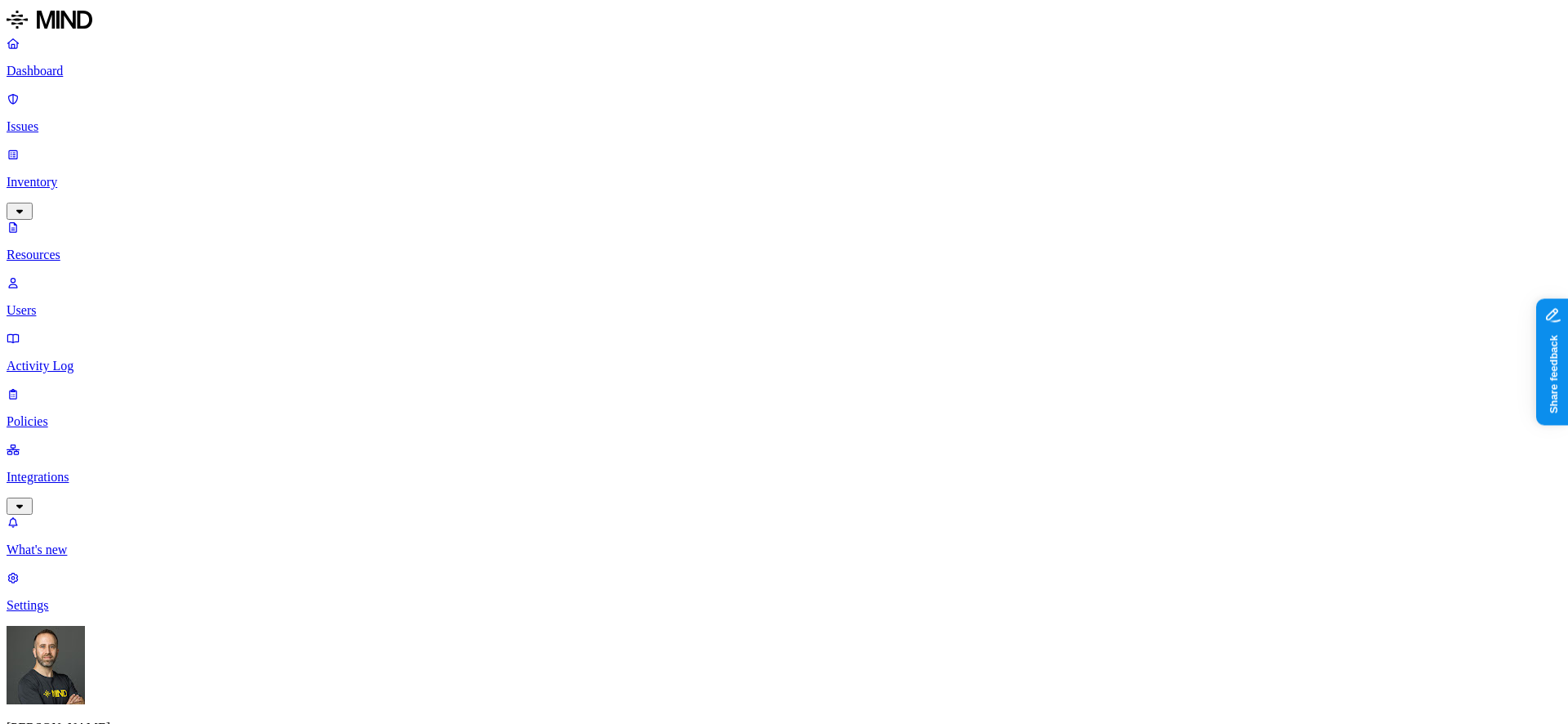
click at [908, 111] on div "Last 7 days" at bounding box center [908, 118] width 0 height 44
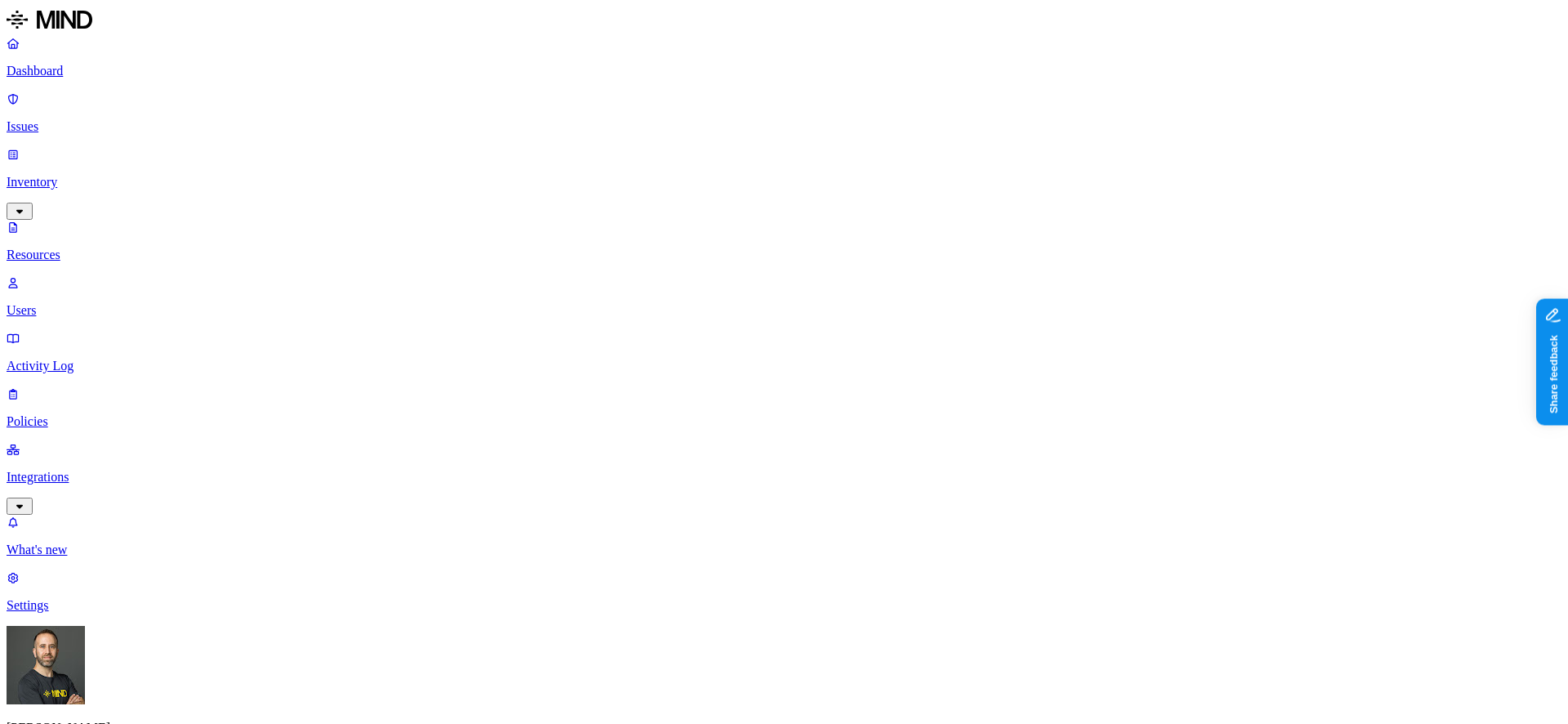
scroll to position [0, 0]
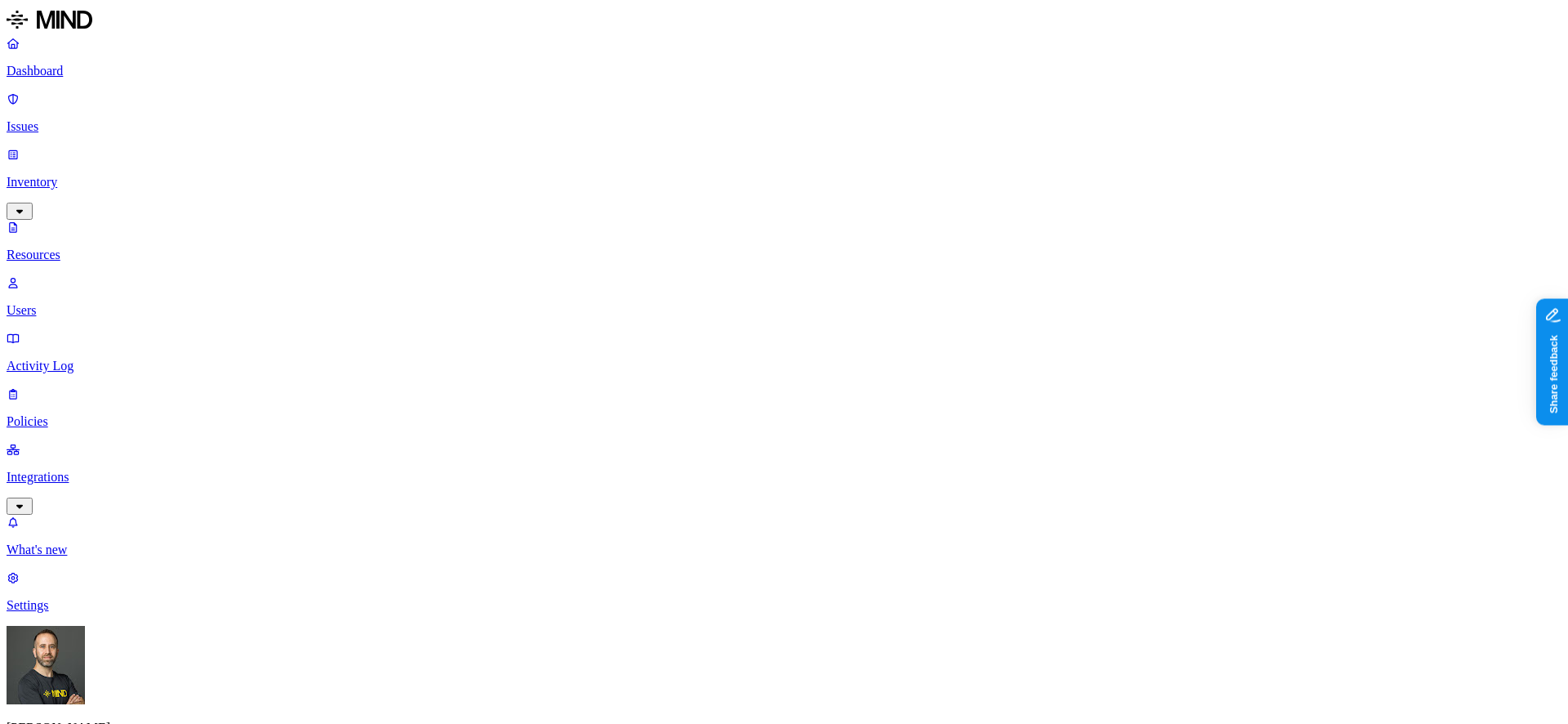
click at [82, 69] on p "Dashboard" at bounding box center [784, 71] width 1555 height 15
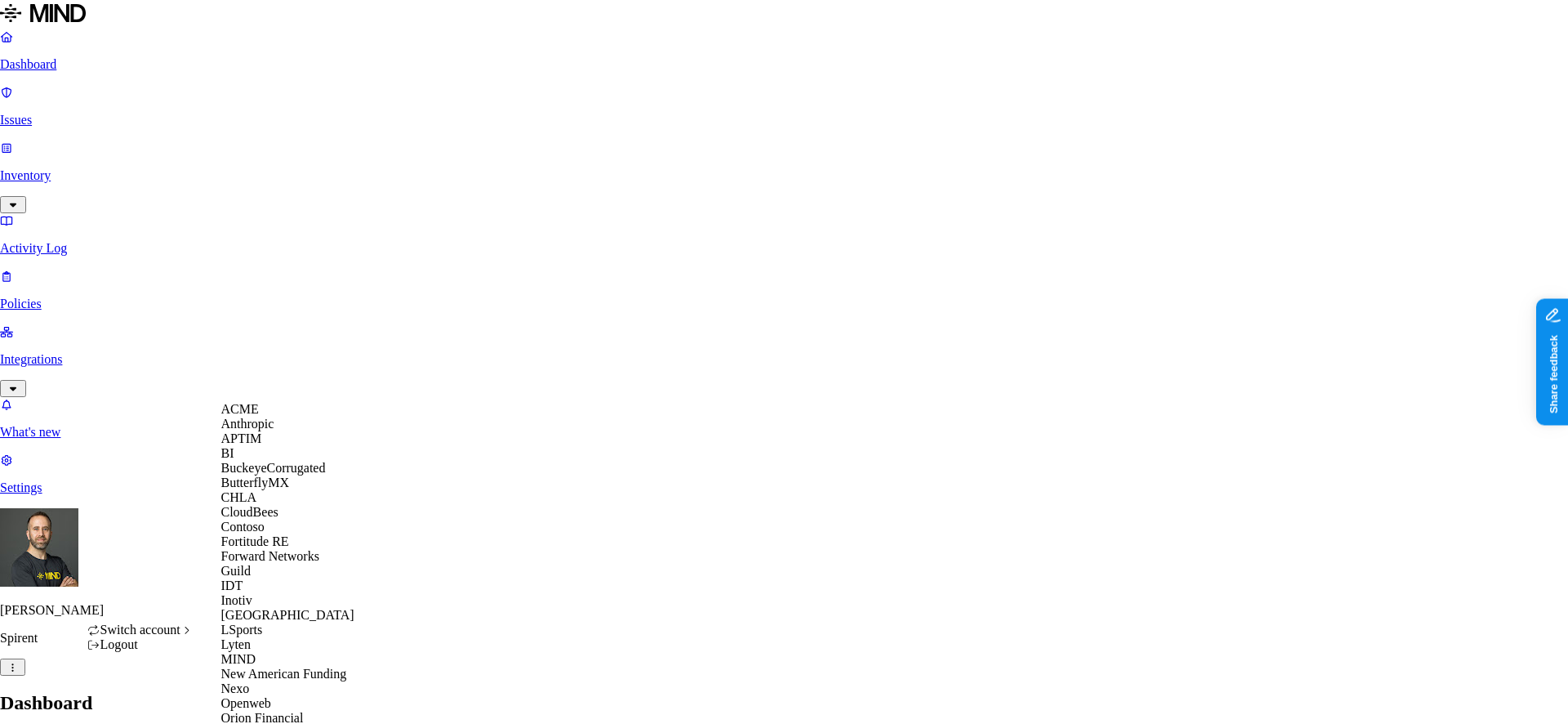
scroll to position [624, 0]
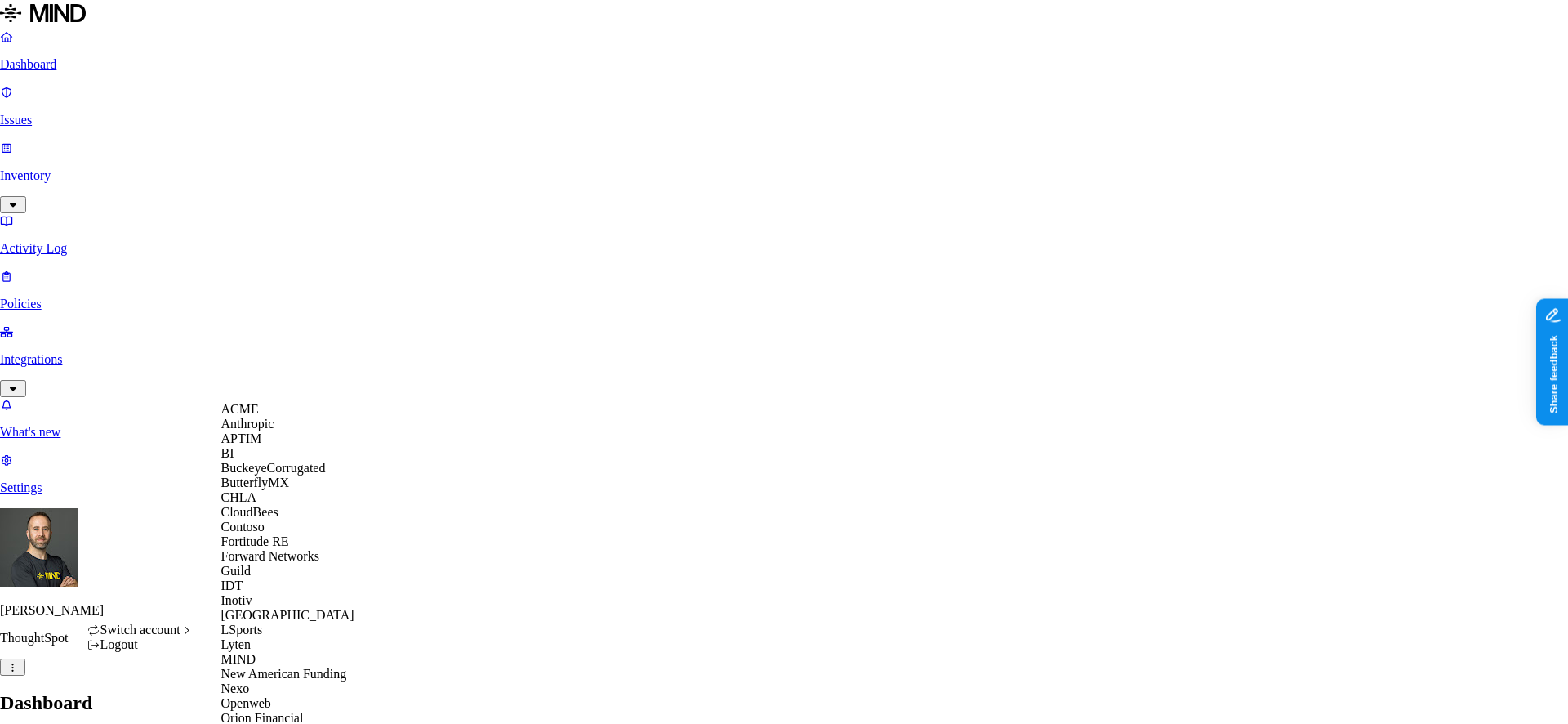
click at [298, 520] on div "CloudBees" at bounding box center [300, 513] width 158 height 15
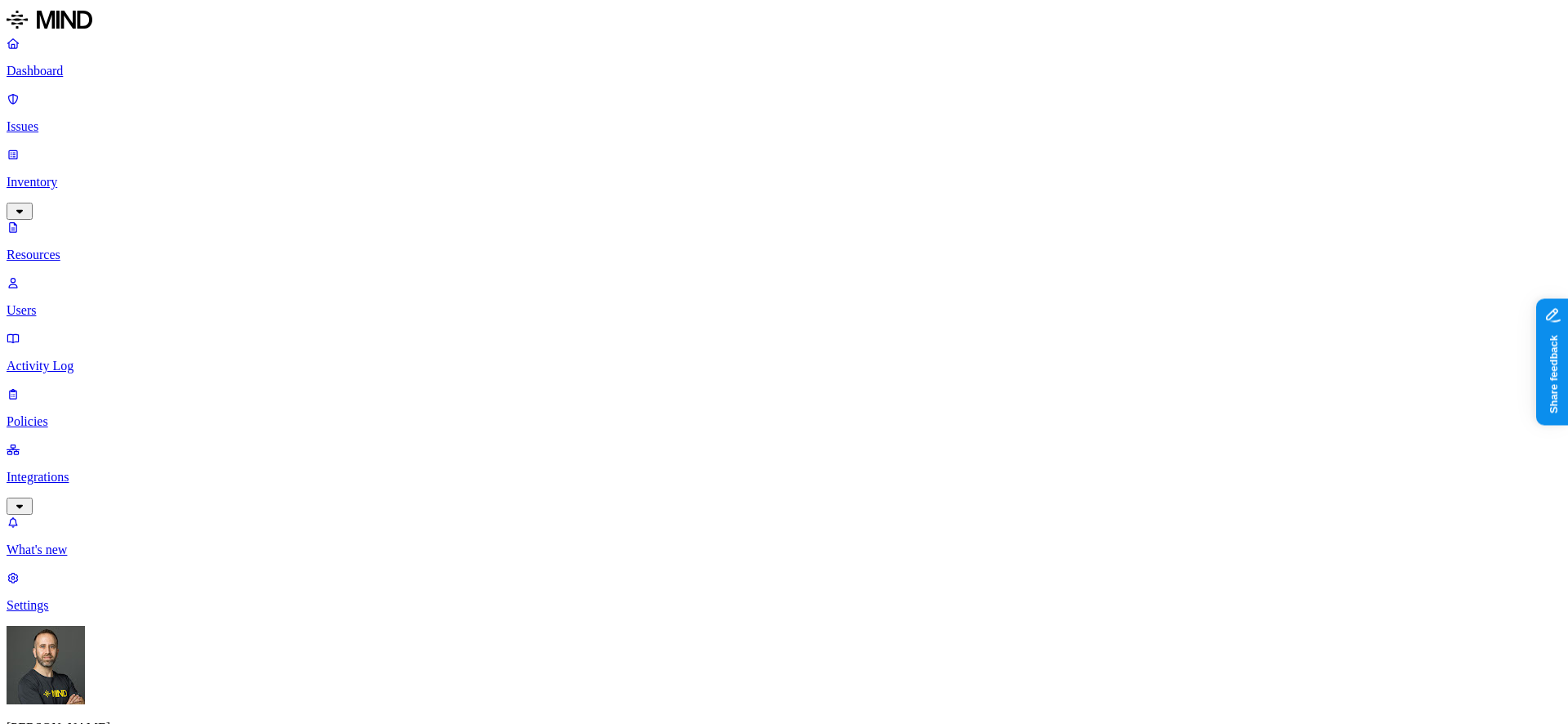
click at [94, 69] on p "Dashboard" at bounding box center [784, 71] width 1555 height 15
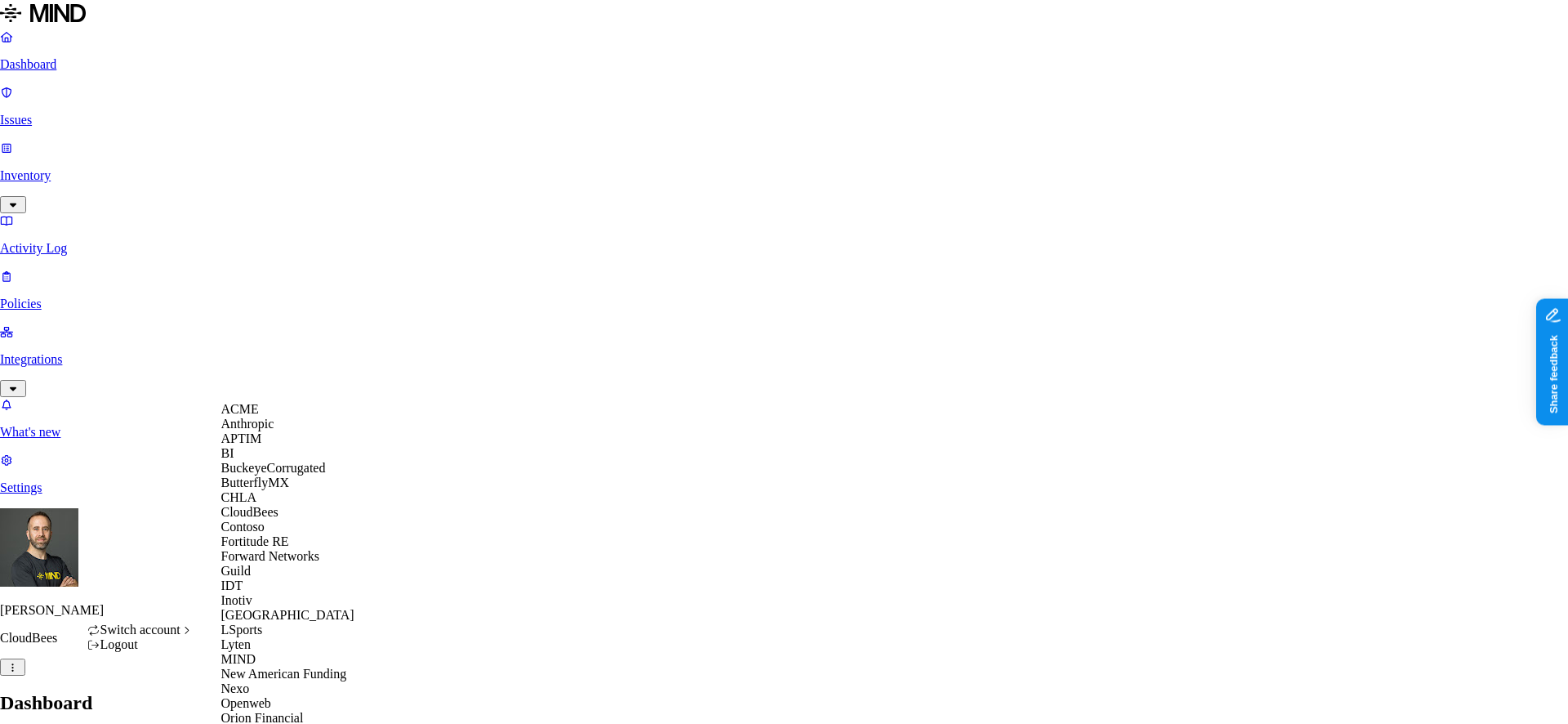
click at [267, 446] on div "APTIM" at bounding box center [300, 439] width 158 height 15
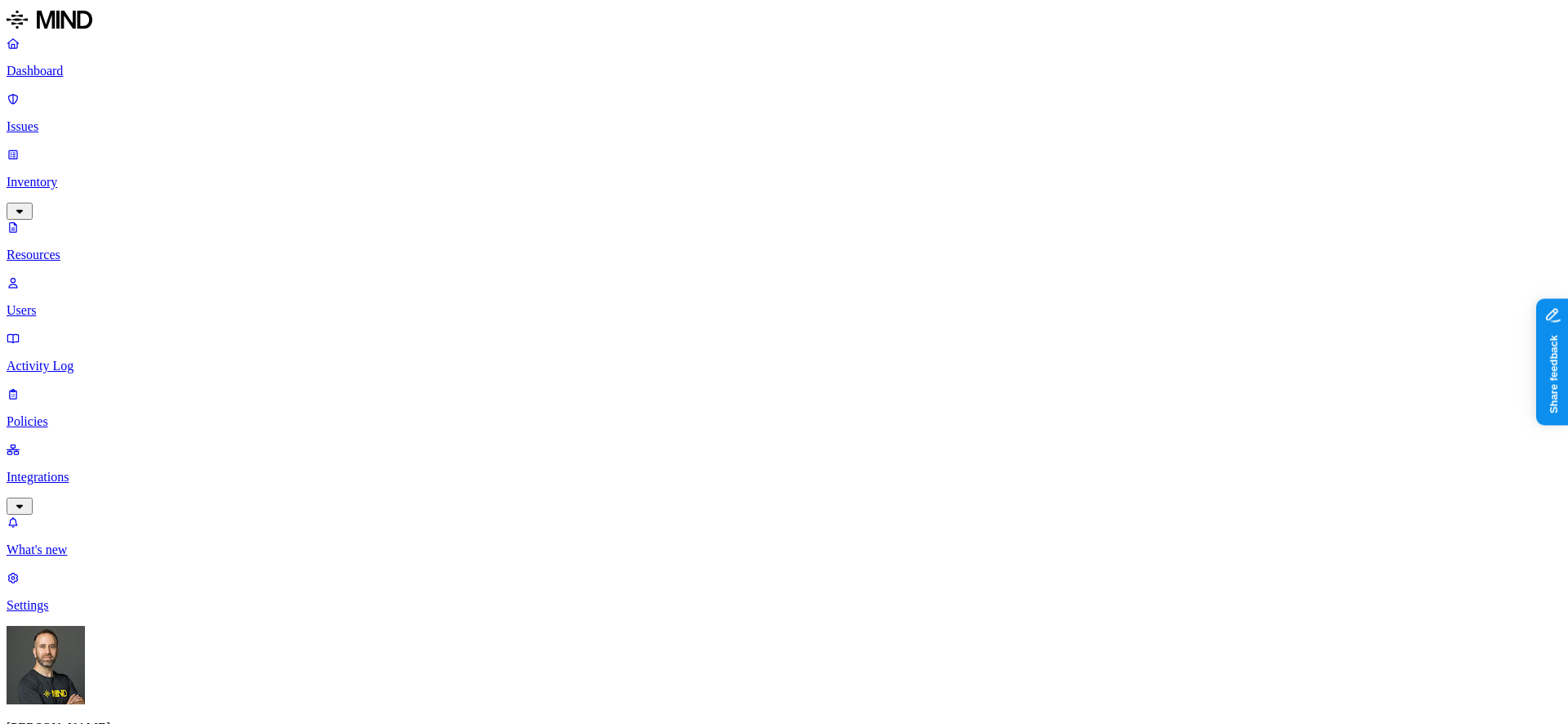
click at [971, 116] on div "Last 7 days" at bounding box center [971, 118] width 0 height 44
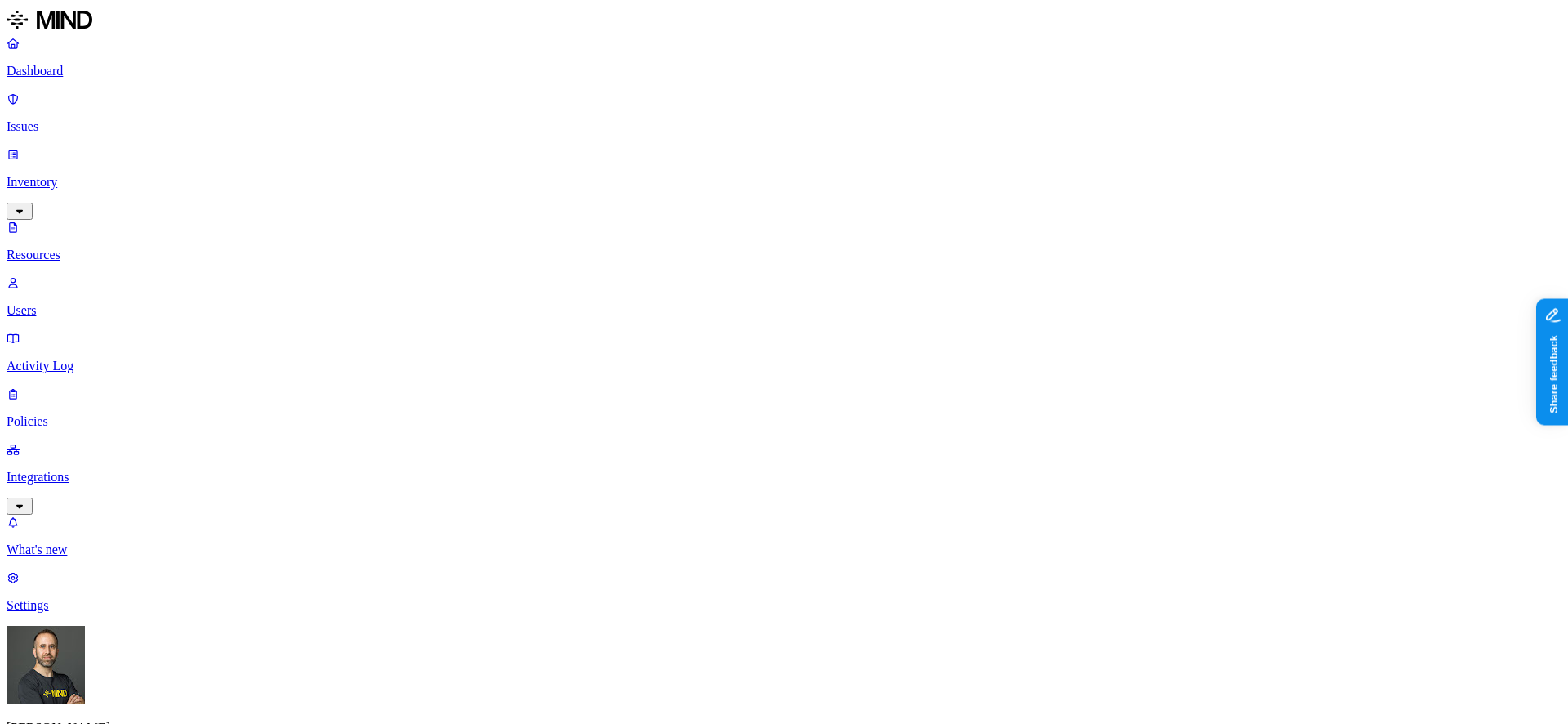
click at [971, 141] on div "Last 30 days" at bounding box center [971, 163] width 0 height 44
click at [109, 73] on p "Dashboard" at bounding box center [784, 71] width 1555 height 15
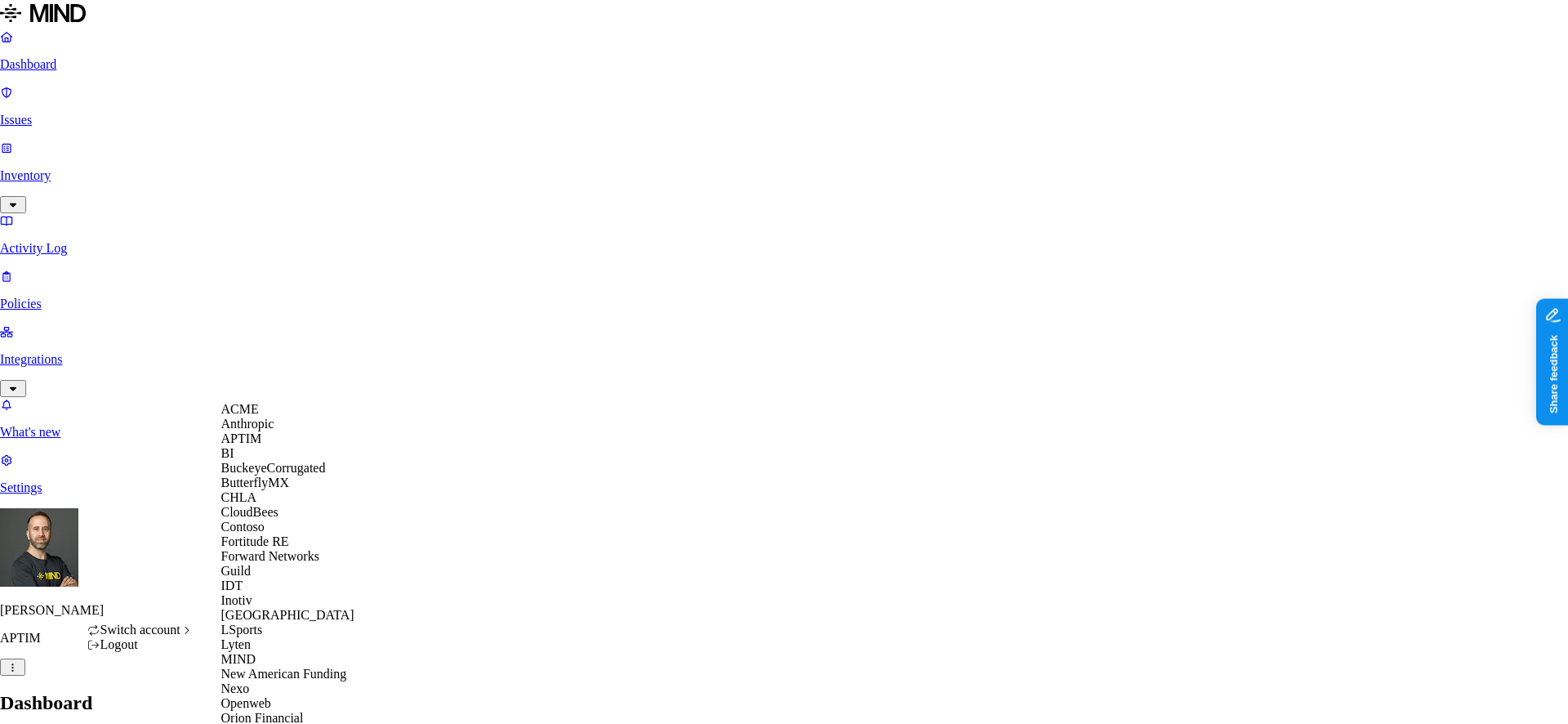
scroll to position [634, 0]
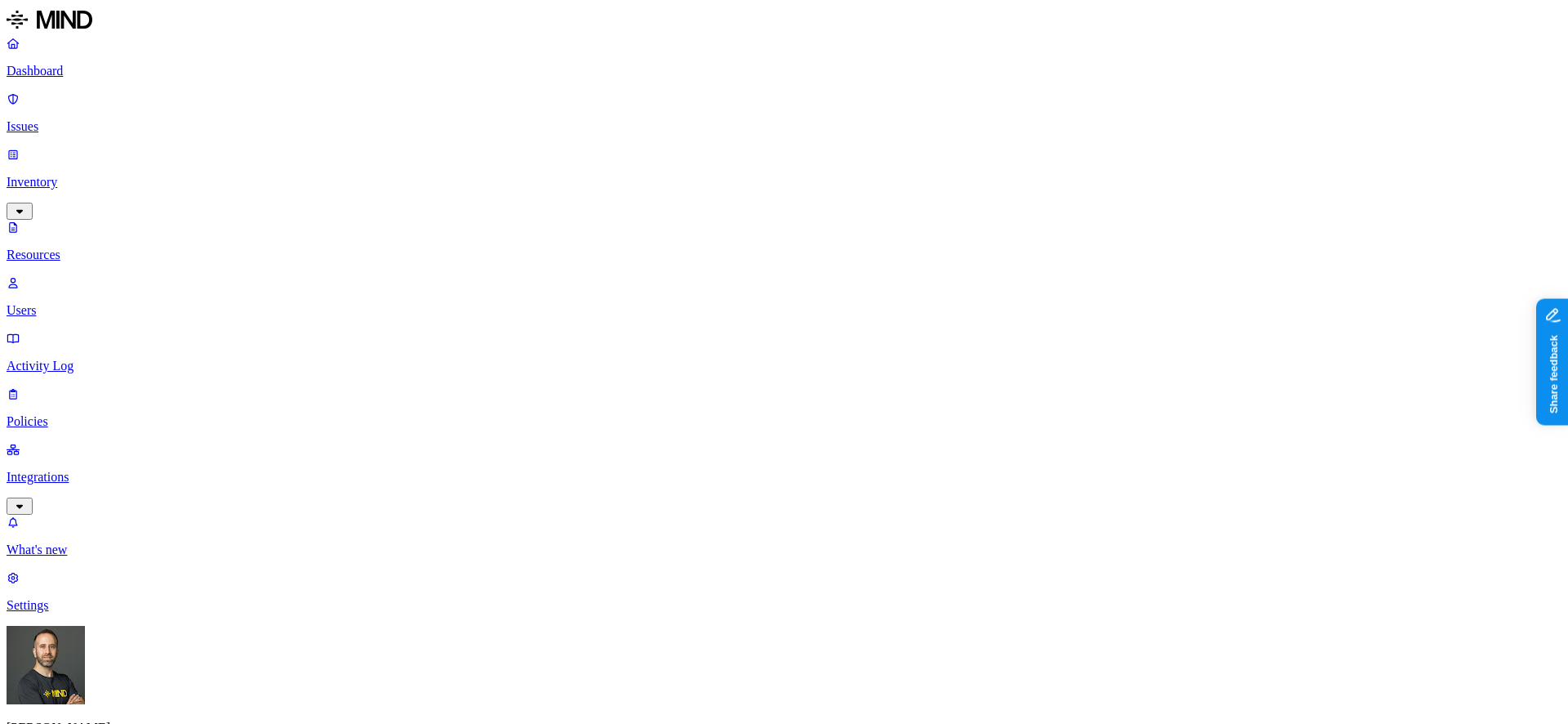
click at [109, 75] on p "Dashboard" at bounding box center [784, 71] width 1555 height 15
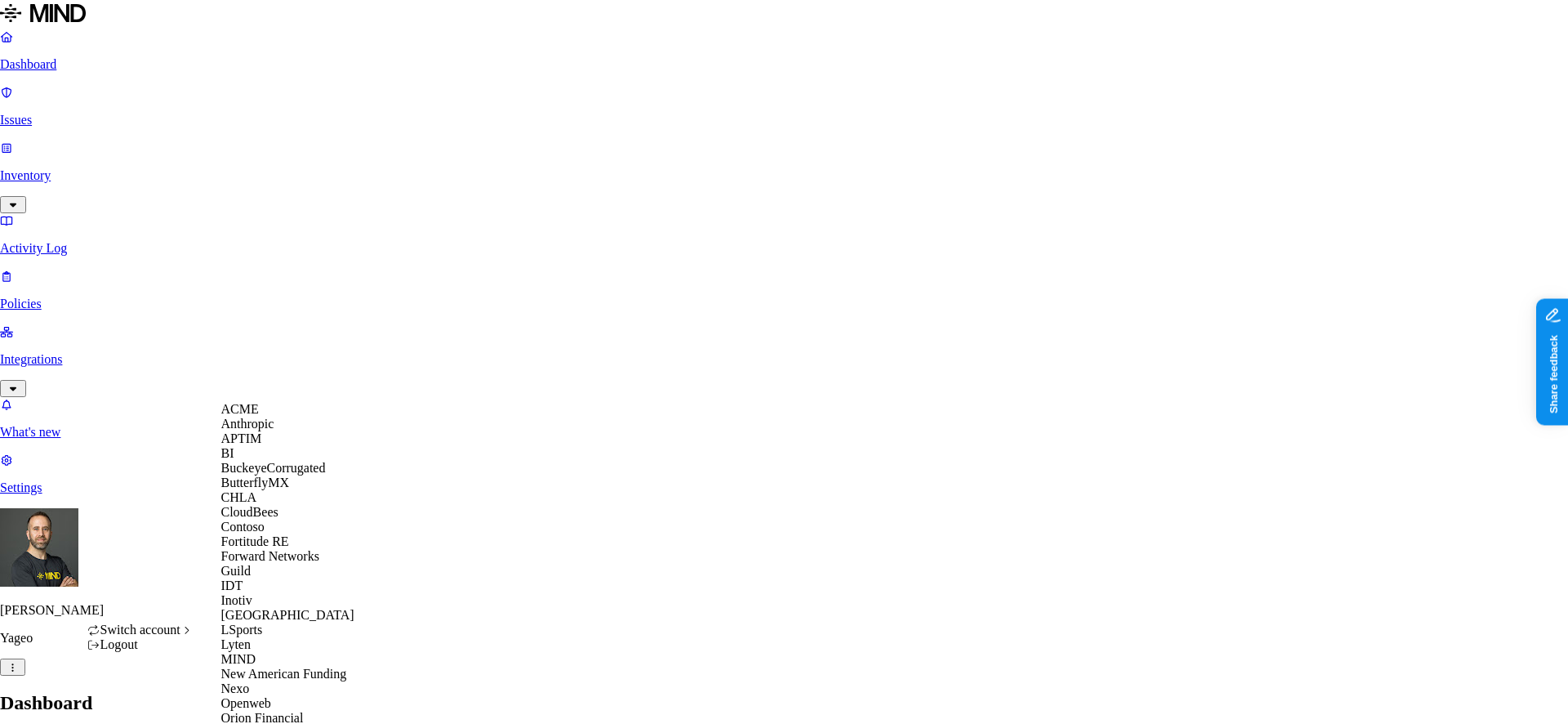
scroll to position [634, 0]
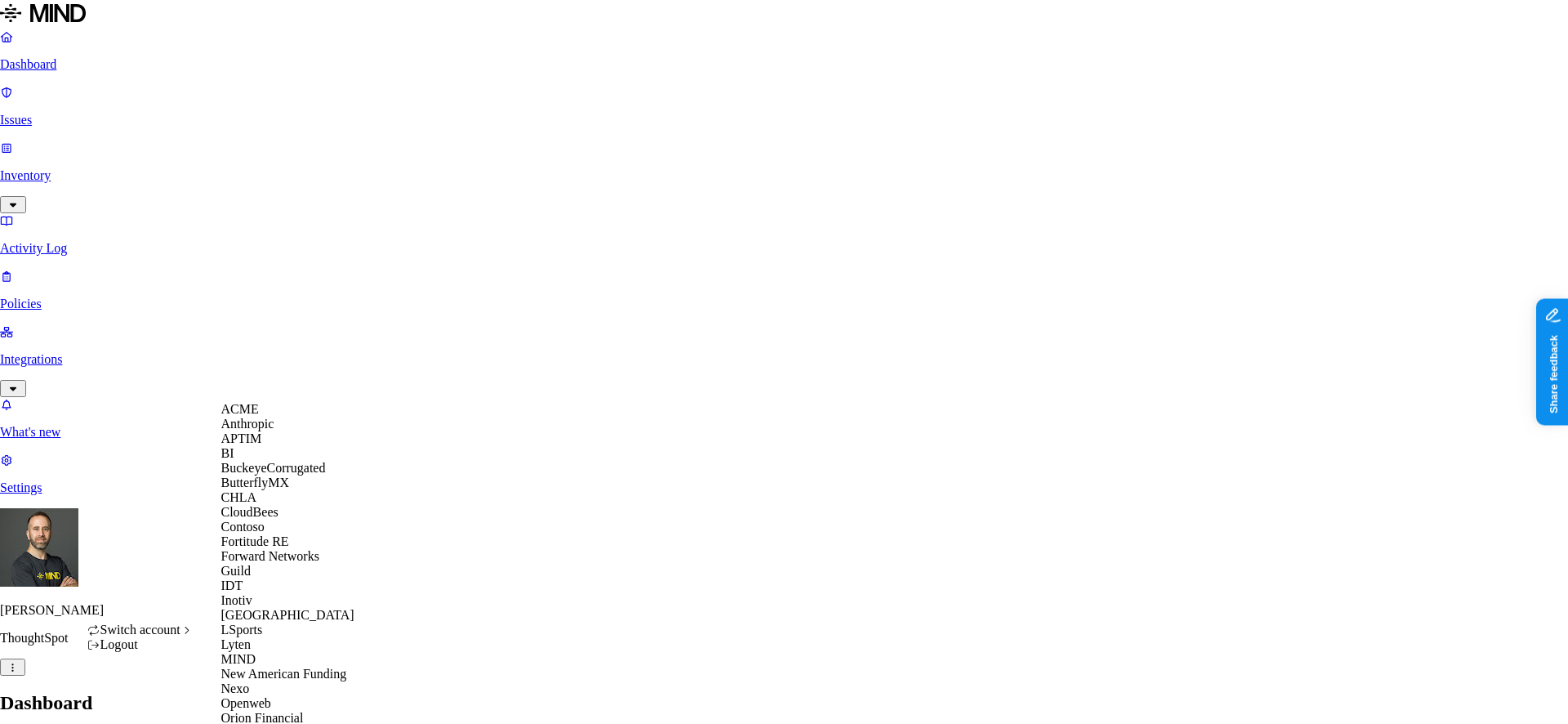
click at [277, 417] on div "ACME" at bounding box center [300, 410] width 158 height 15
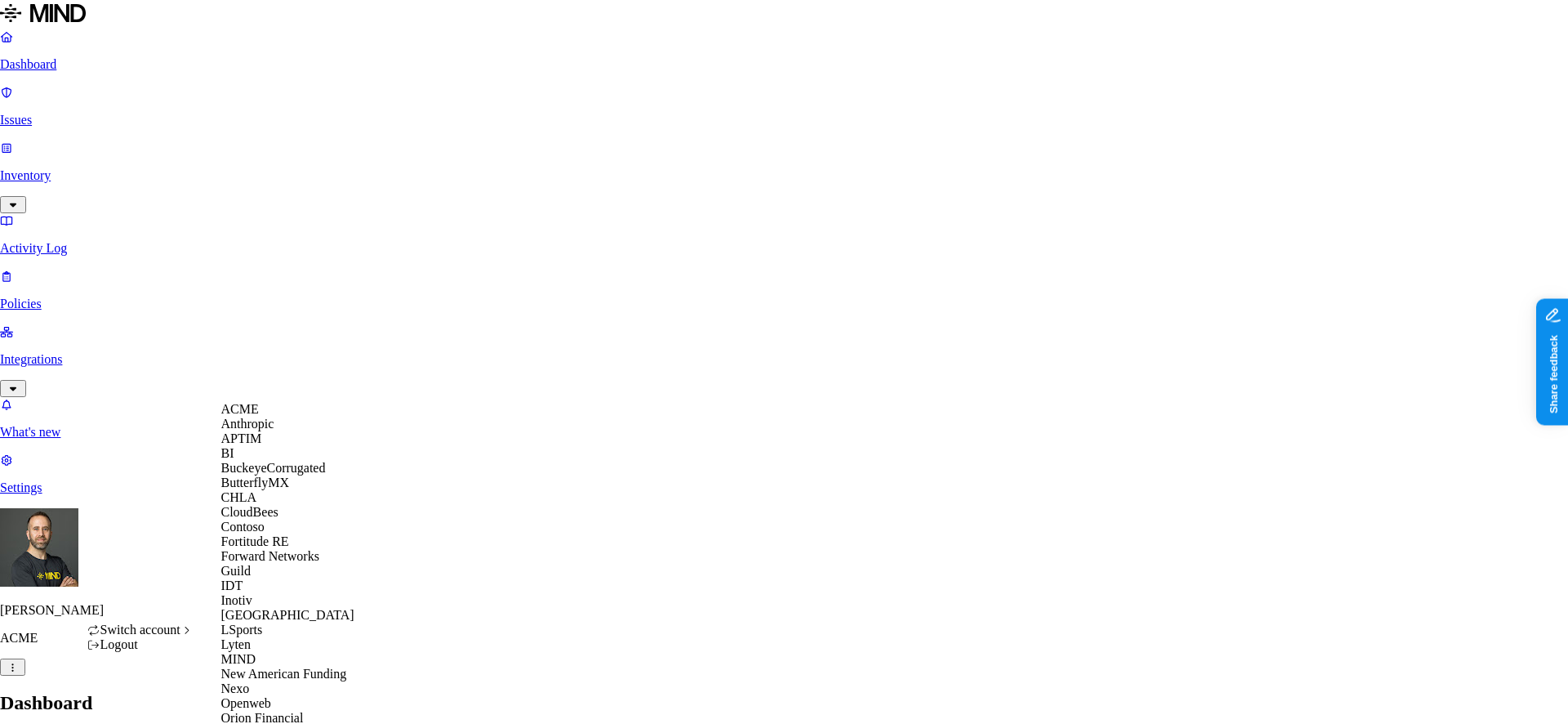
scroll to position [557, 0]
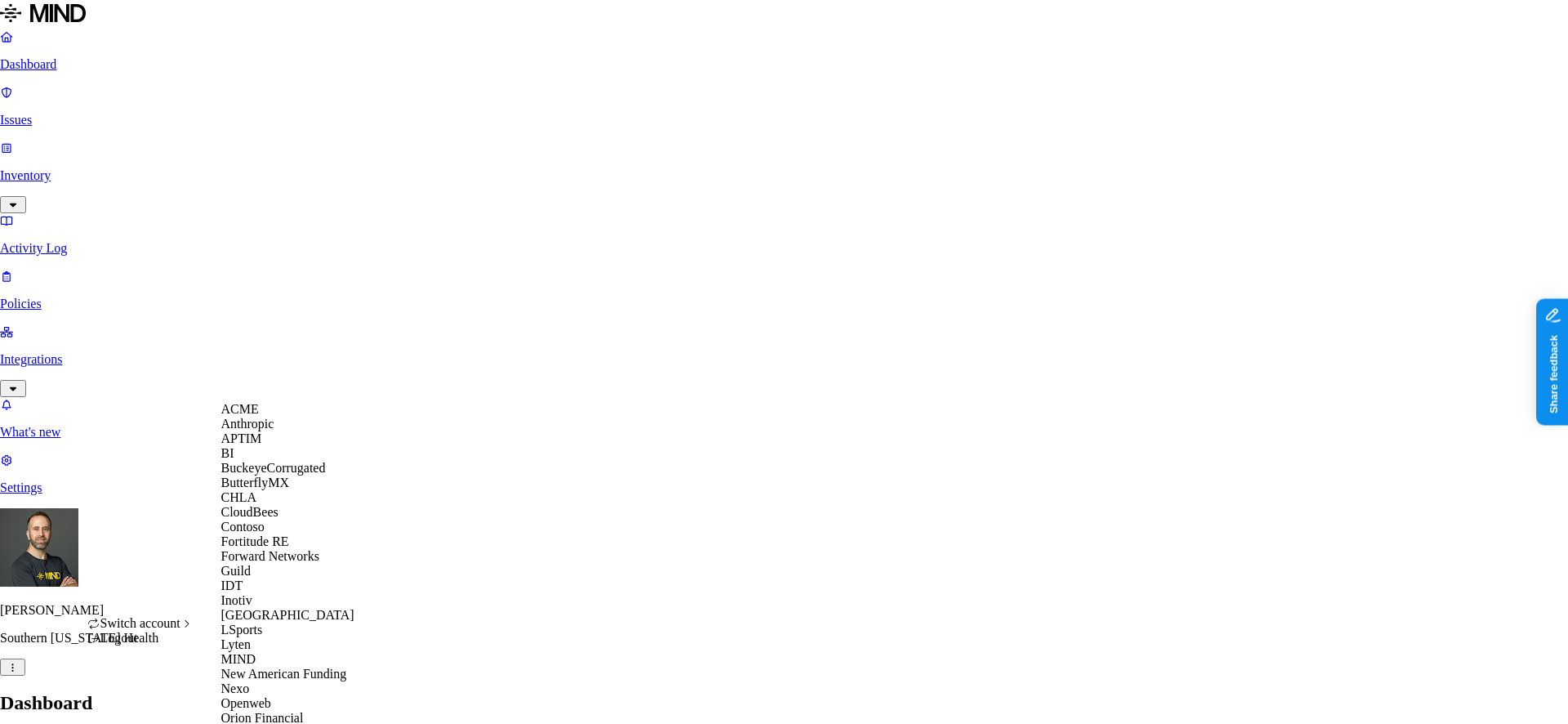
scroll to position [489, 0]
click at [271, 697] on span "Openweb" at bounding box center [246, 703] width 50 height 14
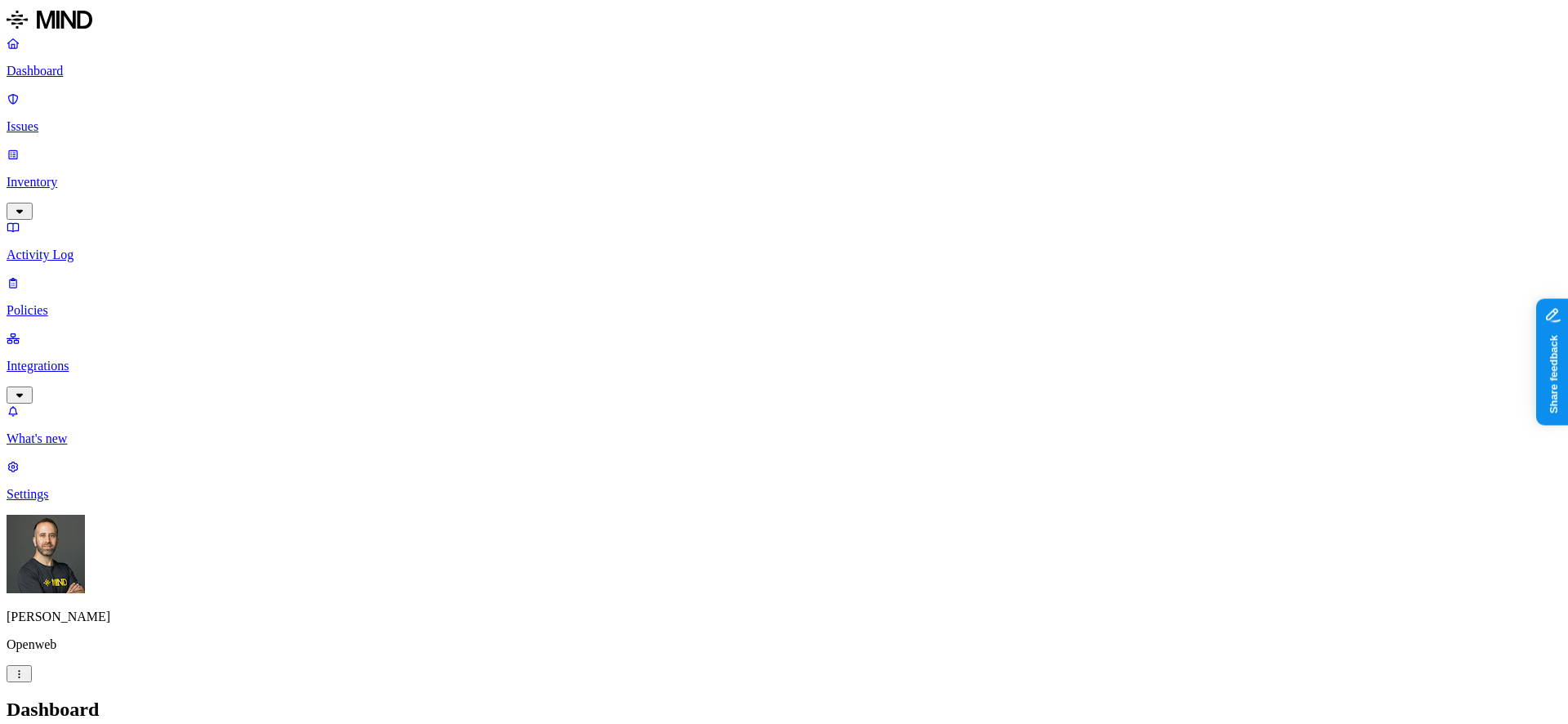
click at [138, 175] on p "Inventory" at bounding box center [784, 182] width 1555 height 15
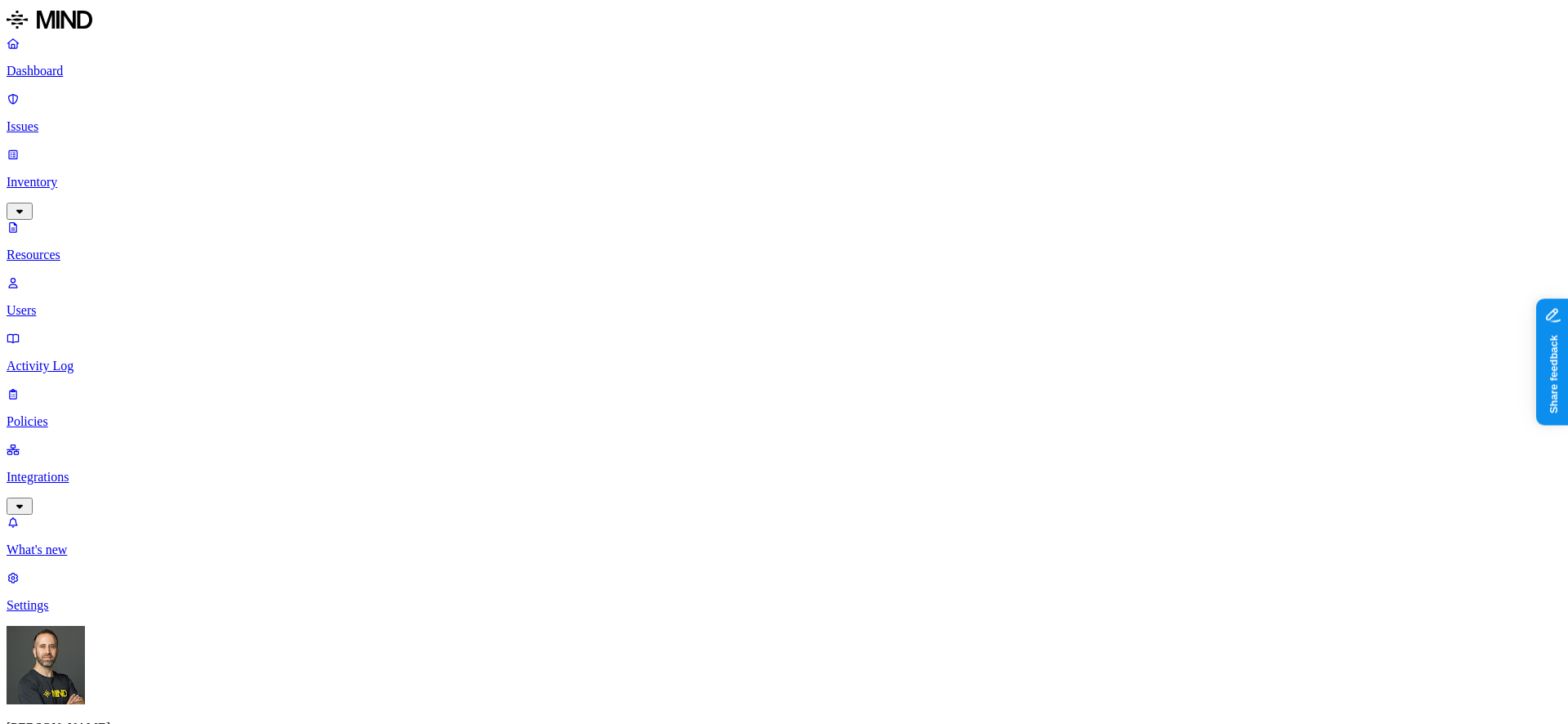
click at [486, 257] on button "button" at bounding box center [492, 260] width 13 height 5
click at [486, 249] on button "button" at bounding box center [492, 257] width 13 height 17
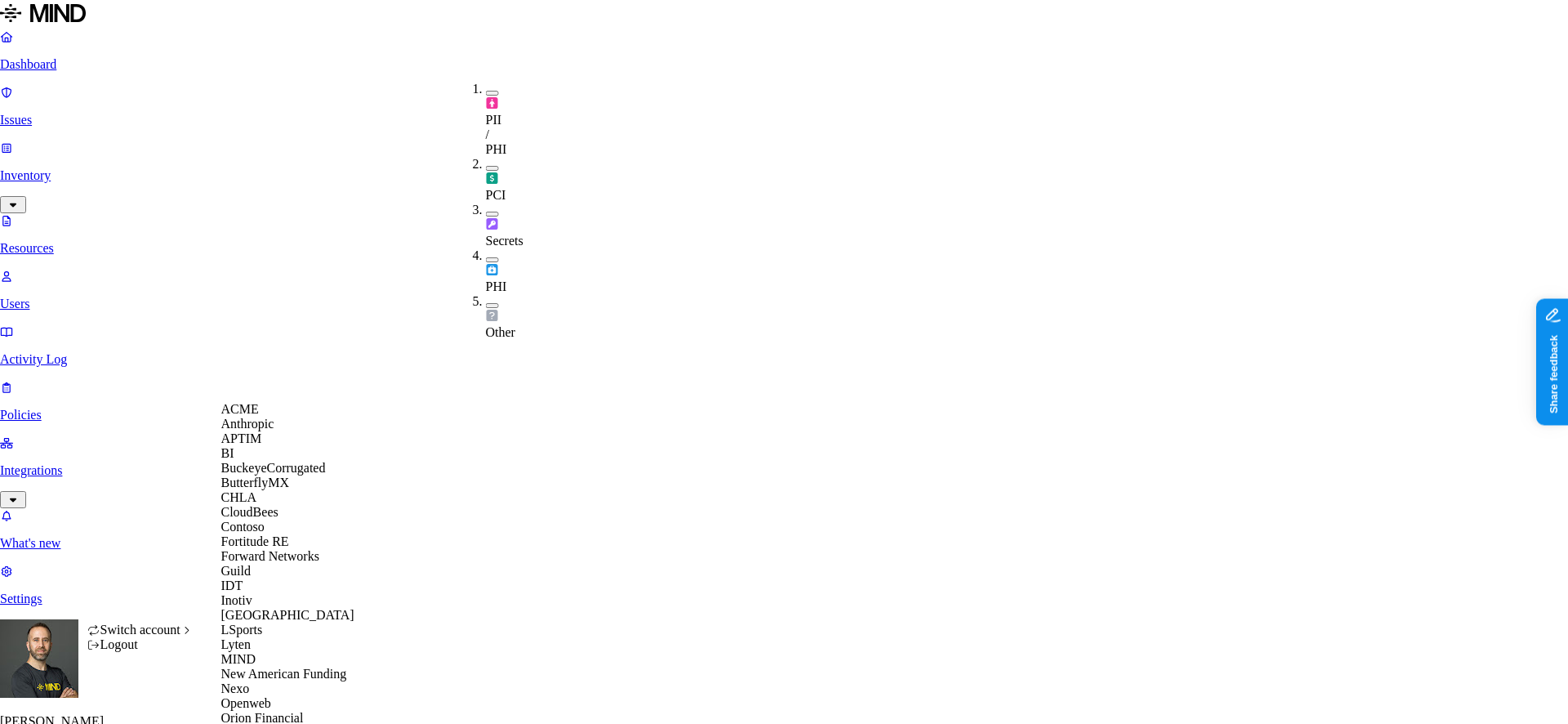
scroll to position [634, 0]
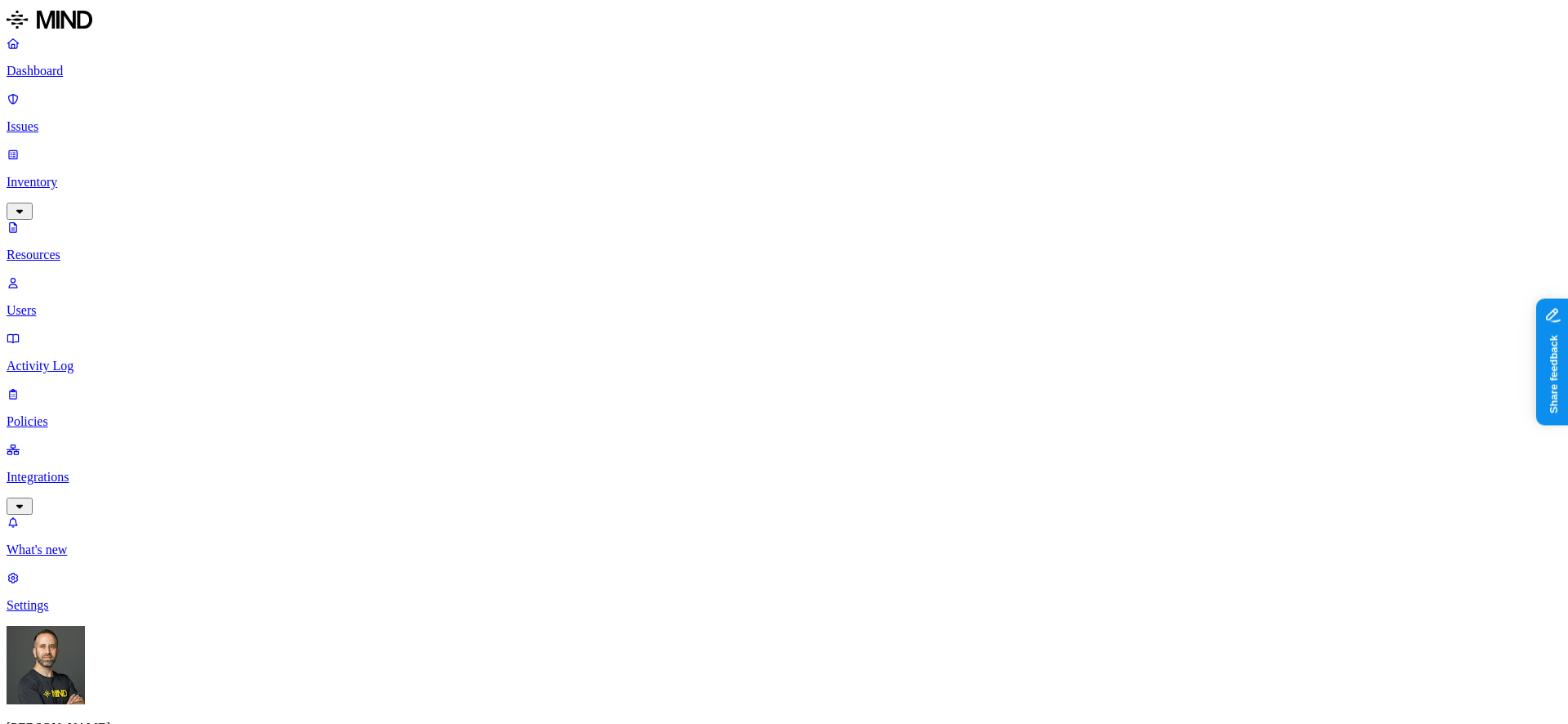
click at [486, 257] on button "button" at bounding box center [492, 260] width 13 height 5
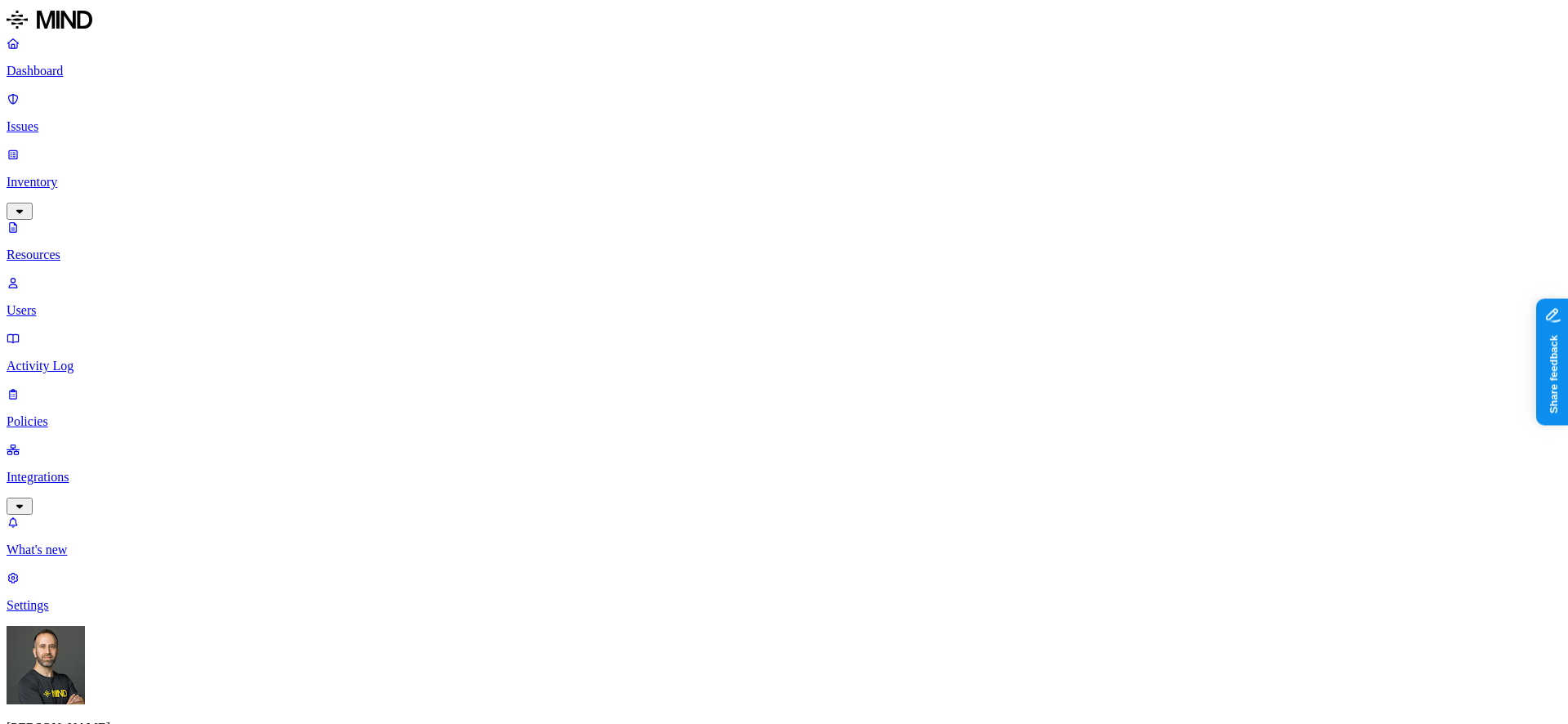
scroll to position [67, 0]
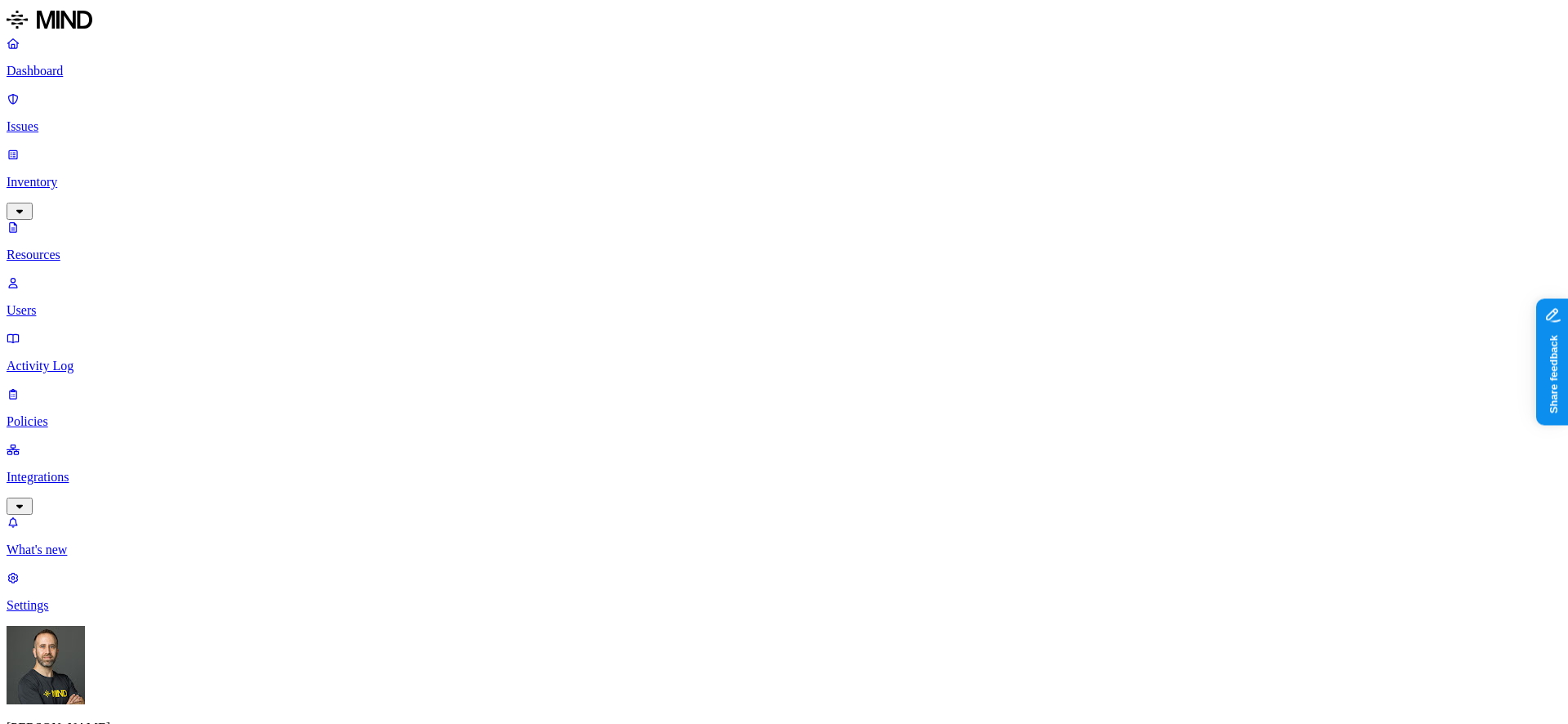
click at [83, 68] on p "Dashboard" at bounding box center [784, 71] width 1555 height 15
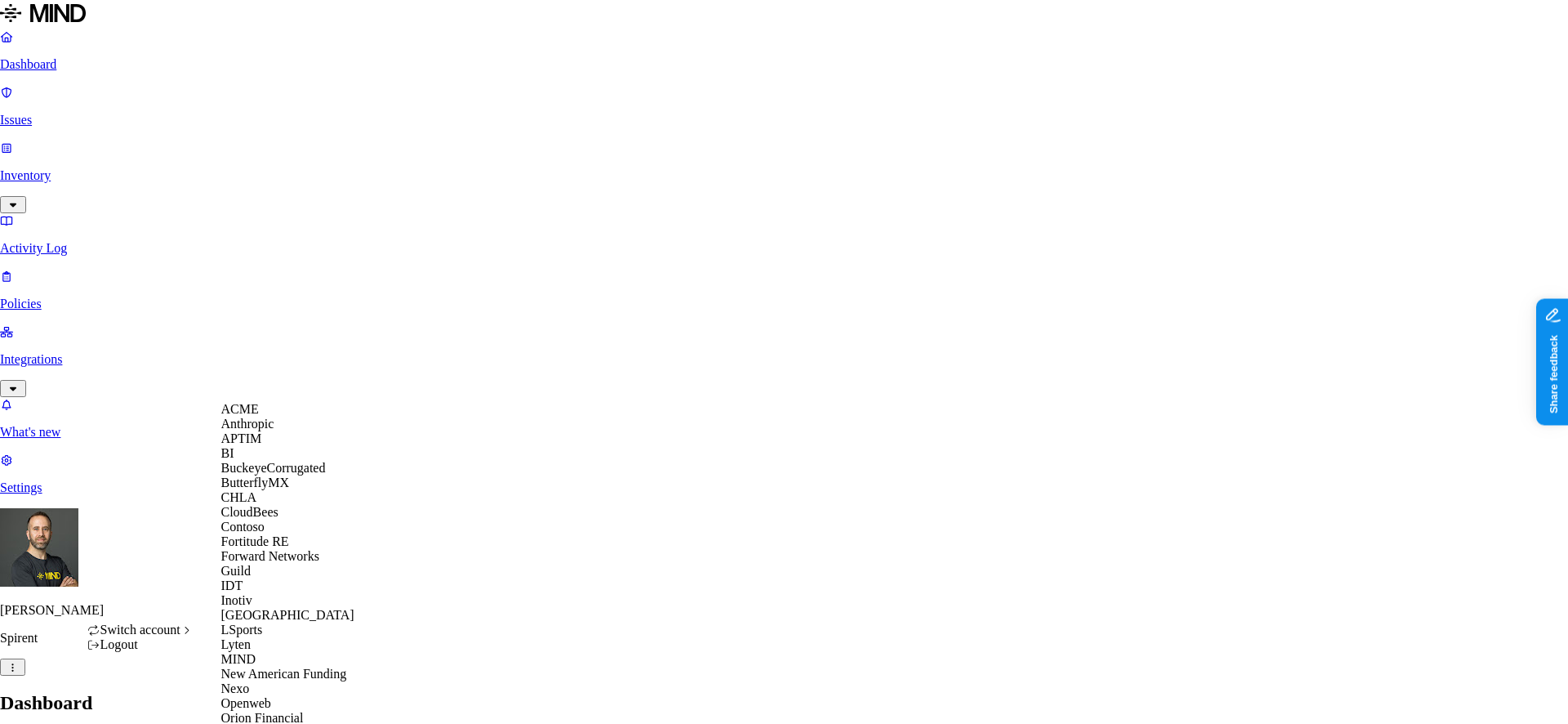
click at [287, 446] on div "APTIM" at bounding box center [300, 439] width 158 height 15
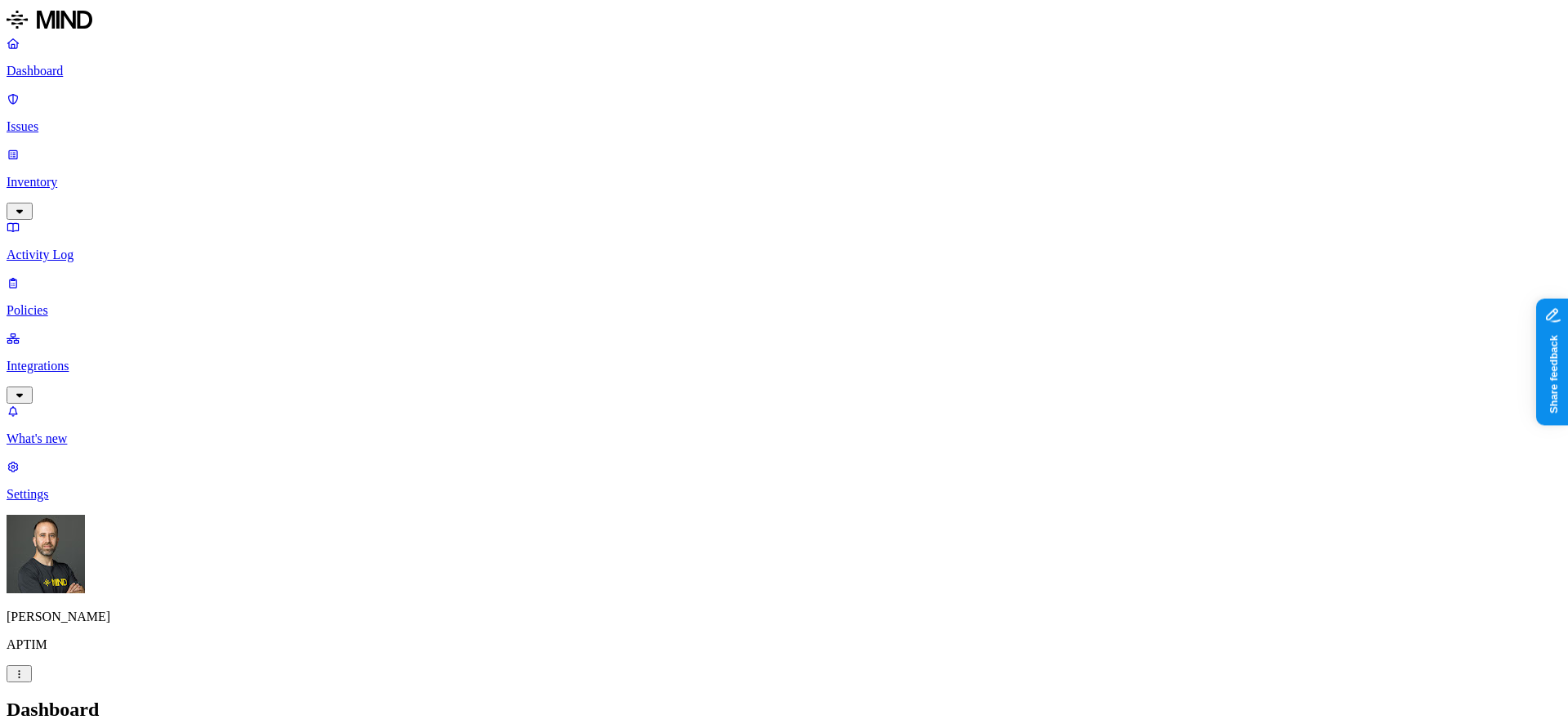
click at [114, 175] on p "Inventory" at bounding box center [784, 182] width 1555 height 15
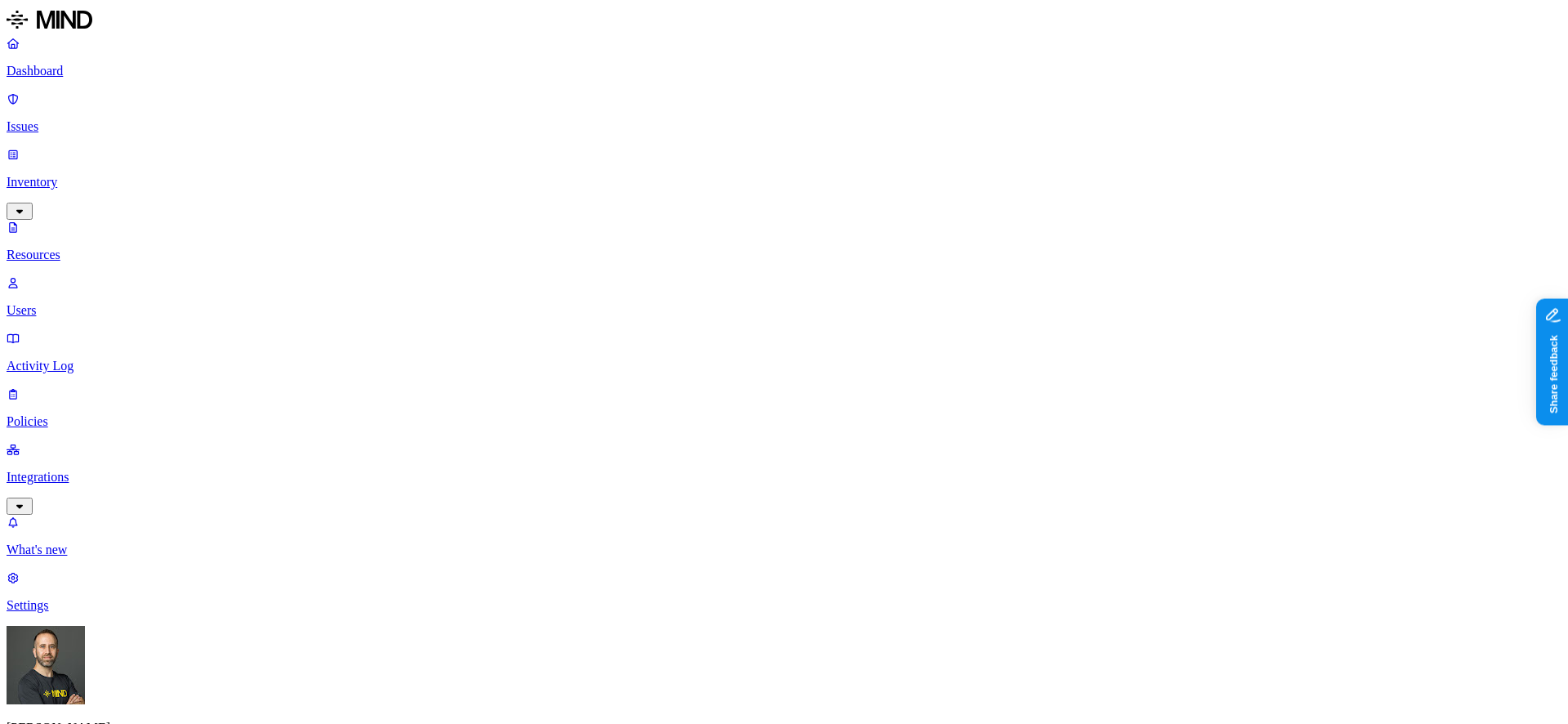
click at [486, 257] on button "button" at bounding box center [492, 260] width 13 height 5
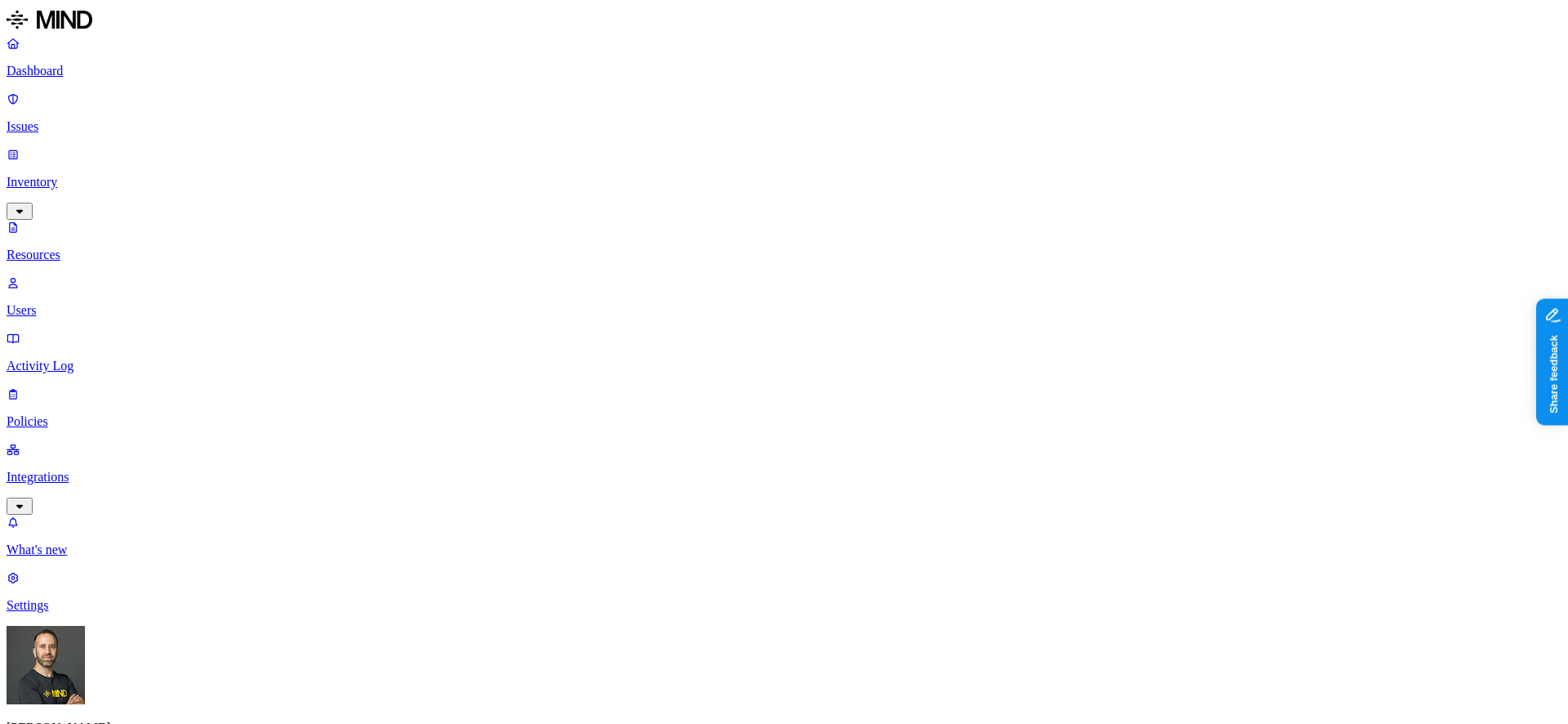
click at [99, 71] on p "Dashboard" at bounding box center [784, 71] width 1555 height 15
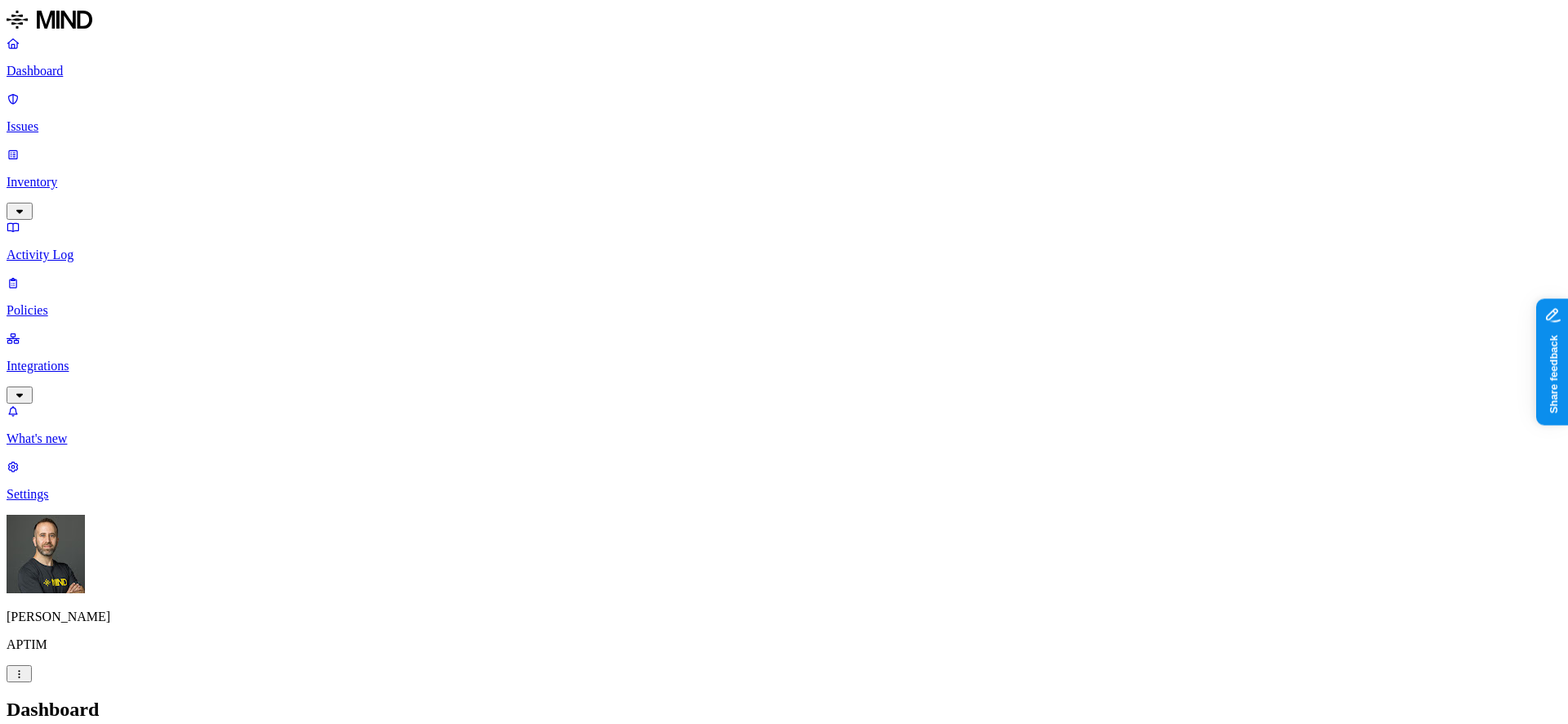
click at [67, 119] on p "Issues" at bounding box center [784, 127] width 1555 height 15
click at [144, 175] on p "Inventory" at bounding box center [784, 182] width 1555 height 15
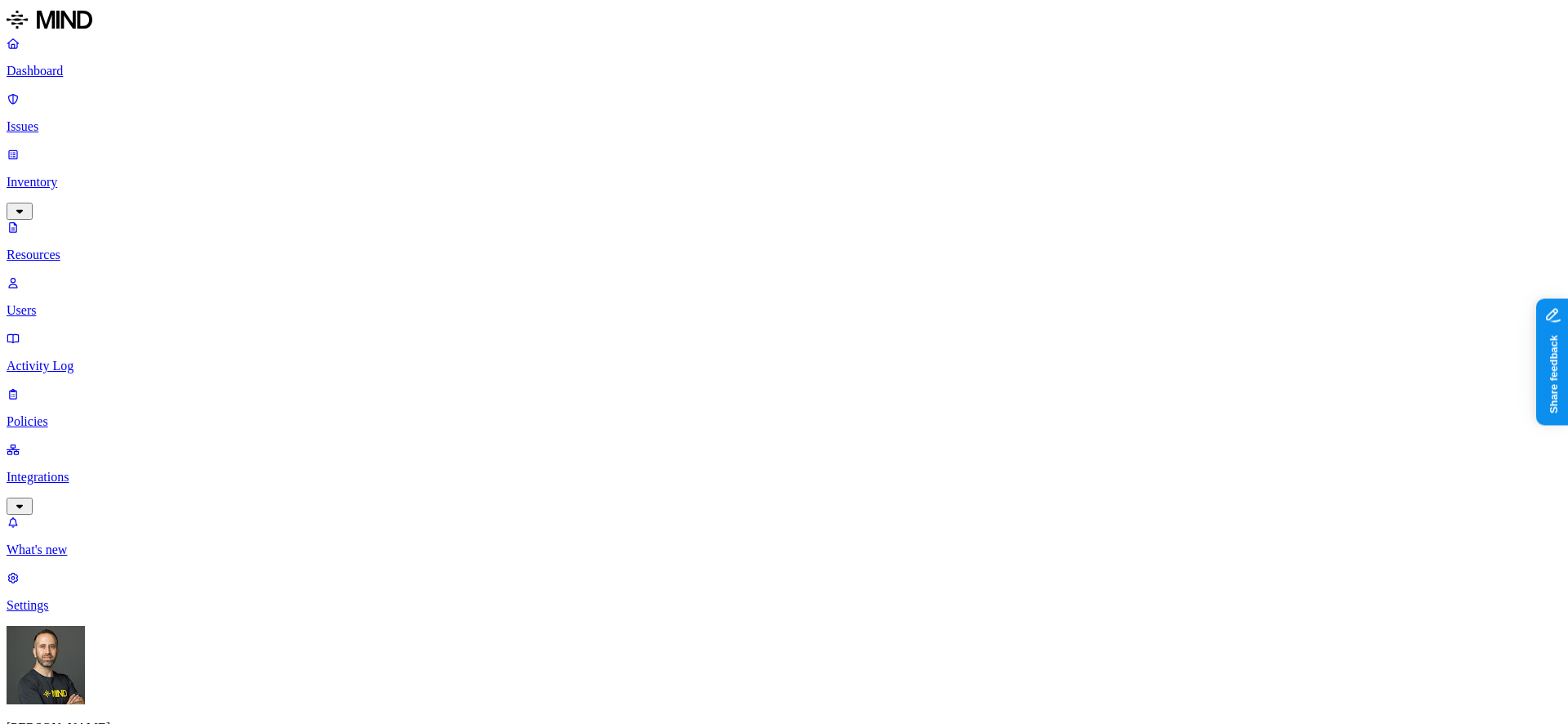
click at [486, 257] on button "button" at bounding box center [492, 260] width 13 height 5
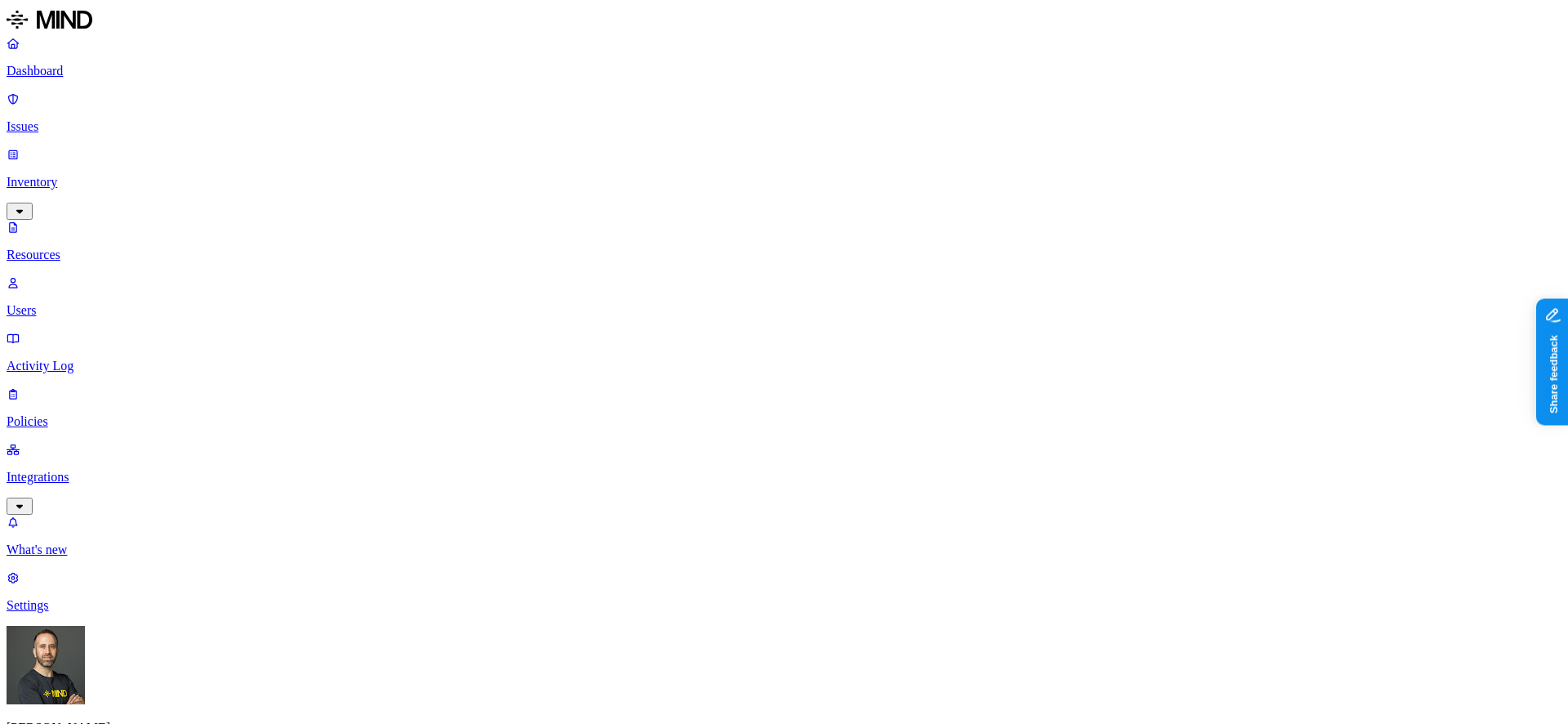
click at [69, 70] on p "Dashboard" at bounding box center [784, 71] width 1555 height 15
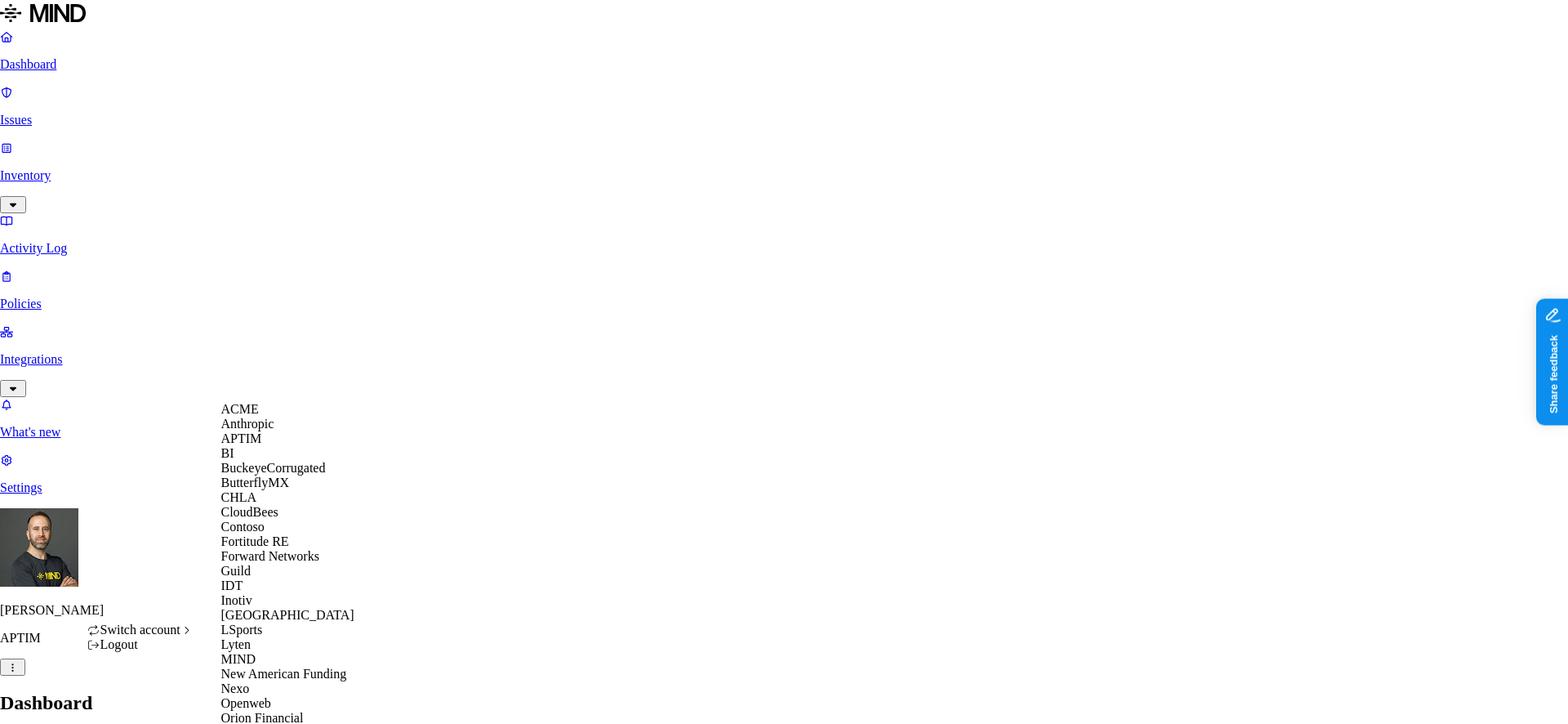
scroll to position [634, 0]
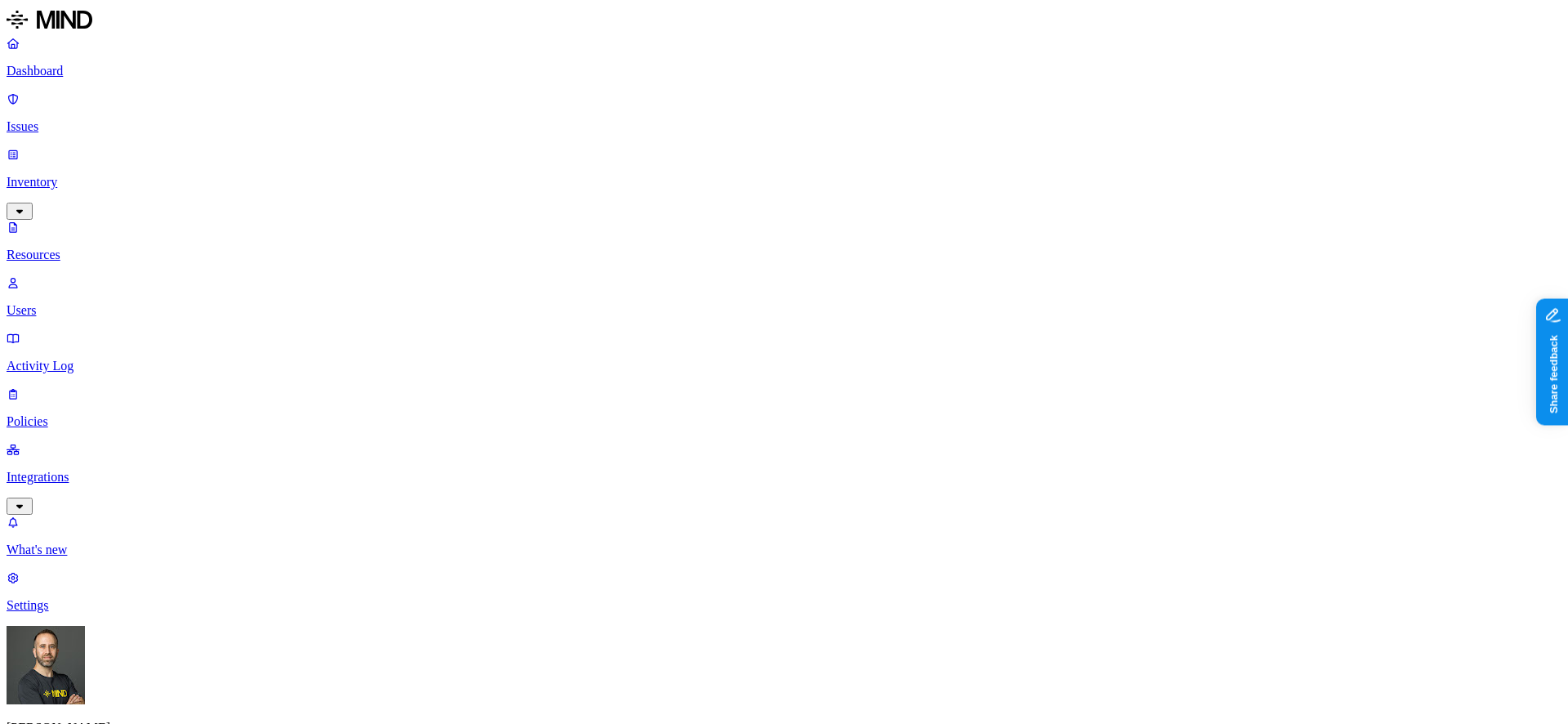
click at [85, 73] on p "Dashboard" at bounding box center [784, 71] width 1555 height 15
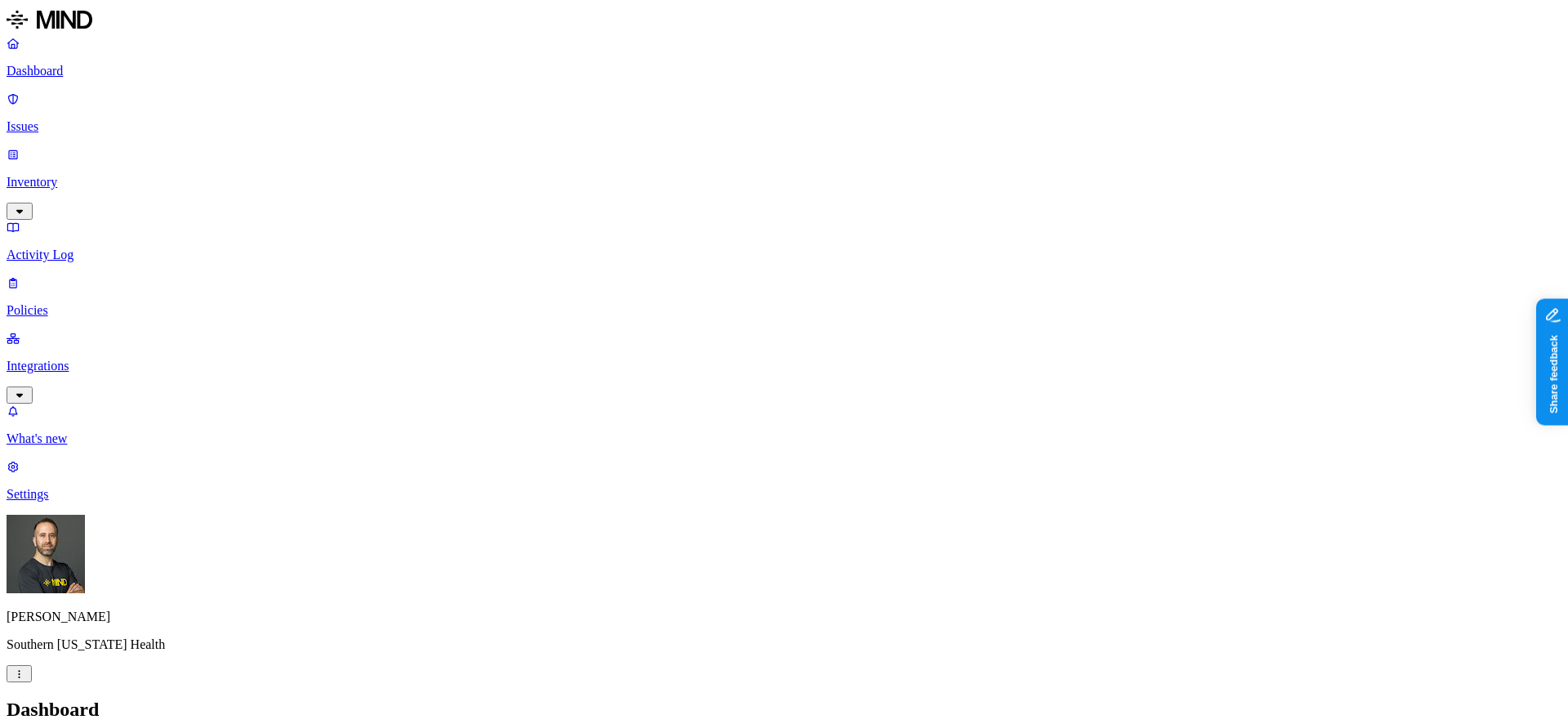
click at [140, 147] on link "Inventory" at bounding box center [784, 182] width 1555 height 70
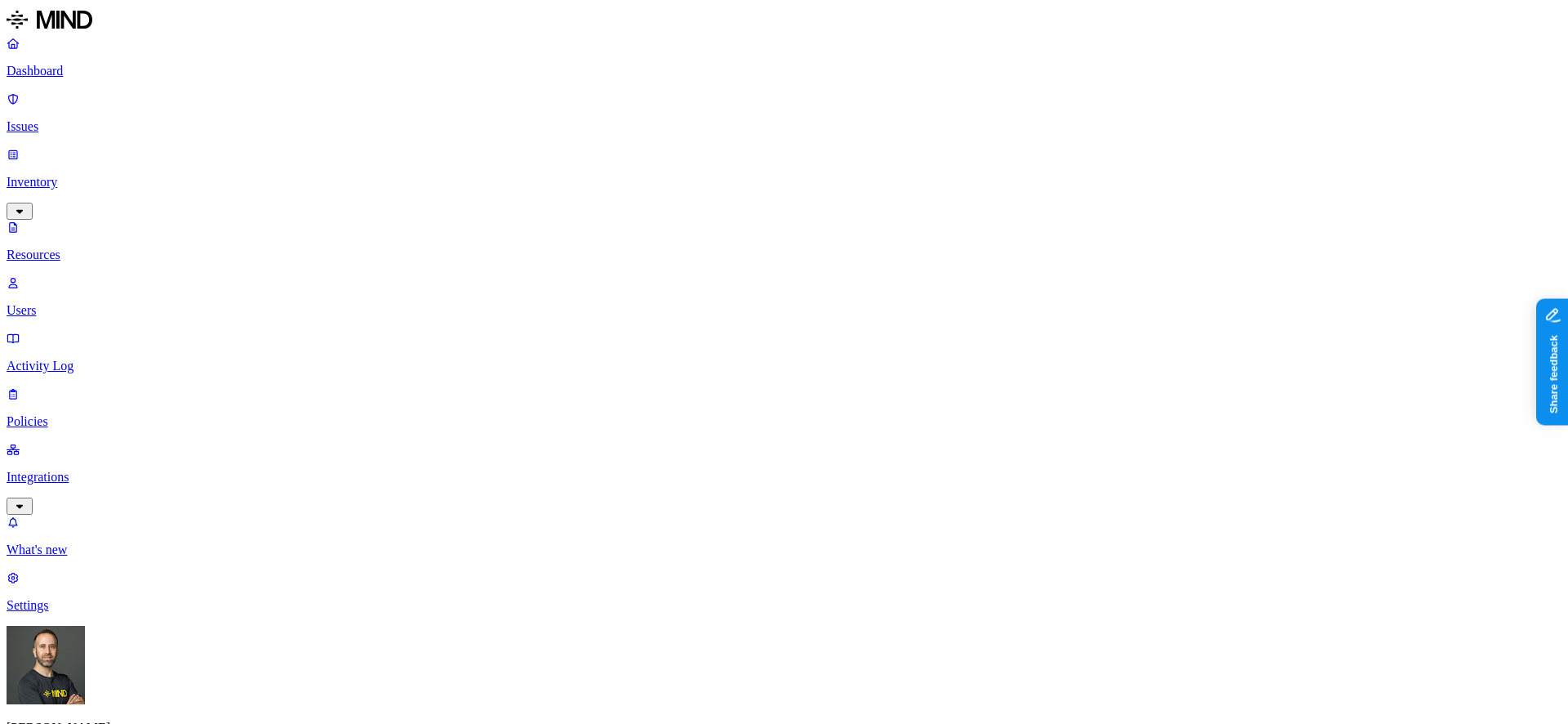
click at [486, 228] on button "button" at bounding box center [492, 231] width 13 height 5
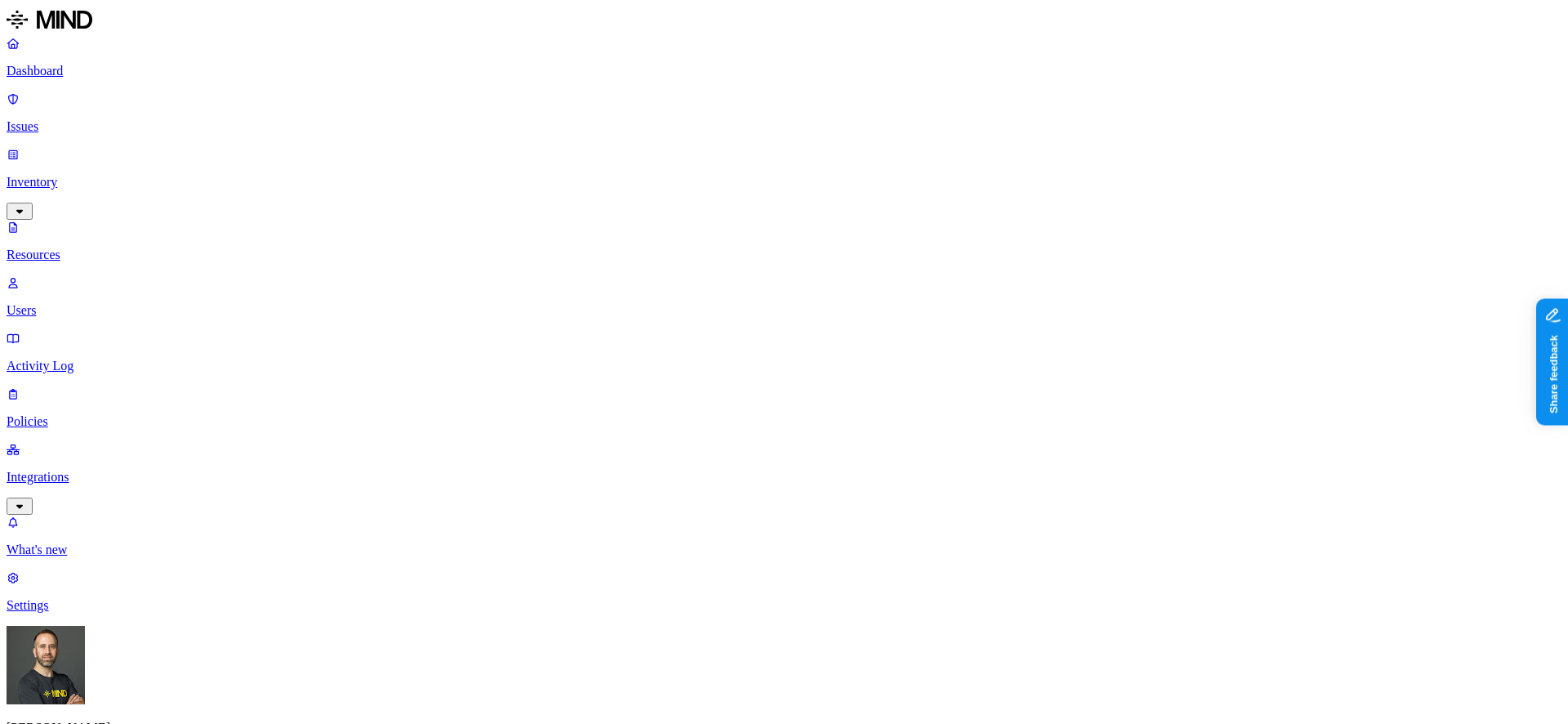
scroll to position [104, 0]
click at [88, 76] on p "Dashboard" at bounding box center [784, 71] width 1555 height 15
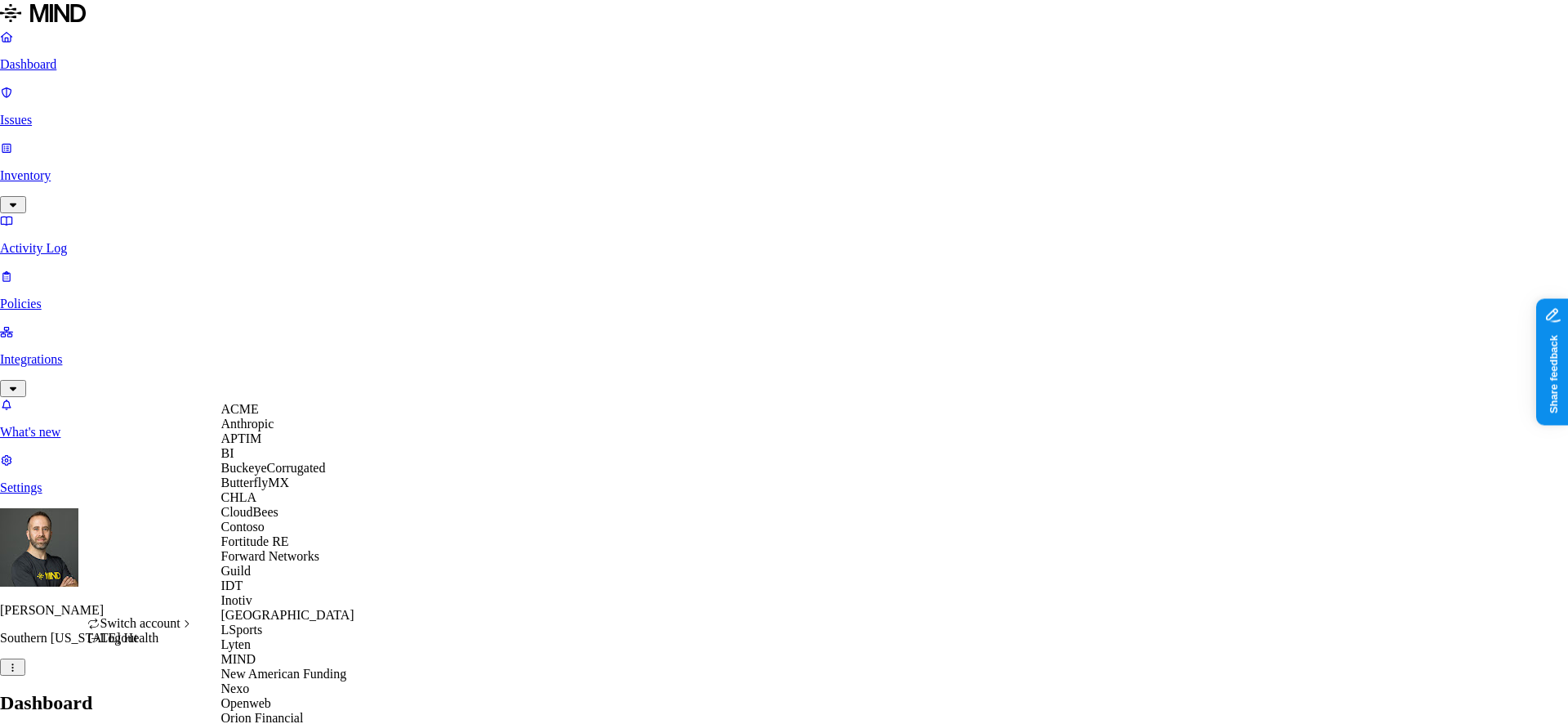
click at [257, 445] on span "APTIM" at bounding box center [241, 438] width 41 height 14
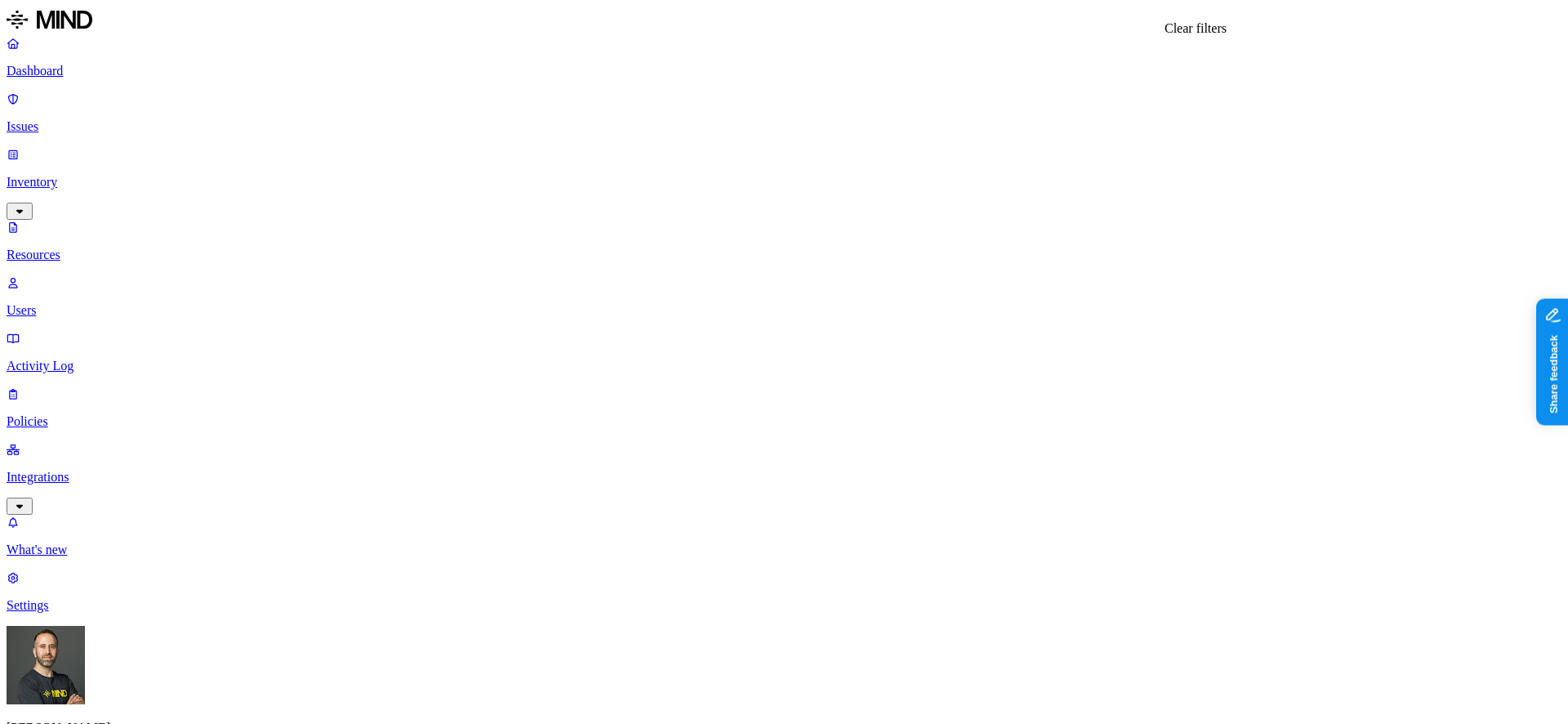
click at [486, 228] on button "button" at bounding box center [492, 231] width 13 height 5
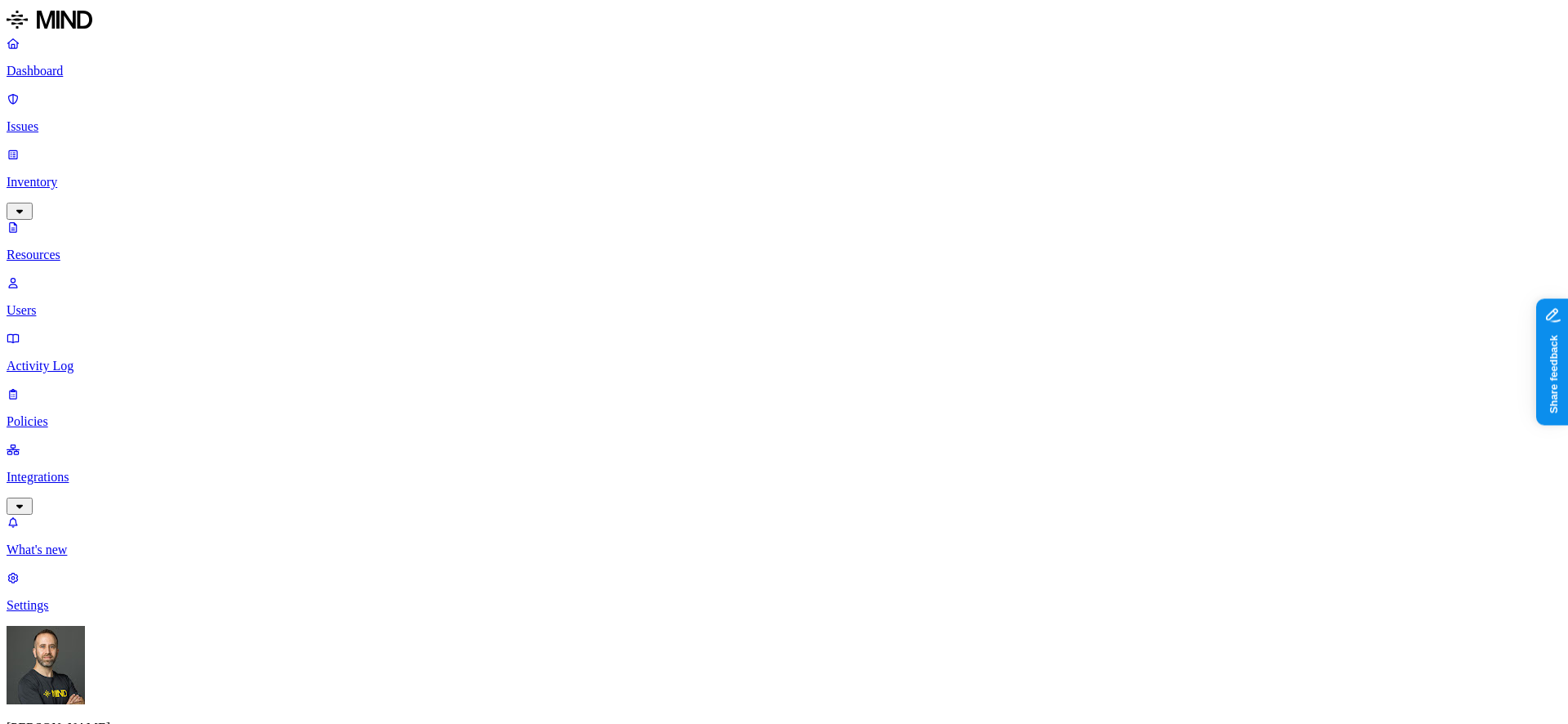
click at [81, 73] on p "Dashboard" at bounding box center [784, 71] width 1555 height 15
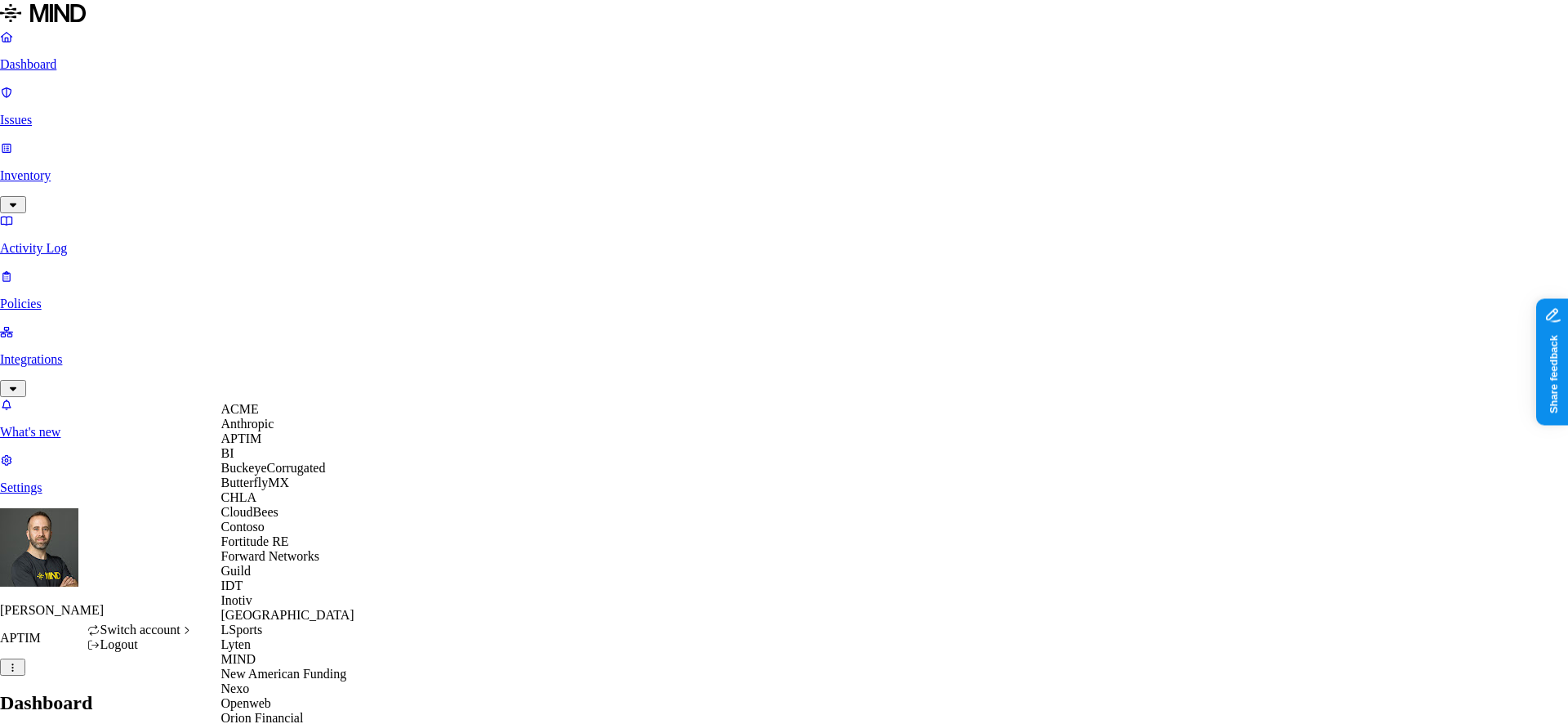
scroll to position [634, 0]
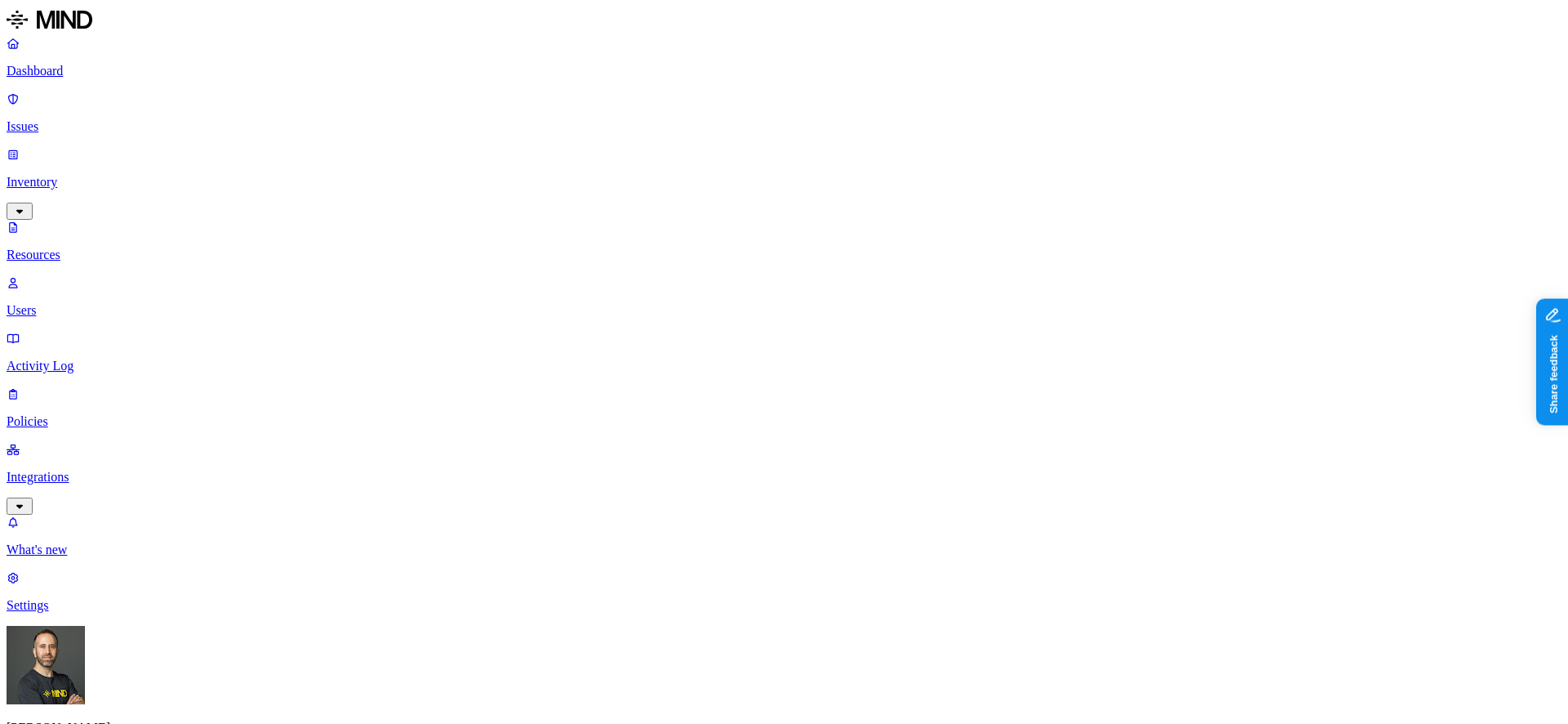
click at [486, 228] on button "button" at bounding box center [492, 231] width 13 height 5
click at [121, 67] on p "Dashboard" at bounding box center [784, 71] width 1555 height 15
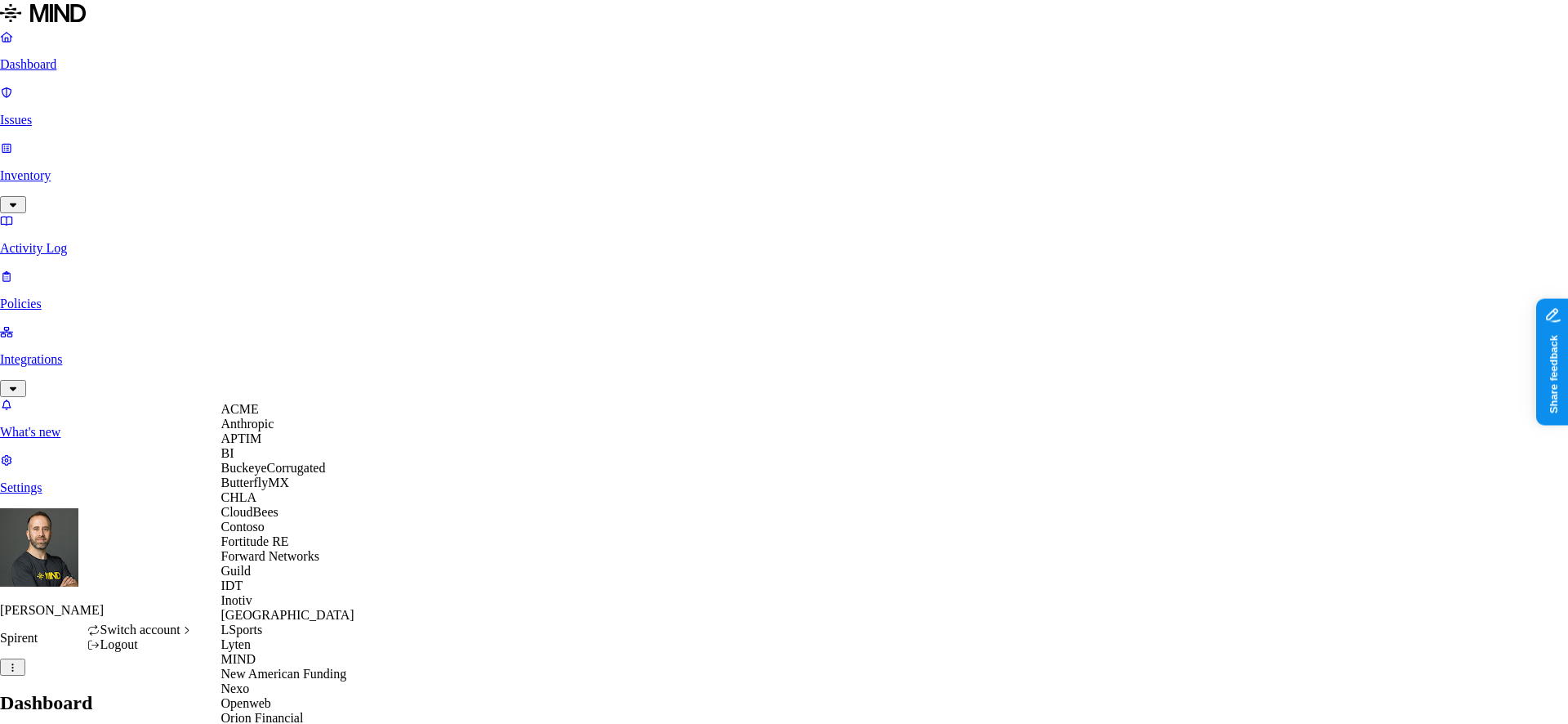
scroll to position [634, 0]
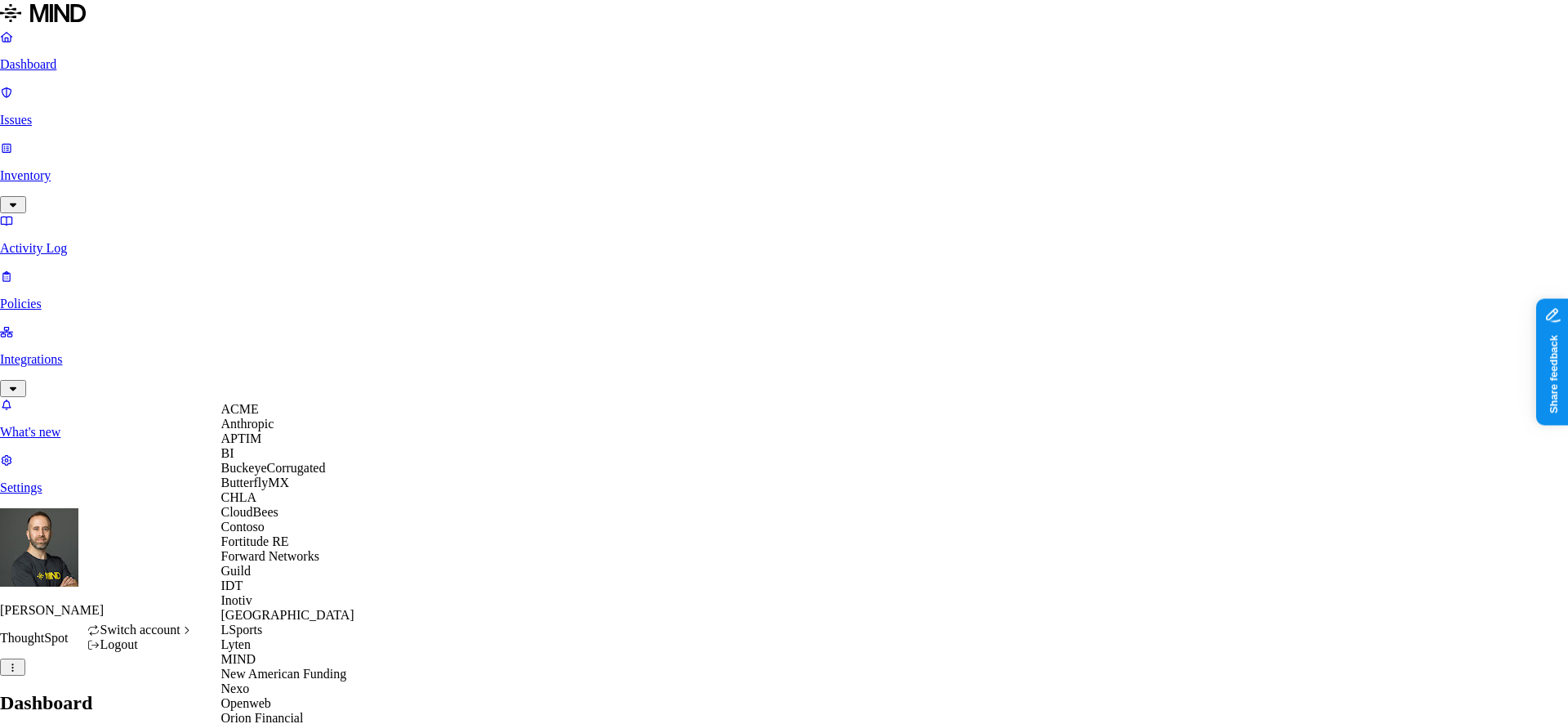
scroll to position [41, 0]
click at [287, 520] on div "CloudBees" at bounding box center [300, 513] width 158 height 15
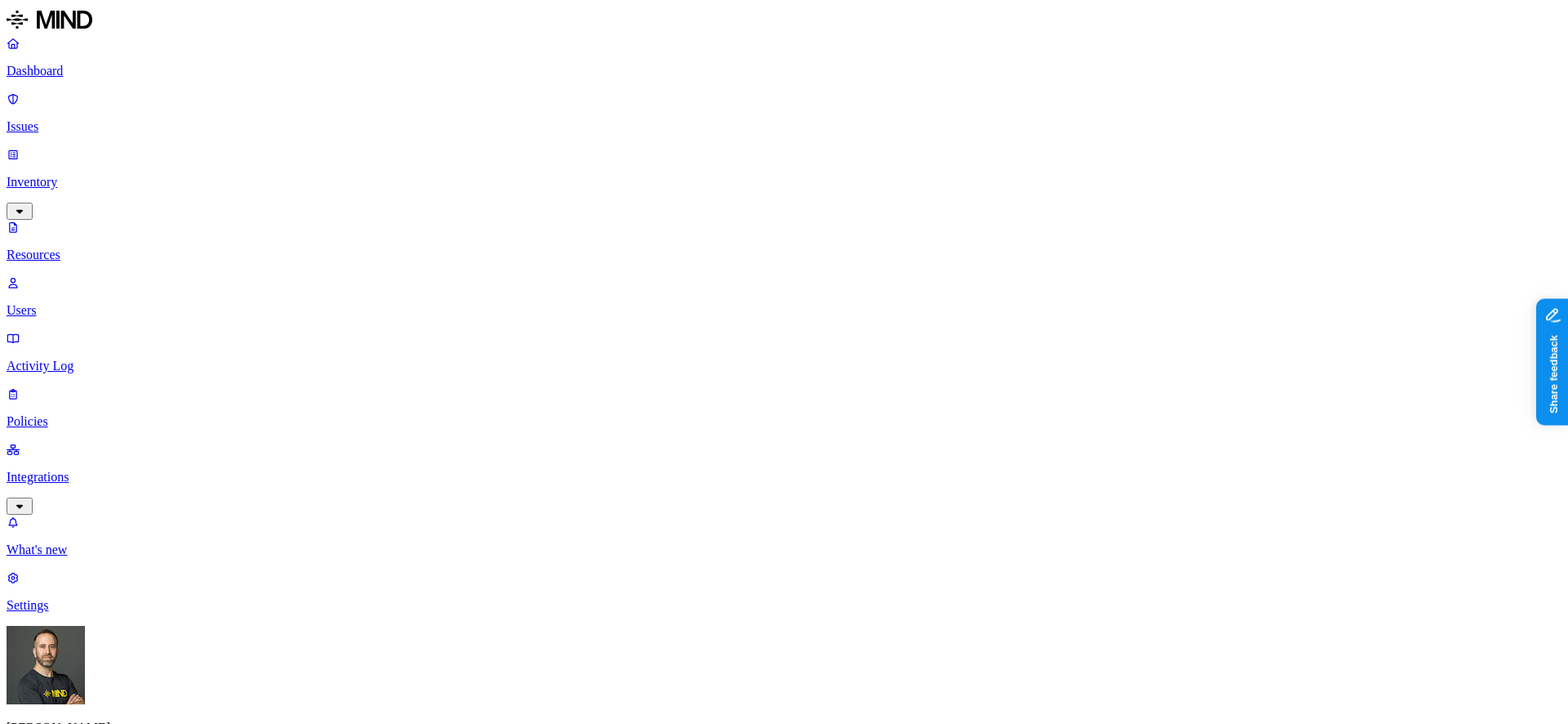
click at [100, 72] on p "Dashboard" at bounding box center [784, 71] width 1555 height 15
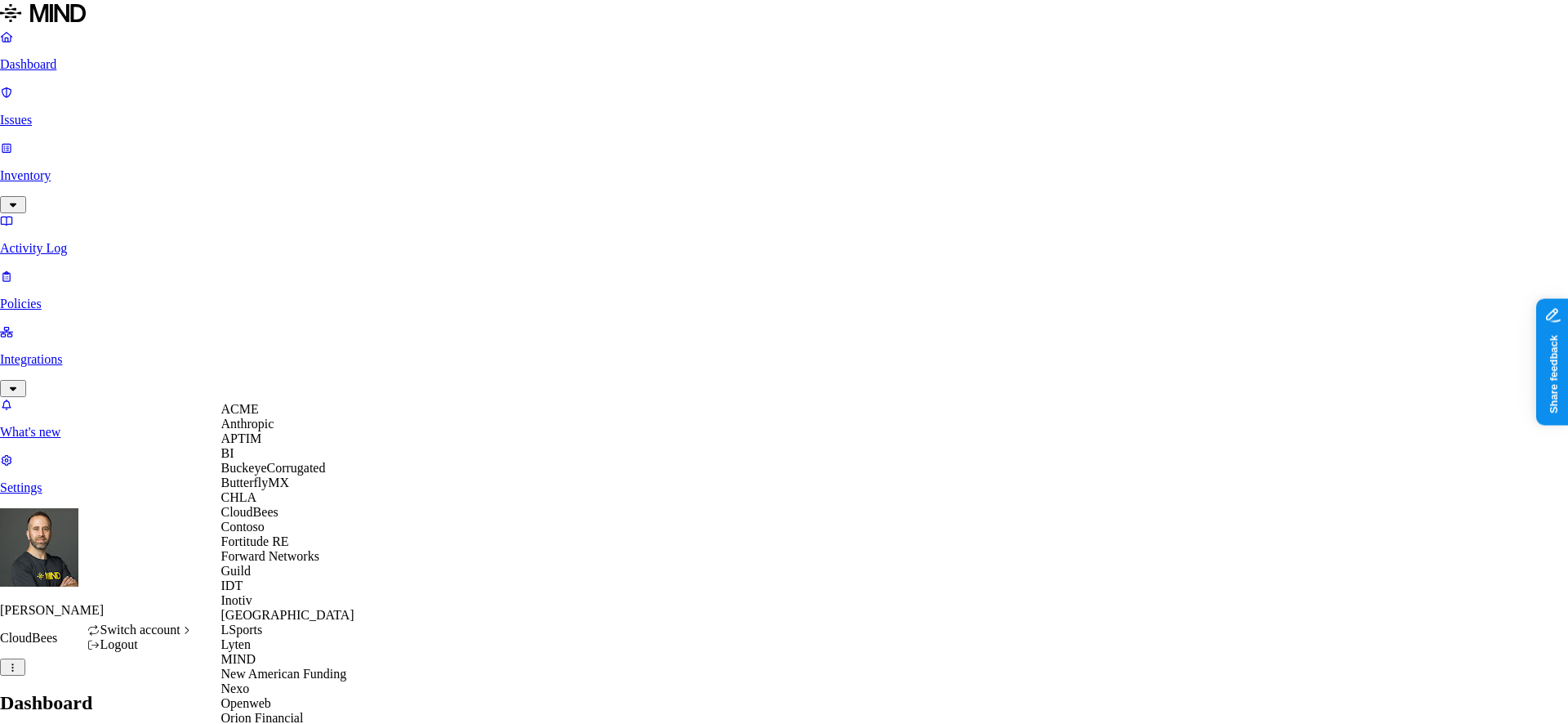
scroll to position [181, 0]
click at [302, 567] on div "Guild" at bounding box center [300, 571] width 158 height 15
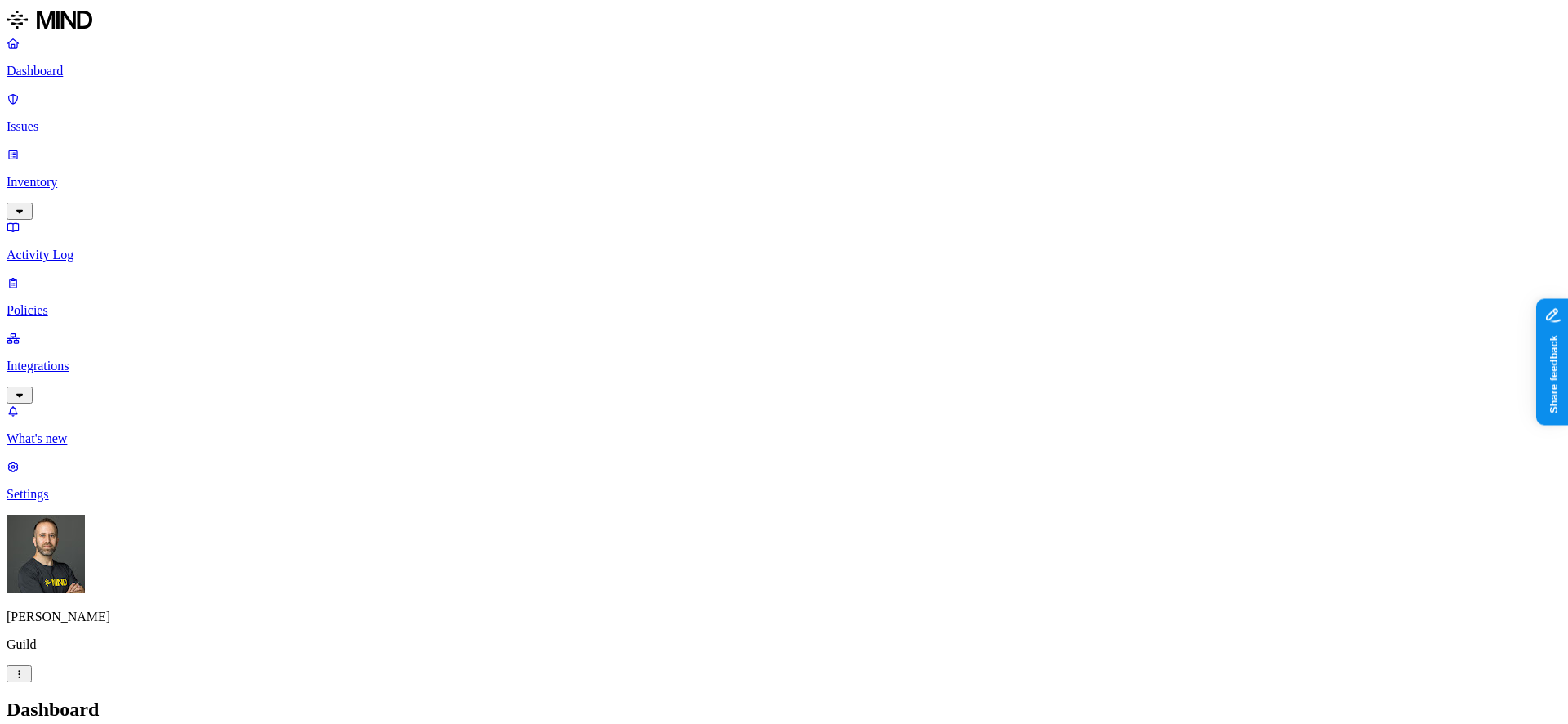
click at [172, 502] on nav "Dashboard Issues Inventory Activity Log Policies Integrations What's new 1 Sett…" at bounding box center [784, 269] width 1555 height 466
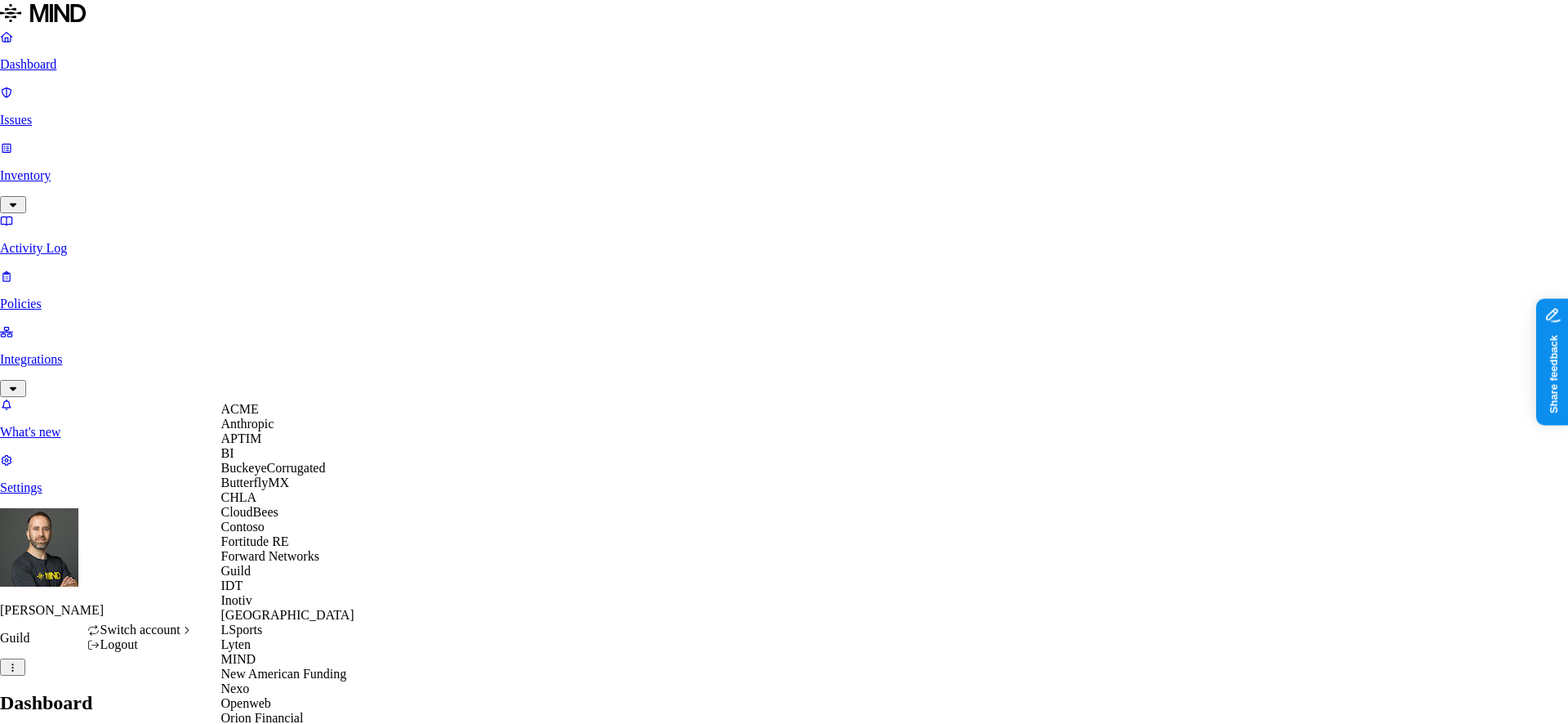
scroll to position [164, 0]
click at [273, 593] on div "IDT" at bounding box center [300, 586] width 158 height 15
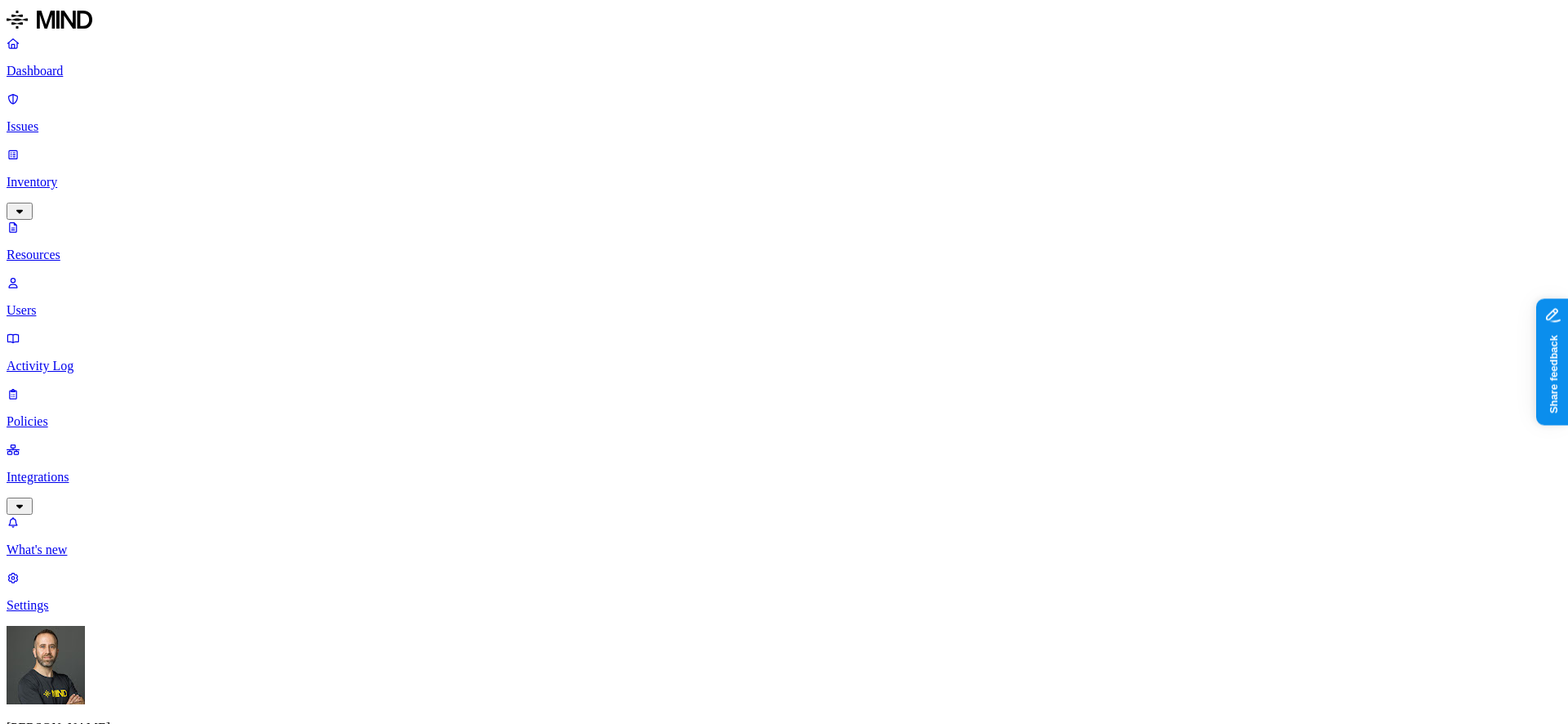
click at [486, 228] on button "button" at bounding box center [492, 231] width 13 height 5
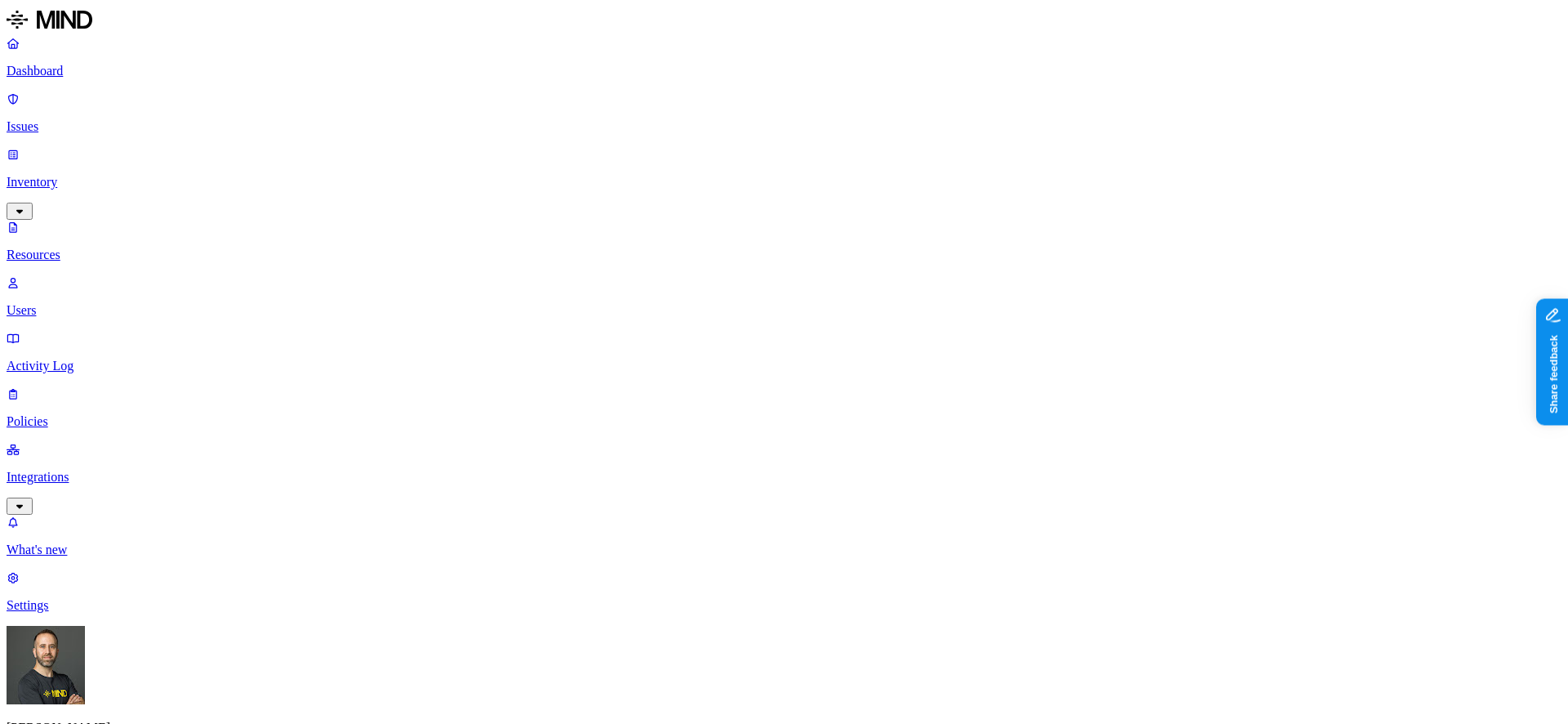
scroll to position [32, 0]
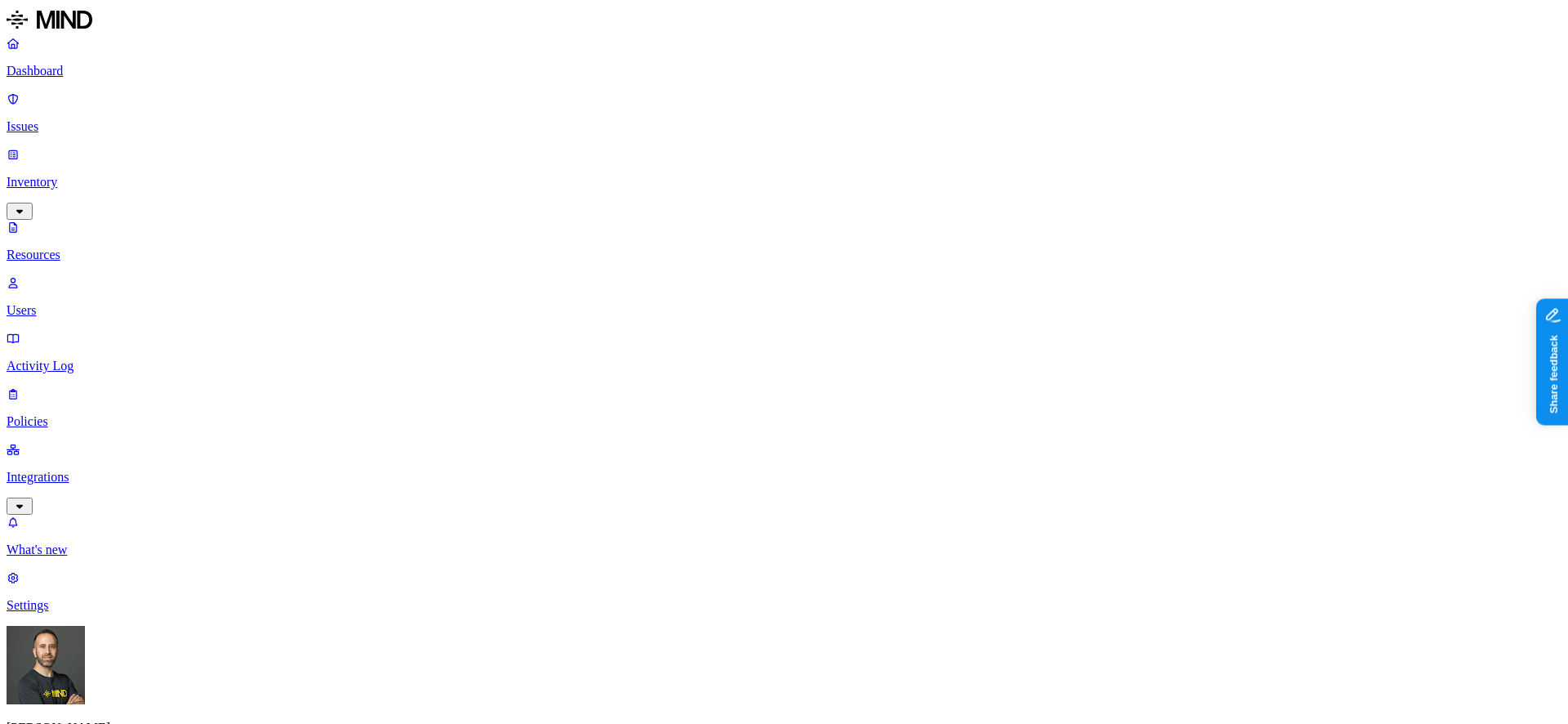
click at [158, 686] on div "Tom Mayblum IDT" at bounding box center [784, 710] width 1555 height 168
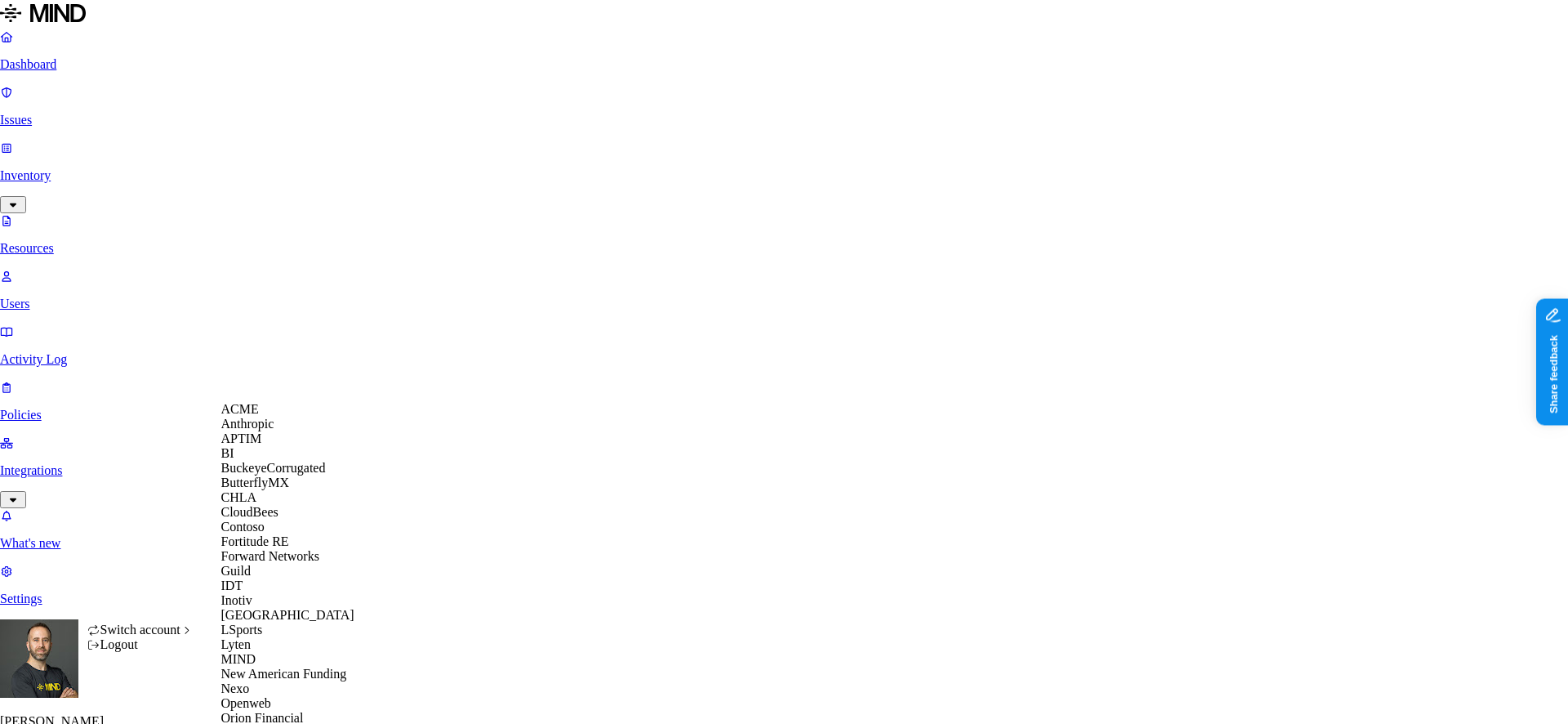
click at [266, 519] on span "CloudBees" at bounding box center [249, 512] width 57 height 14
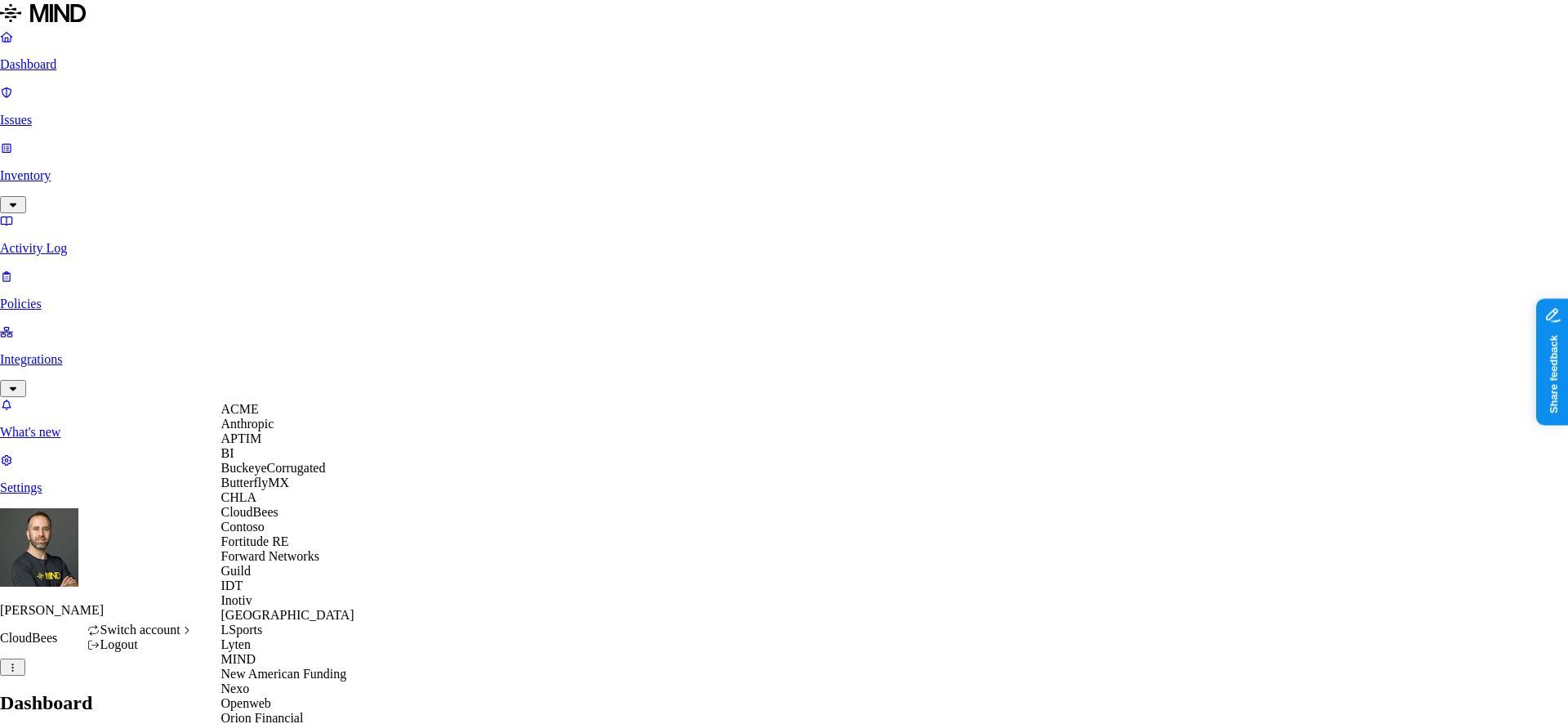
click at [285, 446] on div "APTIM" at bounding box center [300, 439] width 158 height 15
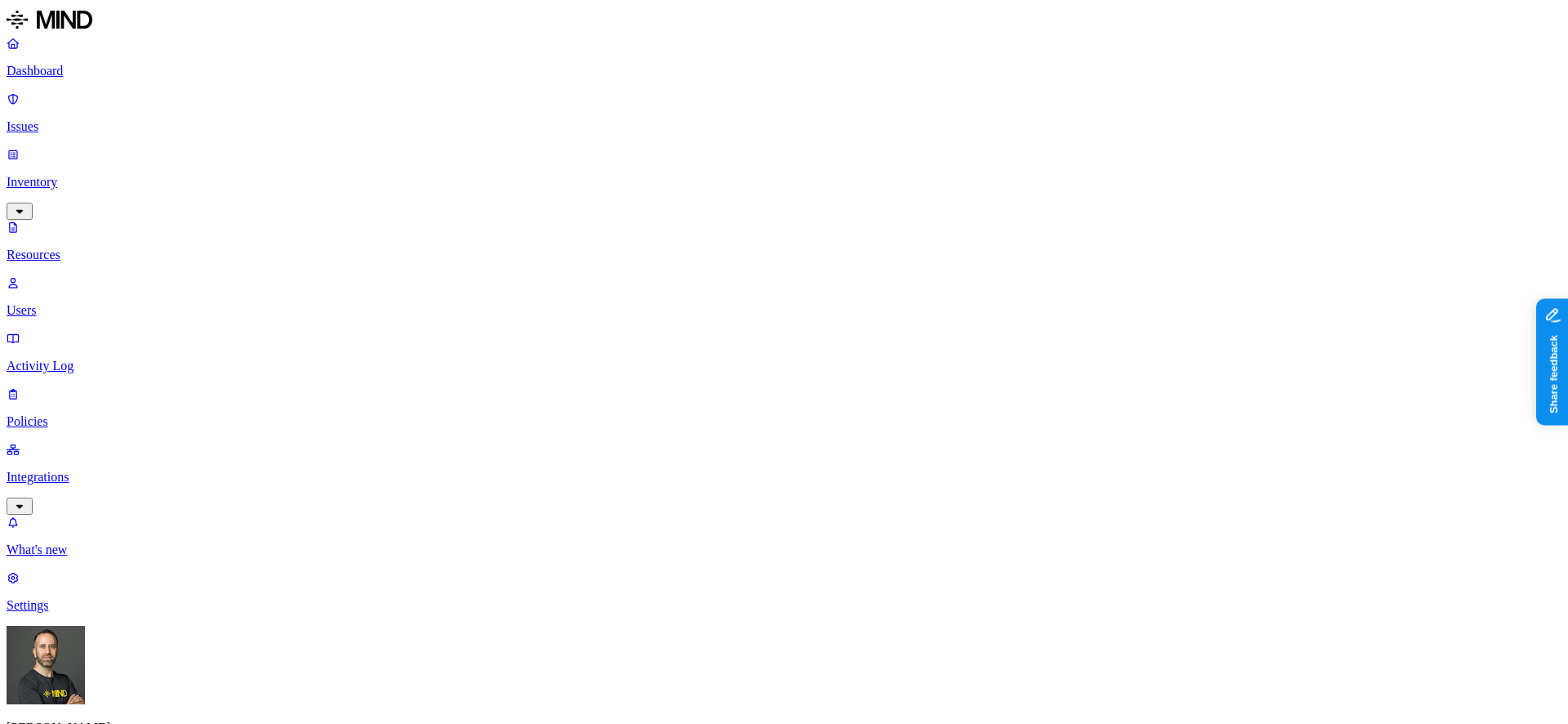
click at [486, 228] on button "button" at bounding box center [492, 231] width 13 height 5
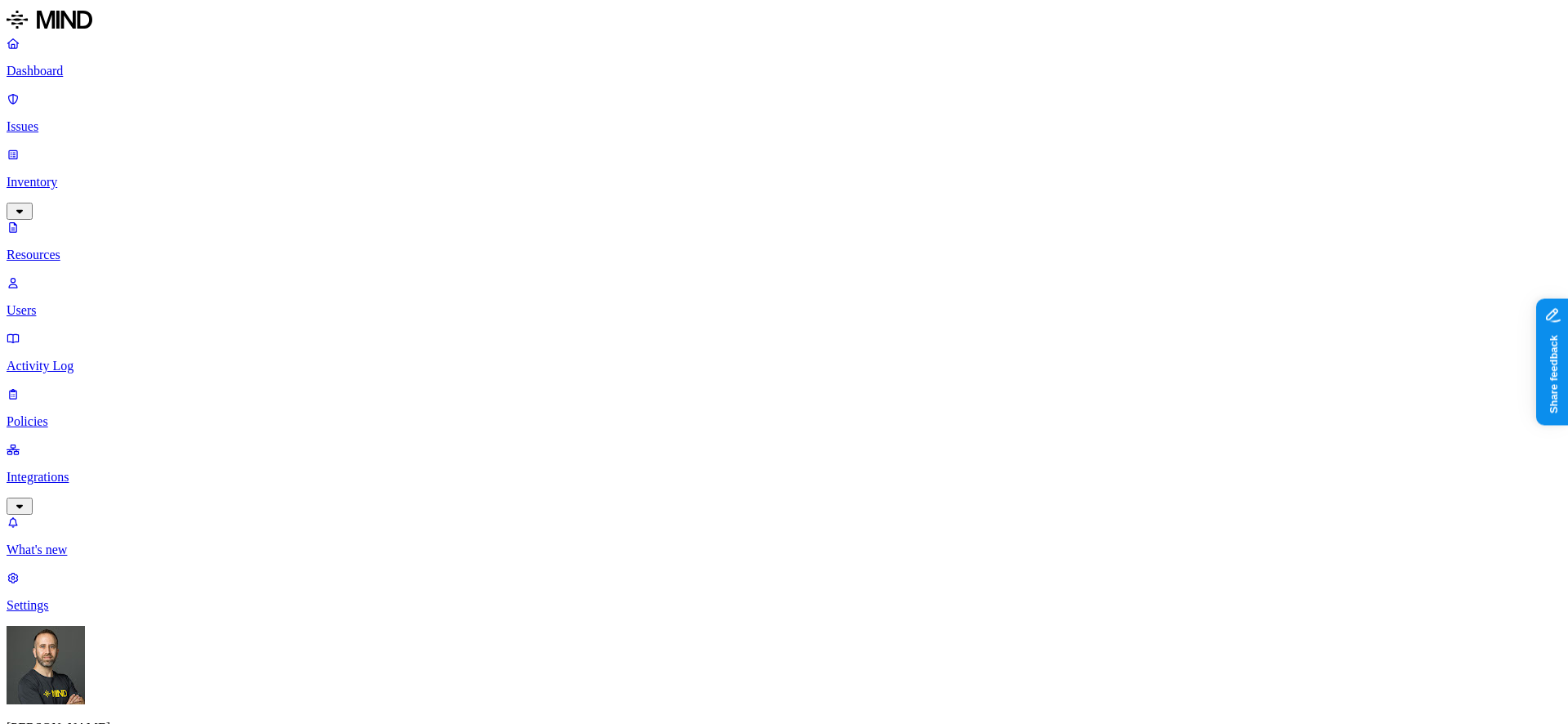
click at [125, 79] on p "Dashboard" at bounding box center [784, 71] width 1555 height 15
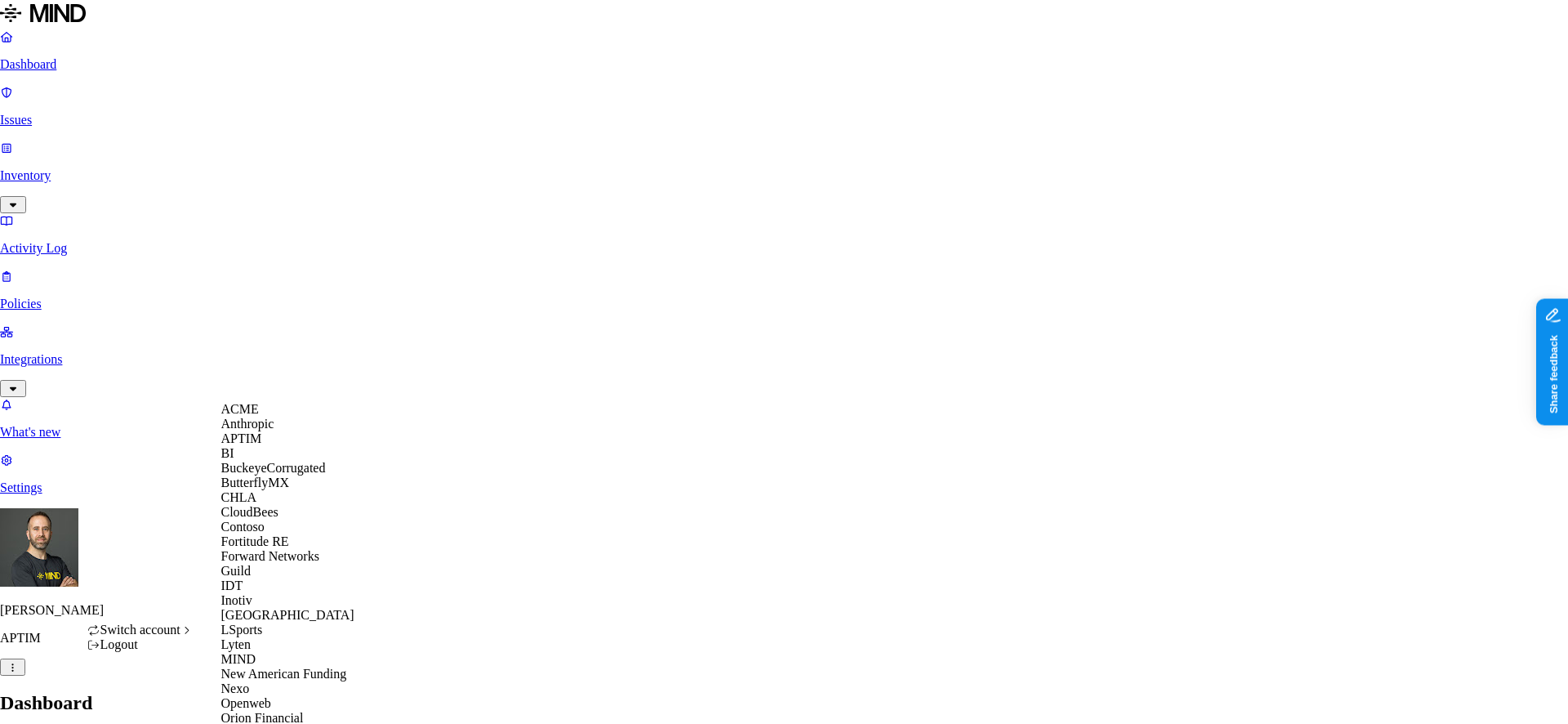
scroll to position [634, 0]
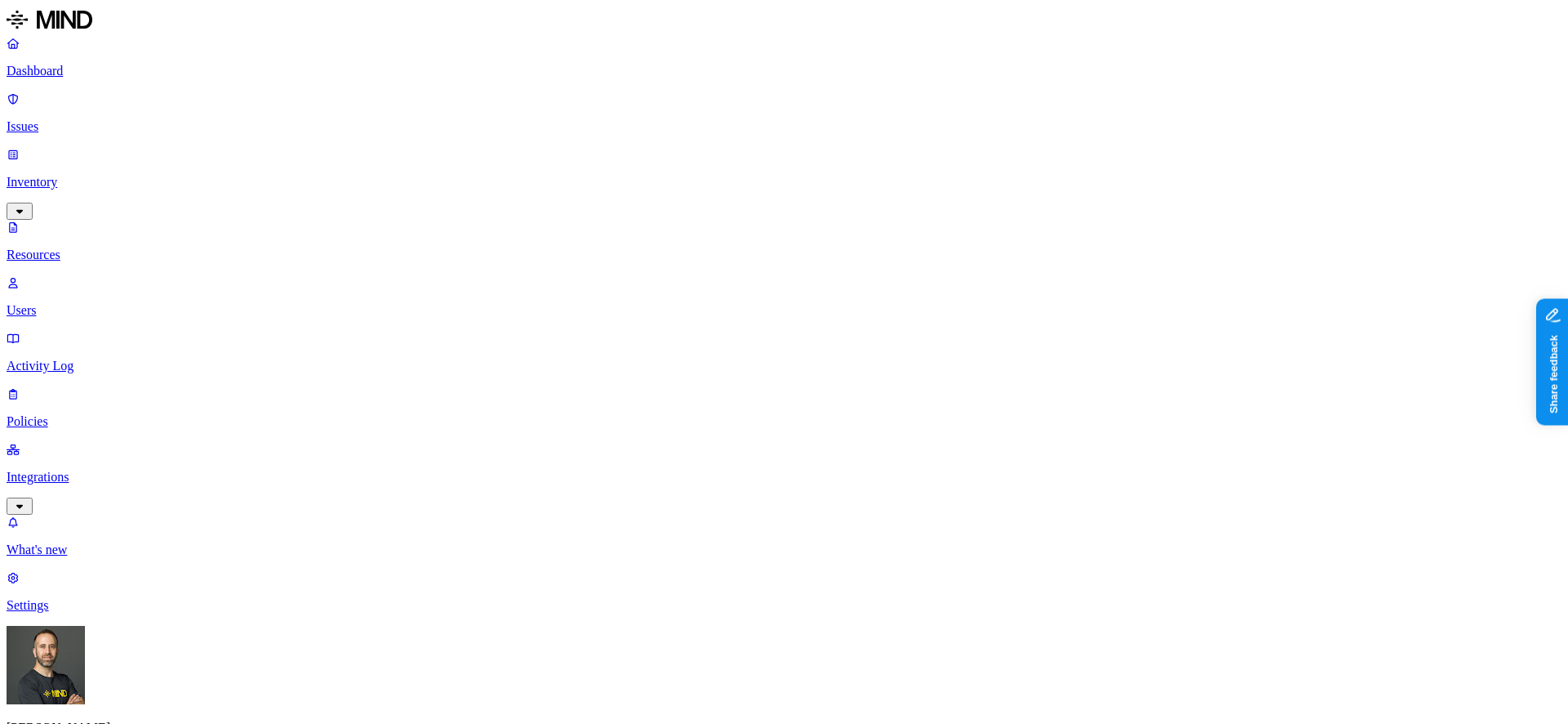
click at [90, 73] on p "Dashboard" at bounding box center [784, 71] width 1555 height 15
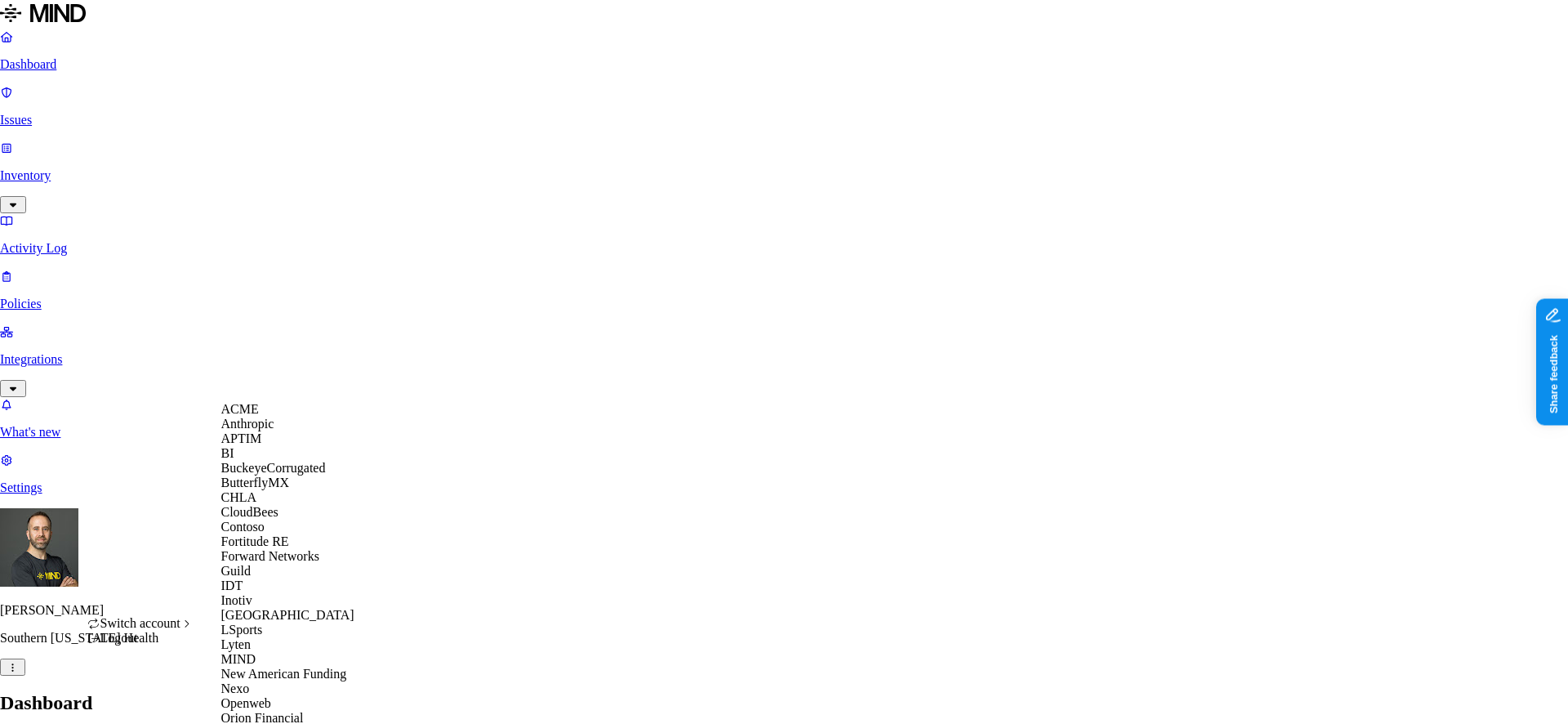
scroll to position [236, 0]
click at [273, 593] on div "Inotiv" at bounding box center [300, 600] width 158 height 15
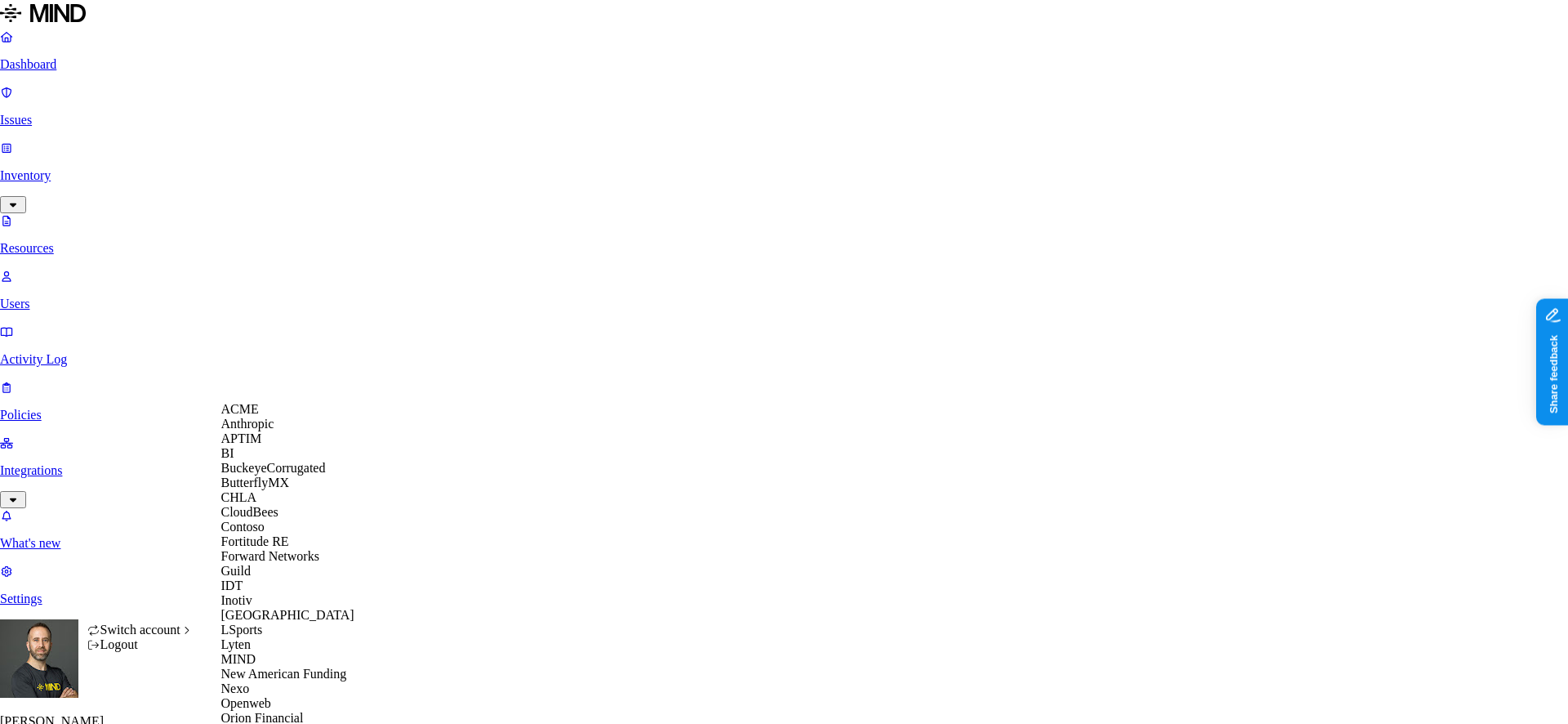
scroll to position [498, 0]
click at [281, 697] on div "Openweb" at bounding box center [300, 704] width 158 height 15
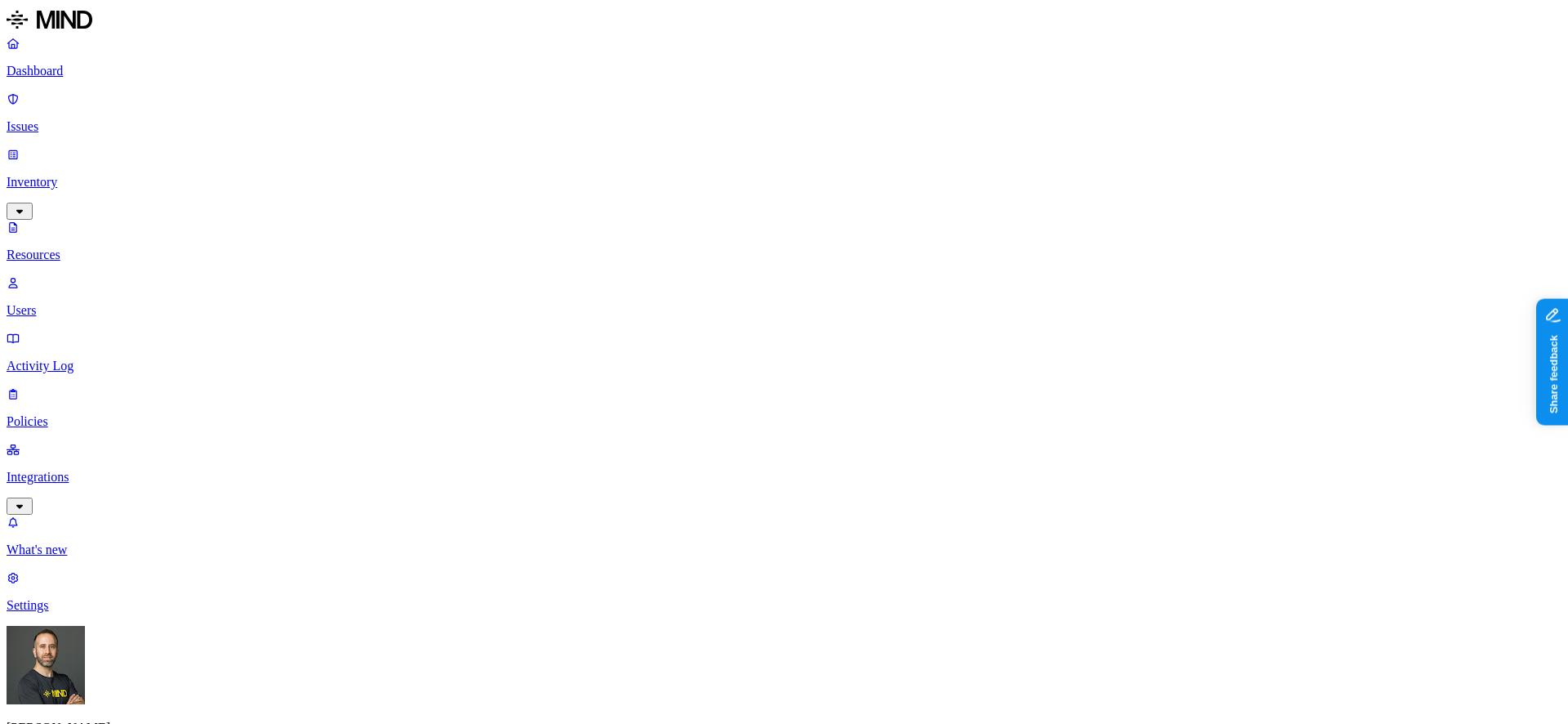
click at [72, 72] on p "Dashboard" at bounding box center [784, 71] width 1555 height 15
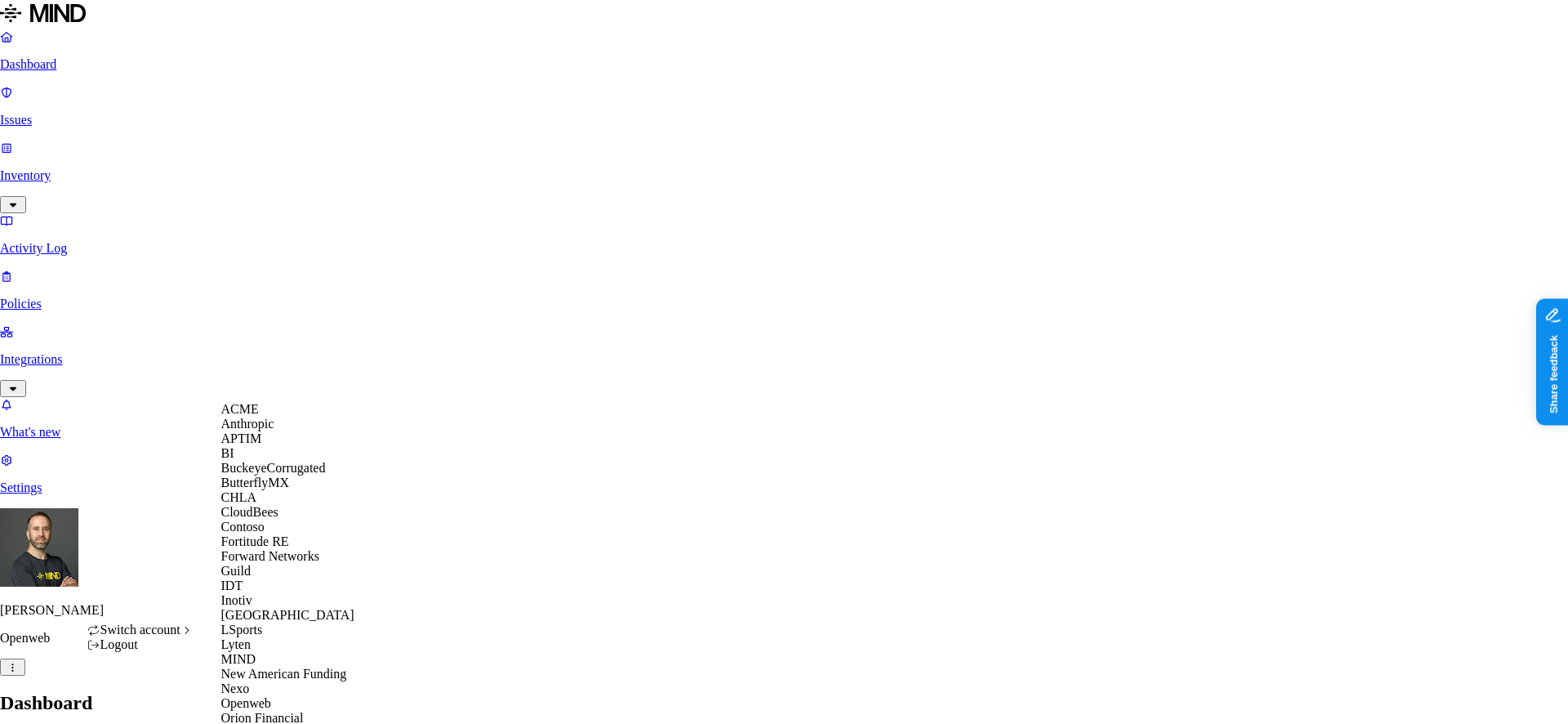
scroll to position [634, 0]
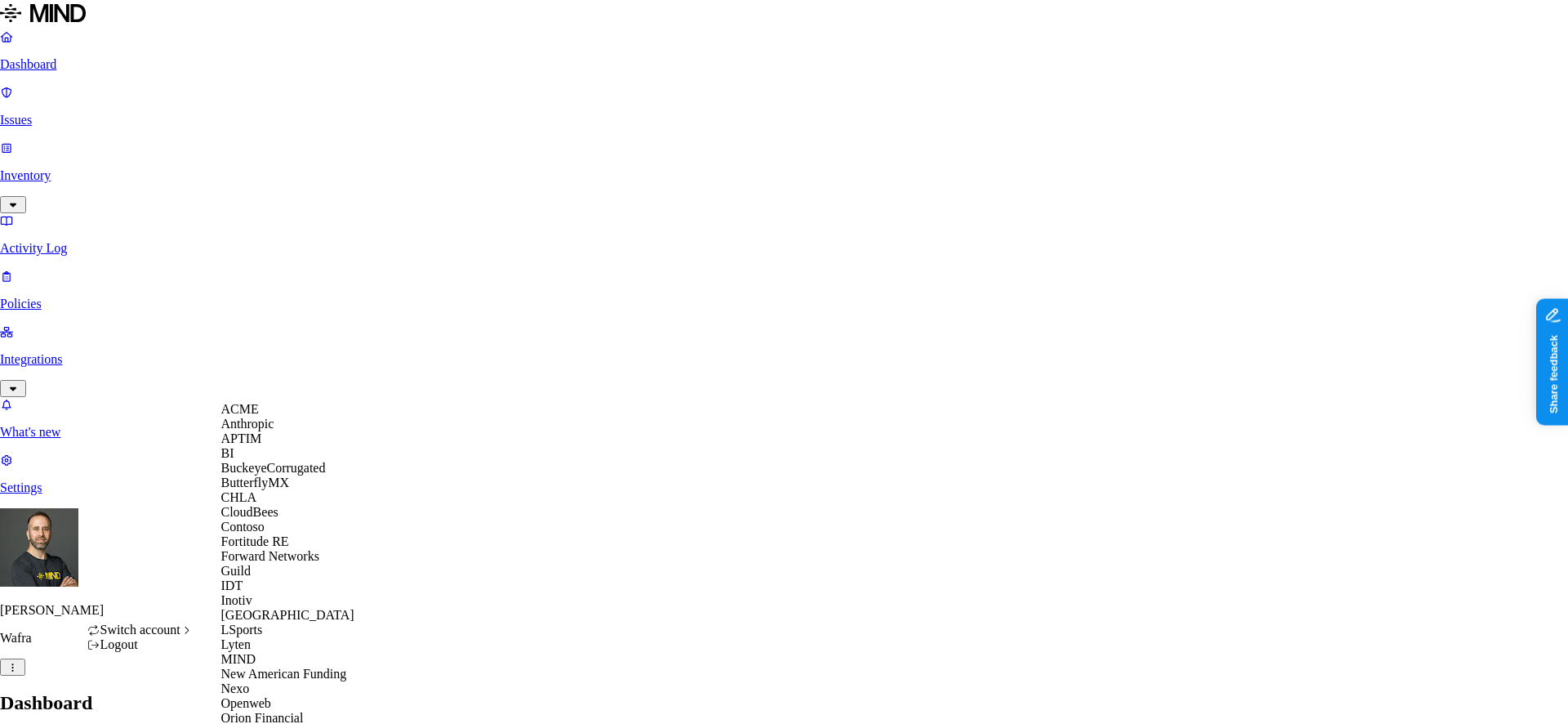
scroll to position [456, 0]
click at [251, 638] on span "Lyten" at bounding box center [235, 644] width 29 height 14
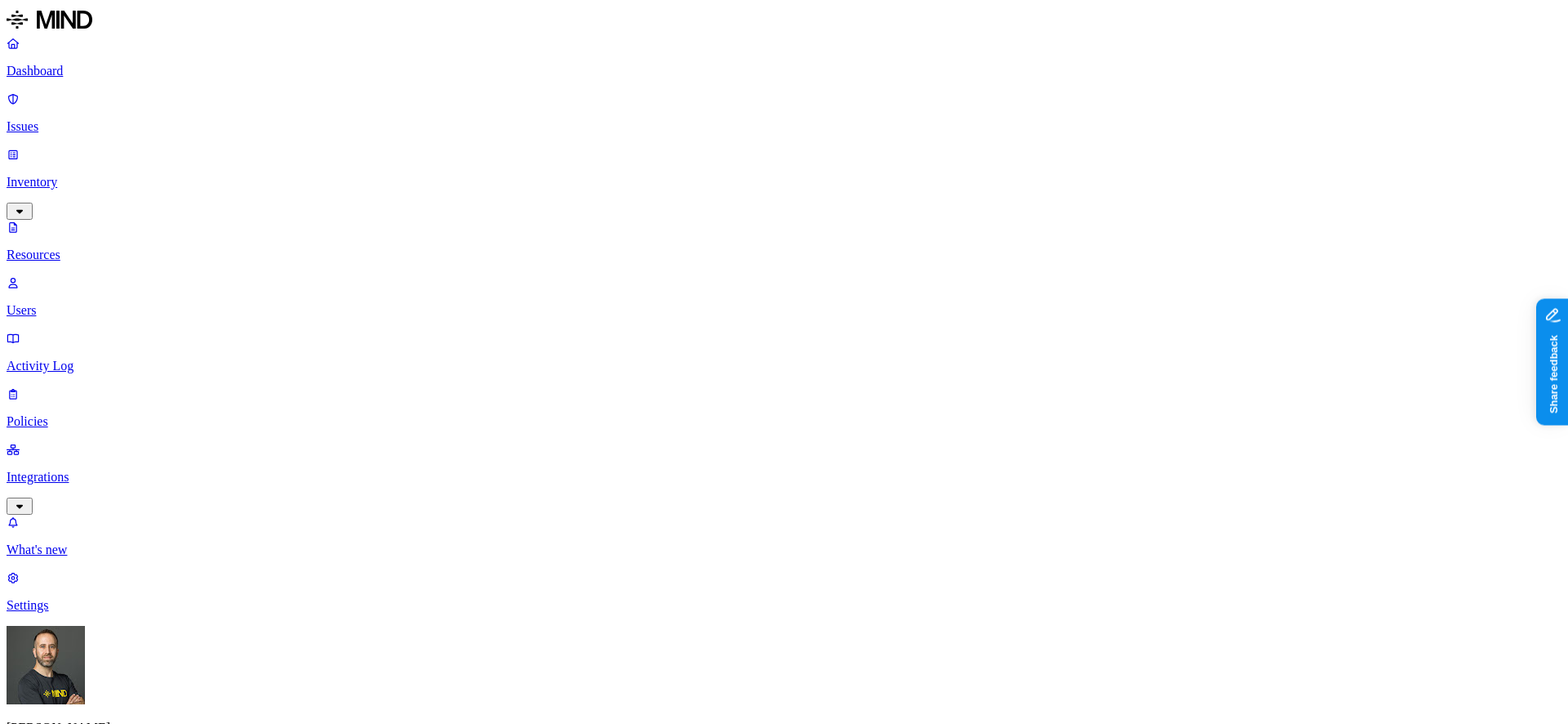
click at [116, 73] on p "Dashboard" at bounding box center [784, 71] width 1555 height 15
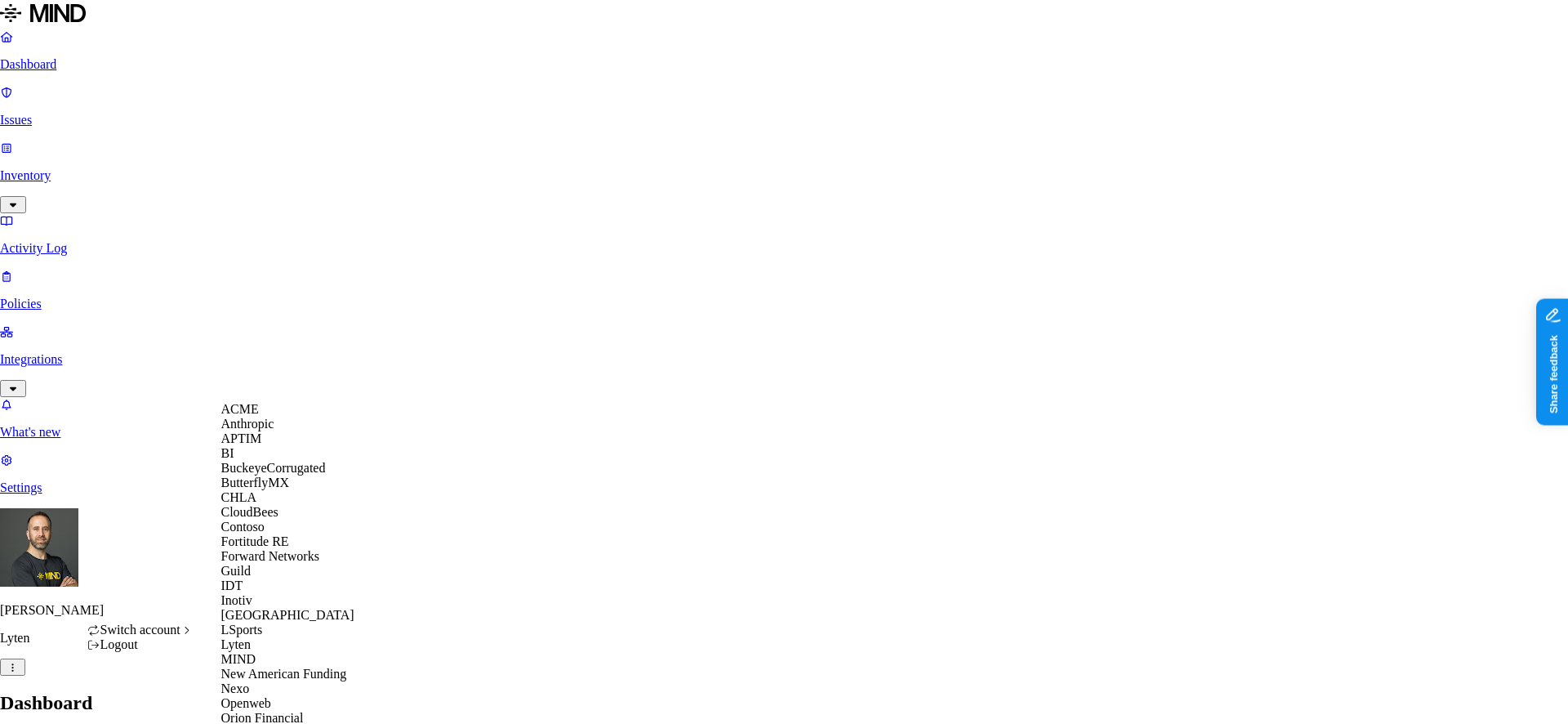
scroll to position [634, 0]
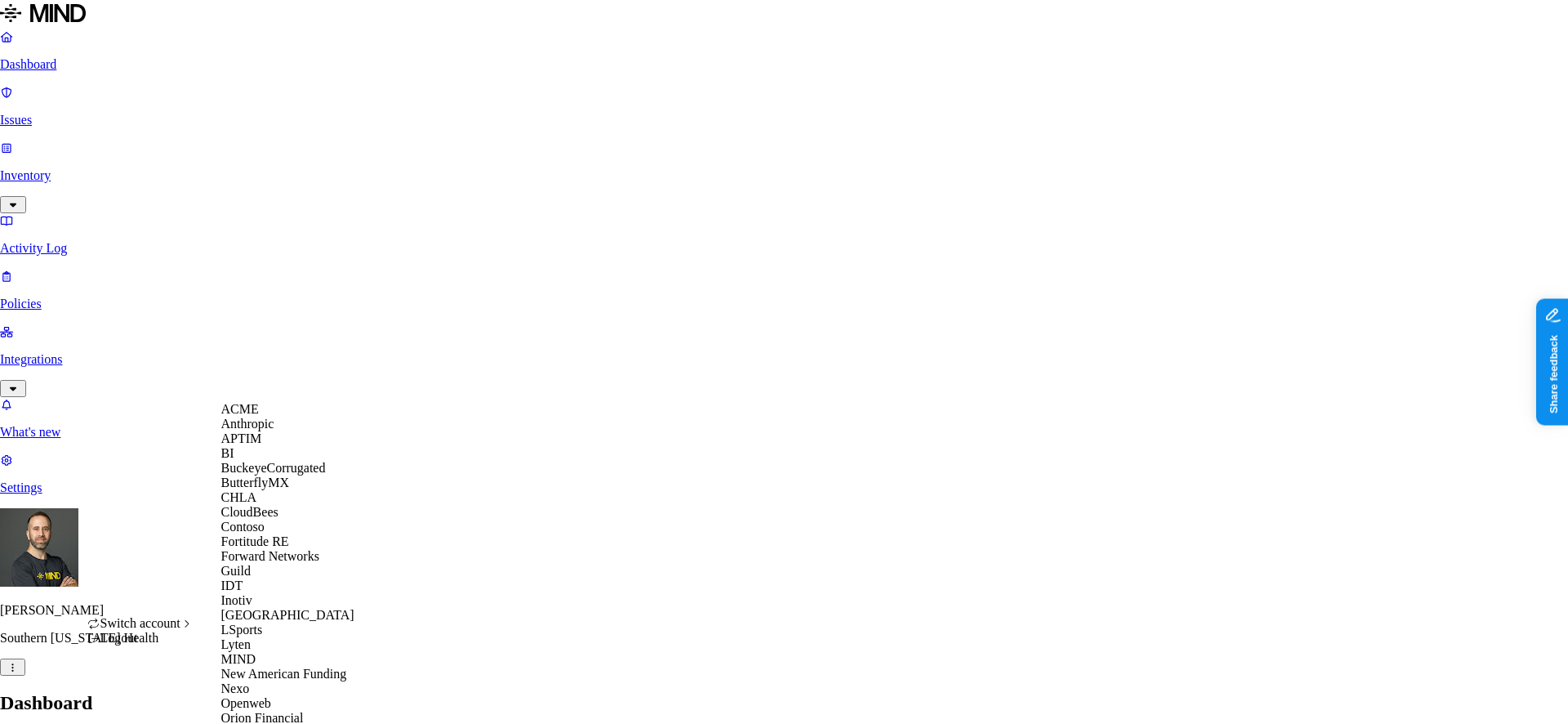
click at [270, 446] on div "APTIM" at bounding box center [300, 439] width 158 height 15
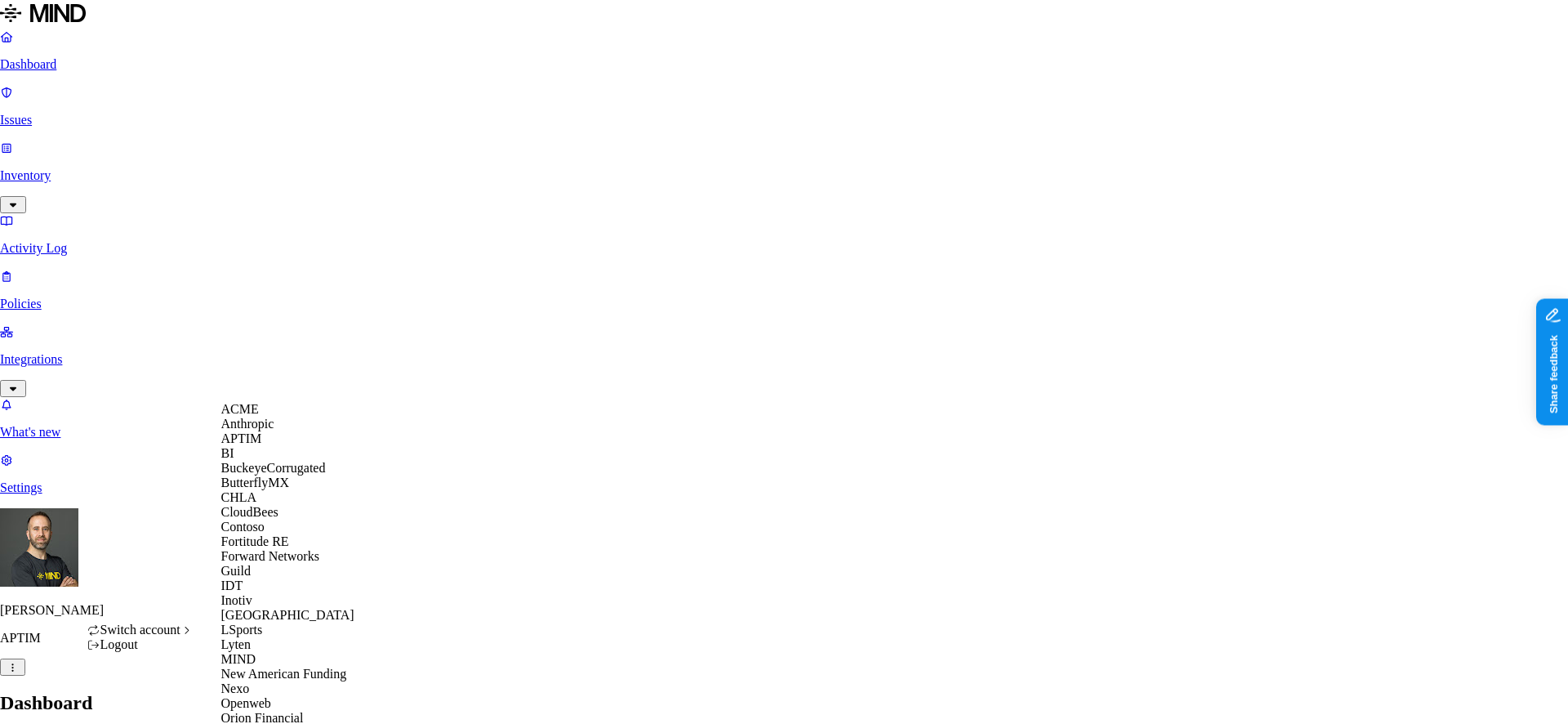
scroll to position [634, 0]
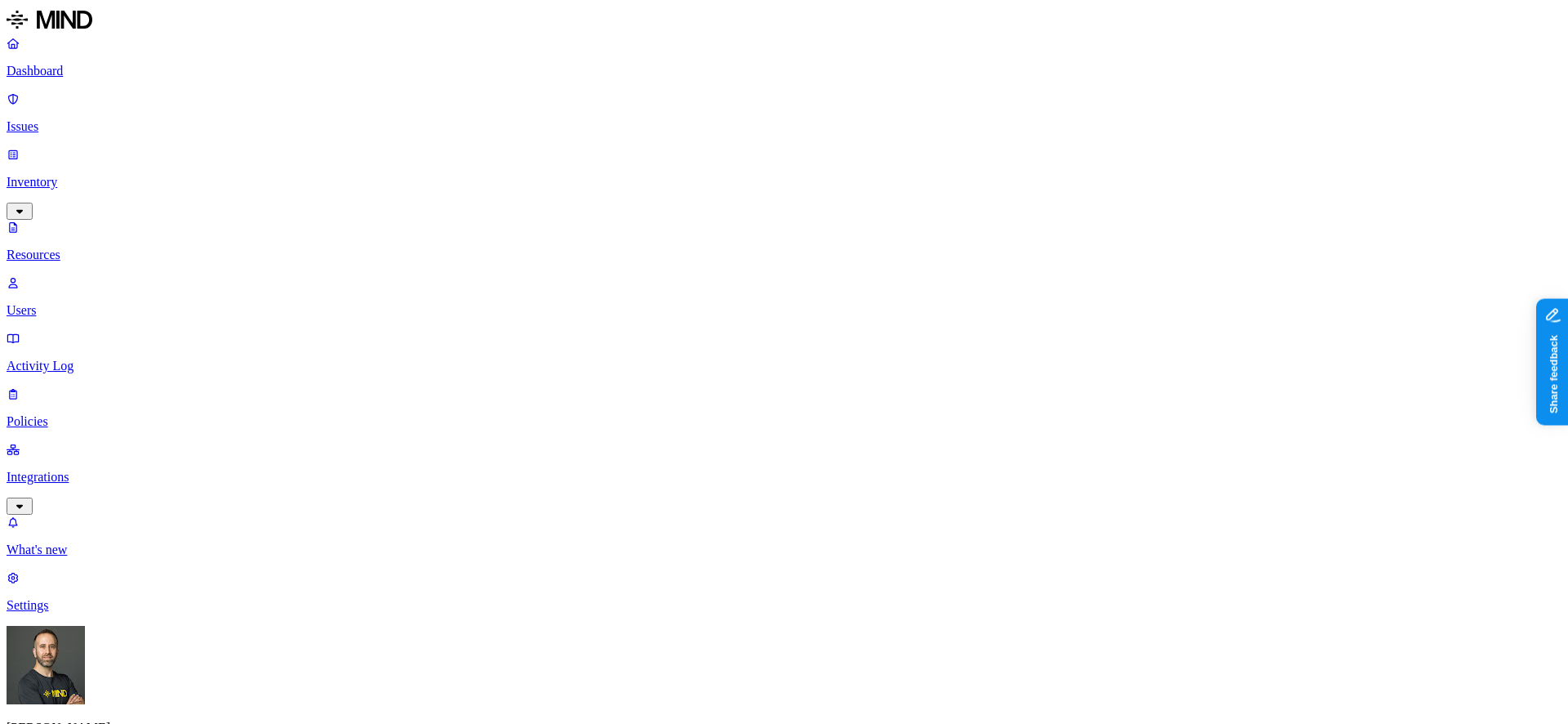
click at [486, 228] on button "button" at bounding box center [492, 231] width 13 height 5
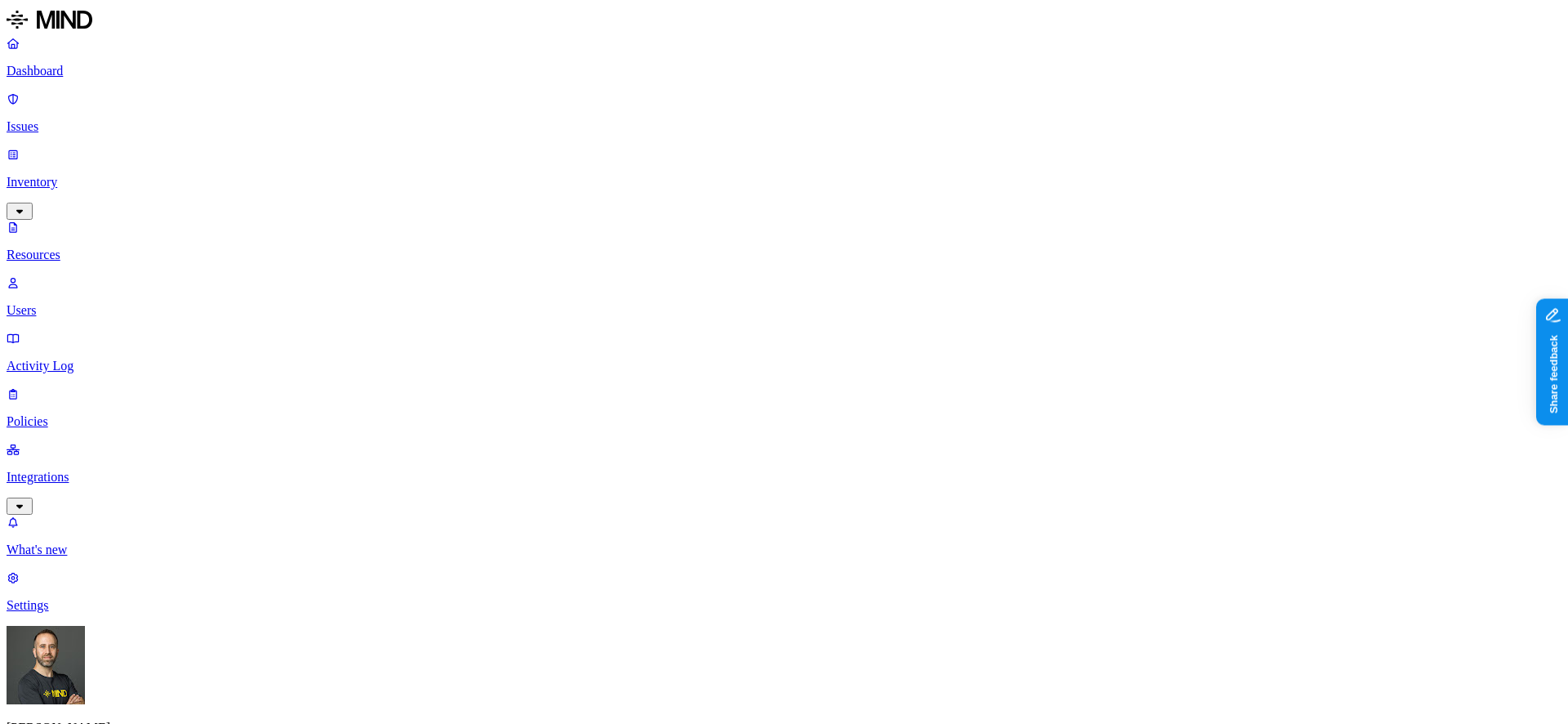
click at [486, 228] on button "button" at bounding box center [492, 231] width 13 height 5
click at [80, 66] on p "Dashboard" at bounding box center [784, 71] width 1555 height 15
